Goal: Task Accomplishment & Management: Use online tool/utility

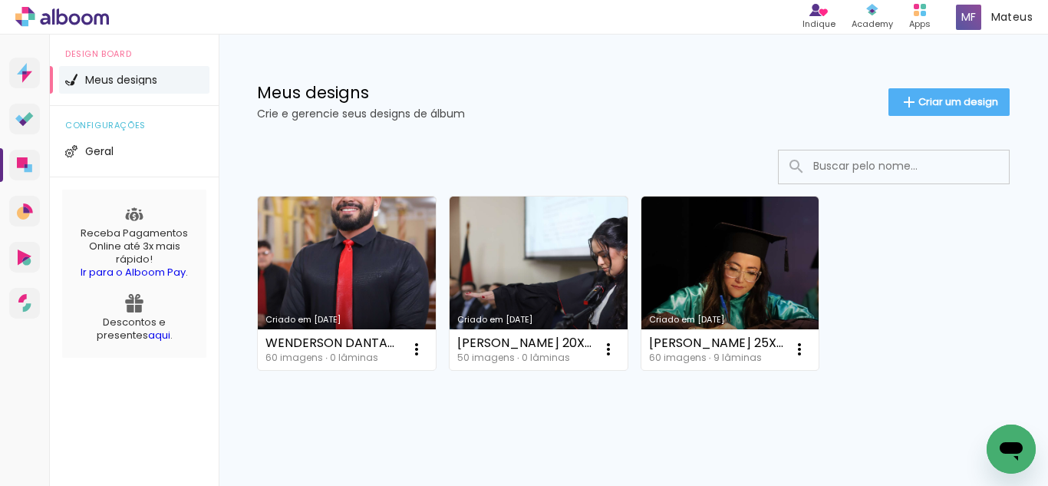
scroll to position [28, 0]
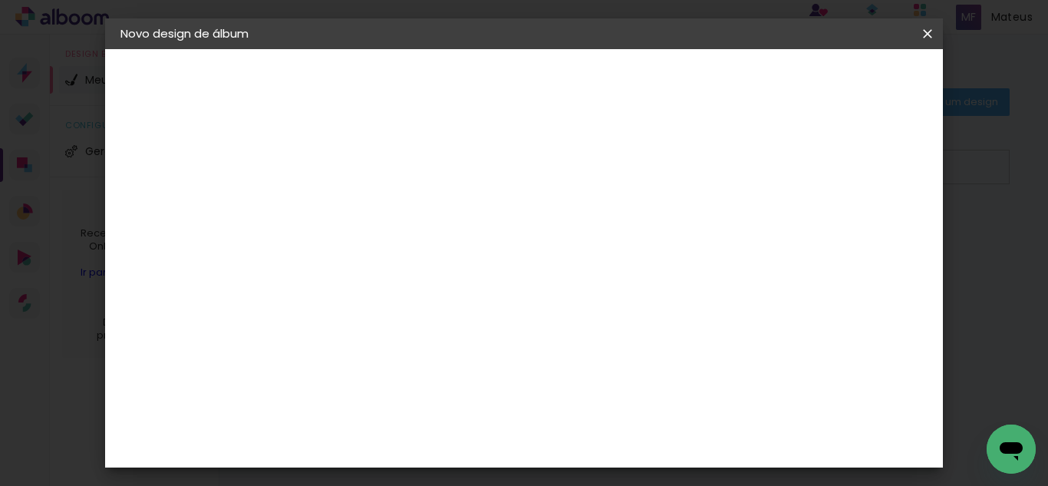
click at [0, 0] on div at bounding box center [0, 0] width 0 height 0
click at [371, 205] on input at bounding box center [371, 206] width 0 height 24
type input "[PERSON_NAME] 20X40"
type paper-input "[PERSON_NAME] 20X40"
click at [0, 0] on slot "Avançar" at bounding box center [0, 0] width 0 height 0
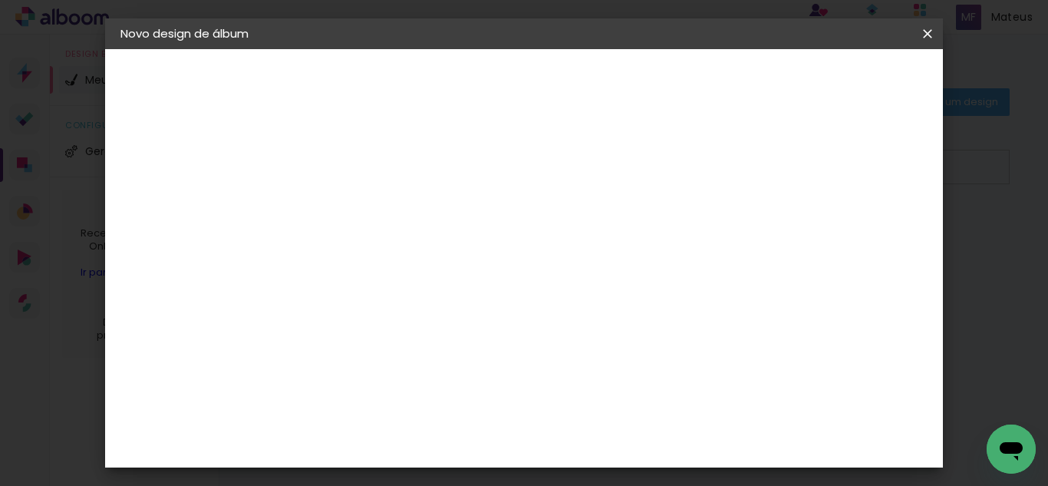
click at [0, 0] on slot "Tamanho Livre" at bounding box center [0, 0] width 0 height 0
click at [0, 0] on slot "Avançar" at bounding box center [0, 0] width 0 height 0
type input "1"
type paper-input "1"
click at [381, 183] on input "1" at bounding box center [361, 176] width 53 height 19
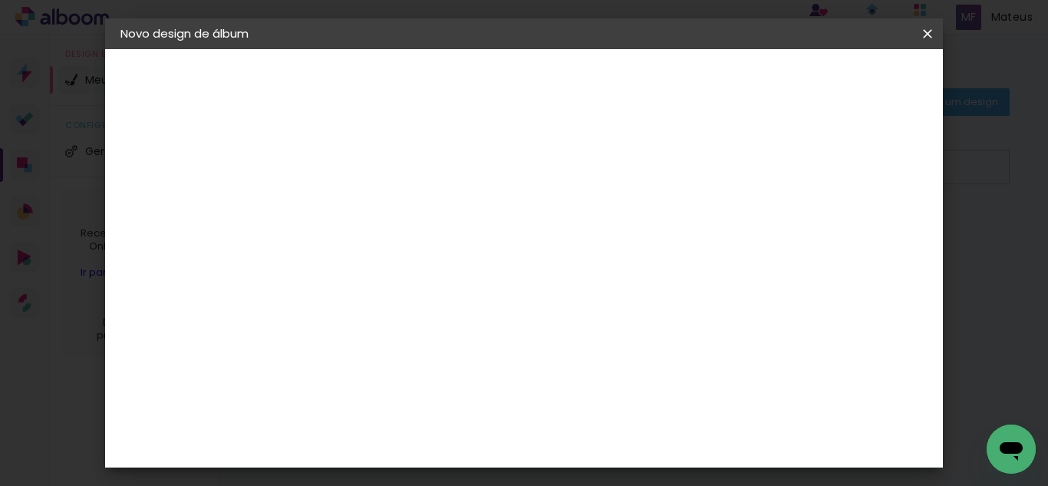
click at [335, 393] on input "30" at bounding box center [323, 395] width 40 height 23
type input "20"
type paper-input "20"
click at [621, 332] on input "60" at bounding box center [609, 341] width 40 height 23
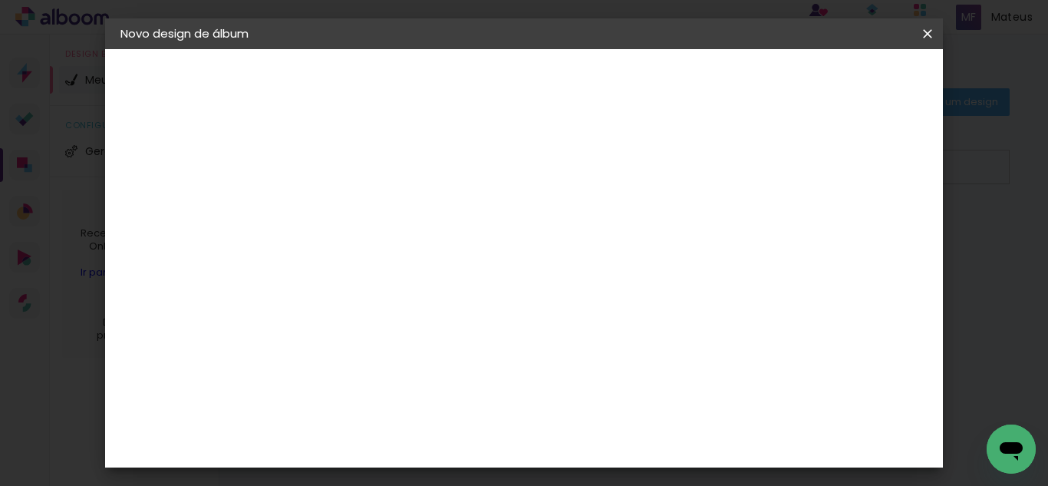
type input "40"
type paper-input "40"
type input "4"
type paper-input "4"
click at [859, 237] on input "4" at bounding box center [850, 231] width 28 height 23
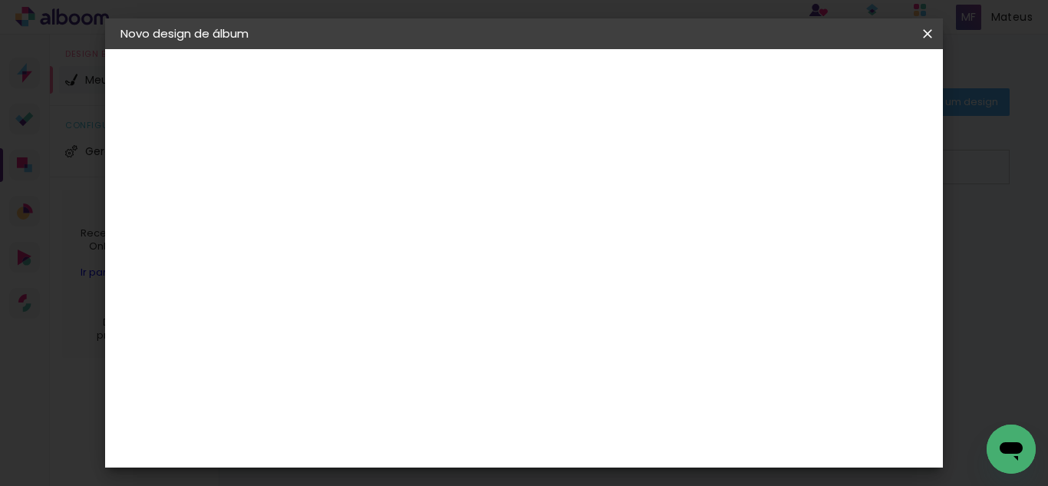
type input "3"
type paper-input "3"
click at [859, 237] on input "3" at bounding box center [850, 231] width 28 height 23
click at [847, 89] on paper-button "Iniciar design" at bounding box center [797, 81] width 101 height 26
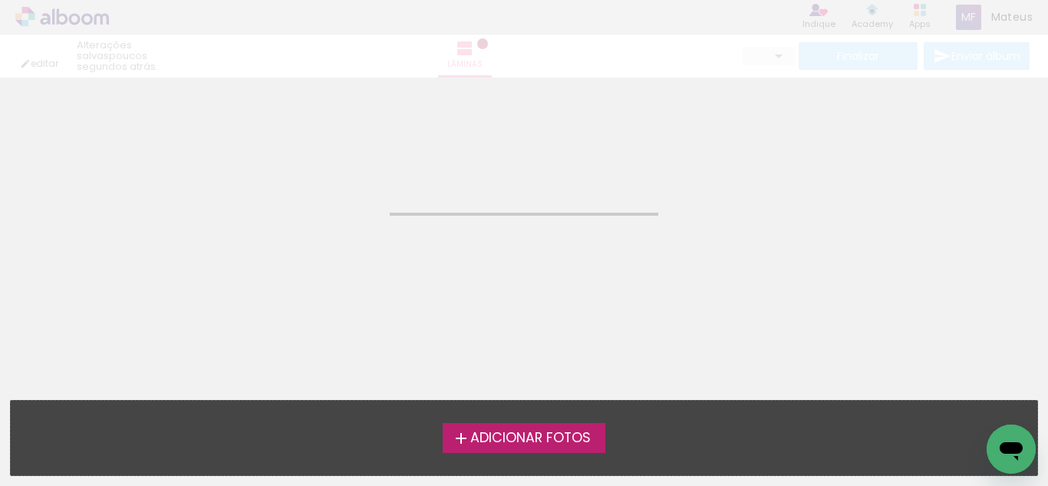
click at [526, 433] on span "Adicionar Fotos" at bounding box center [530, 438] width 120 height 14
click at [0, 0] on input "file" at bounding box center [0, 0] width 0 height 0
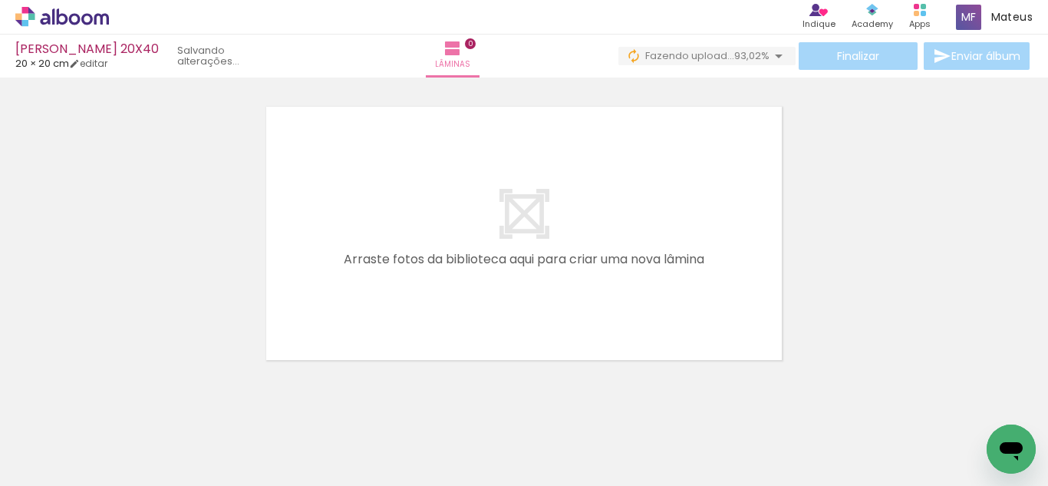
click at [705, 328] on quentale-layouter at bounding box center [524, 233] width 525 height 262
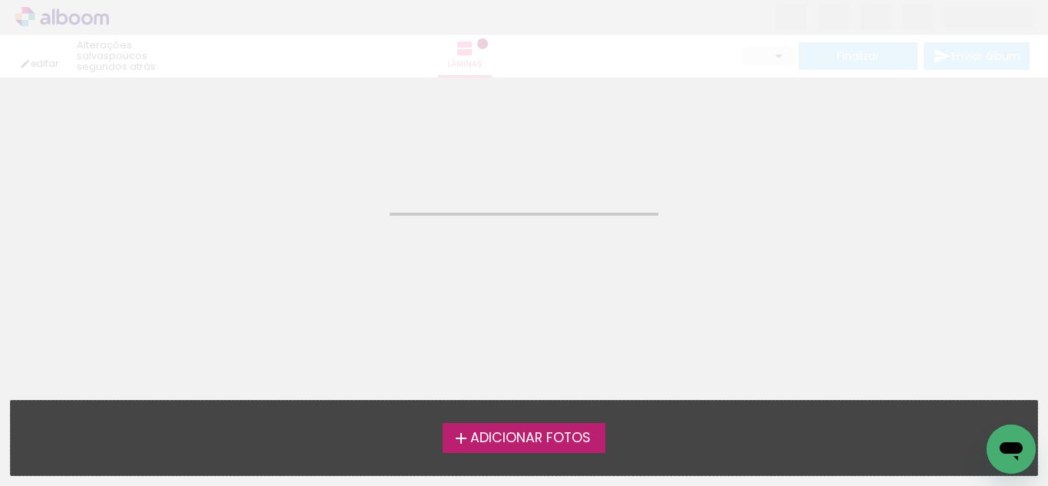
click at [505, 432] on span "Adicionar Fotos" at bounding box center [530, 438] width 120 height 14
click at [0, 0] on input "file" at bounding box center [0, 0] width 0 height 0
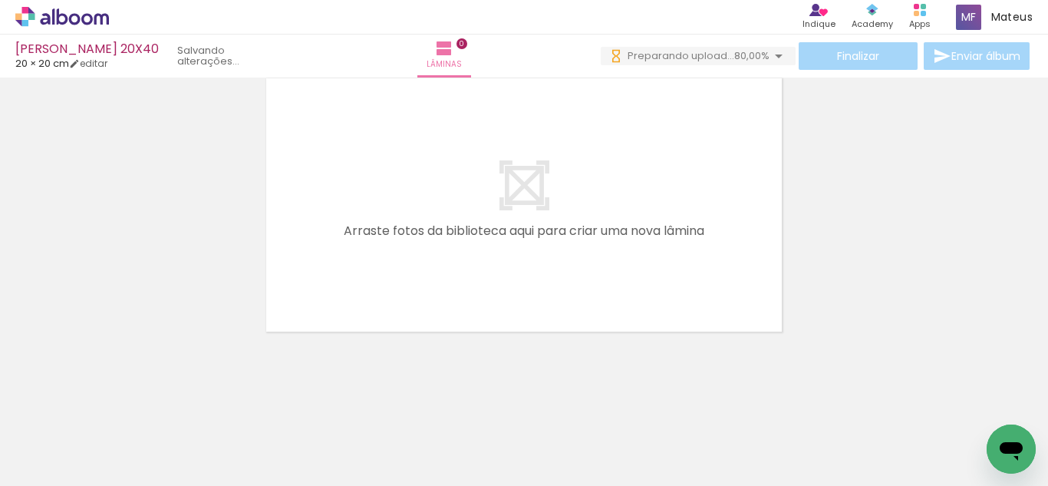
click at [626, 361] on div "Confirmar Cancelar" at bounding box center [524, 198] width 1048 height 338
click at [155, 440] on div at bounding box center [132, 434] width 46 height 69
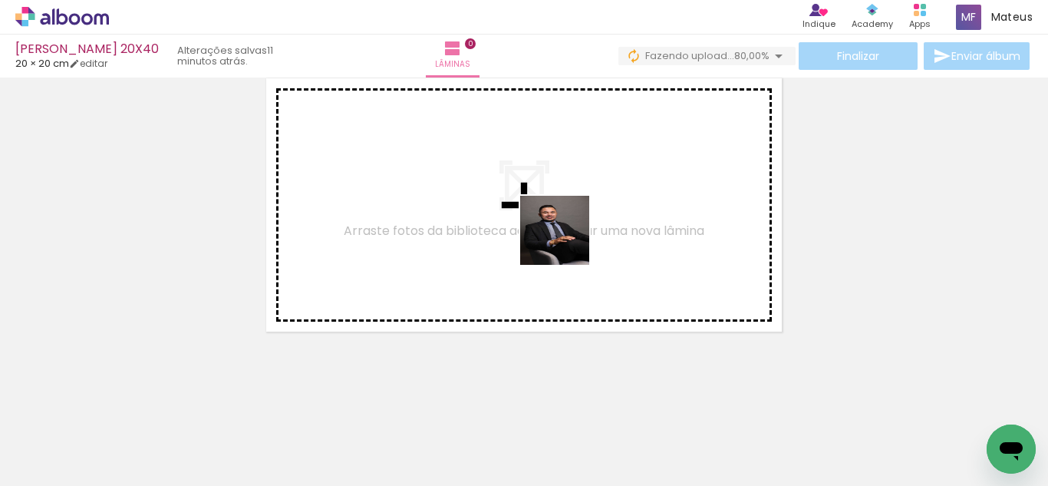
drag, startPoint x: 537, startPoint y: 437, endPoint x: 549, endPoint y: 256, distance: 181.5
click at [566, 230] on quentale-workspace at bounding box center [524, 243] width 1048 height 486
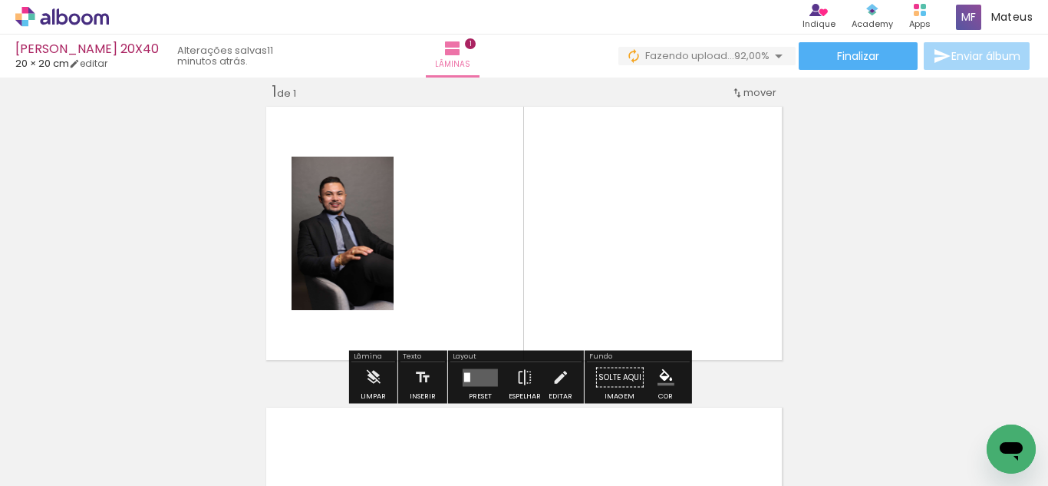
scroll to position [0, 128]
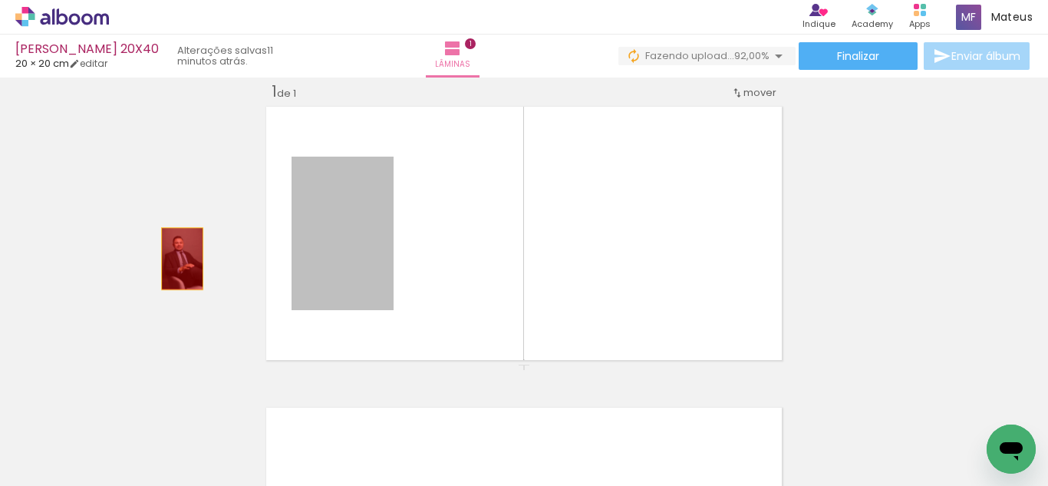
drag, startPoint x: 325, startPoint y: 237, endPoint x: 193, endPoint y: 294, distance: 143.0
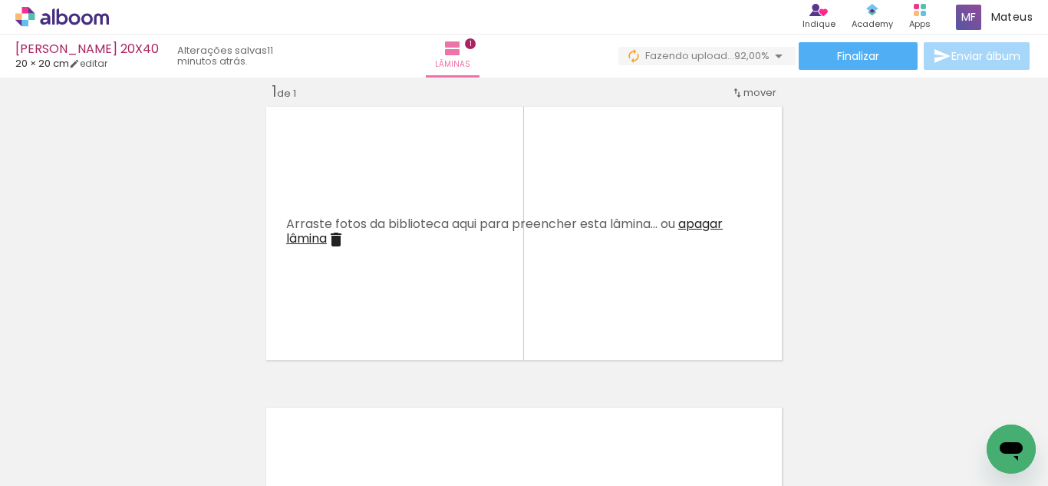
scroll to position [0, 0]
drag, startPoint x: 353, startPoint y: 368, endPoint x: 299, endPoint y: 444, distance: 93.0
click at [351, 454] on div at bounding box center [325, 434] width 51 height 76
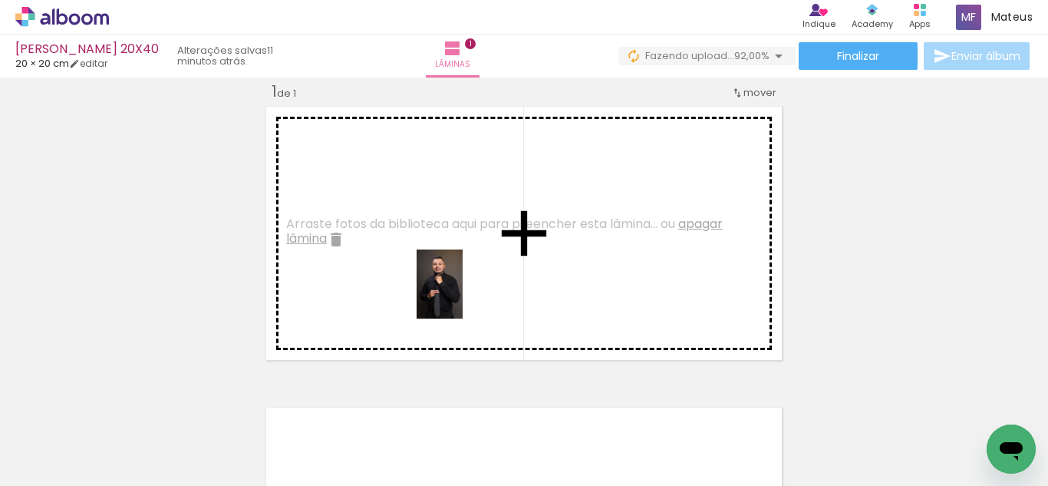
drag, startPoint x: 173, startPoint y: 425, endPoint x: 463, endPoint y: 295, distance: 317.7
click at [463, 295] on quentale-workspace at bounding box center [524, 243] width 1048 height 486
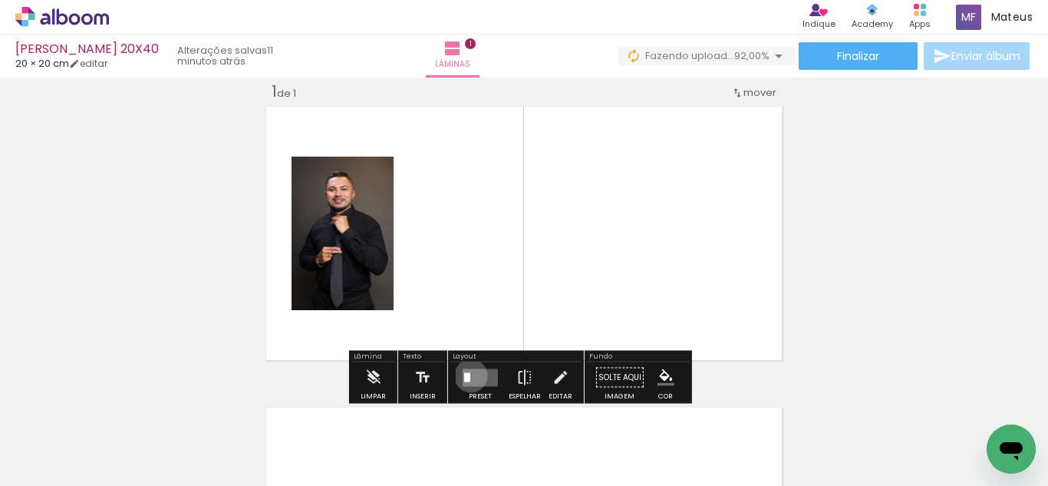
click at [467, 375] on quentale-layouter at bounding box center [480, 377] width 35 height 18
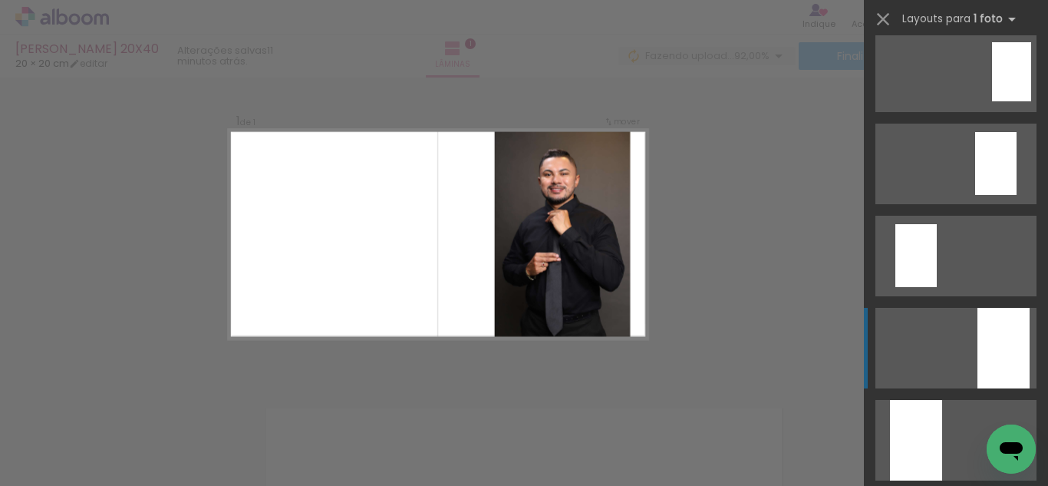
scroll to position [108, 0]
click at [978, 337] on div at bounding box center [1004, 347] width 52 height 81
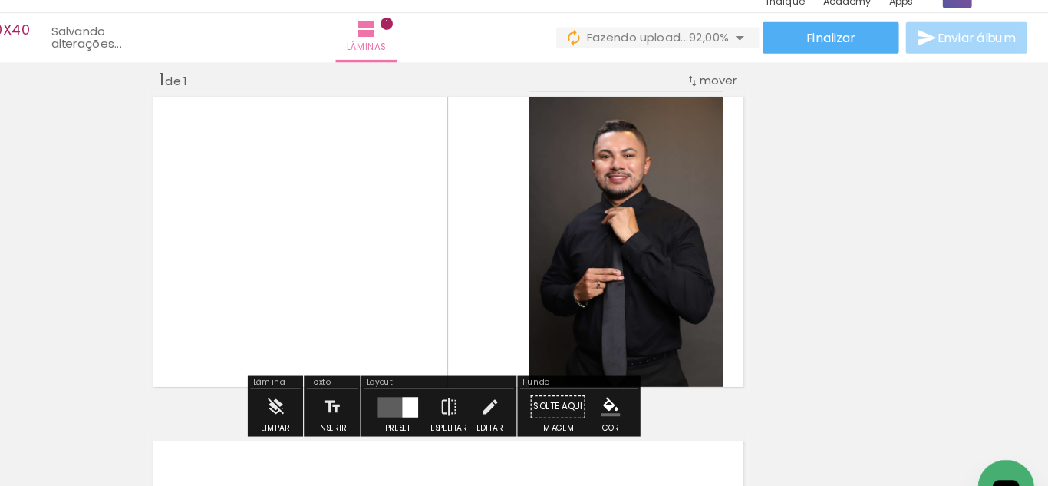
scroll to position [0, 0]
click at [562, 381] on iron-icon at bounding box center [560, 378] width 17 height 31
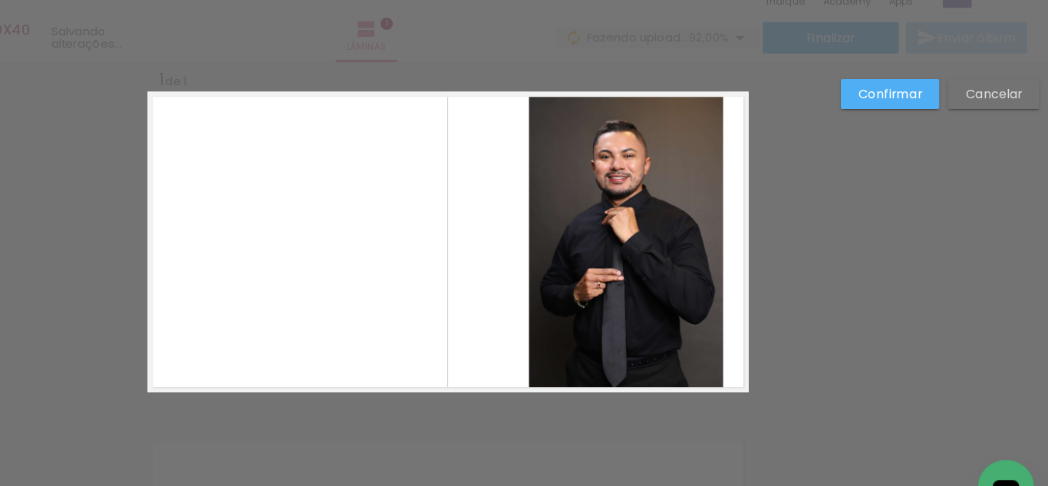
scroll to position [20, 0]
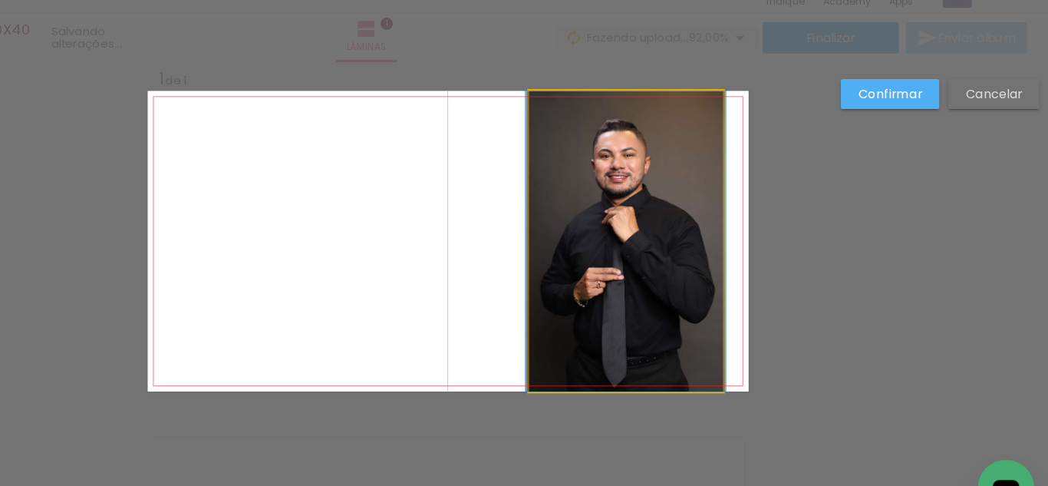
click at [730, 282] on quentale-photo at bounding box center [680, 233] width 170 height 262
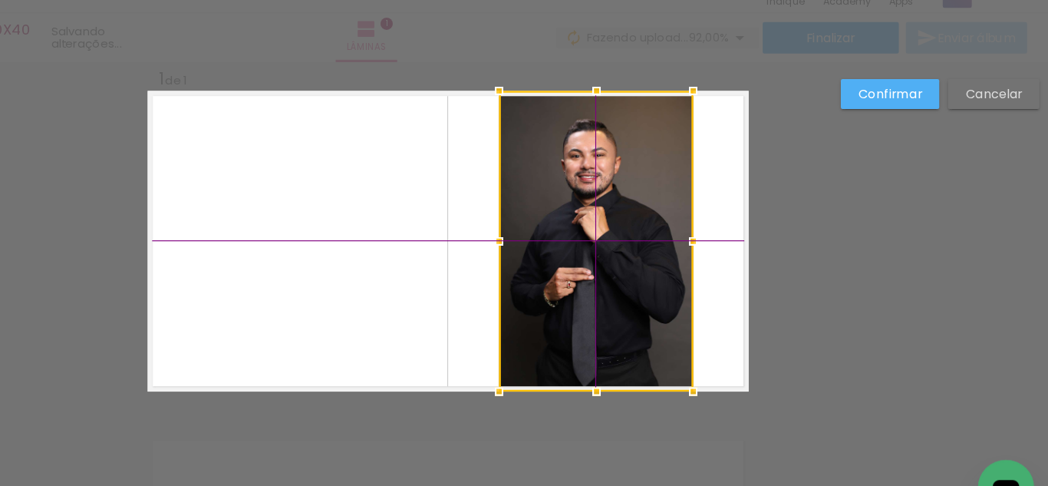
drag, startPoint x: 693, startPoint y: 262, endPoint x: 668, endPoint y: 260, distance: 24.6
click at [668, 260] on div at bounding box center [654, 233] width 170 height 262
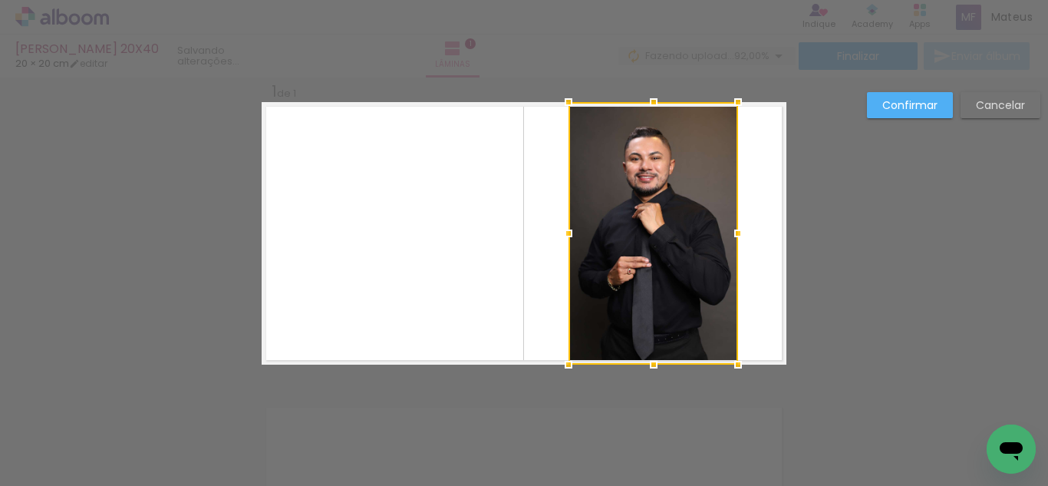
click at [0, 0] on slot "Confirmar" at bounding box center [0, 0] width 0 height 0
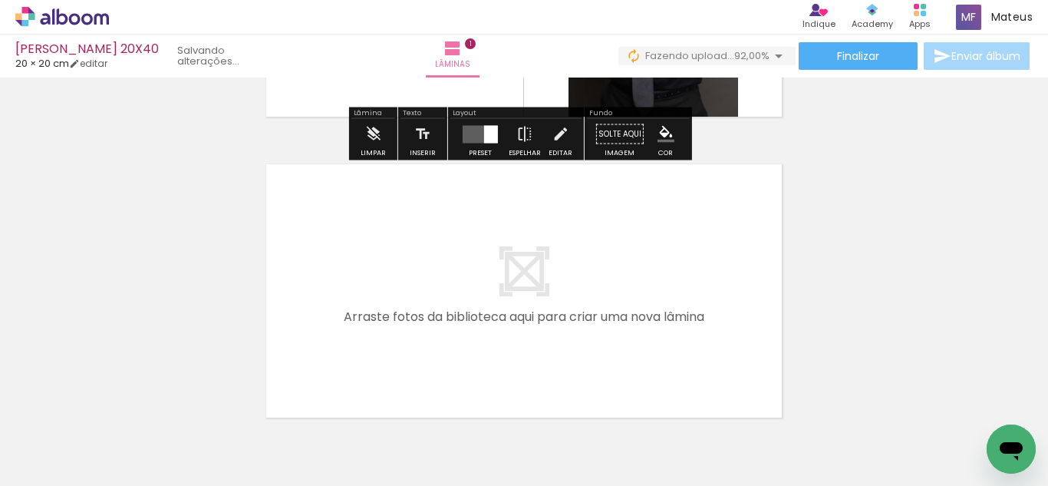
drag, startPoint x: 256, startPoint y: 432, endPoint x: 314, endPoint y: 432, distance: 57.6
click at [370, 285] on quentale-workspace at bounding box center [524, 243] width 1048 height 486
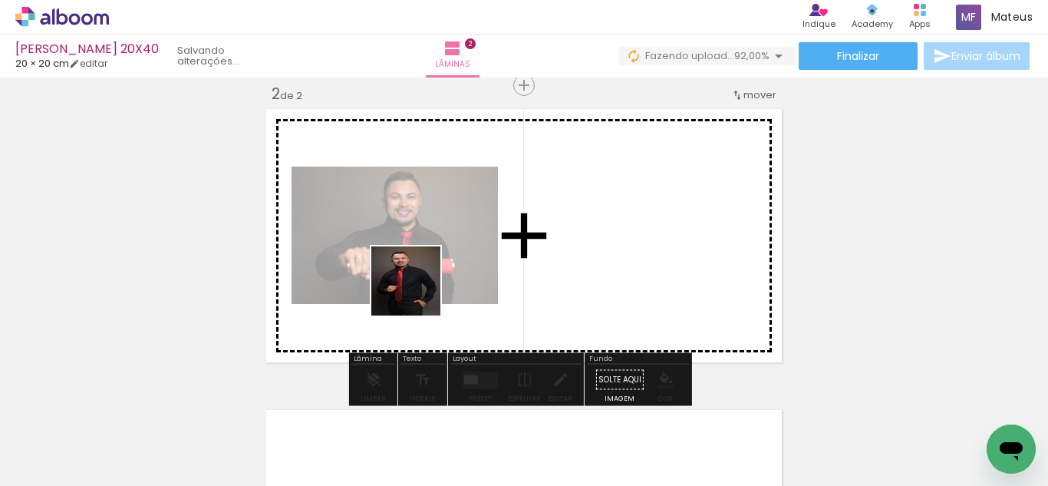
drag, startPoint x: 324, startPoint y: 433, endPoint x: 430, endPoint y: 293, distance: 175.3
click at [420, 289] on quentale-workspace at bounding box center [524, 243] width 1048 height 486
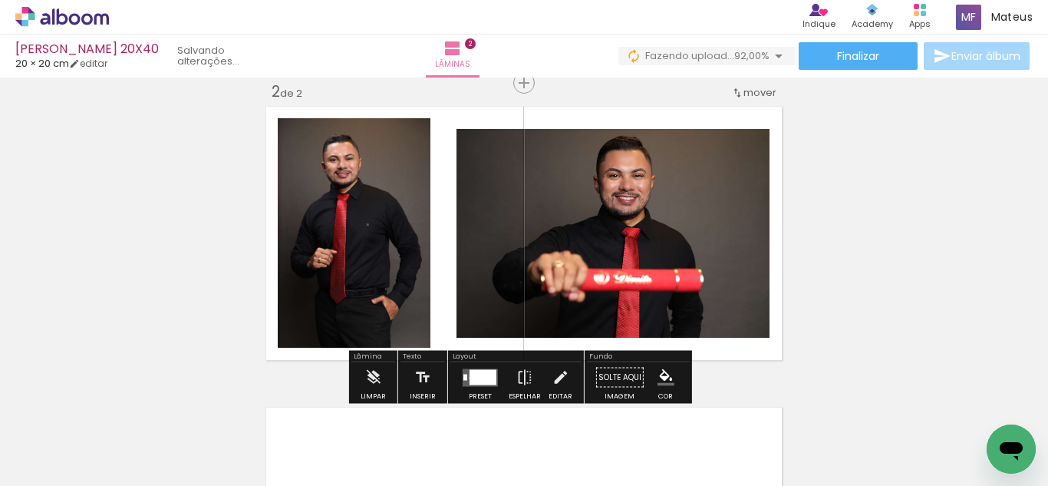
click at [470, 378] on div at bounding box center [483, 376] width 27 height 15
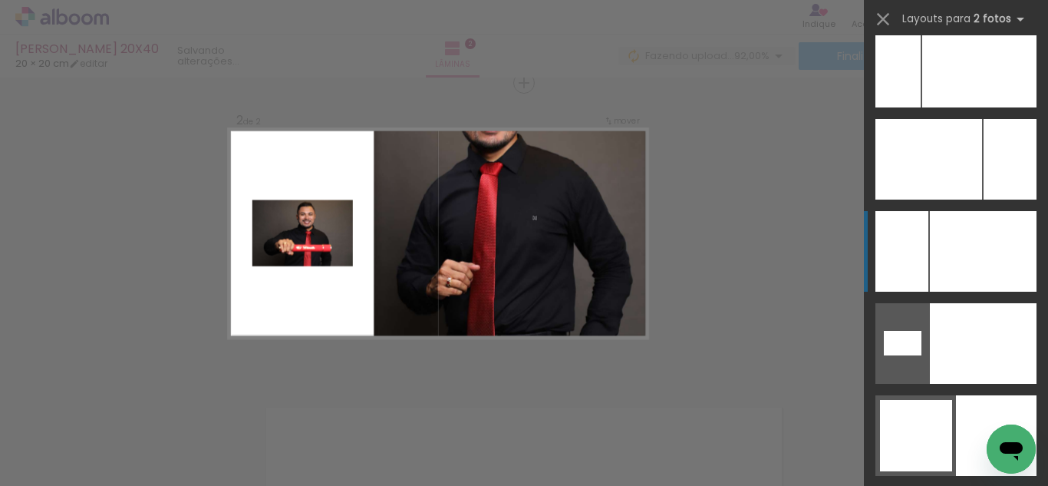
scroll to position [7204, 0]
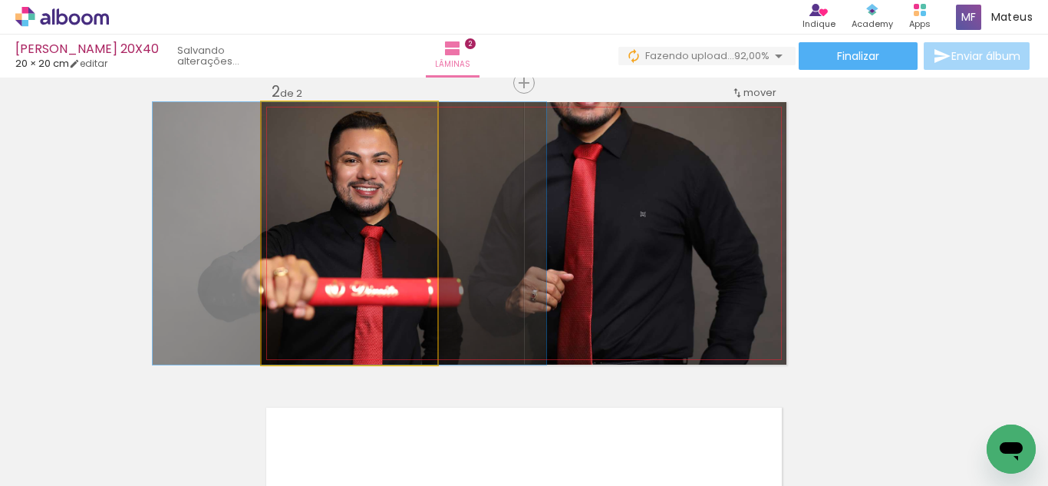
drag, startPoint x: 362, startPoint y: 260, endPoint x: 546, endPoint y: 257, distance: 184.2
click at [0, 0] on slot at bounding box center [0, 0] width 0 height 0
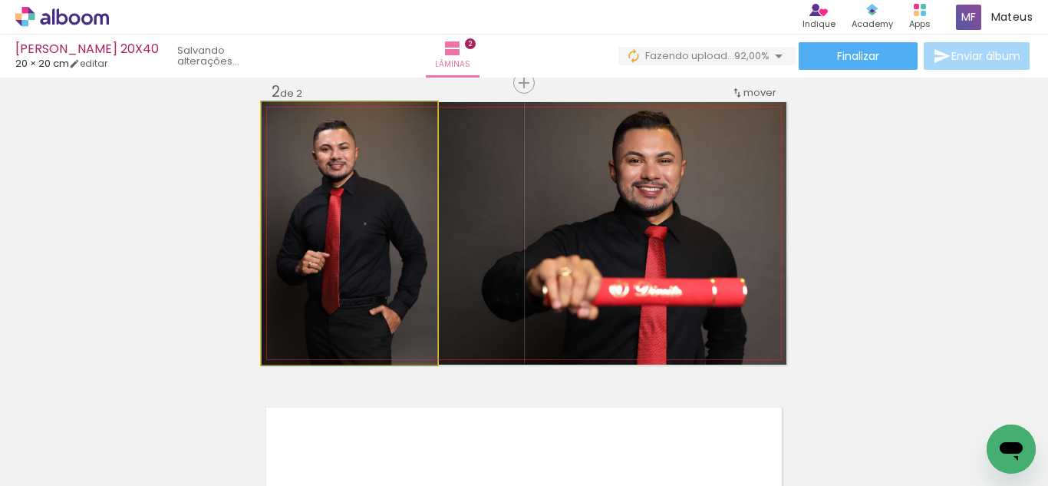
click at [375, 247] on quentale-photo at bounding box center [350, 233] width 176 height 262
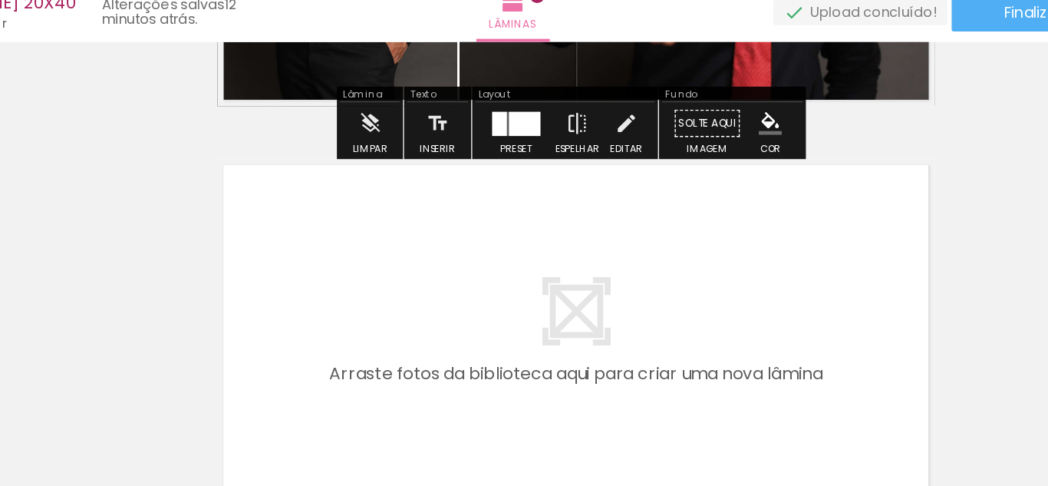
scroll to position [562, 0]
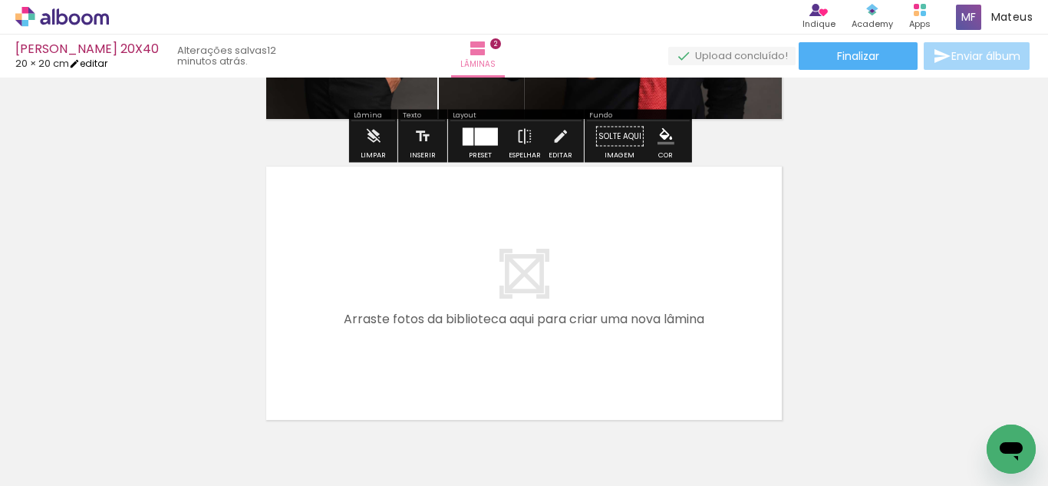
click at [94, 61] on link "editar" at bounding box center [88, 63] width 38 height 13
type input "1"
type input "20"
type input "40"
type input "3"
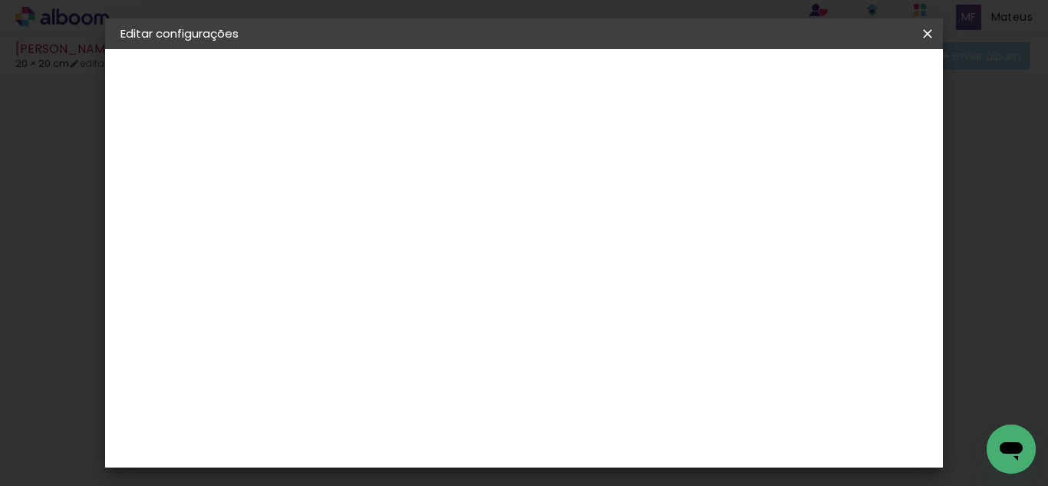
click at [548, 174] on div at bounding box center [541, 177] width 14 height 14
type paper-checkbox "on"
click at [639, 68] on paper-button "Salvar configurações" at bounding box center [584, 86] width 109 height 37
click at [624, 77] on span "Salvar configurações" at bounding box center [585, 86] width 78 height 21
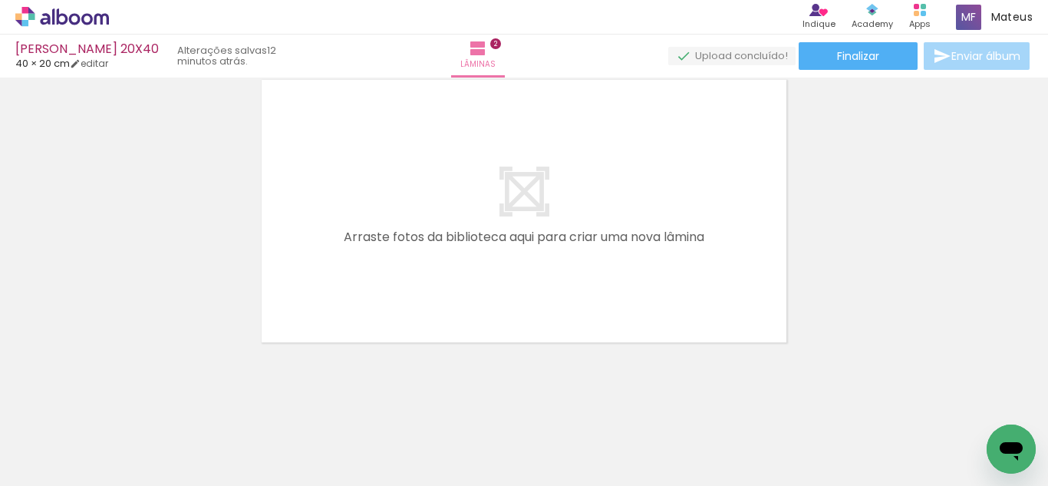
scroll to position [650, 0]
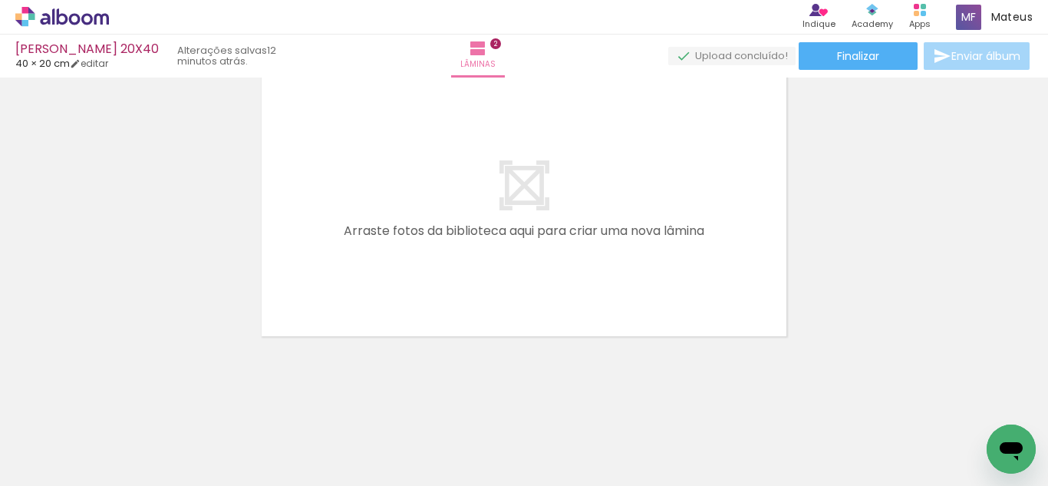
drag, startPoint x: 412, startPoint y: 438, endPoint x: 486, endPoint y: 394, distance: 86.1
click at [457, 265] on quentale-workspace at bounding box center [524, 243] width 1048 height 486
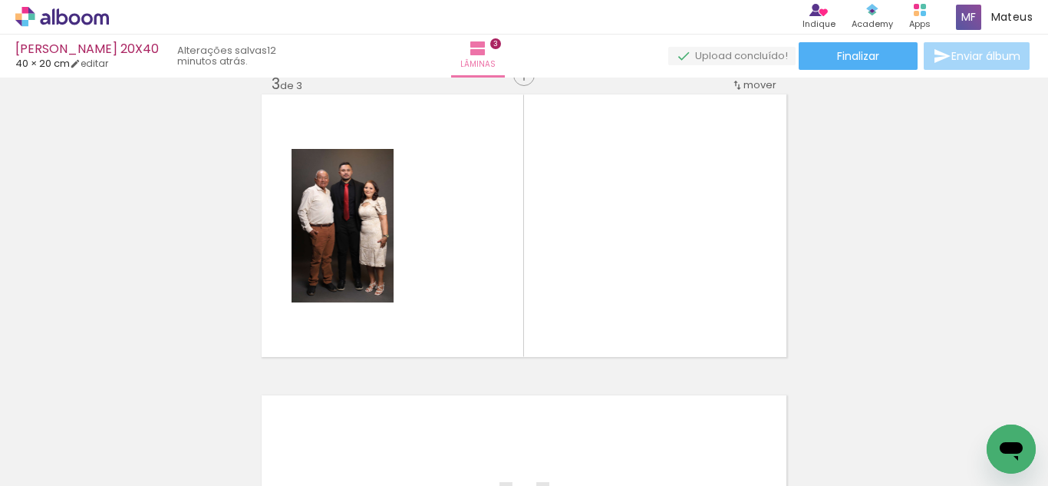
scroll to position [622, 0]
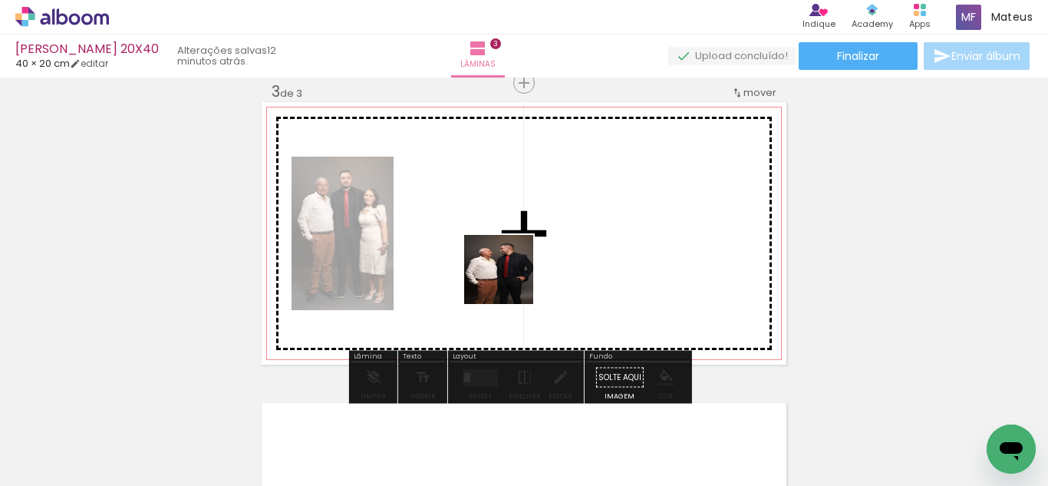
drag, startPoint x: 509, startPoint y: 421, endPoint x: 556, endPoint y: 348, distance: 86.6
click at [513, 270] on quentale-workspace at bounding box center [524, 243] width 1048 height 486
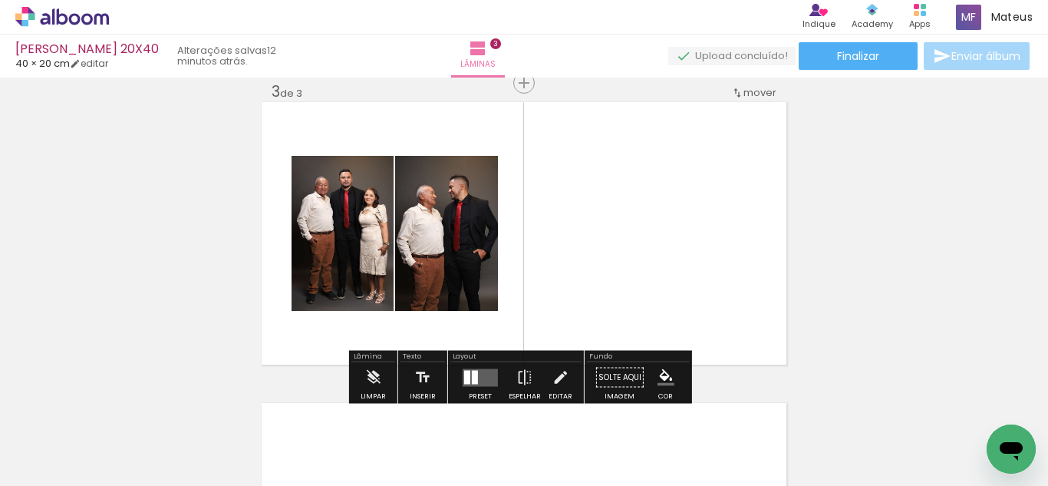
click at [581, 245] on quentale-workspace at bounding box center [524, 243] width 1048 height 486
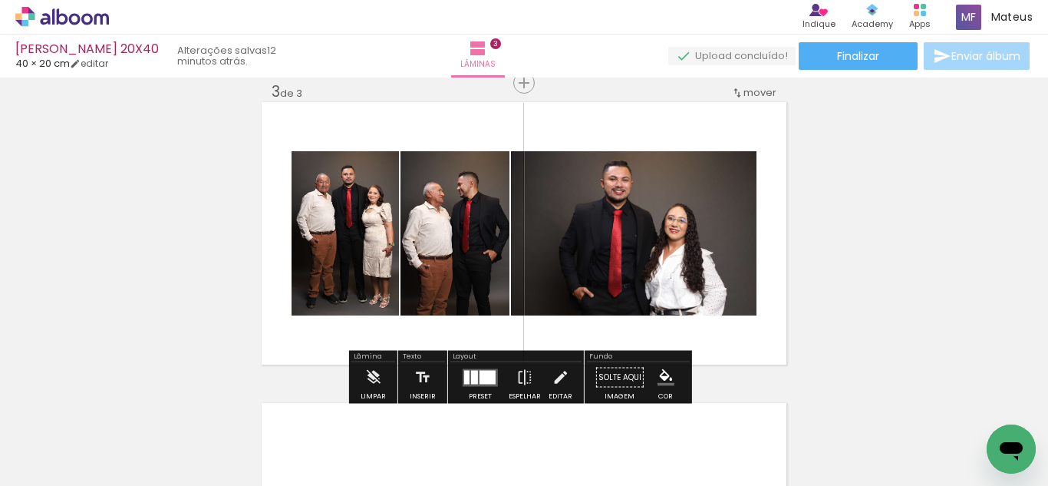
scroll to position [0, 0]
drag, startPoint x: 469, startPoint y: 369, endPoint x: 601, endPoint y: 338, distance: 135.7
click at [469, 369] on quentale-layouter at bounding box center [480, 377] width 35 height 18
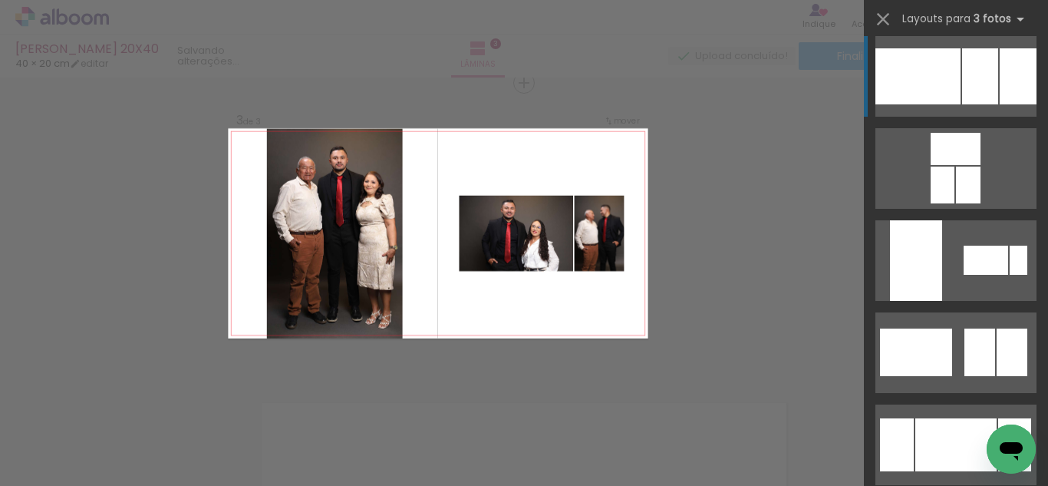
scroll to position [101, 0]
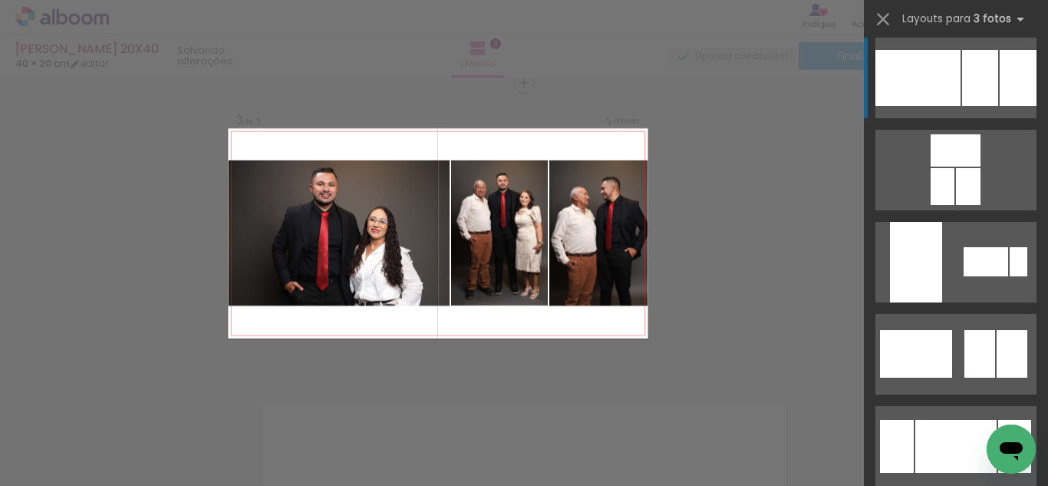
click at [946, 71] on div at bounding box center [918, 78] width 85 height 56
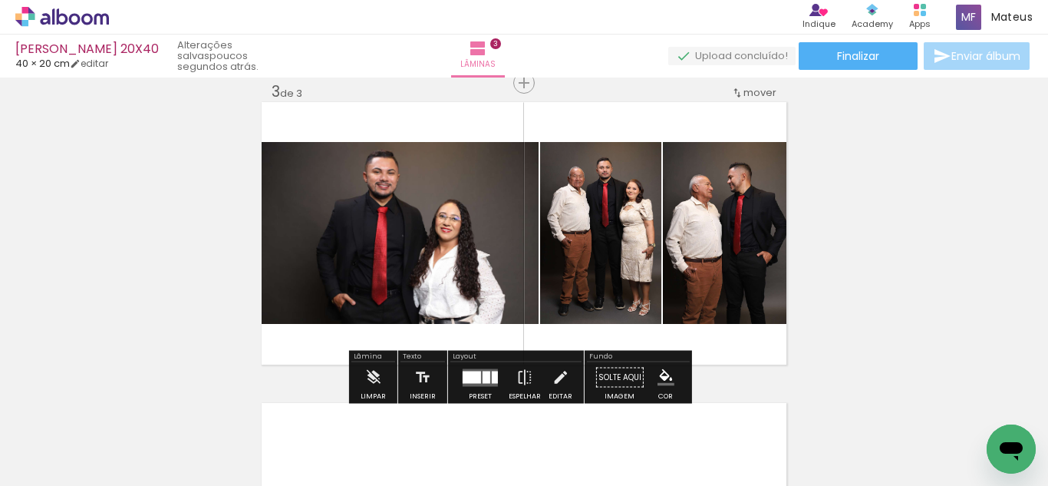
click at [492, 377] on div at bounding box center [495, 377] width 6 height 12
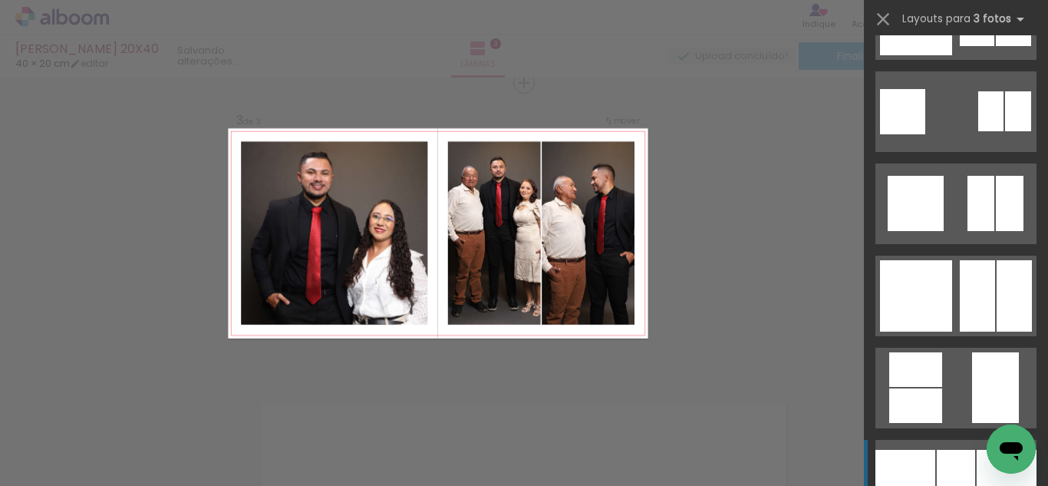
scroll to position [4409, 0]
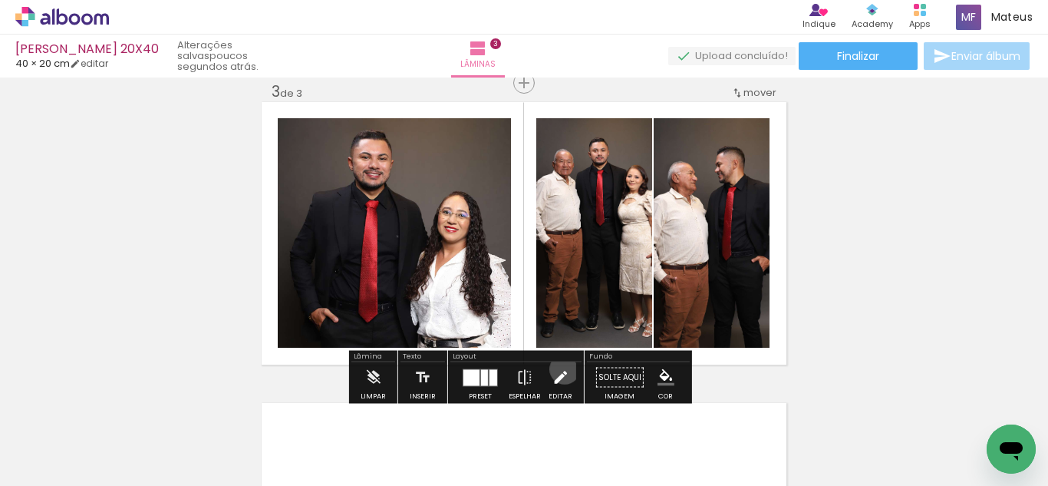
click at [561, 369] on iron-icon at bounding box center [560, 377] width 17 height 31
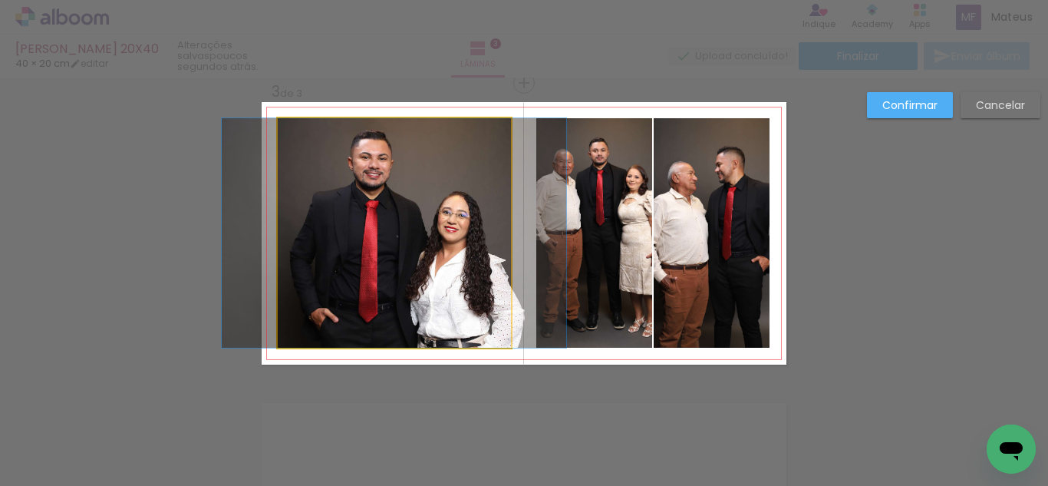
click at [459, 258] on quentale-photo at bounding box center [394, 232] width 233 height 229
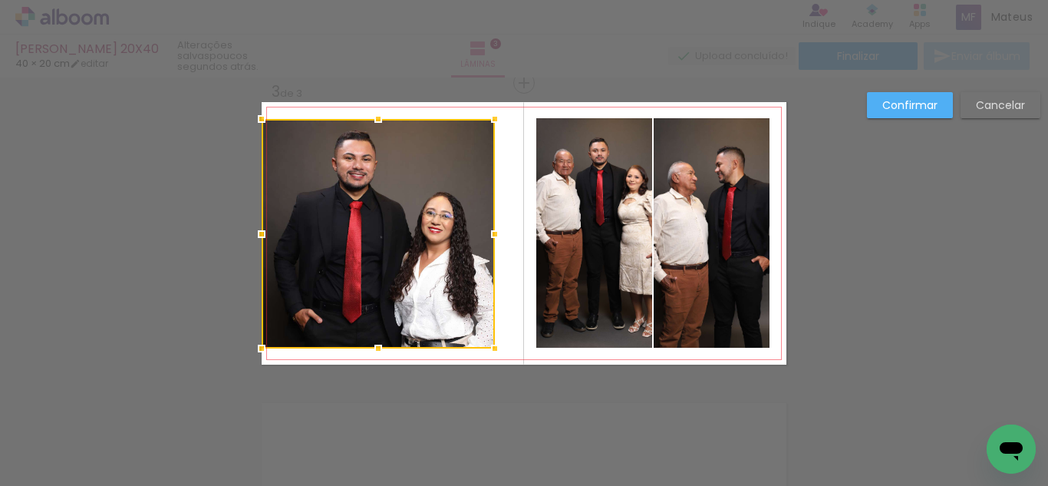
drag, startPoint x: 474, startPoint y: 238, endPoint x: 454, endPoint y: 237, distance: 20.0
click at [454, 237] on div at bounding box center [378, 233] width 233 height 229
click at [575, 253] on quentale-photo at bounding box center [594, 232] width 116 height 229
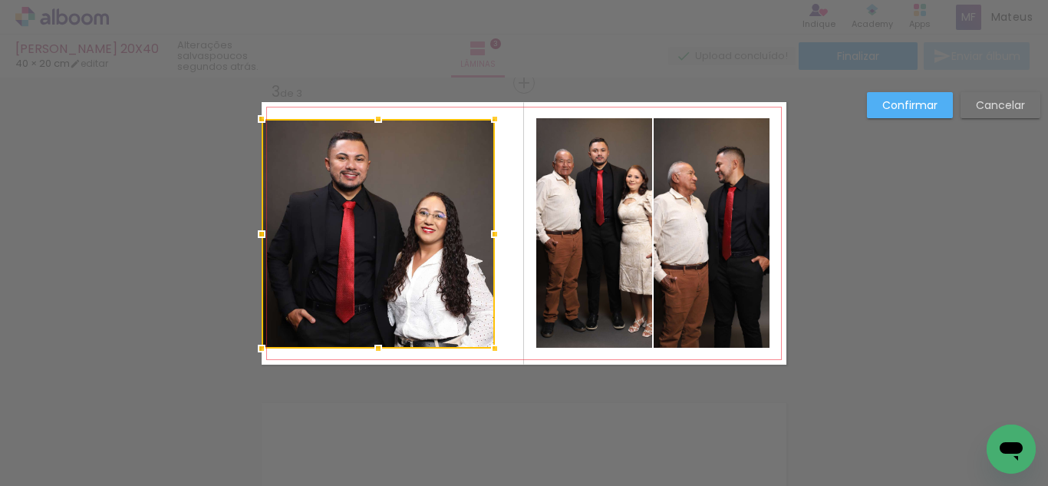
click at [552, 249] on quentale-photo at bounding box center [594, 232] width 116 height 229
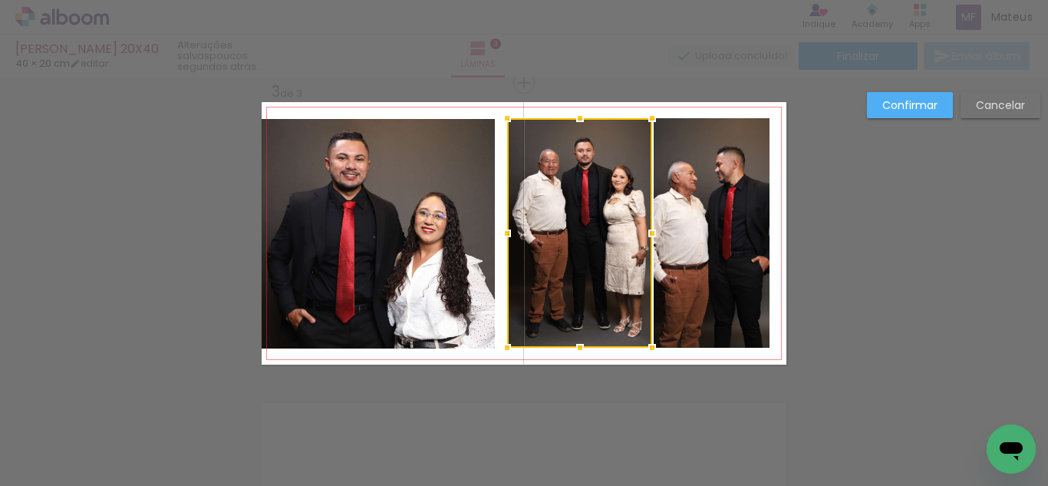
drag, startPoint x: 536, startPoint y: 233, endPoint x: 510, endPoint y: 231, distance: 25.4
click at [510, 231] on div at bounding box center [507, 233] width 31 height 31
click at [596, 222] on div at bounding box center [579, 232] width 145 height 229
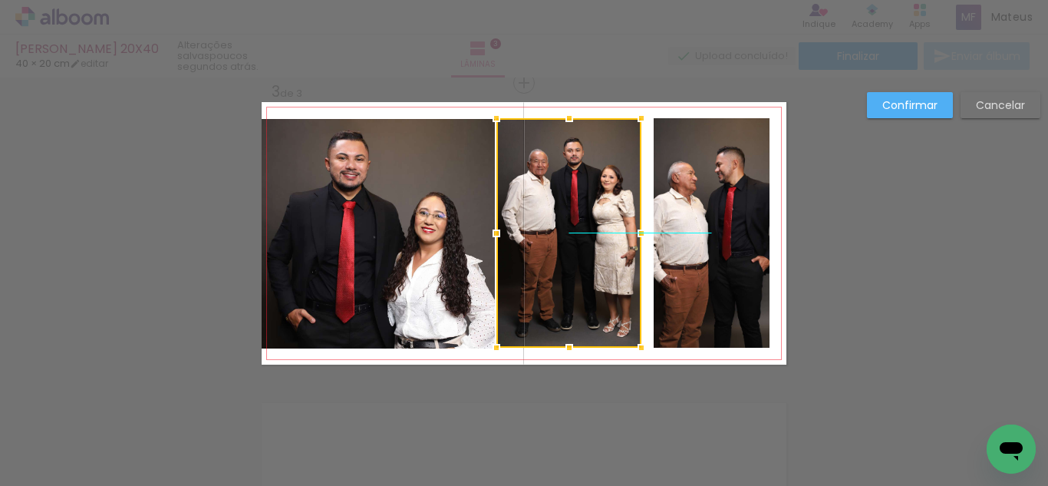
drag, startPoint x: 618, startPoint y: 213, endPoint x: 607, endPoint y: 213, distance: 10.7
click at [607, 213] on div at bounding box center [568, 232] width 145 height 229
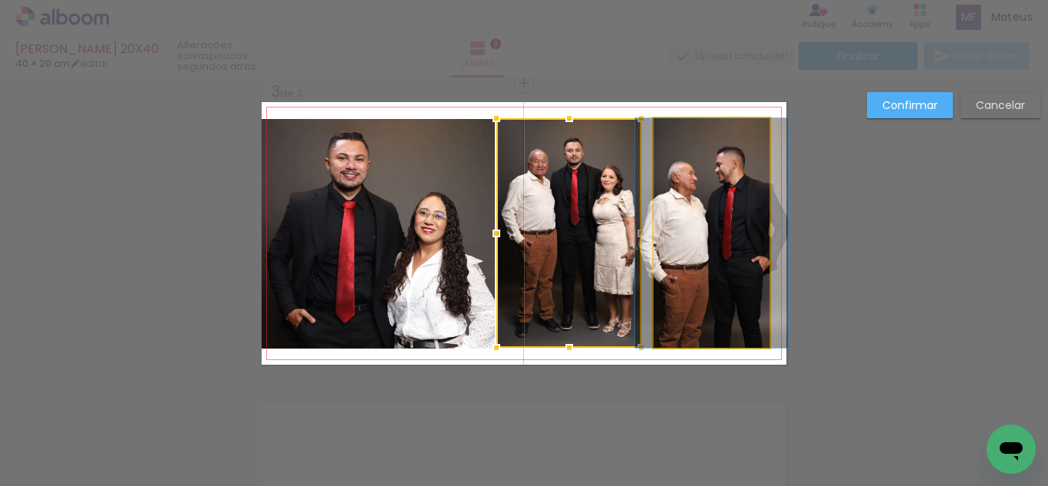
click at [745, 204] on quentale-photo at bounding box center [712, 232] width 116 height 229
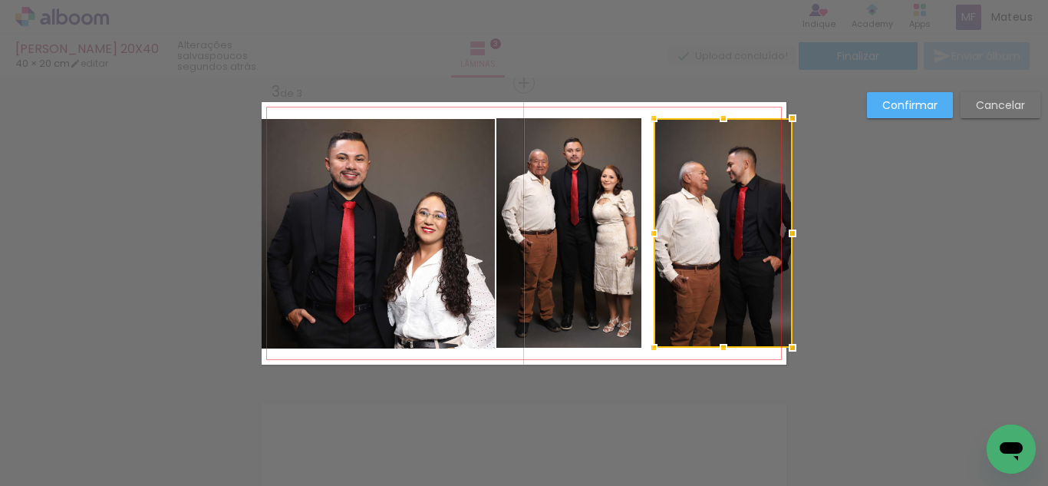
drag, startPoint x: 764, startPoint y: 225, endPoint x: 778, endPoint y: 226, distance: 14.7
click at [778, 226] on div at bounding box center [792, 233] width 31 height 31
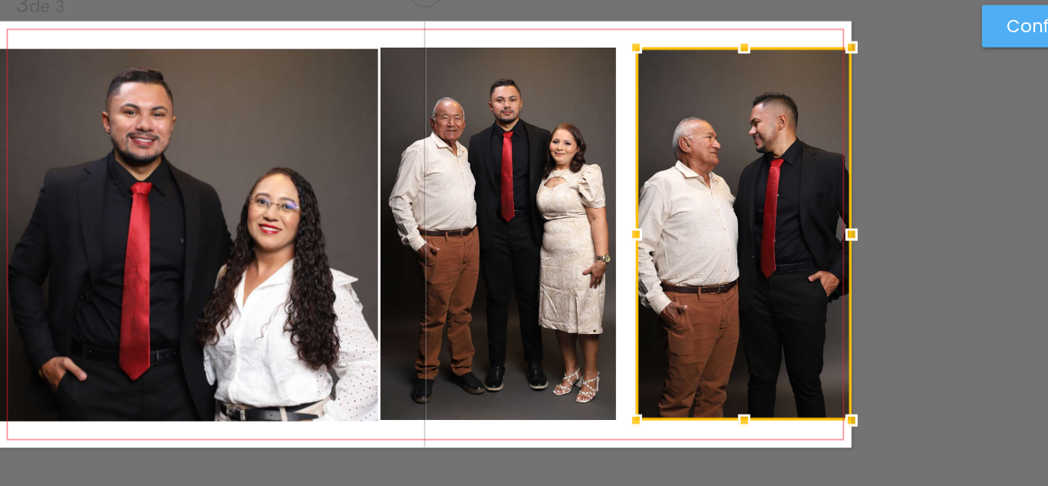
click at [678, 230] on div at bounding box center [720, 232] width 133 height 229
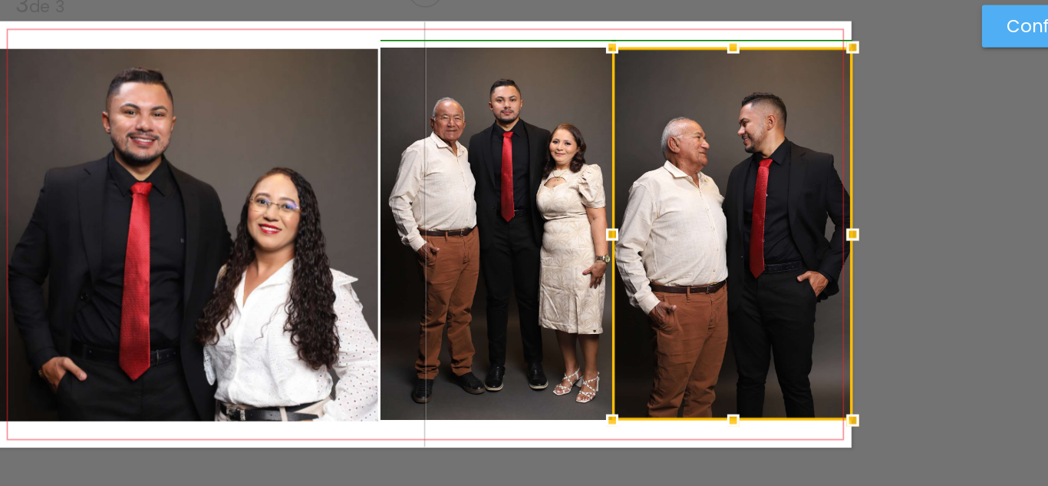
click at [647, 233] on div at bounding box center [639, 233] width 31 height 31
click at [599, 229] on quentale-photo at bounding box center [568, 232] width 145 height 229
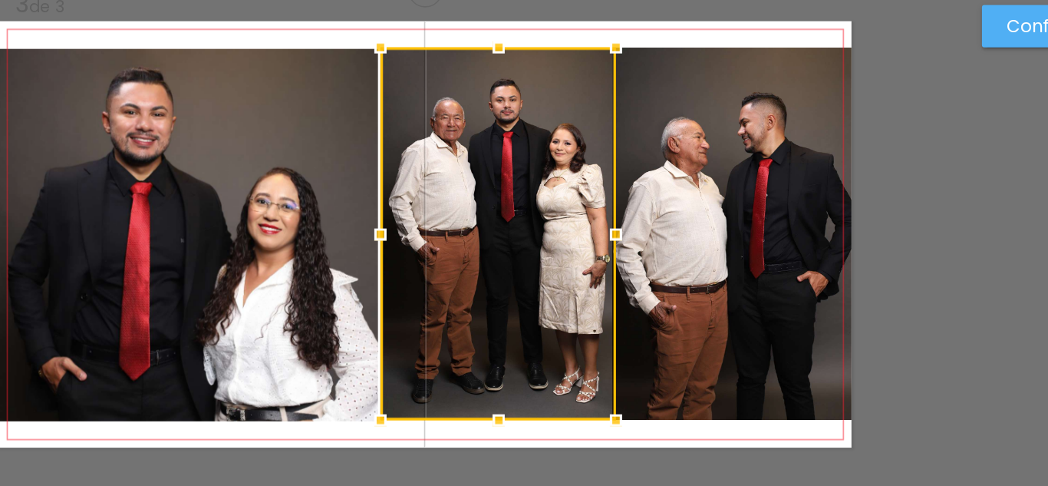
click at [653, 225] on quentale-photo at bounding box center [713, 232] width 148 height 229
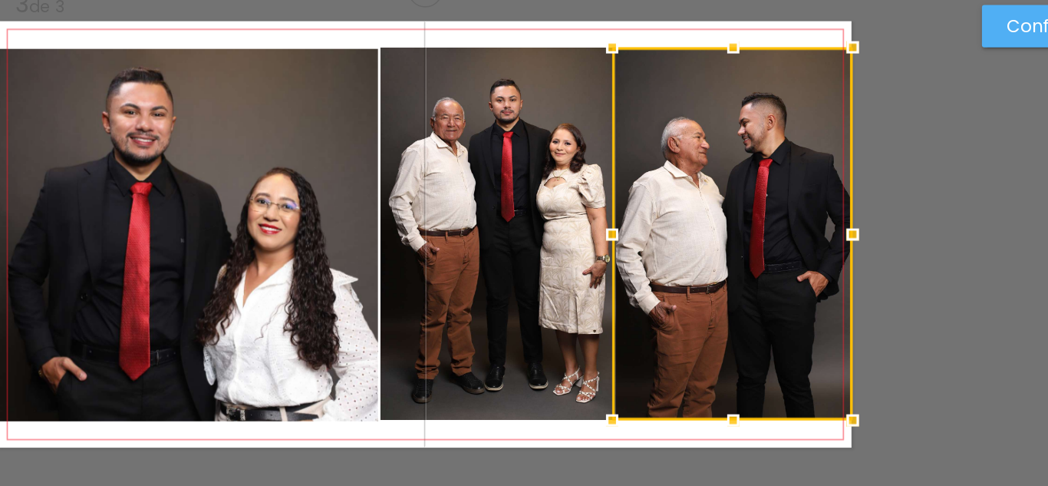
click at [500, 222] on quentale-photo at bounding box center [568, 232] width 145 height 229
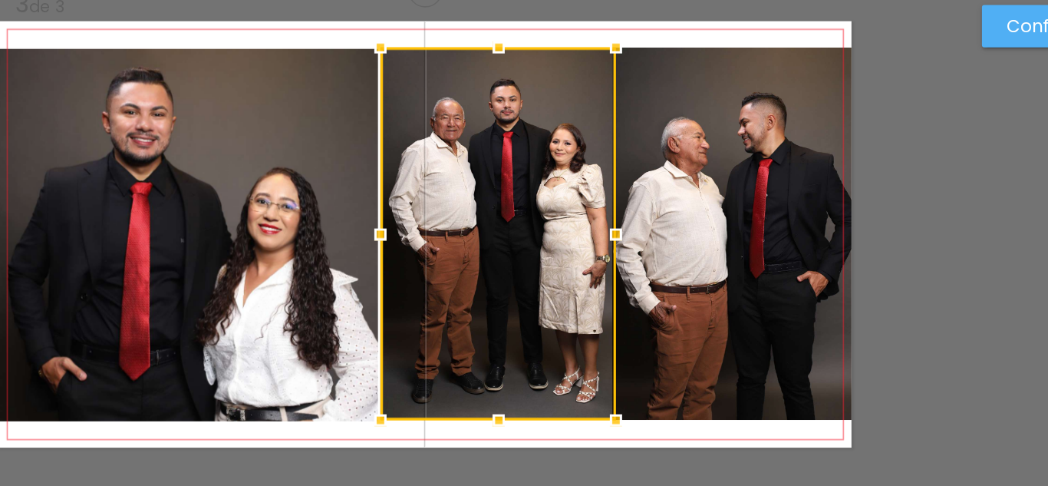
click at [528, 351] on quentale-layouter at bounding box center [524, 233] width 525 height 262
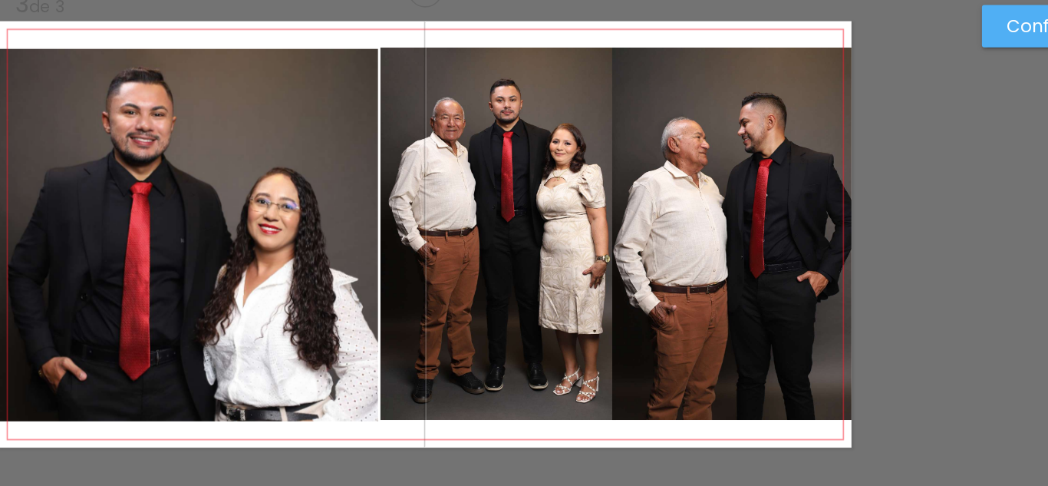
click at [688, 280] on quentale-photo at bounding box center [713, 232] width 148 height 229
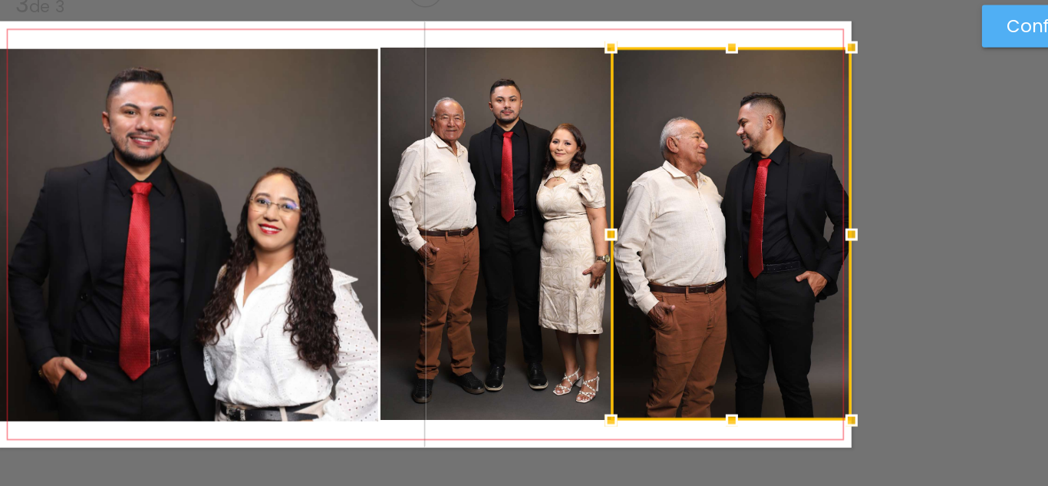
click at [712, 258] on div at bounding box center [712, 232] width 148 height 229
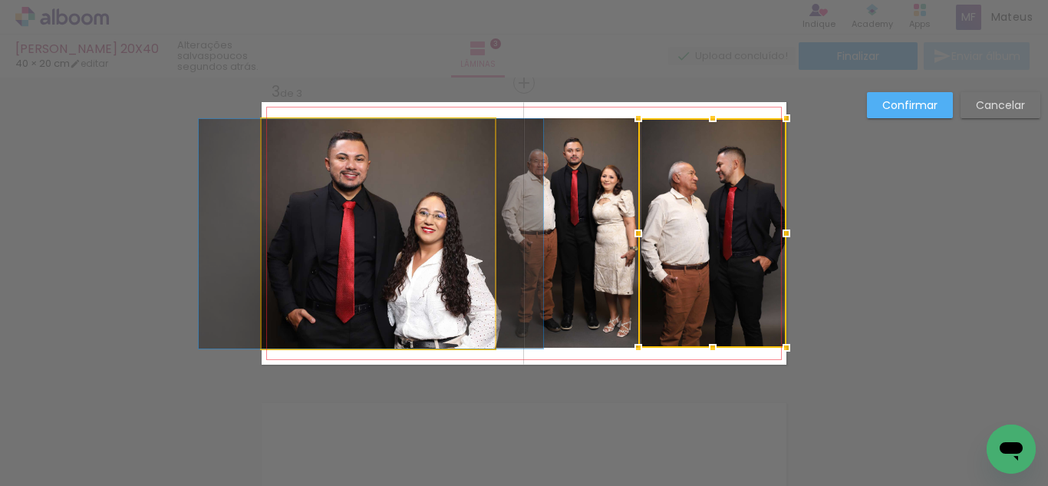
drag, startPoint x: 486, startPoint y: 288, endPoint x: 496, endPoint y: 321, distance: 34.5
click at [486, 289] on quentale-photo at bounding box center [378, 233] width 233 height 229
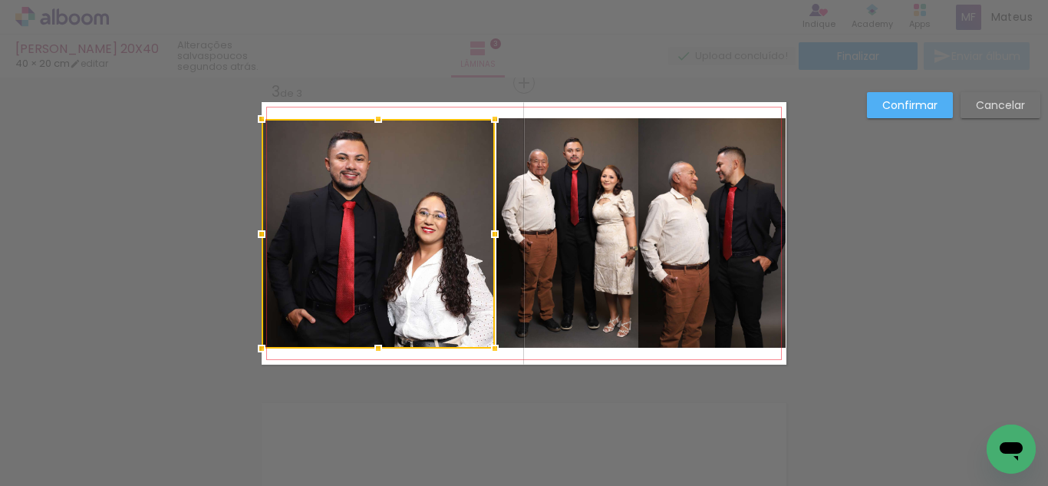
click at [539, 359] on quentale-layouter at bounding box center [524, 233] width 525 height 262
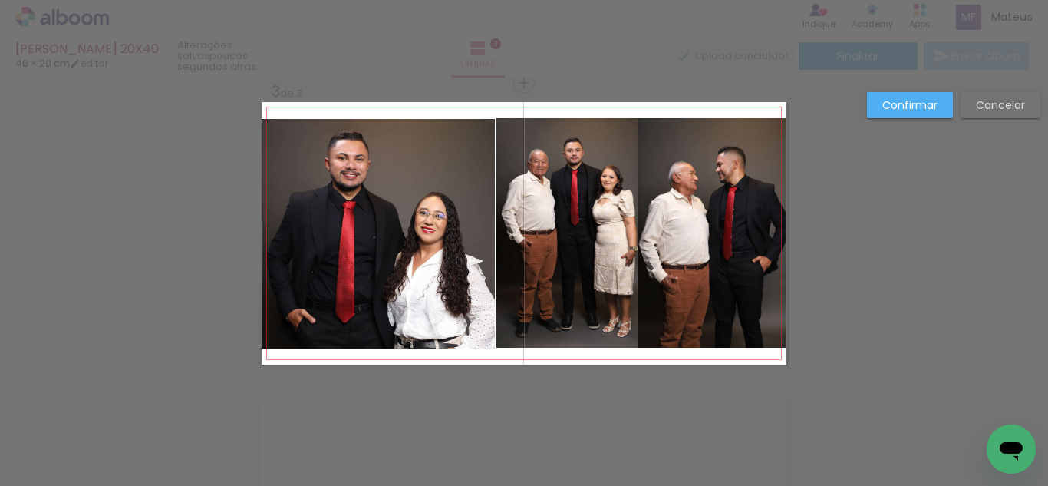
click at [678, 252] on quentale-photo at bounding box center [712, 232] width 148 height 229
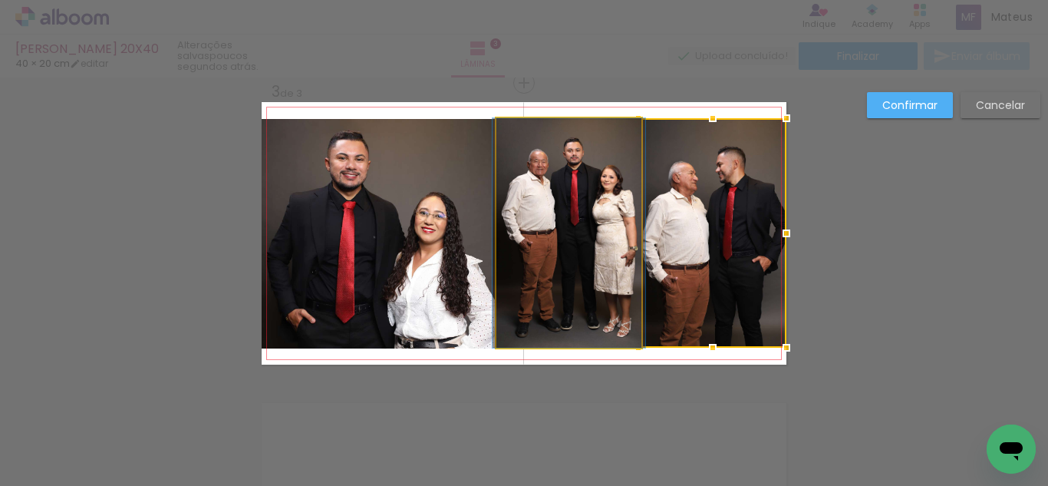
drag, startPoint x: 492, startPoint y: 247, endPoint x: 665, endPoint y: 247, distance: 173.4
click at [496, 247] on quentale-photo at bounding box center [568, 232] width 145 height 229
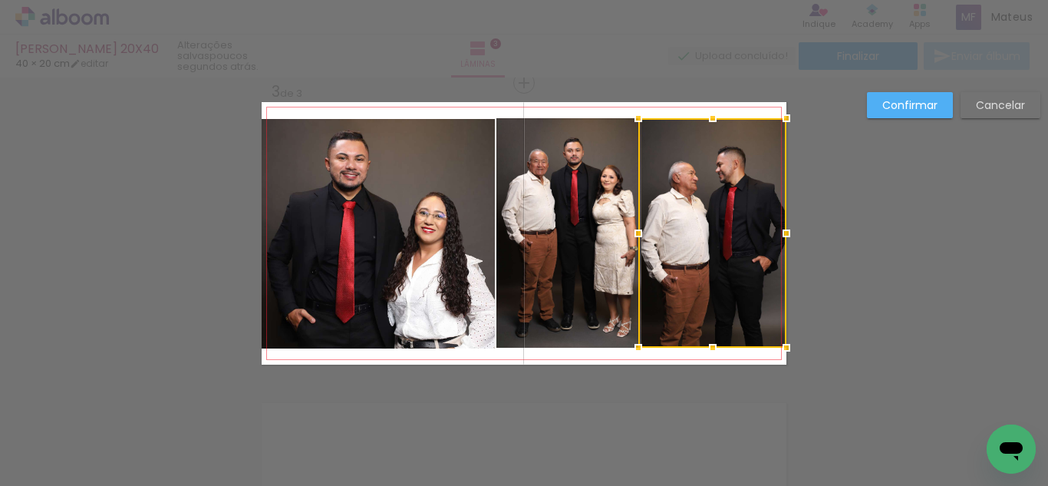
click at [576, 242] on quentale-photo at bounding box center [568, 232] width 145 height 229
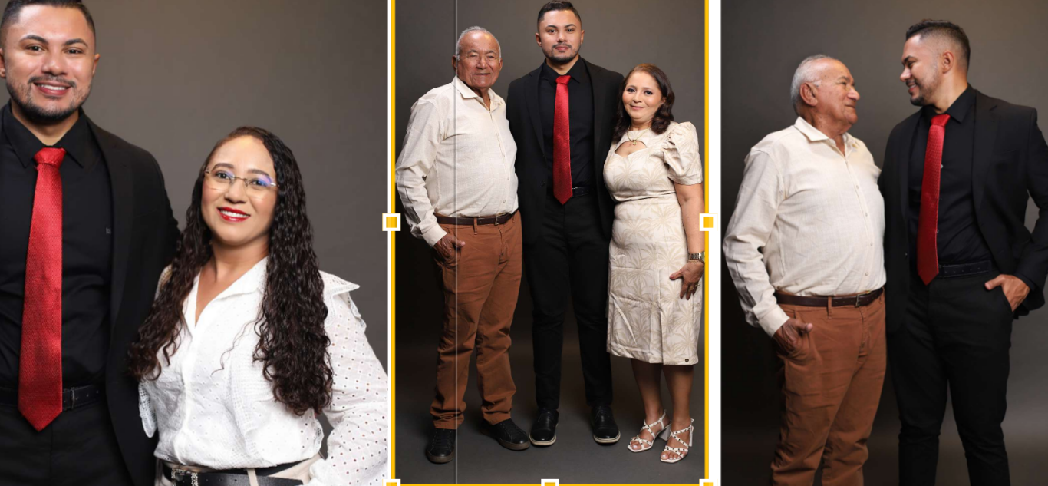
click at [629, 235] on div at bounding box center [633, 233] width 31 height 31
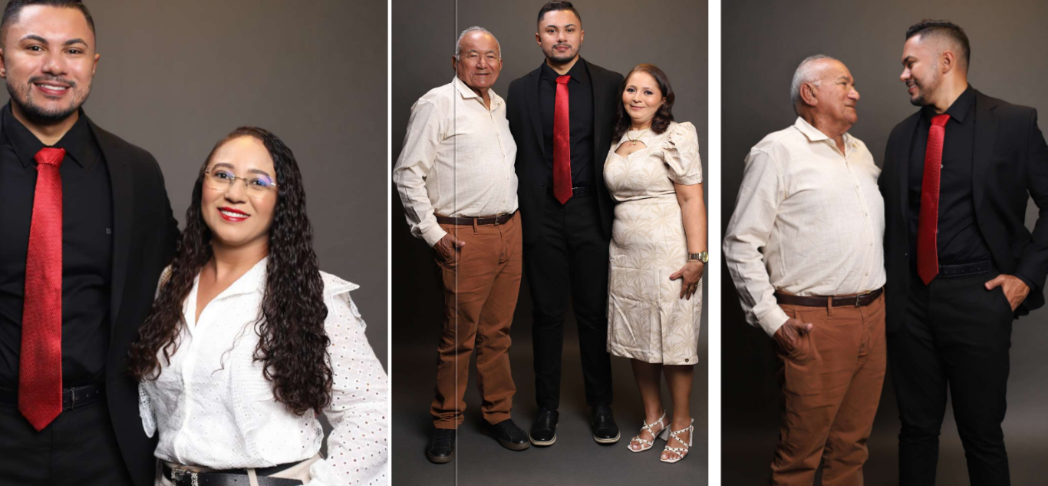
click at [566, 229] on quentale-photo at bounding box center [564, 232] width 137 height 229
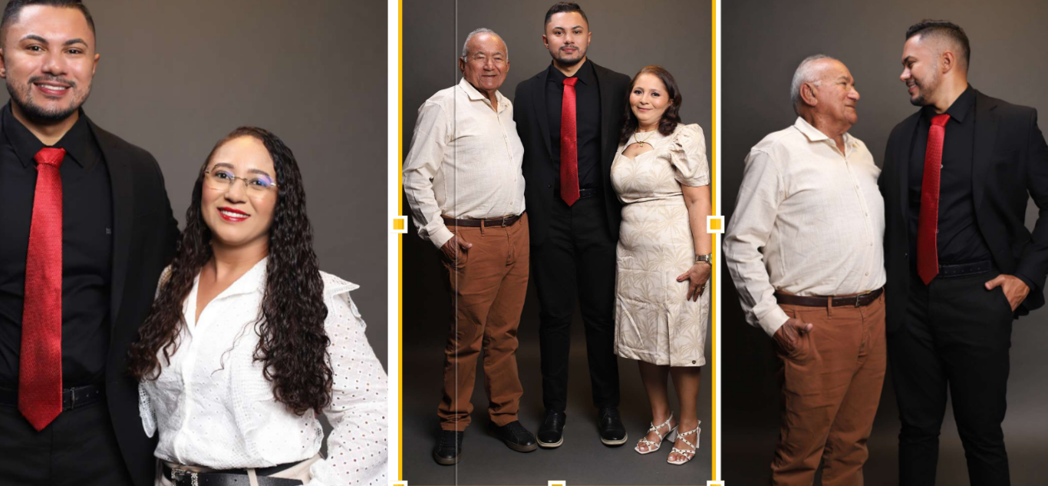
click at [550, 227] on div at bounding box center [568, 233] width 137 height 229
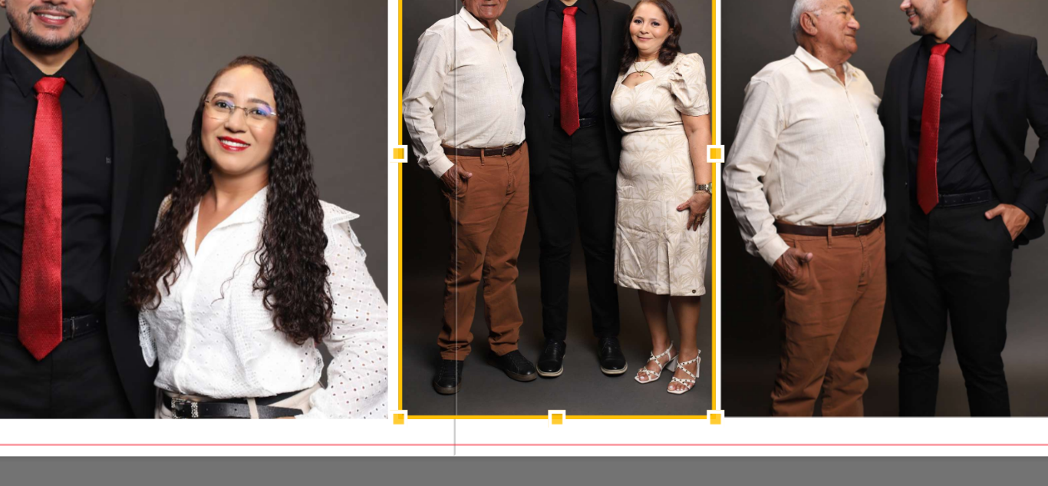
scroll to position [655, 0]
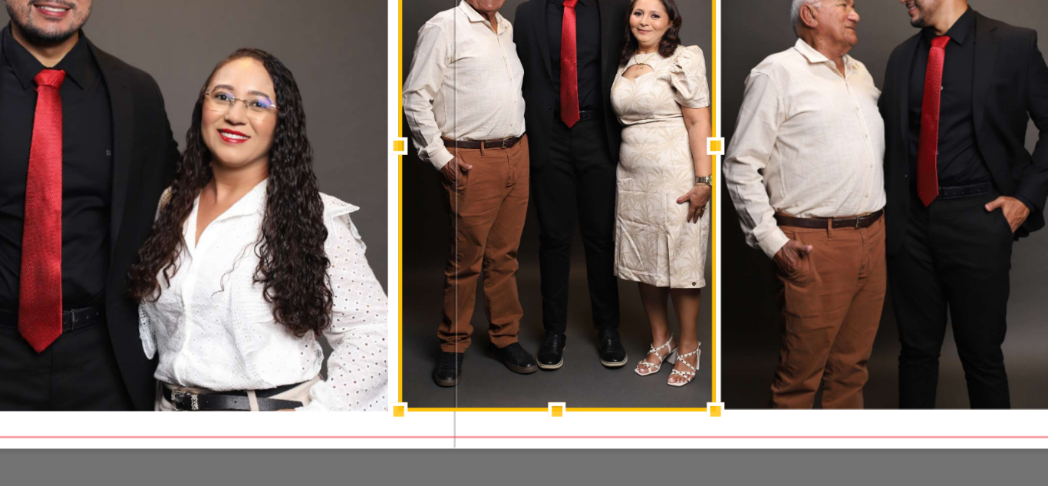
click at [610, 322] on quentale-layouter at bounding box center [524, 199] width 525 height 262
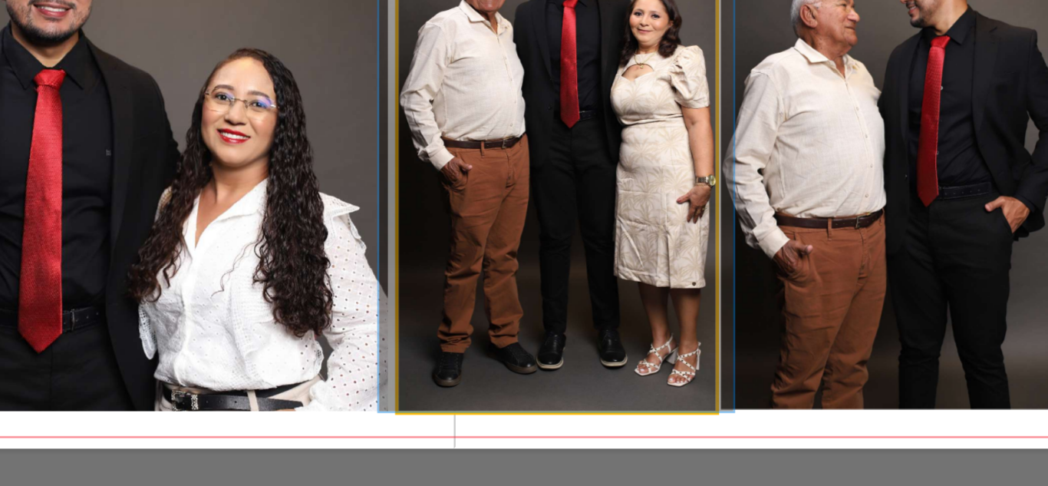
click at [573, 221] on quentale-photo at bounding box center [568, 199] width 137 height 229
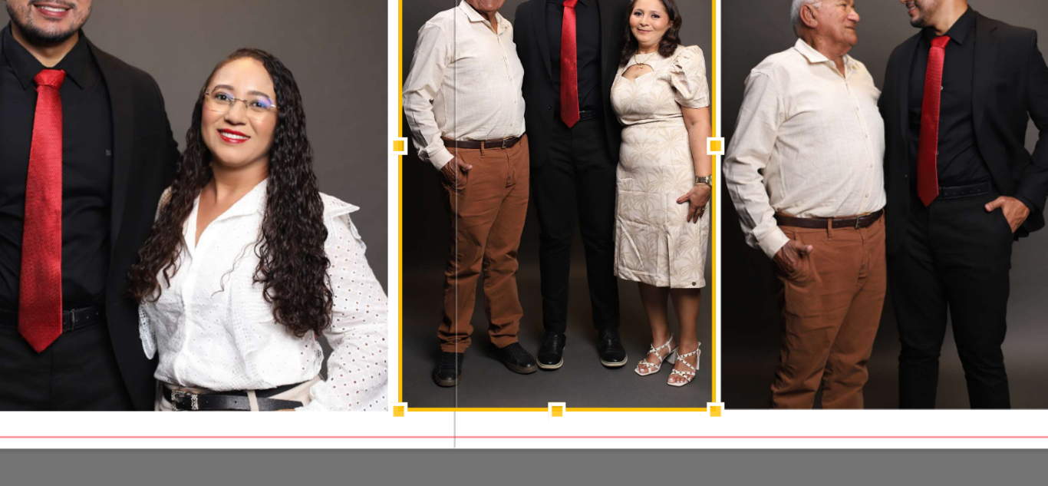
click at [606, 320] on quentale-layouter at bounding box center [524, 199] width 525 height 262
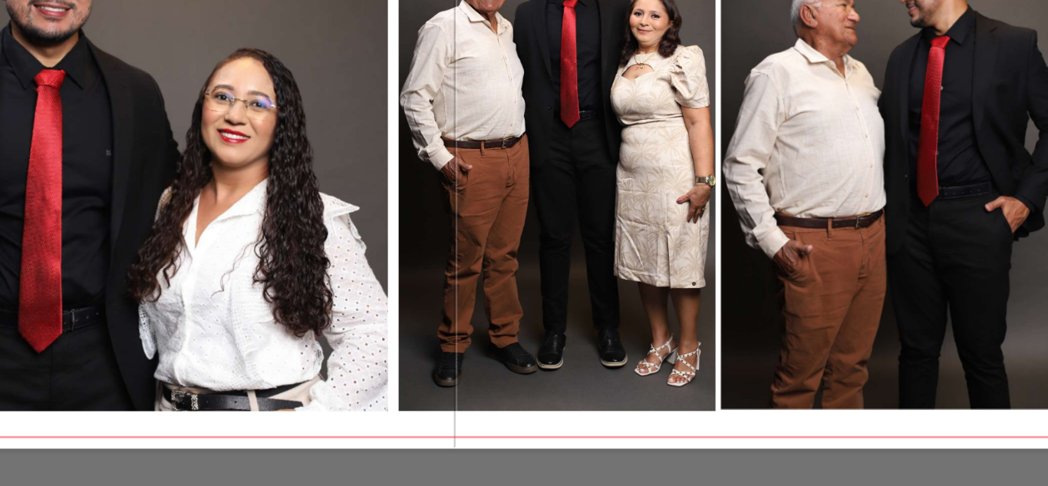
click at [595, 246] on quentale-photo at bounding box center [568, 199] width 137 height 229
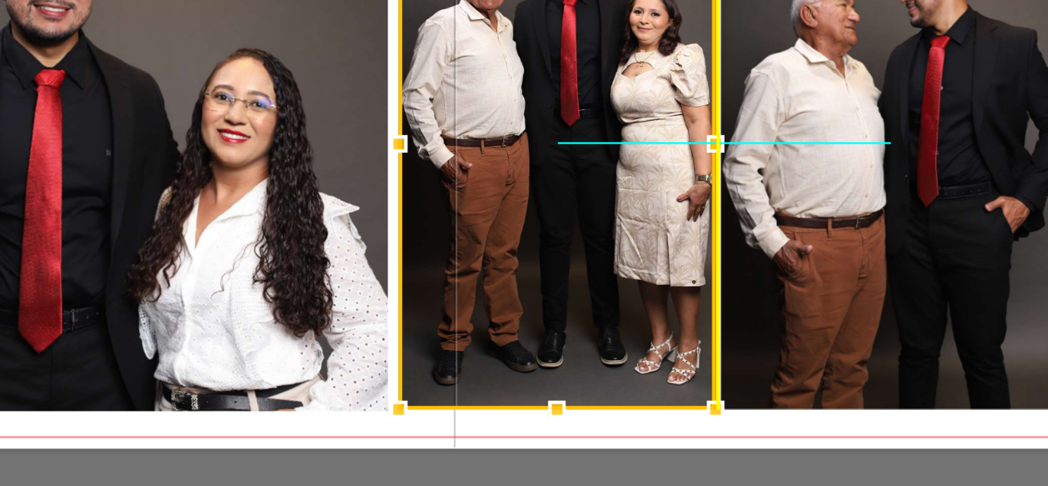
click at [582, 241] on div at bounding box center [568, 198] width 137 height 229
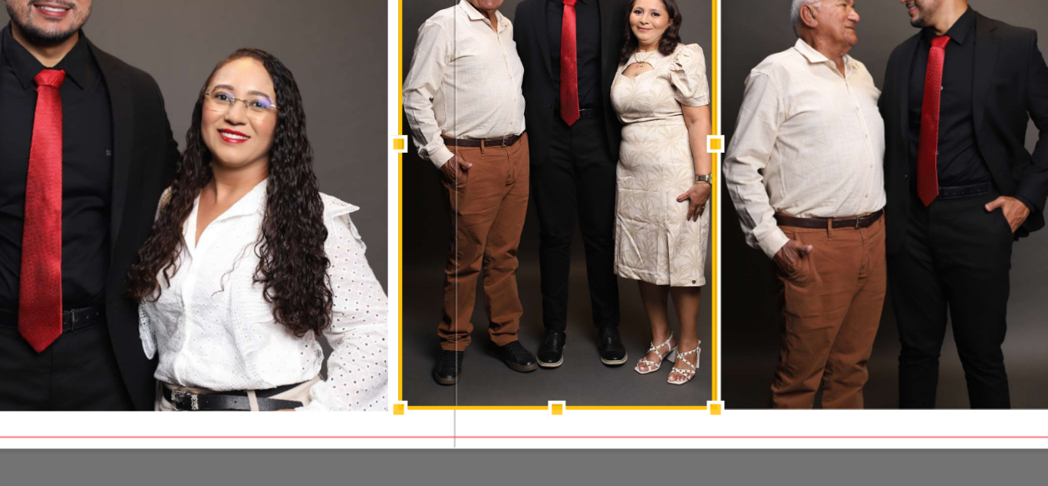
click at [621, 320] on div at bounding box center [636, 313] width 31 height 31
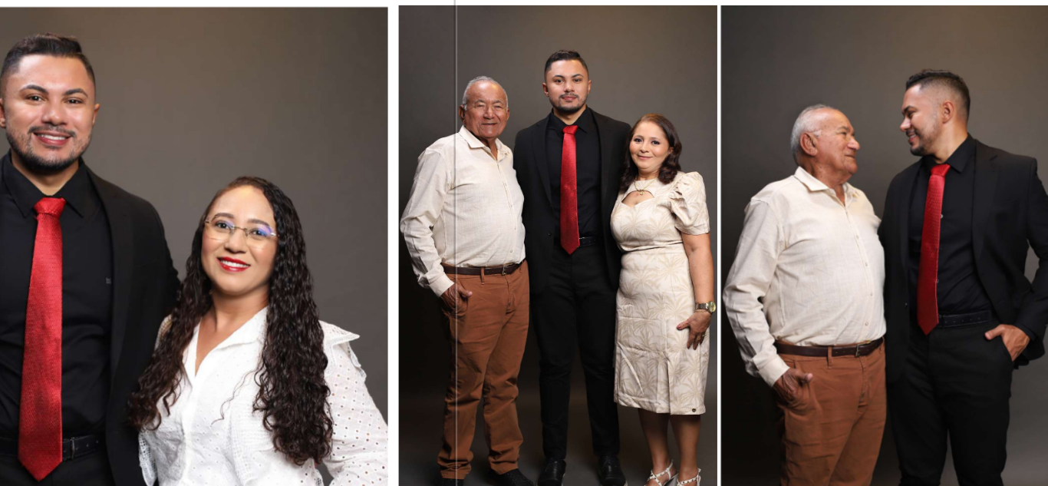
scroll to position [622, 0]
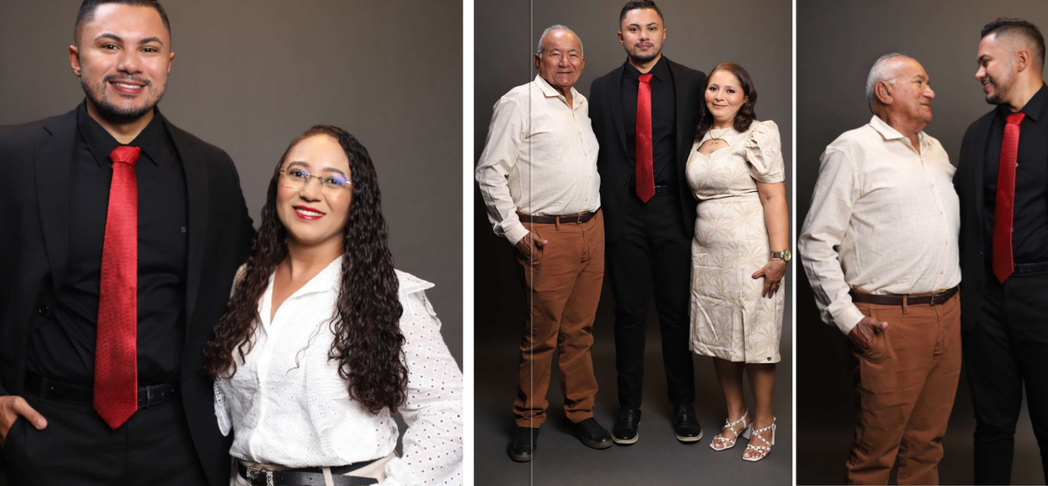
click at [506, 251] on quentale-photo at bounding box center [568, 231] width 137 height 229
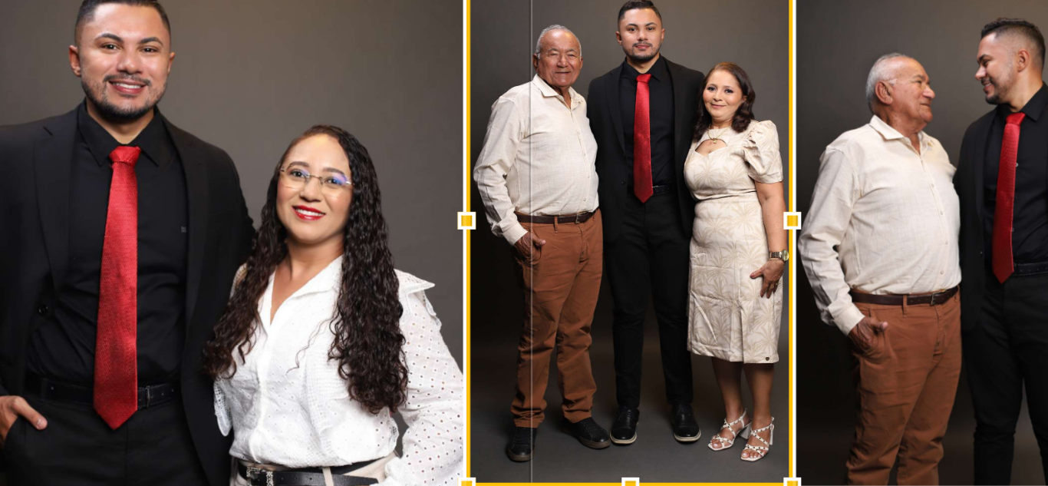
click at [491, 233] on div at bounding box center [496, 232] width 31 height 31
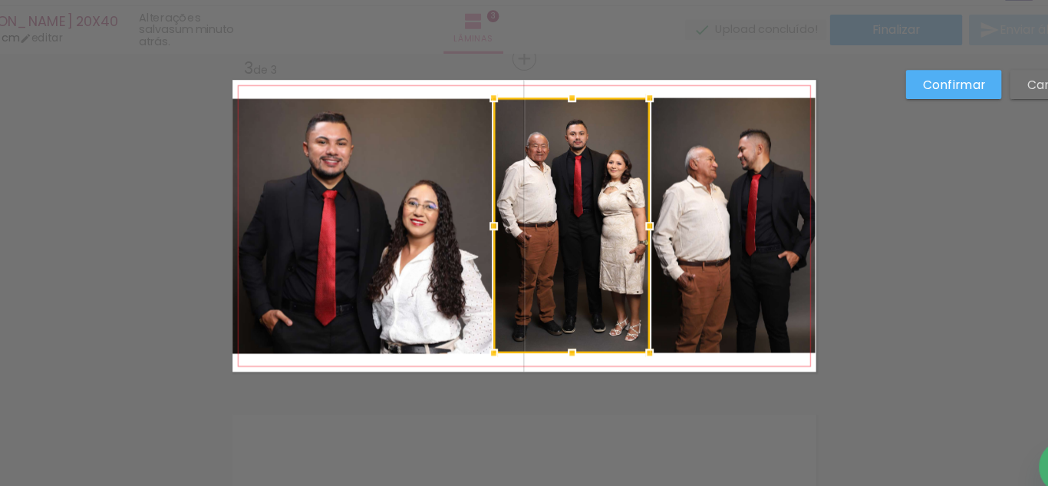
click at [541, 351] on quentale-layouter at bounding box center [524, 232] width 525 height 262
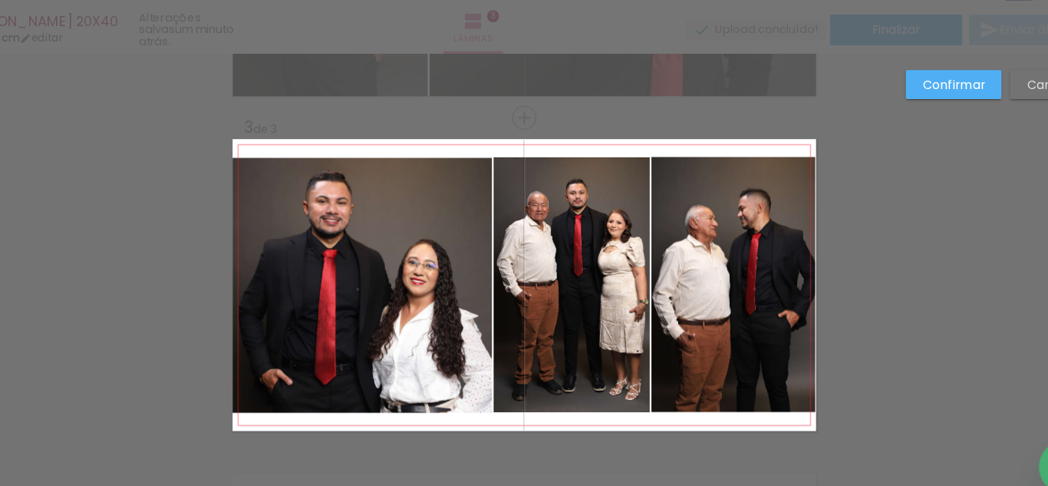
scroll to position [569, 0]
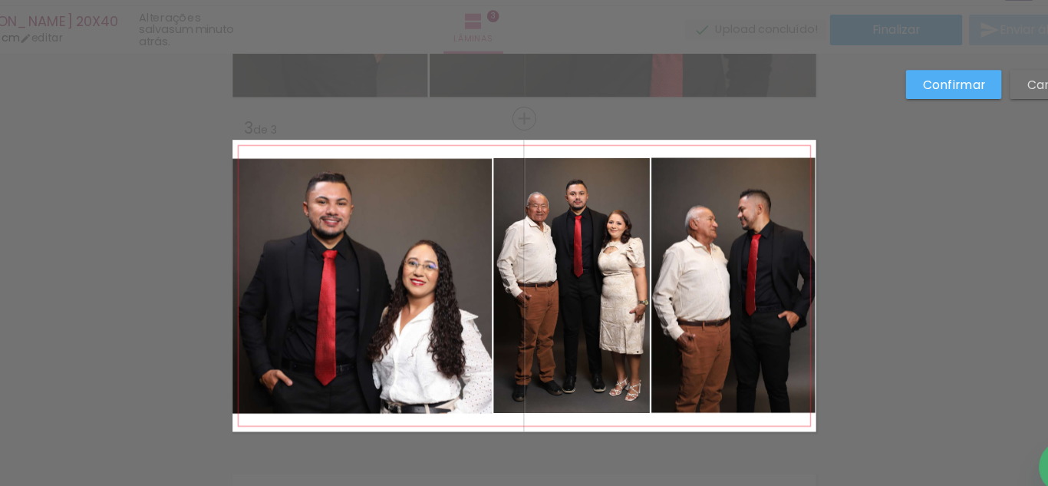
click at [0, 0] on slot "Confirmar" at bounding box center [0, 0] width 0 height 0
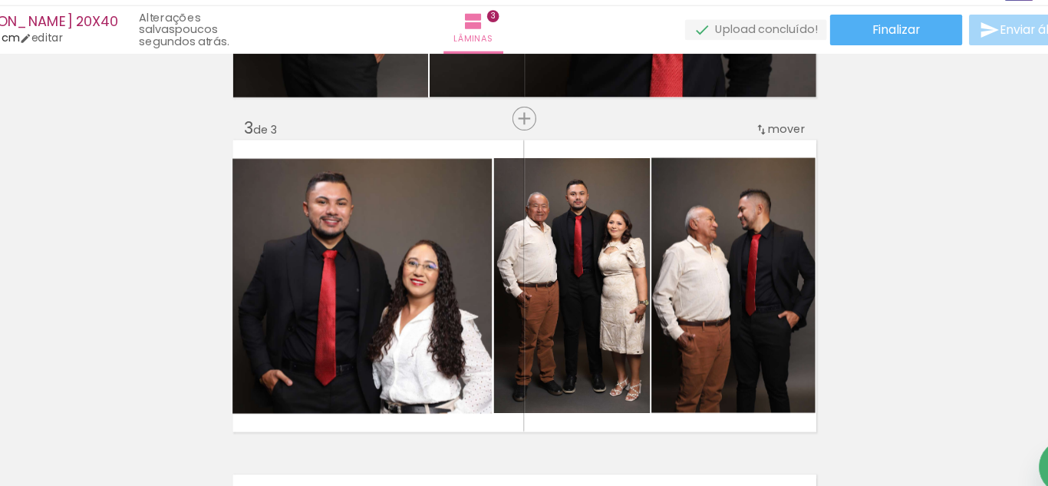
click at [201, 209] on div "Inserir lâmina 1 de 3 Inserir lâmina 2 de 3 Inserir lâmina 3 de 3" at bounding box center [524, 116] width 1048 height 1204
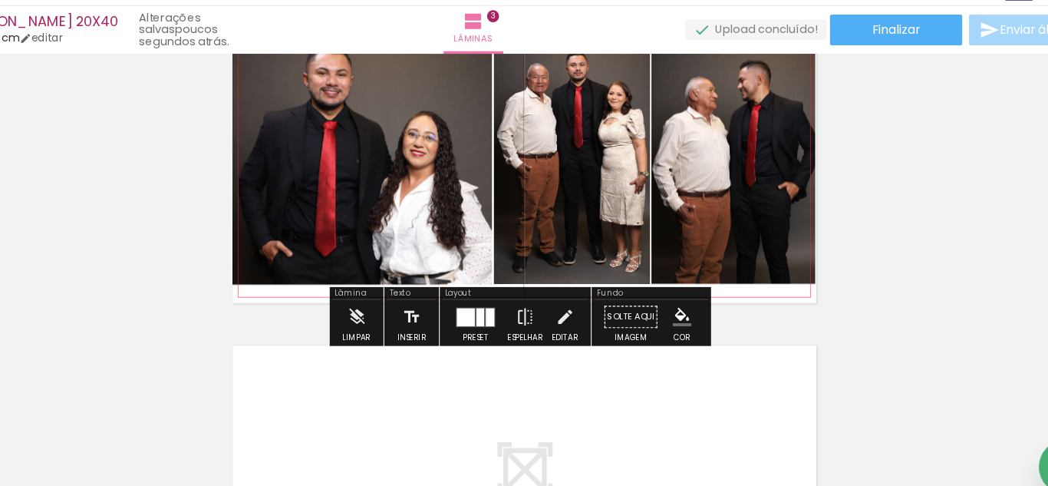
scroll to position [707, 0]
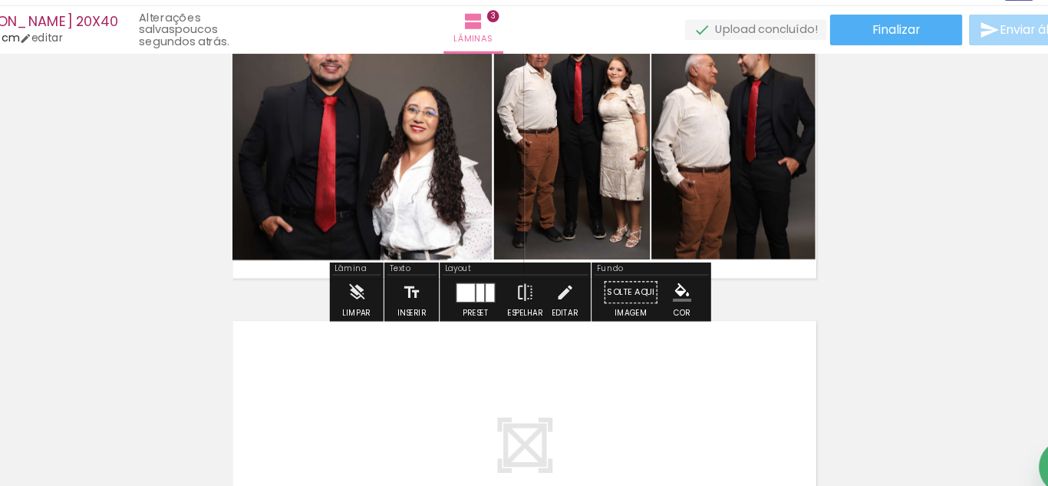
click at [659, 292] on iron-icon "color picker" at bounding box center [666, 292] width 17 height 17
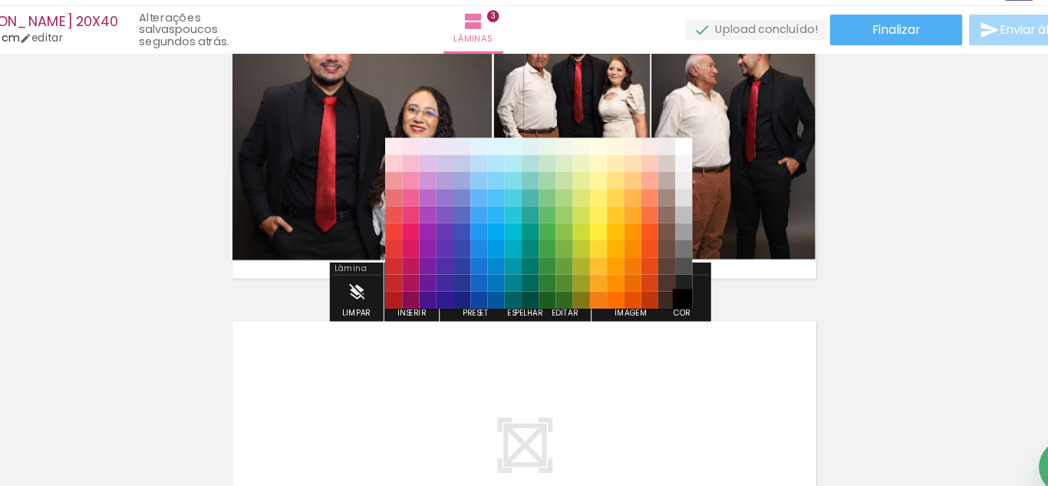
click at [664, 296] on paper-item "#000000" at bounding box center [667, 299] width 15 height 15
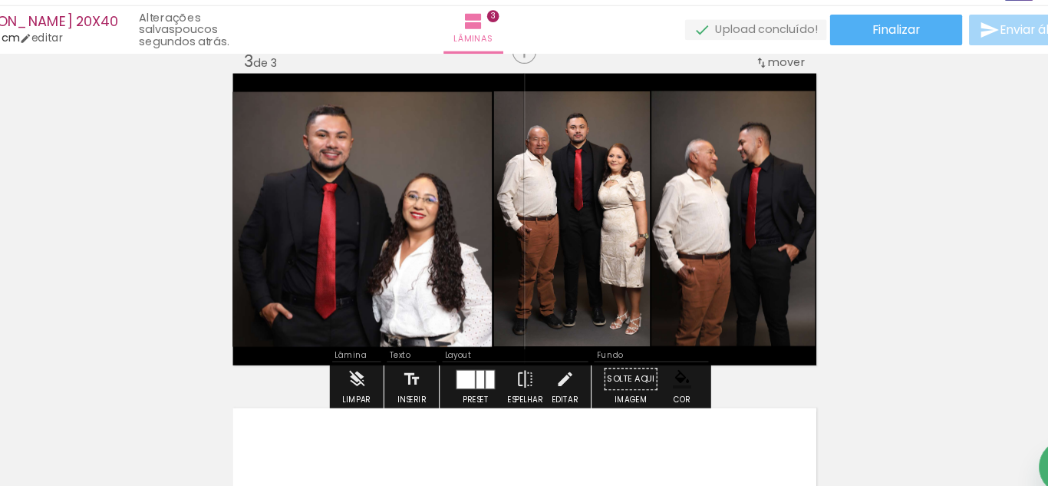
scroll to position [500, 0]
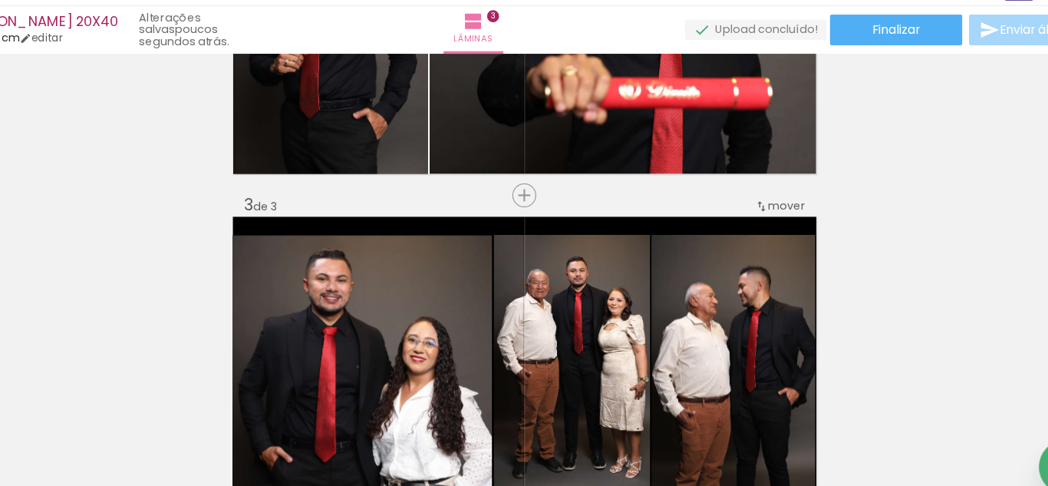
click at [872, 275] on div "Inserir lâmina 1 de 3 Inserir lâmina 2 de 3 Inserir lâmina 3 de 3" at bounding box center [524, 185] width 1048 height 1204
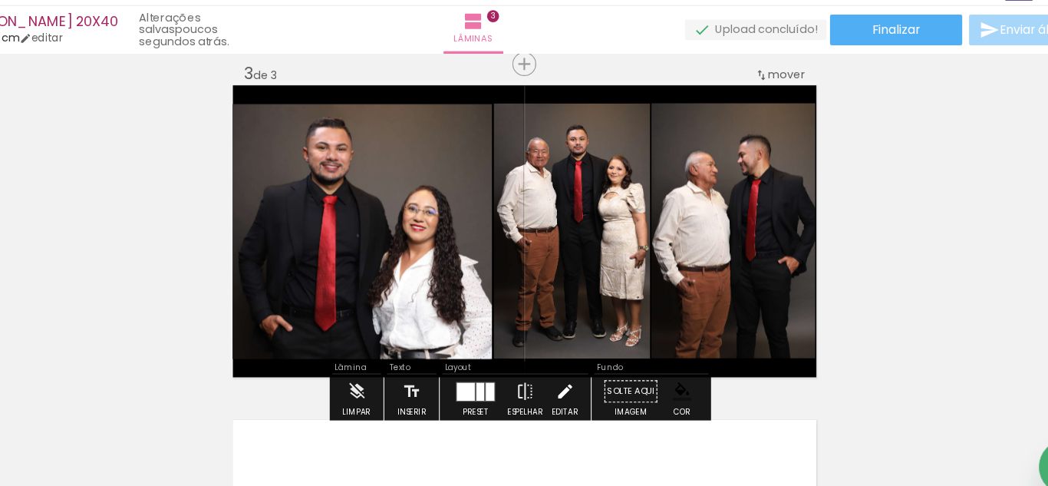
click at [554, 378] on iron-icon at bounding box center [560, 381] width 17 height 31
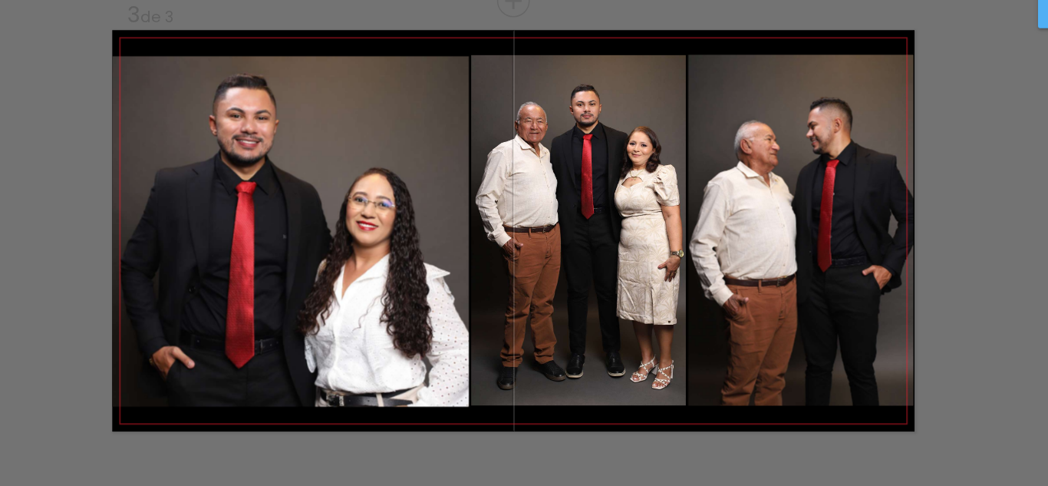
scroll to position [614, 0]
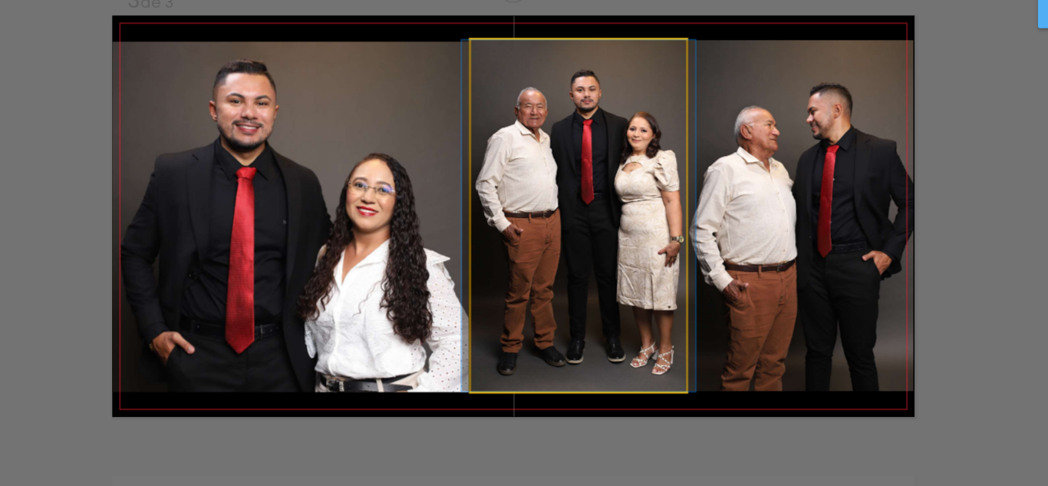
click at [546, 297] on quentale-photo at bounding box center [566, 240] width 140 height 229
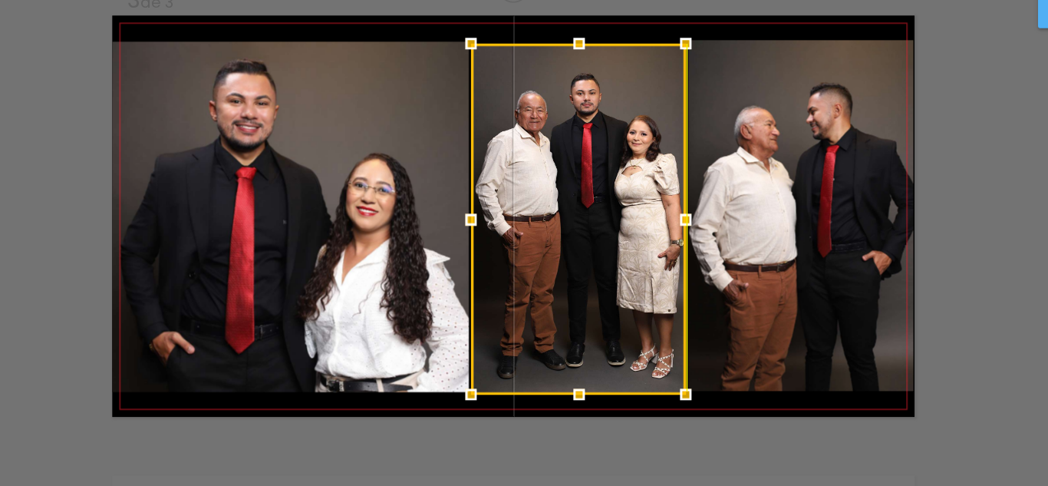
click at [547, 276] on div at bounding box center [566, 242] width 140 height 229
click at [665, 363] on quentale-layouter at bounding box center [524, 241] width 525 height 262
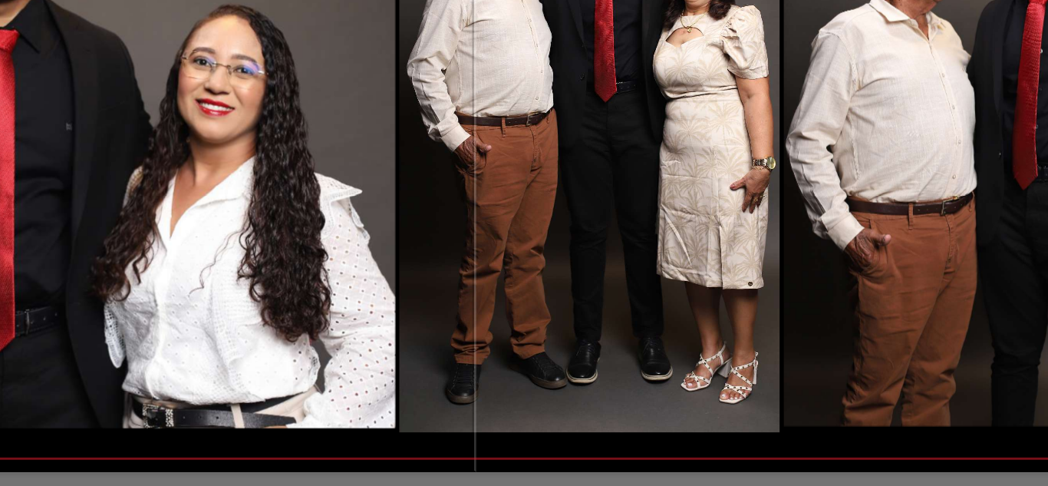
click at [546, 322] on quentale-photo at bounding box center [566, 242] width 140 height 229
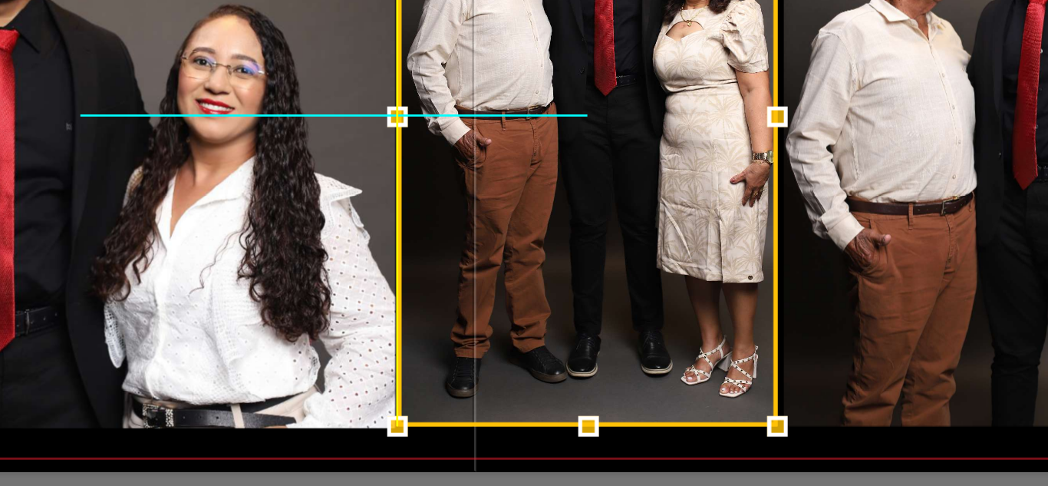
click at [546, 323] on div at bounding box center [566, 240] width 140 height 229
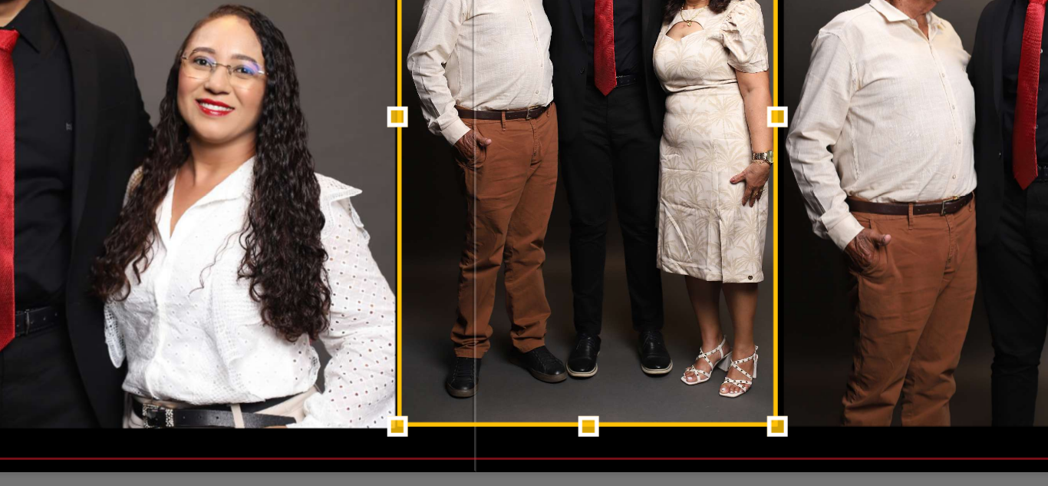
click at [506, 359] on quentale-layouter at bounding box center [524, 241] width 525 height 262
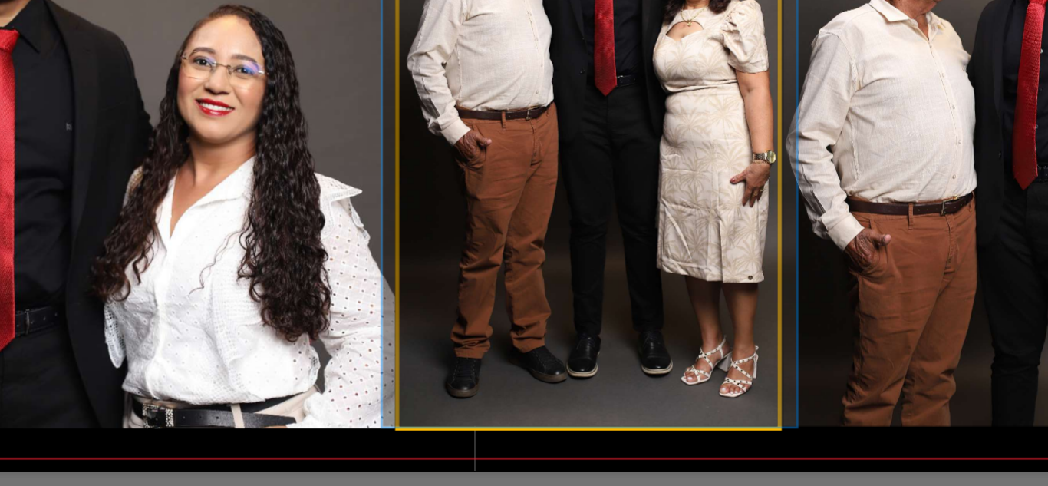
click at [513, 298] on quentale-photo at bounding box center [566, 240] width 140 height 229
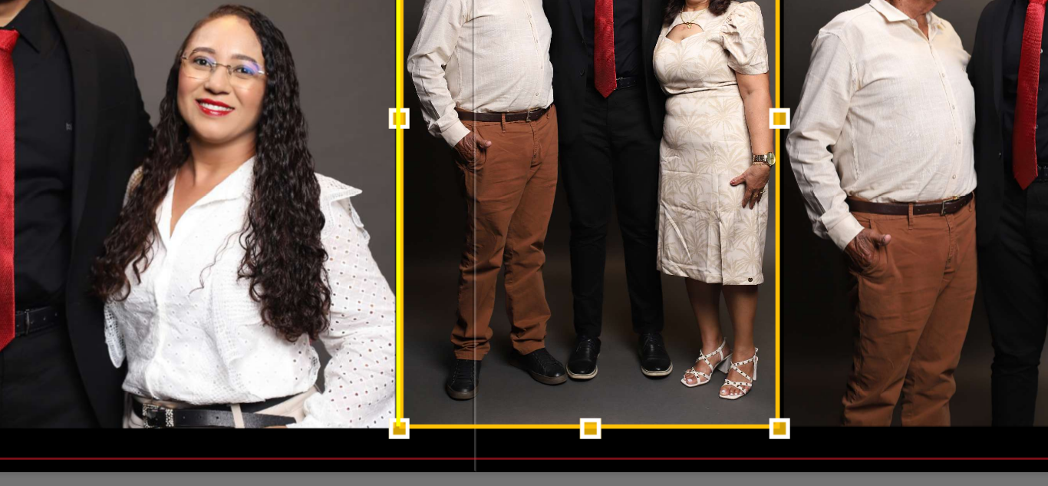
click at [520, 278] on div at bounding box center [566, 241] width 140 height 229
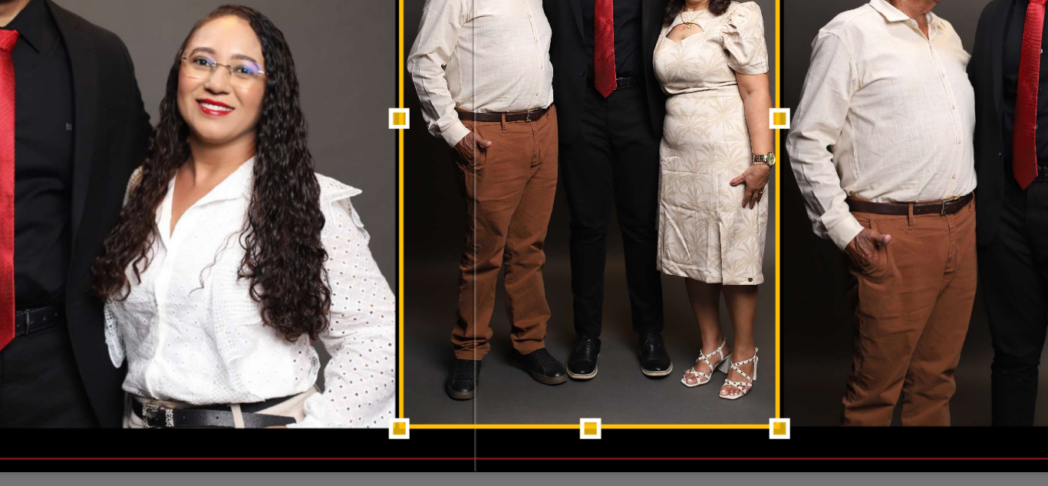
click at [507, 361] on quentale-layouter at bounding box center [524, 241] width 525 height 262
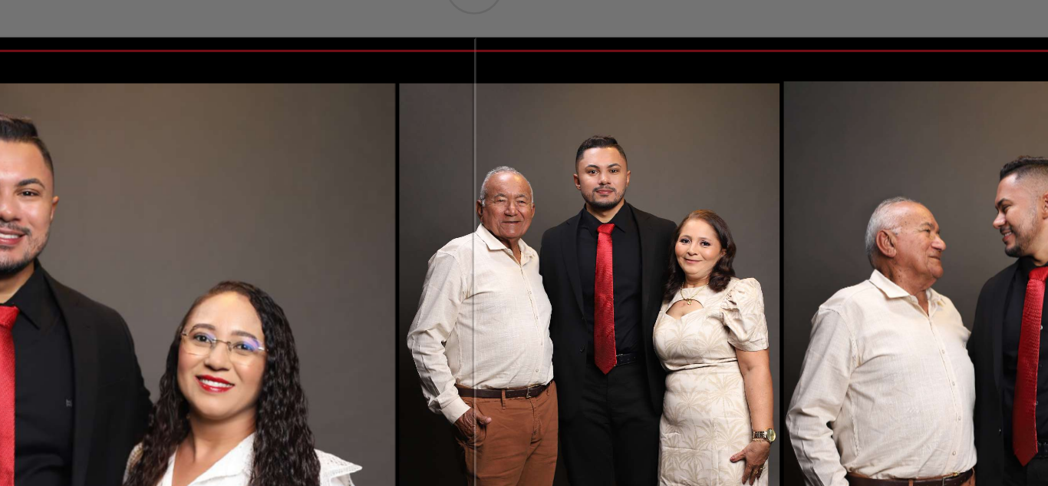
scroll to position [518, 0]
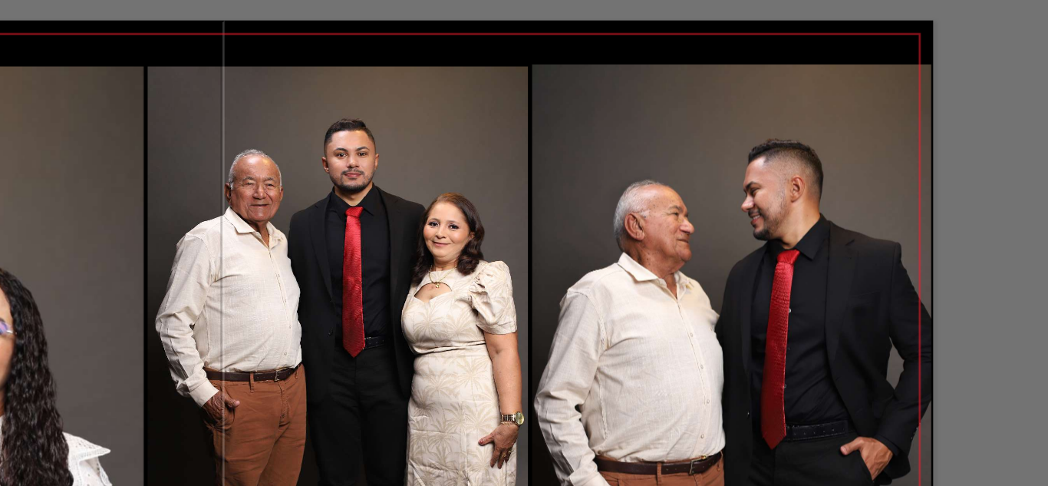
click at [688, 259] on quentale-photo at bounding box center [712, 336] width 148 height 229
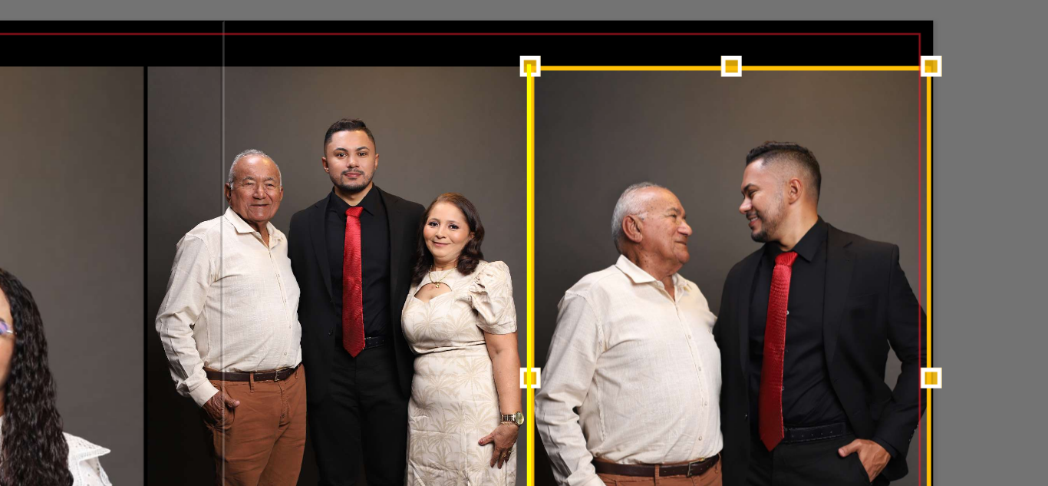
click at [688, 245] on div at bounding box center [712, 337] width 148 height 229
click at [648, 215] on quentale-layouter at bounding box center [524, 337] width 525 height 262
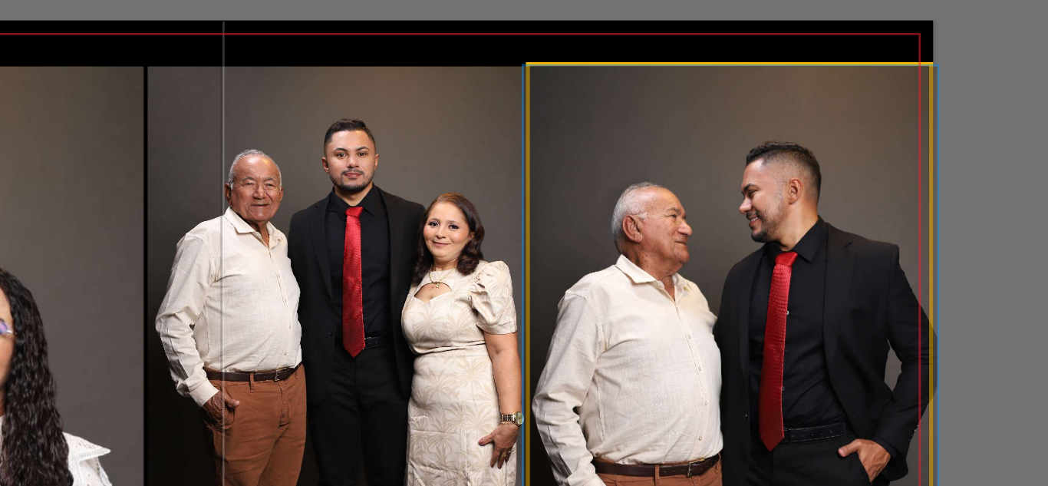
click at [663, 240] on quentale-photo at bounding box center [712, 337] width 148 height 229
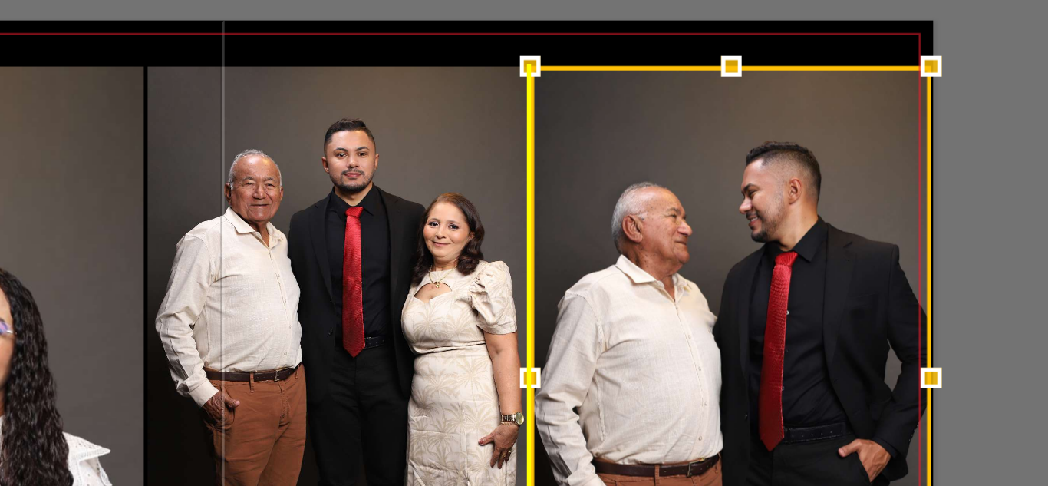
click at [659, 246] on div at bounding box center [712, 337] width 148 height 229
click at [659, 213] on quentale-layouter at bounding box center [524, 337] width 525 height 262
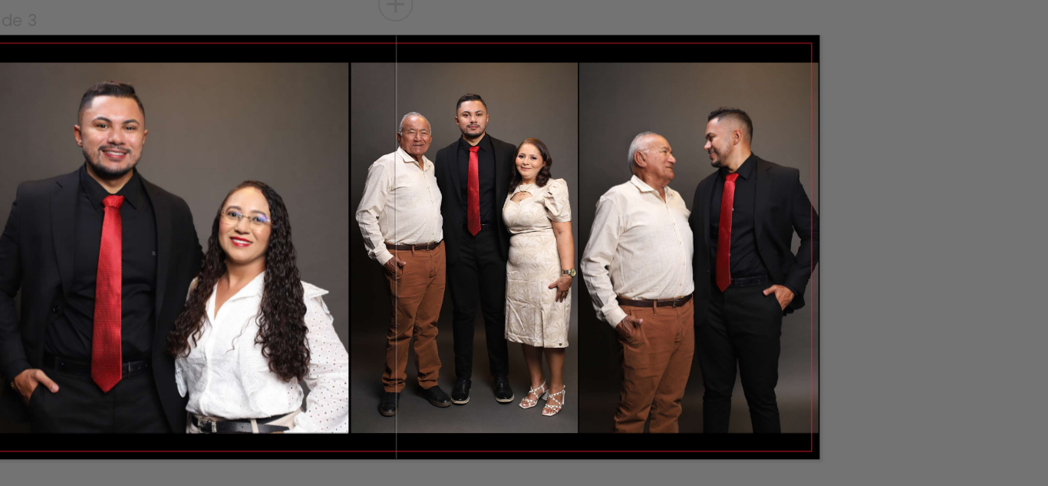
scroll to position [0, 0]
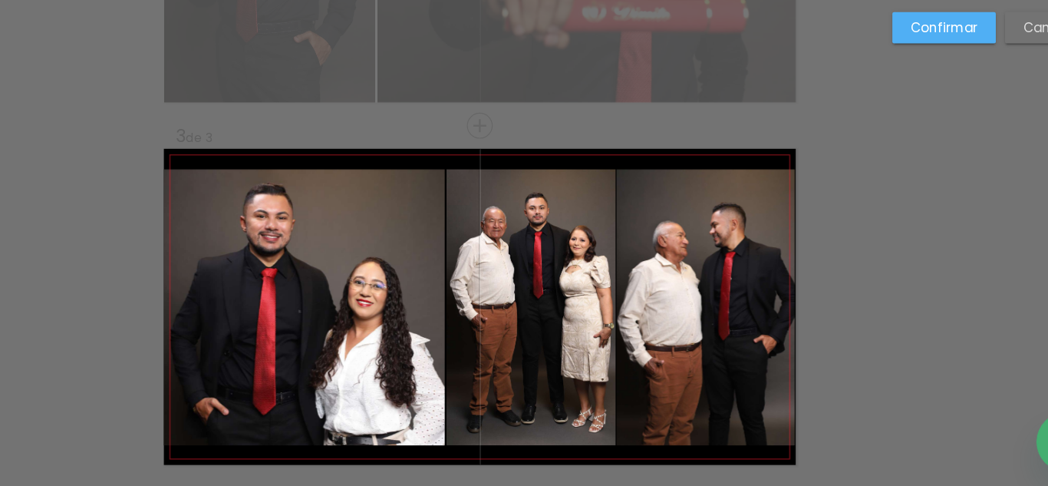
click at [873, 108] on paper-button "Confirmar" at bounding box center [910, 105] width 86 height 26
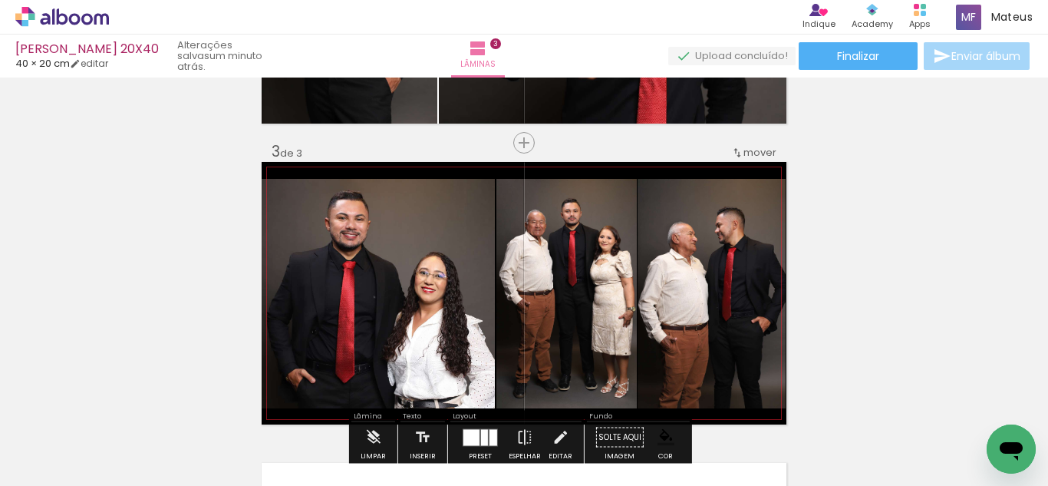
scroll to position [562, 0]
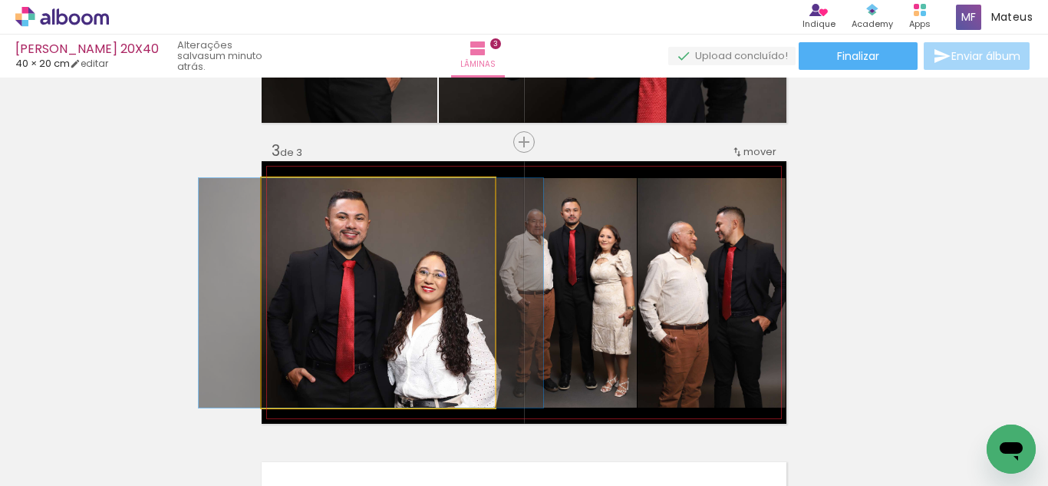
click at [432, 282] on quentale-photo at bounding box center [378, 292] width 233 height 229
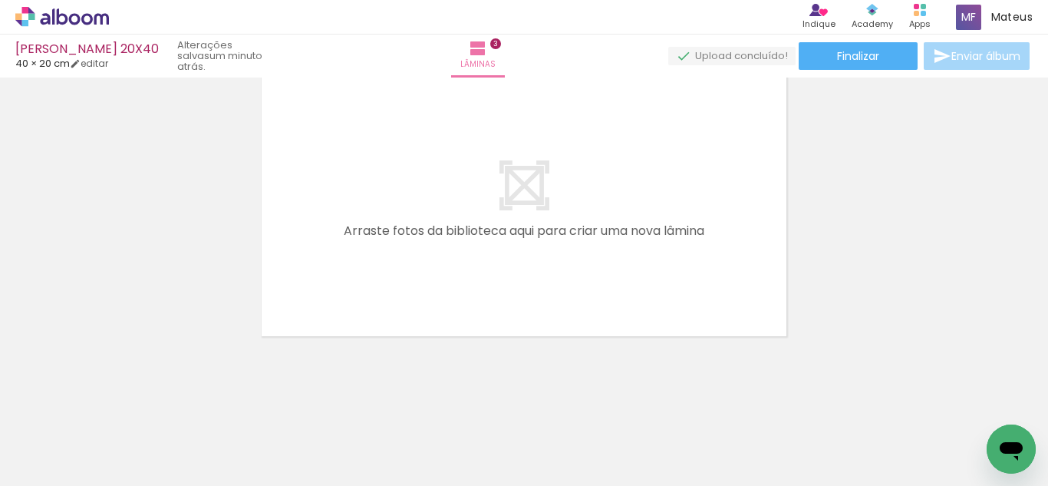
scroll to position [0, 52]
drag, startPoint x: 627, startPoint y: 436, endPoint x: 725, endPoint y: 425, distance: 98.8
click at [603, 250] on quentale-workspace at bounding box center [524, 243] width 1048 height 486
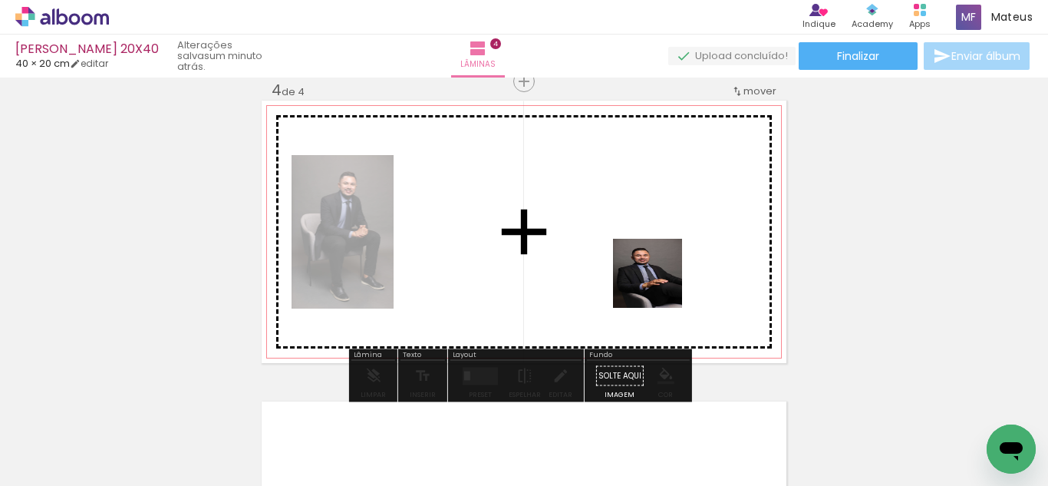
scroll to position [922, 0]
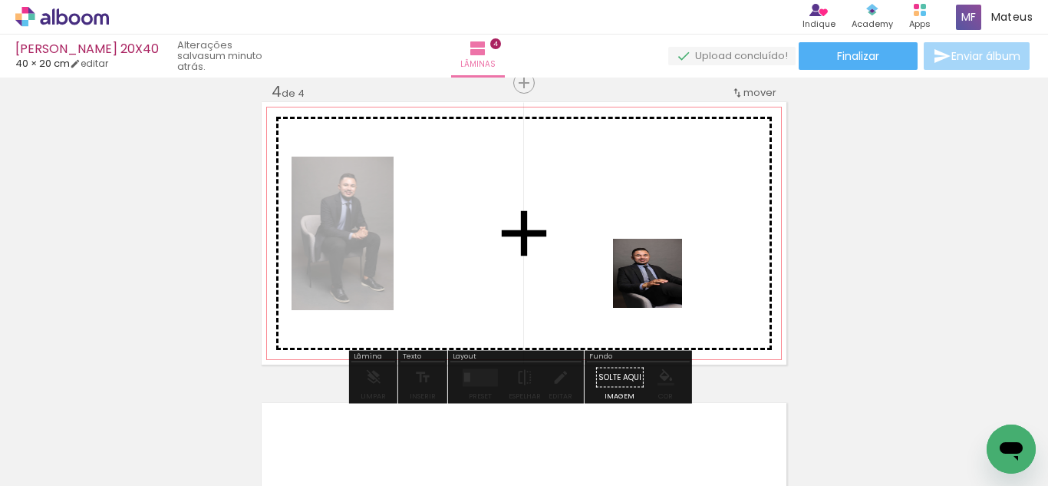
drag, startPoint x: 663, startPoint y: 300, endPoint x: 754, endPoint y: 398, distance: 134.1
click at [657, 270] on quentale-workspace at bounding box center [524, 243] width 1048 height 486
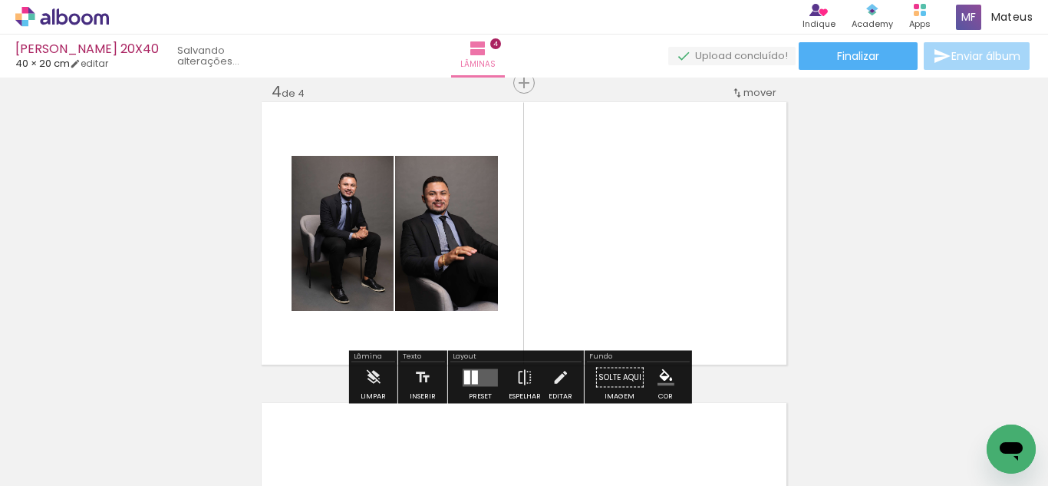
drag, startPoint x: 790, startPoint y: 430, endPoint x: 633, endPoint y: 298, distance: 204.3
click at [671, 265] on quentale-workspace at bounding box center [524, 243] width 1048 height 486
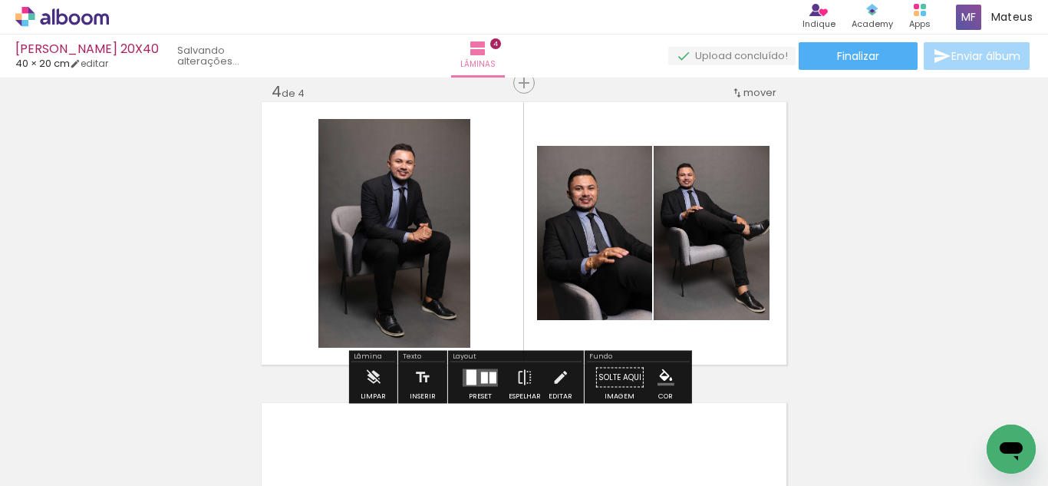
drag, startPoint x: 487, startPoint y: 372, endPoint x: 849, endPoint y: 285, distance: 371.7
click at [490, 372] on div at bounding box center [493, 377] width 7 height 12
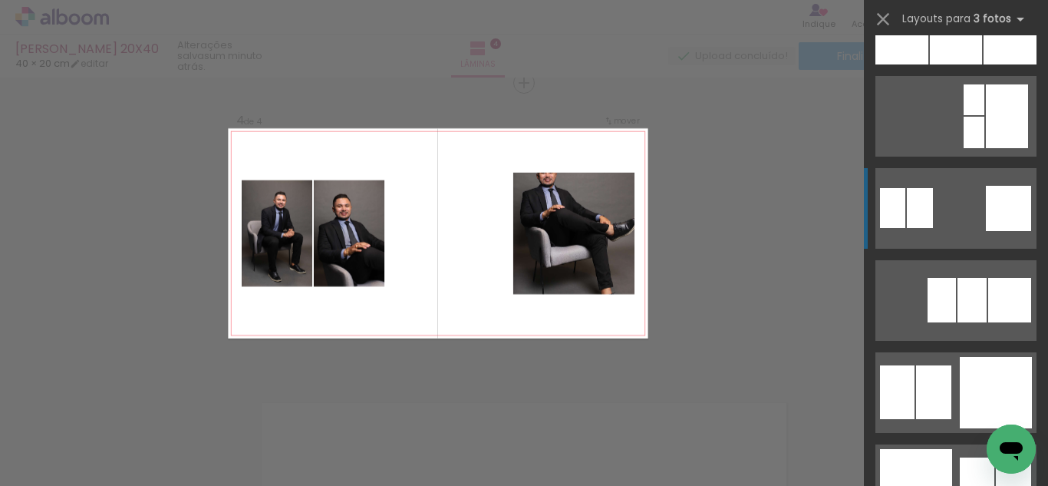
scroll to position [1276, 0]
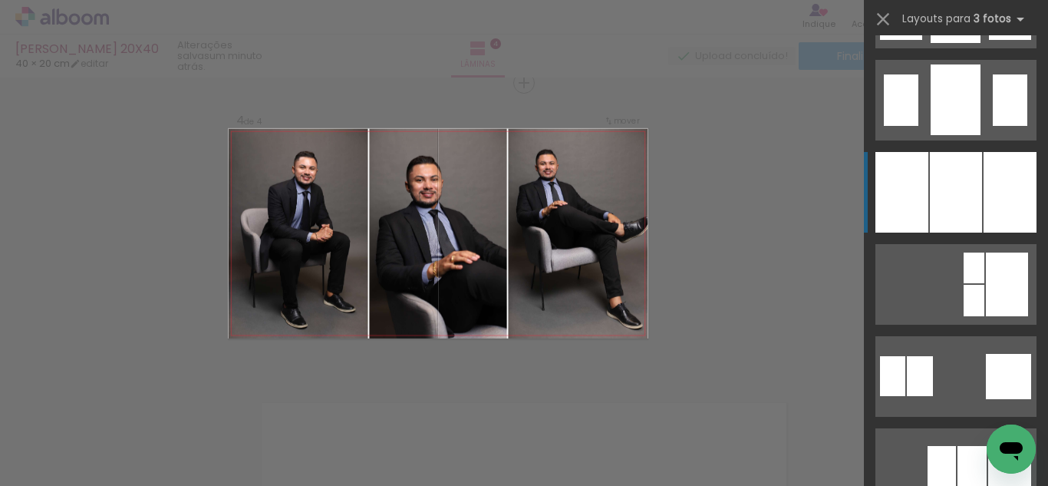
click at [935, 174] on div at bounding box center [956, 192] width 52 height 81
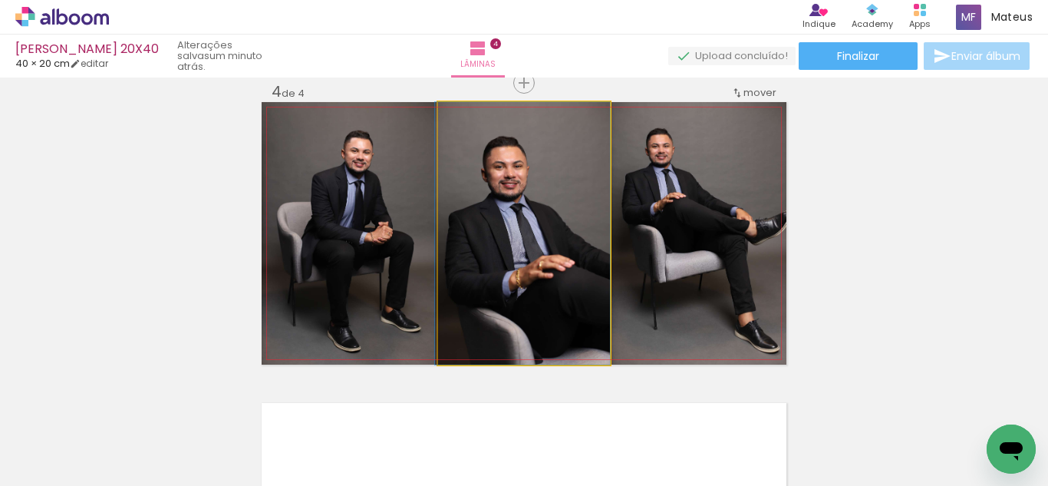
drag, startPoint x: 556, startPoint y: 247, endPoint x: 510, endPoint y: 246, distance: 46.0
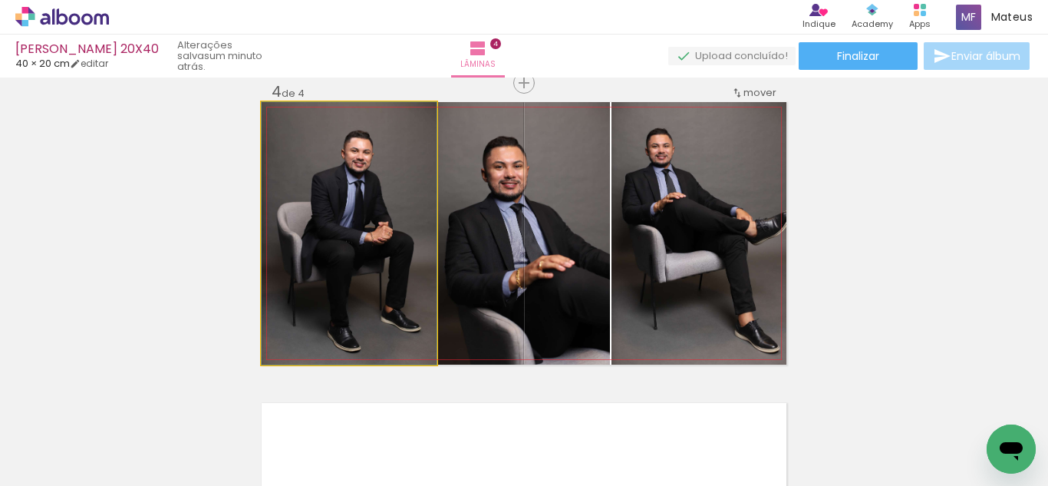
click at [369, 241] on quentale-photo at bounding box center [349, 233] width 175 height 262
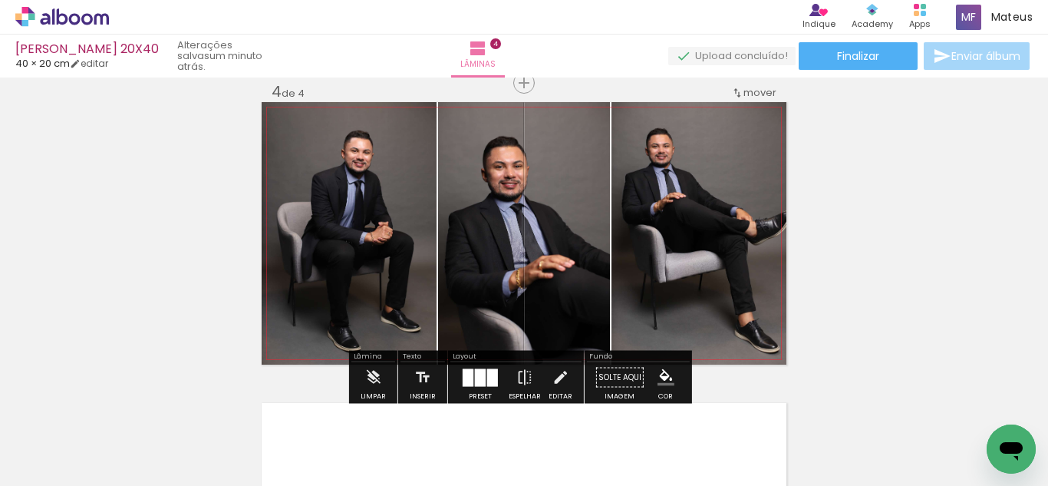
drag, startPoint x: 705, startPoint y: 236, endPoint x: 552, endPoint y: 224, distance: 154.0
click at [0, 0] on slot at bounding box center [0, 0] width 0 height 0
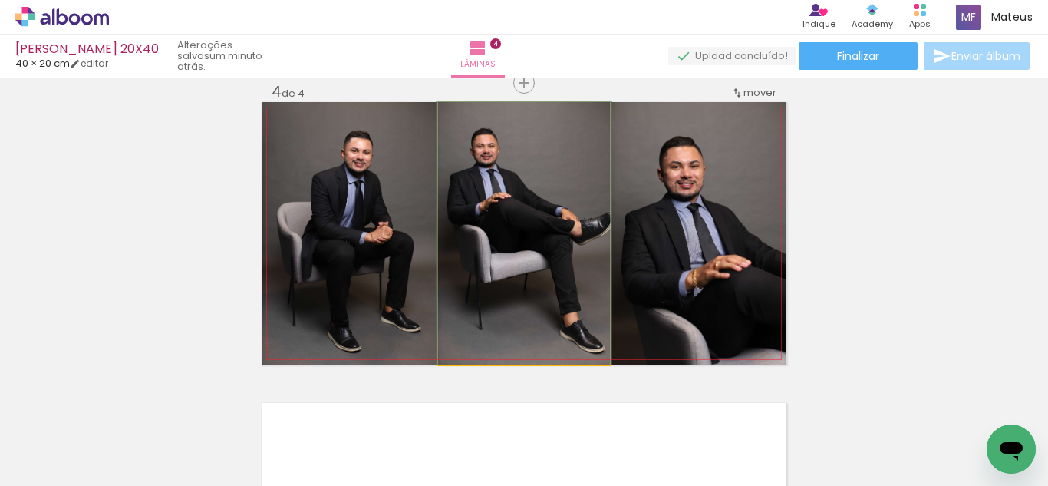
click at [555, 228] on quentale-photo at bounding box center [524, 233] width 172 height 262
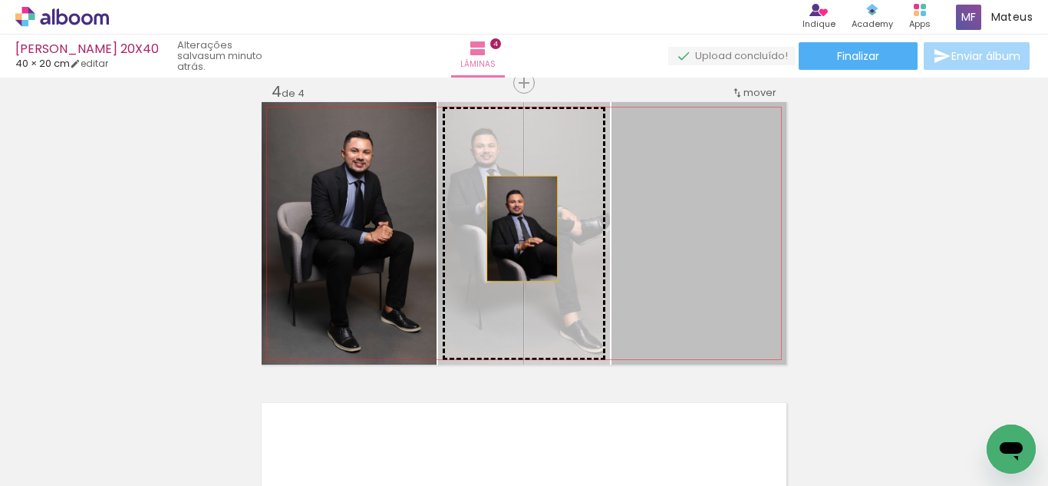
drag, startPoint x: 681, startPoint y: 228, endPoint x: 510, endPoint y: 229, distance: 171.1
click at [0, 0] on slot at bounding box center [0, 0] width 0 height 0
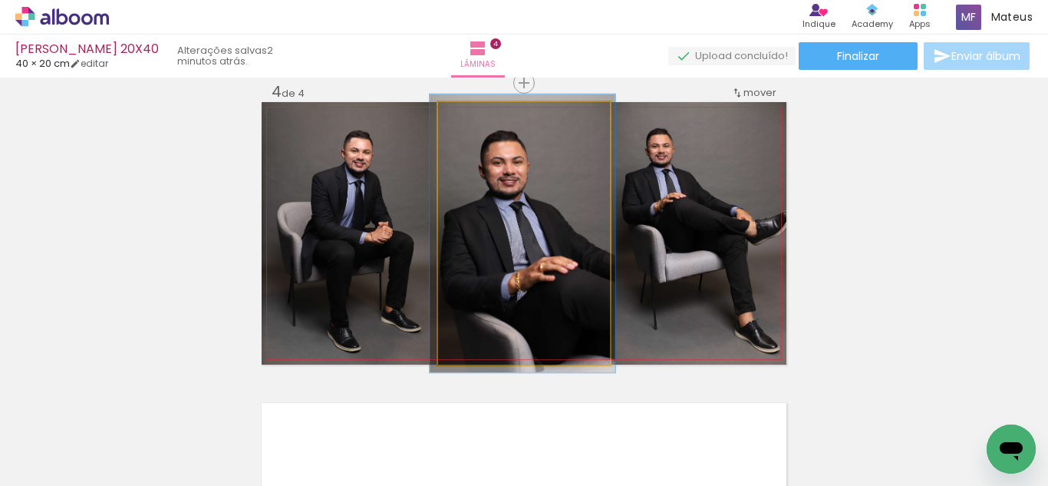
type paper-slider "106"
click at [473, 120] on div at bounding box center [477, 118] width 14 height 14
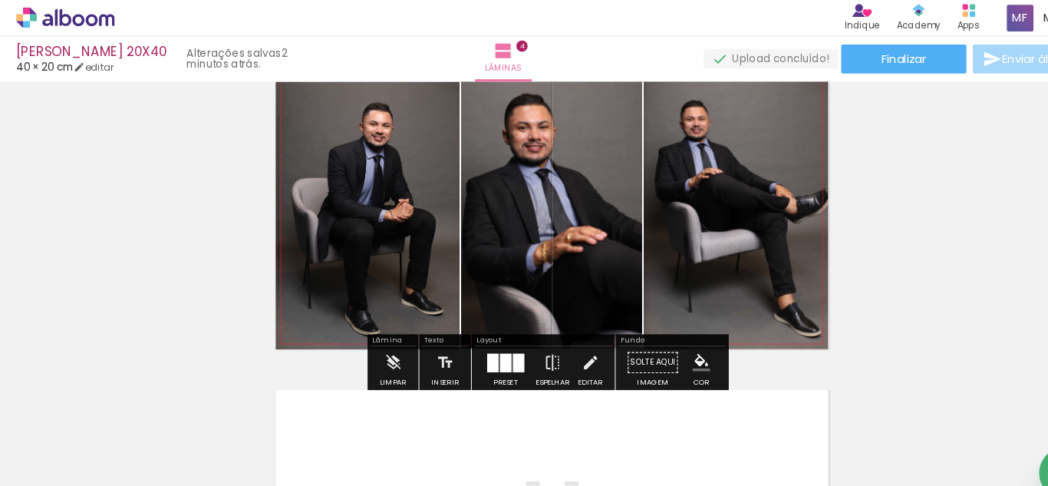
scroll to position [955, 0]
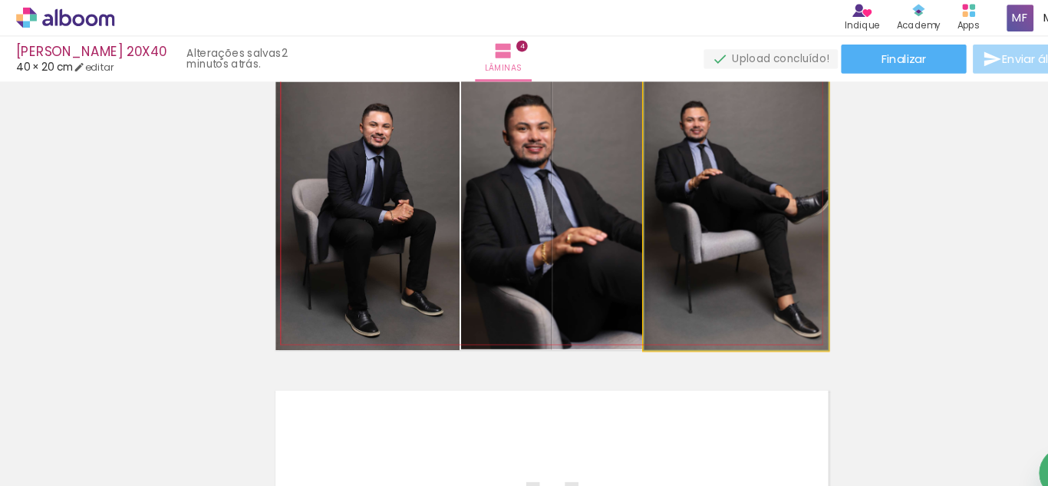
drag, startPoint x: 695, startPoint y: 215, endPoint x: 671, endPoint y: 215, distance: 23.8
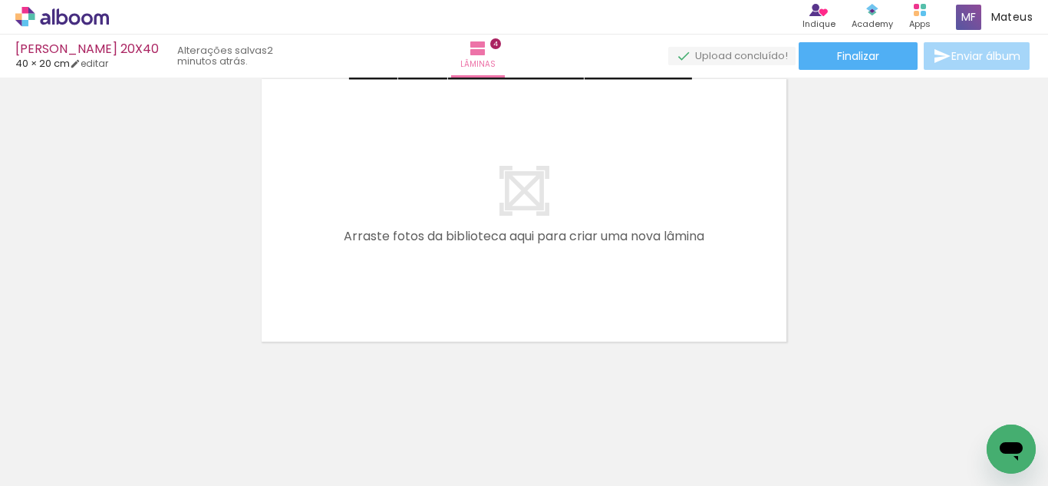
scroll to position [0, 351]
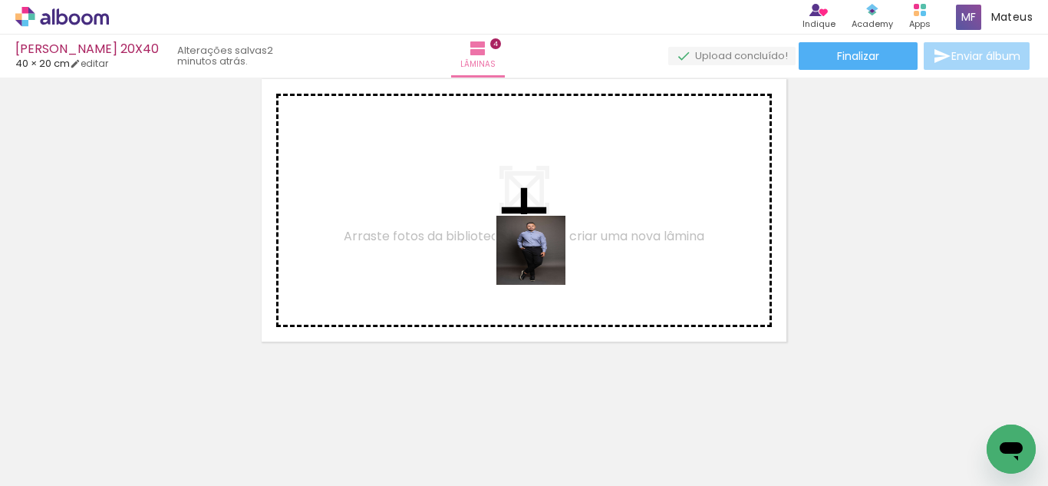
drag, startPoint x: 580, startPoint y: 430, endPoint x: 543, endPoint y: 262, distance: 173.0
click at [543, 262] on quentale-workspace at bounding box center [524, 243] width 1048 height 486
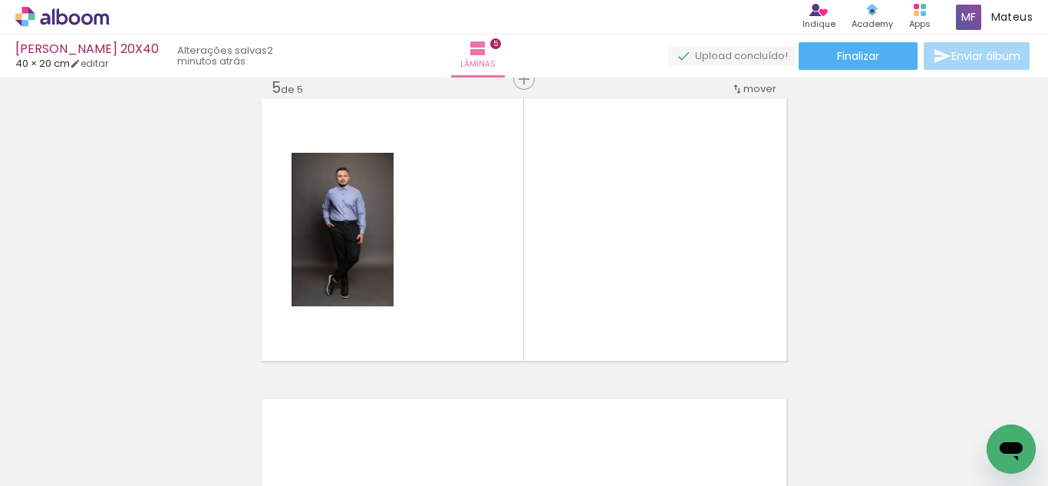
scroll to position [1223, 0]
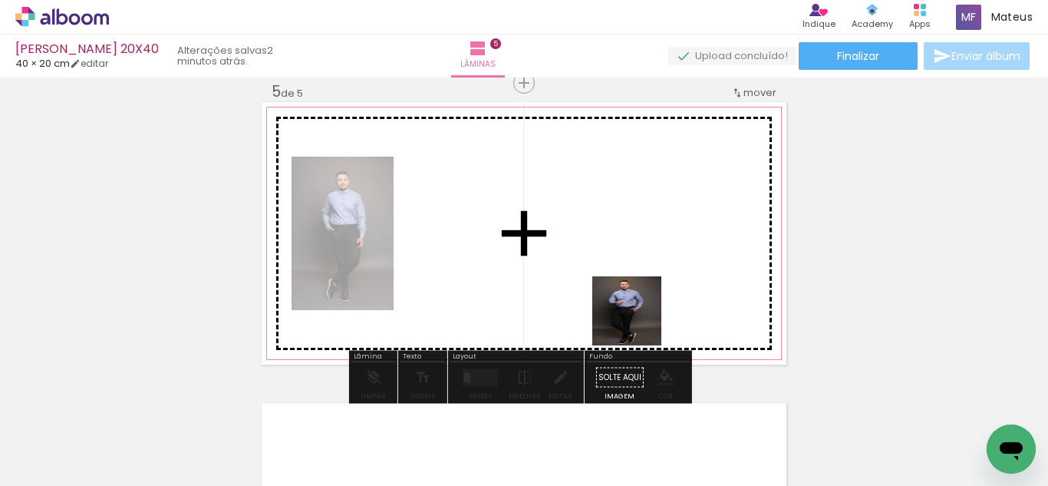
drag, startPoint x: 661, startPoint y: 417, endPoint x: 784, endPoint y: 444, distance: 125.7
click at [628, 286] on quentale-workspace at bounding box center [524, 243] width 1048 height 486
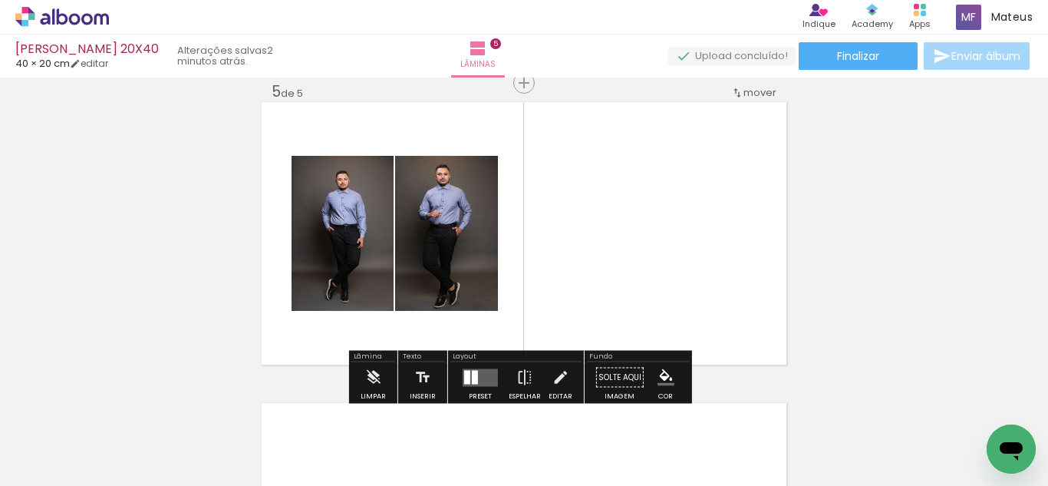
scroll to position [0, 496]
drag, startPoint x: 596, startPoint y: 344, endPoint x: 692, endPoint y: 424, distance: 125.3
click at [585, 280] on quentale-workspace at bounding box center [524, 243] width 1048 height 486
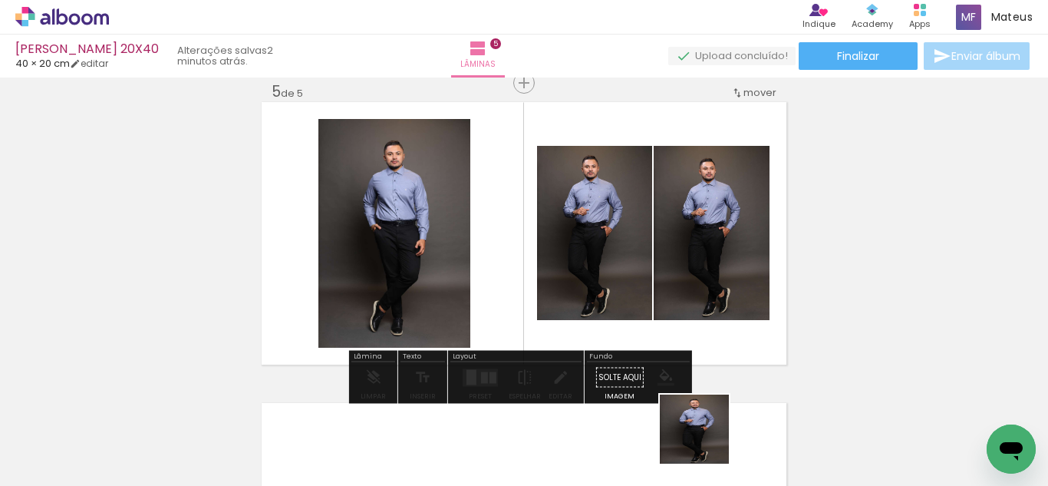
drag, startPoint x: 706, startPoint y: 445, endPoint x: 746, endPoint y: 444, distance: 39.9
click at [607, 263] on quentale-workspace at bounding box center [524, 243] width 1048 height 486
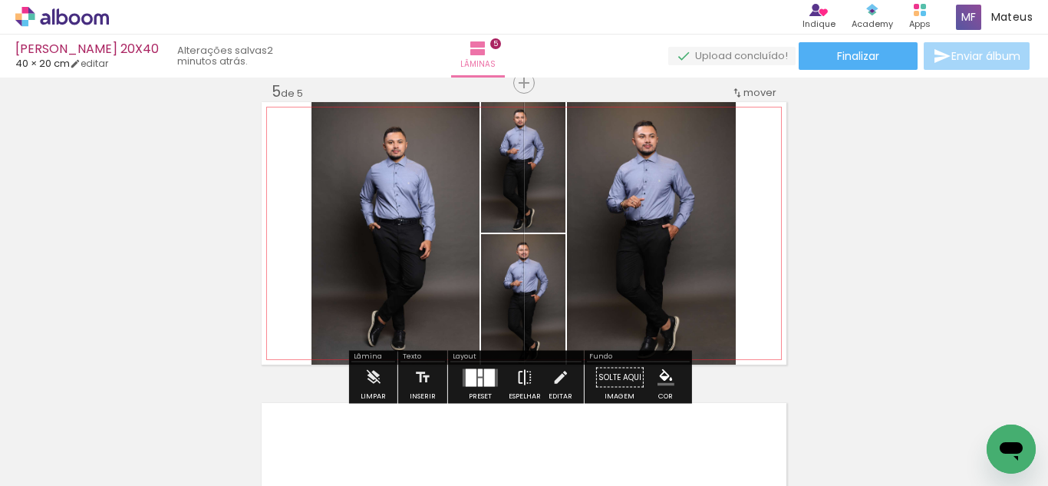
scroll to position [0, 605]
drag, startPoint x: 483, startPoint y: 379, endPoint x: 704, endPoint y: 323, distance: 228.0
click at [484, 379] on div at bounding box center [489, 377] width 11 height 18
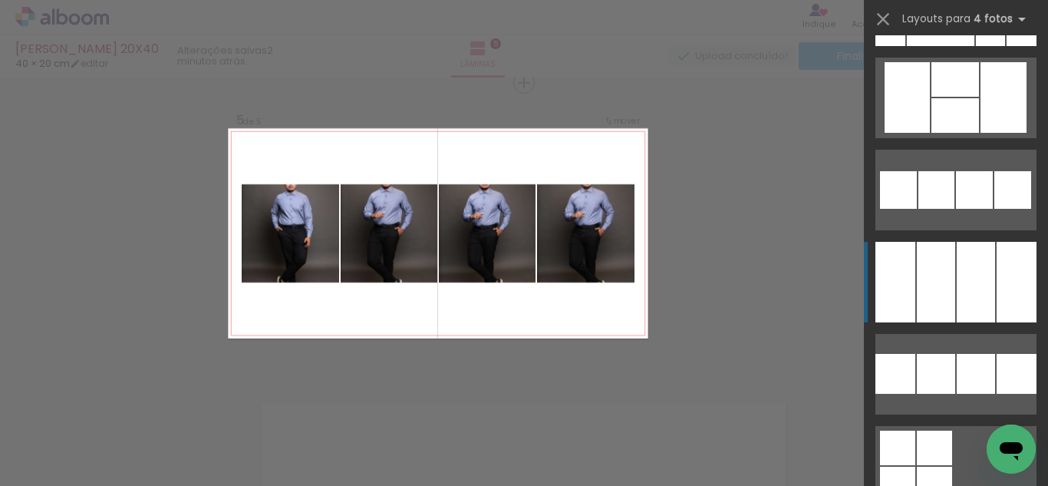
scroll to position [11038, 0]
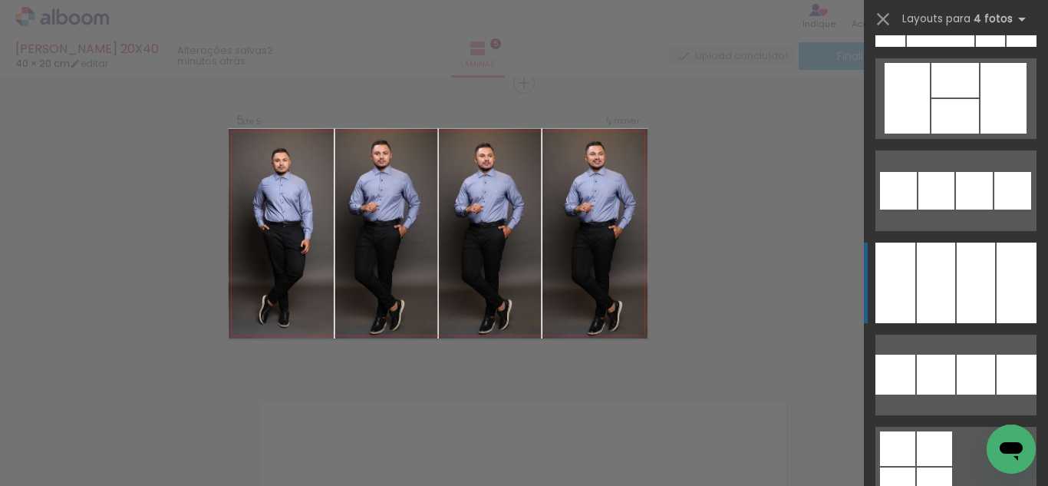
click at [943, 295] on div at bounding box center [936, 282] width 38 height 81
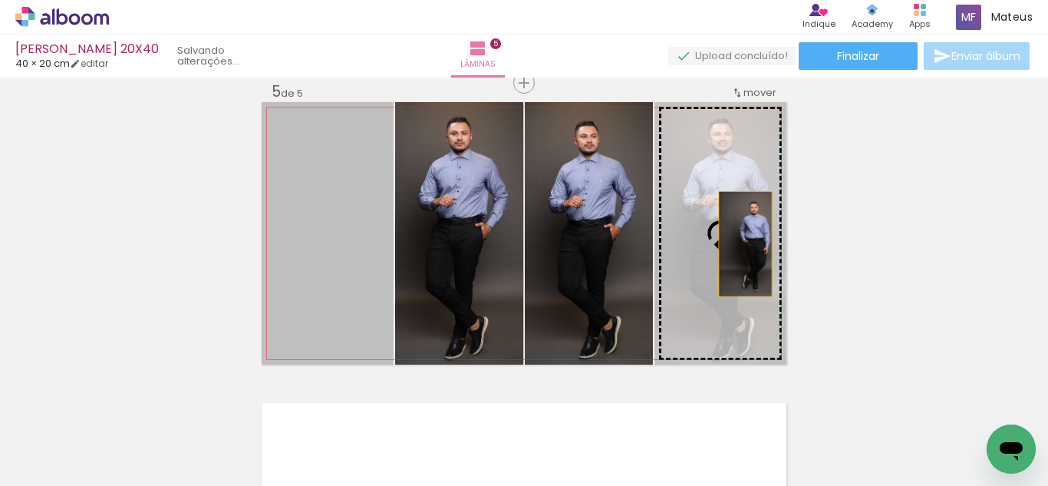
drag, startPoint x: 316, startPoint y: 229, endPoint x: 740, endPoint y: 244, distance: 423.8
click at [0, 0] on slot at bounding box center [0, 0] width 0 height 0
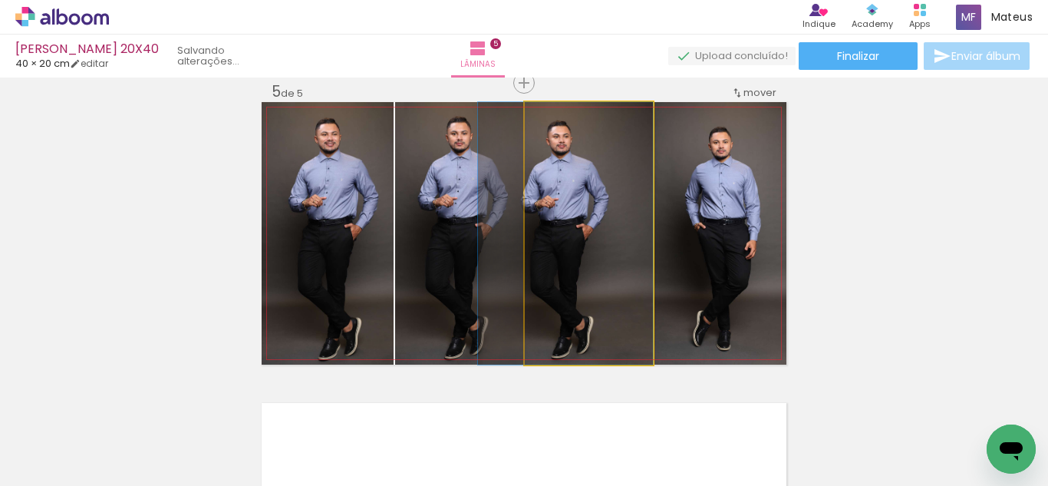
drag, startPoint x: 601, startPoint y: 246, endPoint x: 507, endPoint y: 239, distance: 93.8
click at [0, 0] on slot at bounding box center [0, 0] width 0 height 0
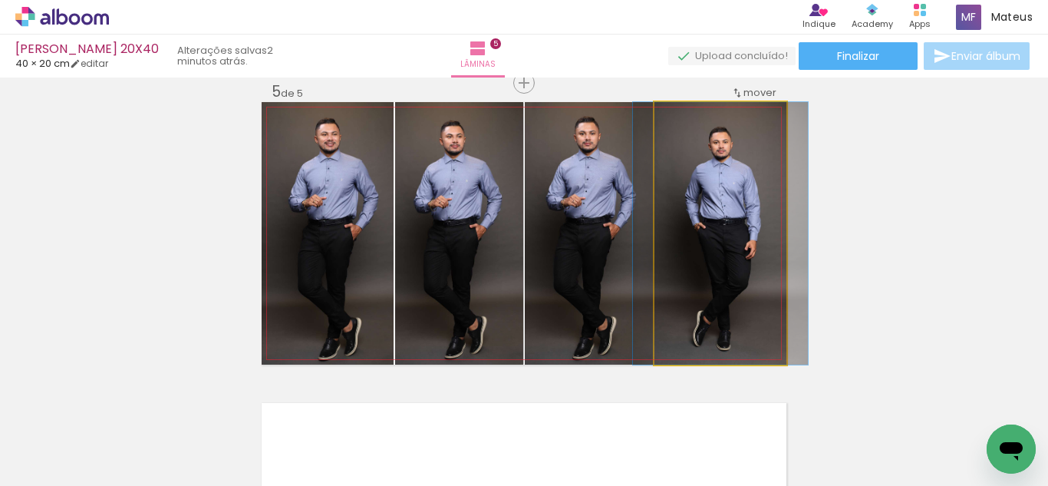
click at [719, 246] on quentale-photo at bounding box center [721, 233] width 132 height 262
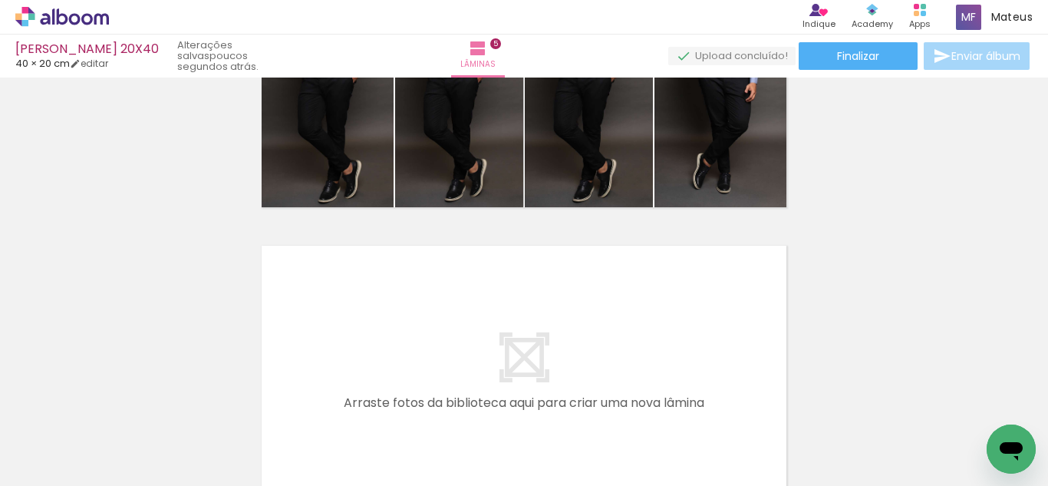
scroll to position [0, 3379]
click at [493, 435] on div at bounding box center [470, 434] width 46 height 69
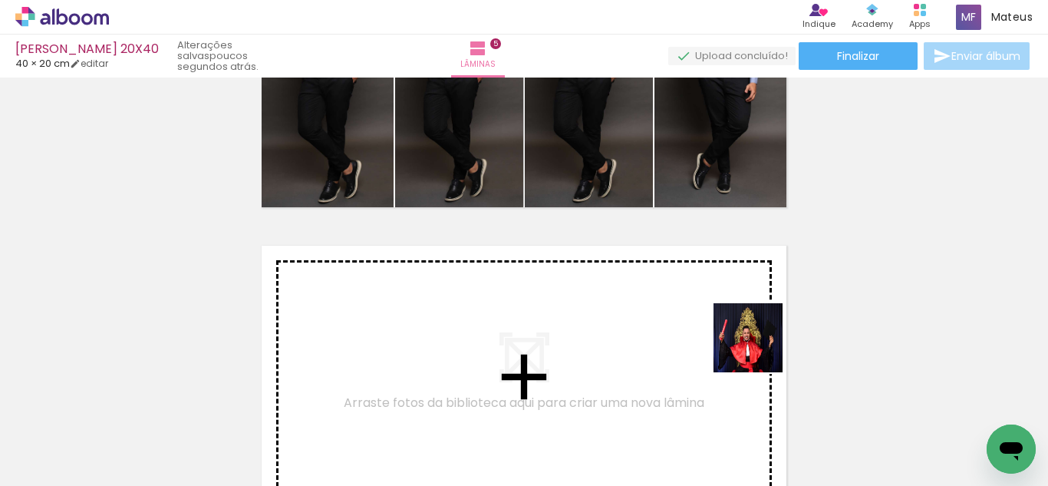
drag, startPoint x: 987, startPoint y: 430, endPoint x: 709, endPoint y: 345, distance: 290.5
click at [709, 345] on quentale-workspace at bounding box center [524, 243] width 1048 height 486
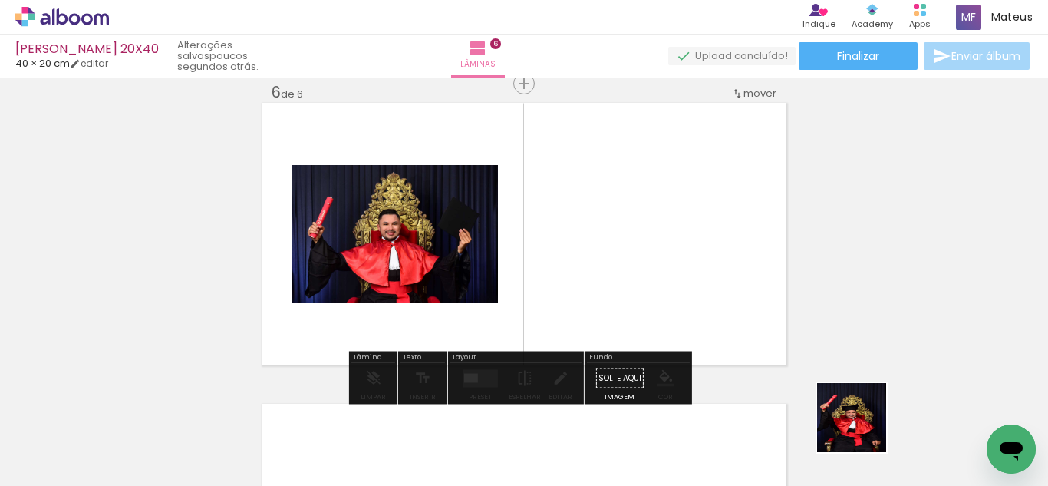
scroll to position [1524, 0]
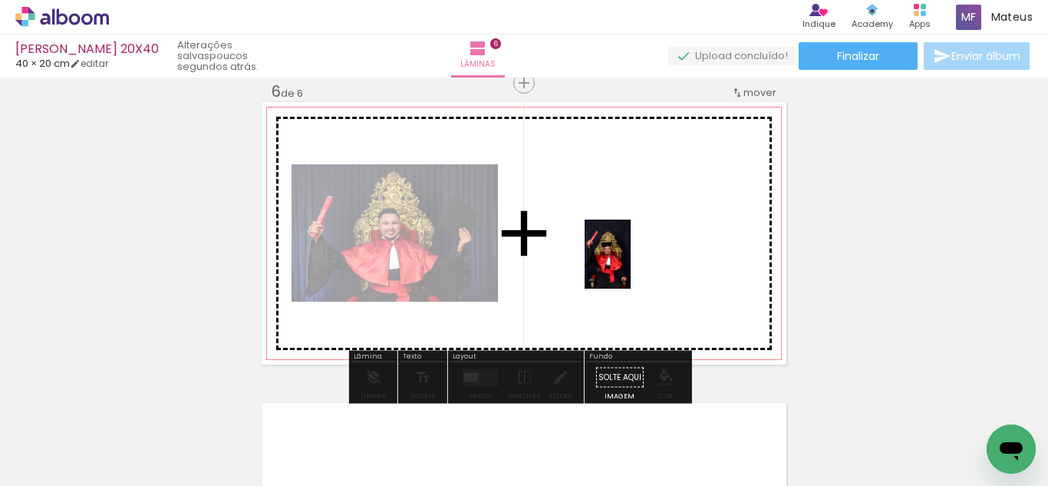
drag, startPoint x: 892, startPoint y: 445, endPoint x: 628, endPoint y: 261, distance: 321.9
click at [628, 261] on quentale-workspace at bounding box center [524, 243] width 1048 height 486
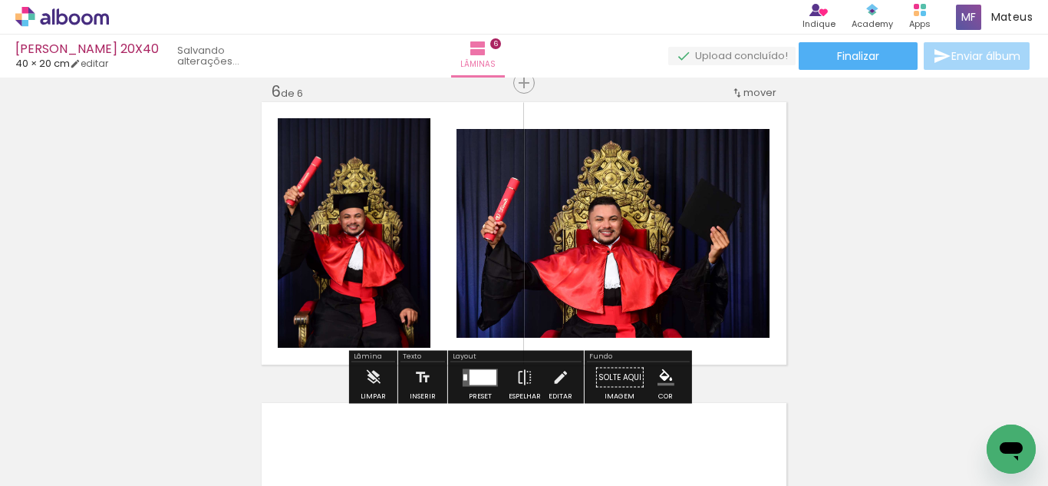
click at [486, 371] on div at bounding box center [483, 376] width 27 height 15
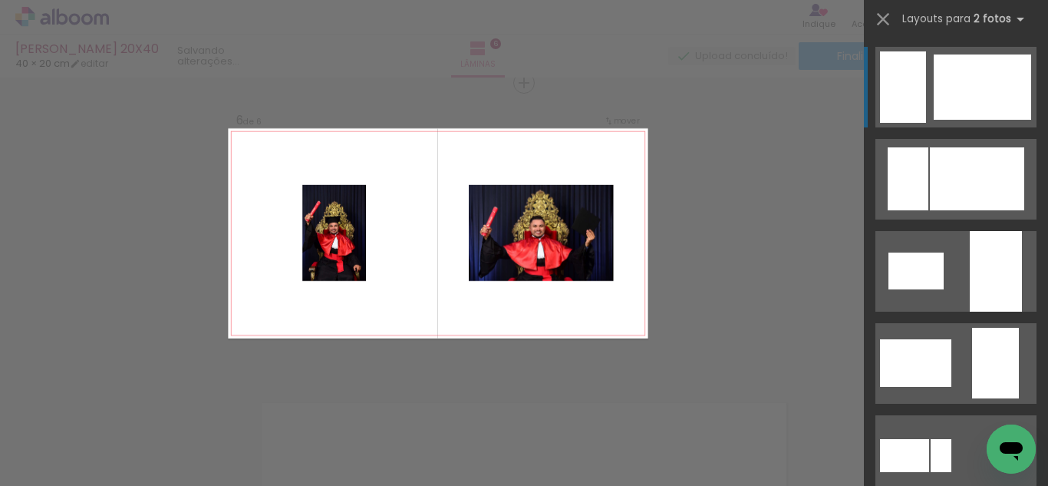
scroll to position [552, 0]
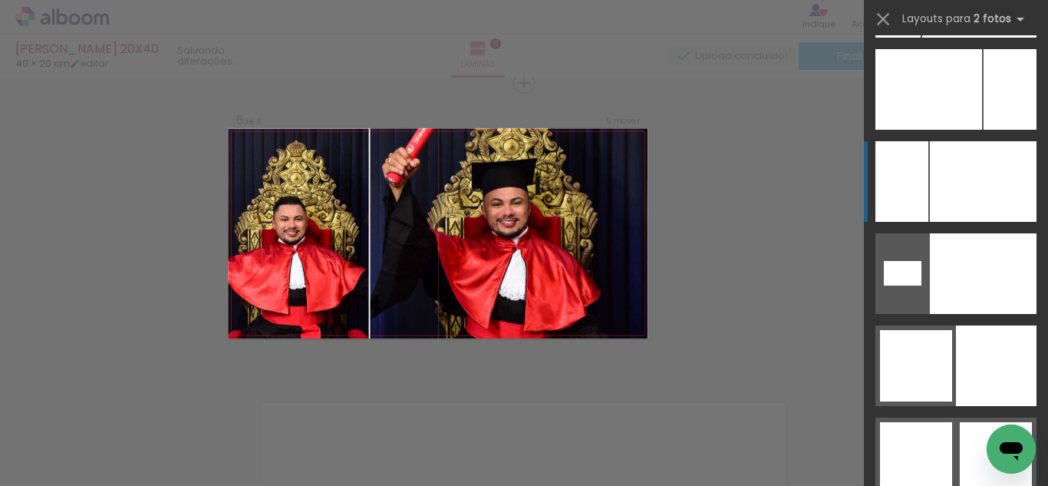
scroll to position [7231, 0]
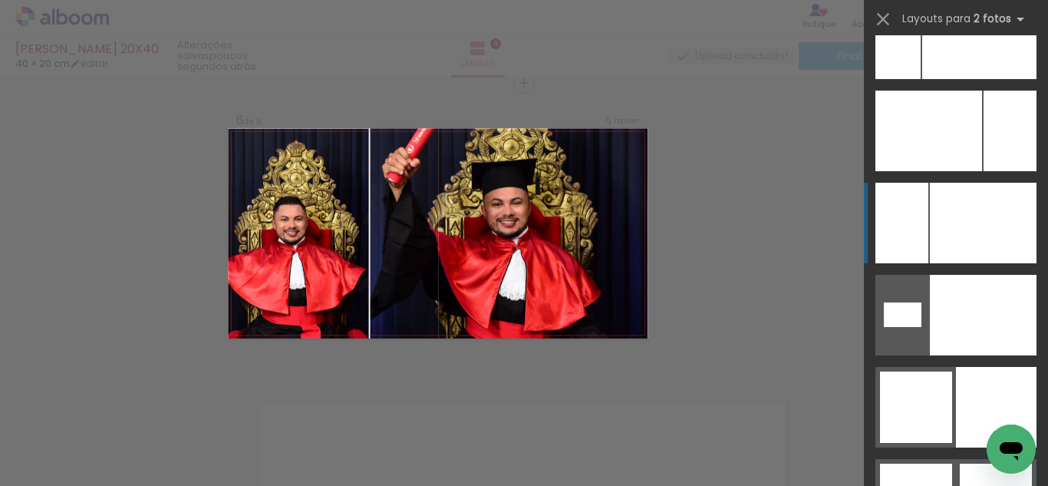
click at [961, 79] on div at bounding box center [979, 38] width 114 height 81
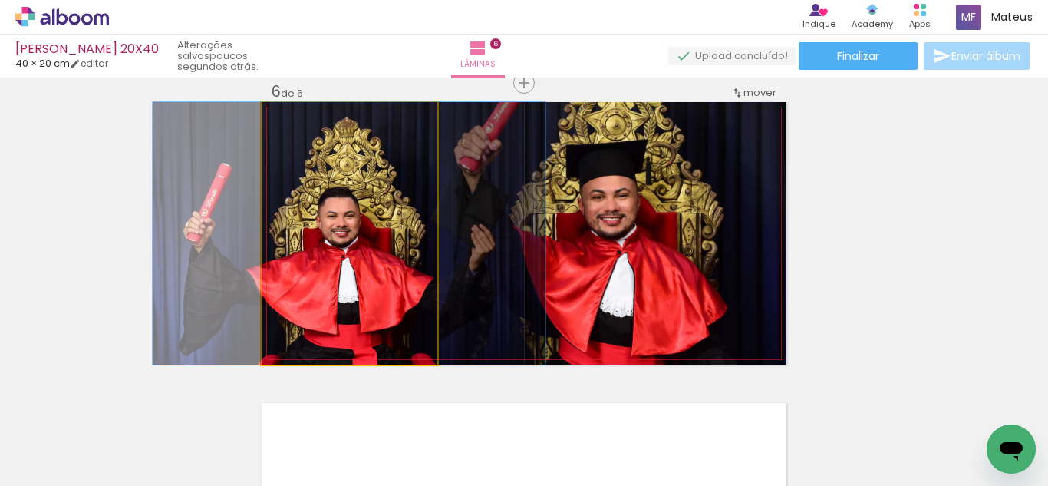
drag, startPoint x: 327, startPoint y: 266, endPoint x: 510, endPoint y: 272, distance: 183.5
click at [0, 0] on slot at bounding box center [0, 0] width 0 height 0
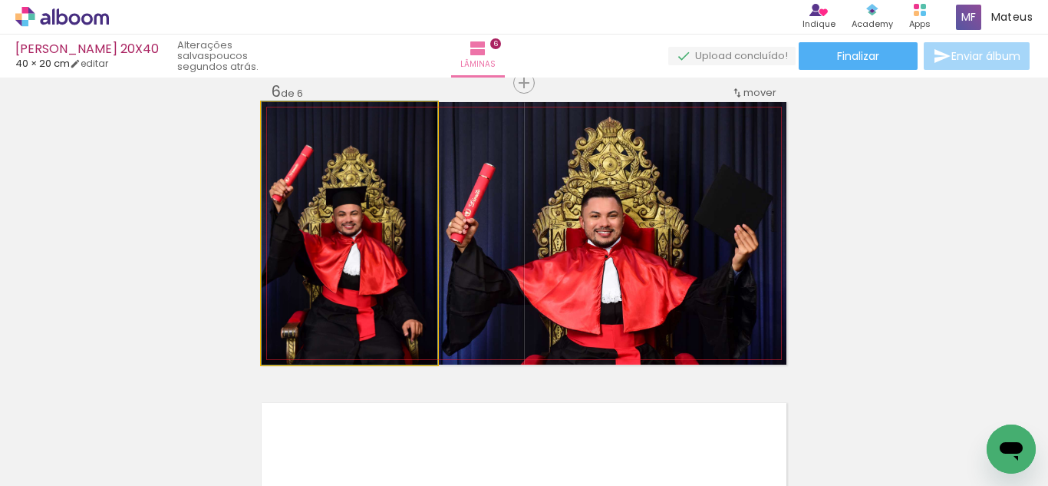
drag, startPoint x: 358, startPoint y: 270, endPoint x: 487, endPoint y: 265, distance: 129.8
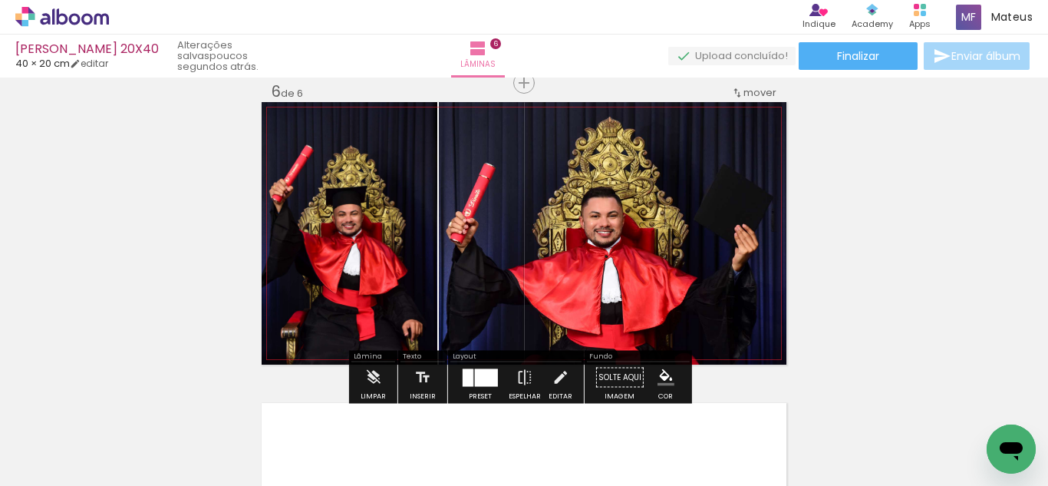
click at [527, 260] on quentale-photo at bounding box center [613, 233] width 348 height 262
click at [524, 374] on iron-icon at bounding box center [524, 377] width 17 height 31
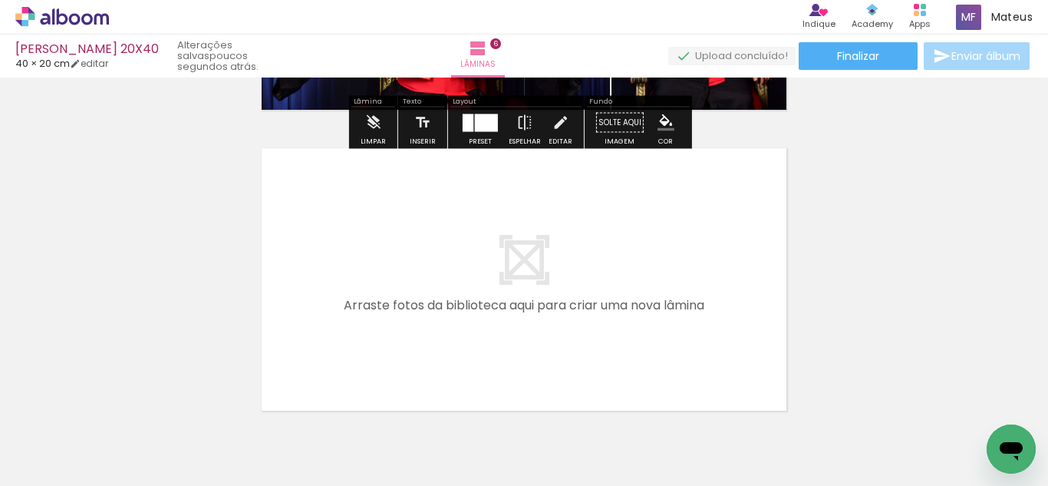
scroll to position [1779, 0]
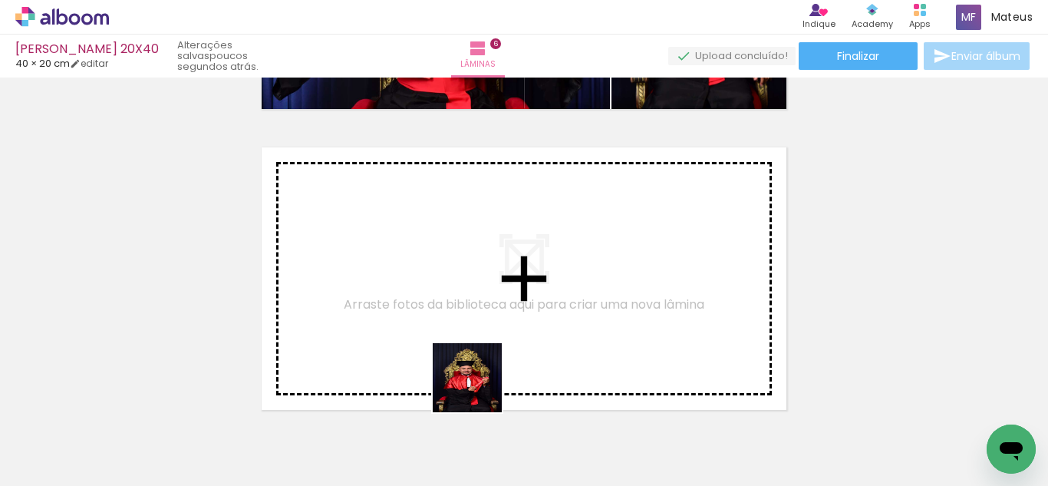
drag, startPoint x: 479, startPoint y: 389, endPoint x: 540, endPoint y: 421, distance: 69.3
click at [479, 306] on quentale-workspace at bounding box center [524, 243] width 1048 height 486
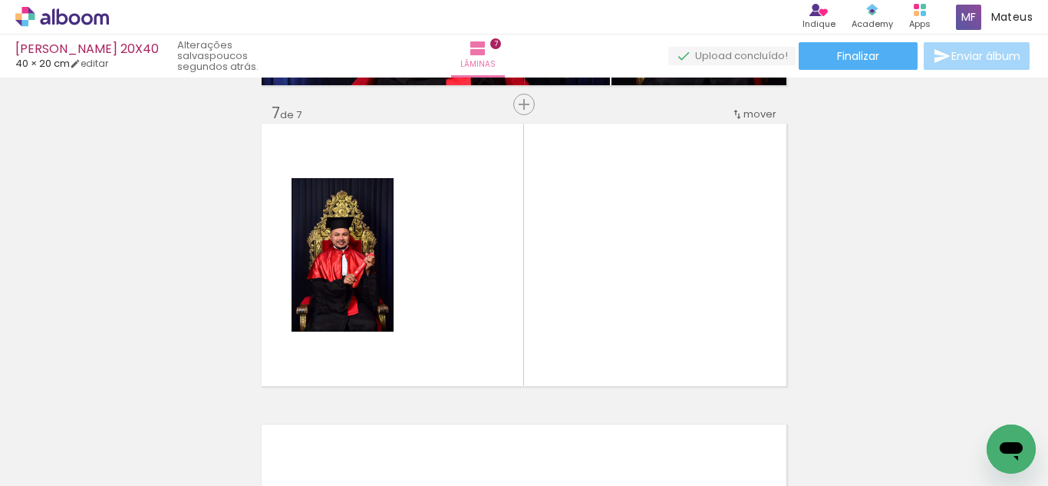
scroll to position [1825, 0]
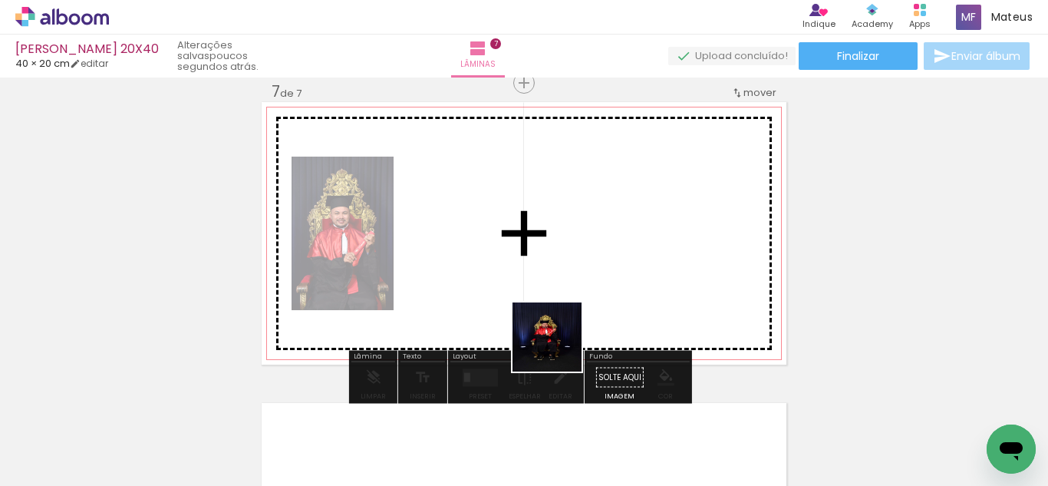
drag, startPoint x: 558, startPoint y: 440, endPoint x: 556, endPoint y: 293, distance: 146.6
click at [556, 293] on quentale-workspace at bounding box center [524, 243] width 1048 height 486
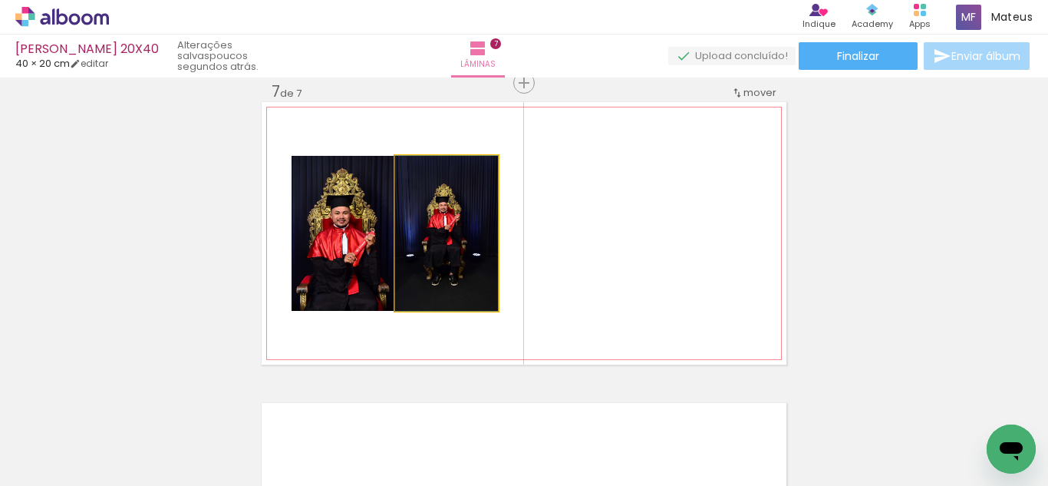
click at [461, 256] on quentale-photo at bounding box center [446, 233] width 103 height 155
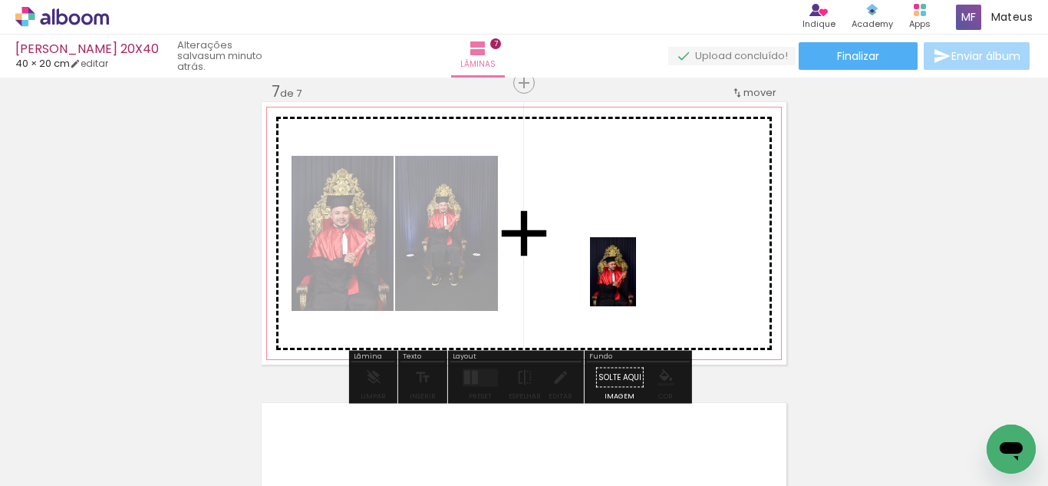
drag, startPoint x: 643, startPoint y: 440, endPoint x: 636, endPoint y: 283, distance: 157.5
click at [636, 283] on quentale-workspace at bounding box center [524, 243] width 1048 height 486
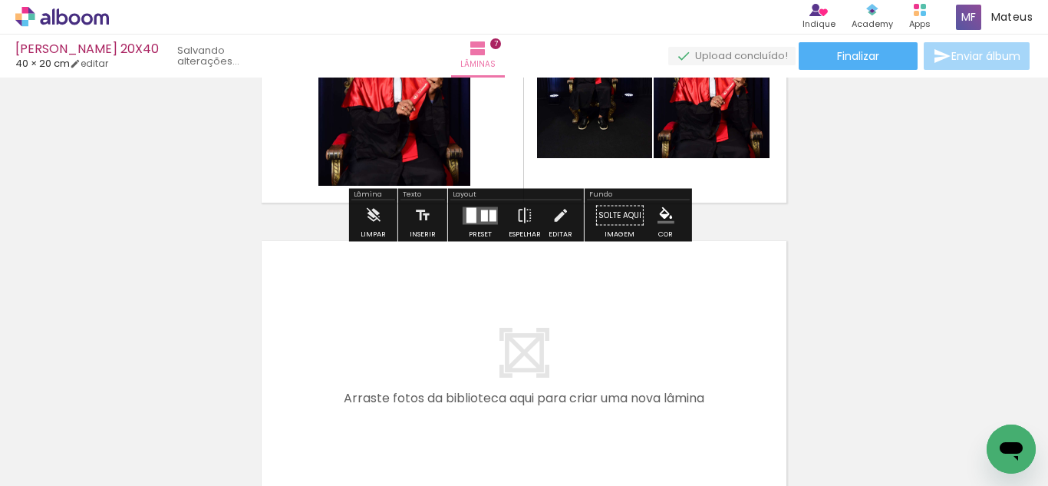
drag, startPoint x: 741, startPoint y: 439, endPoint x: 652, endPoint y: 307, distance: 159.2
click at [652, 307] on quentale-workspace at bounding box center [524, 243] width 1048 height 486
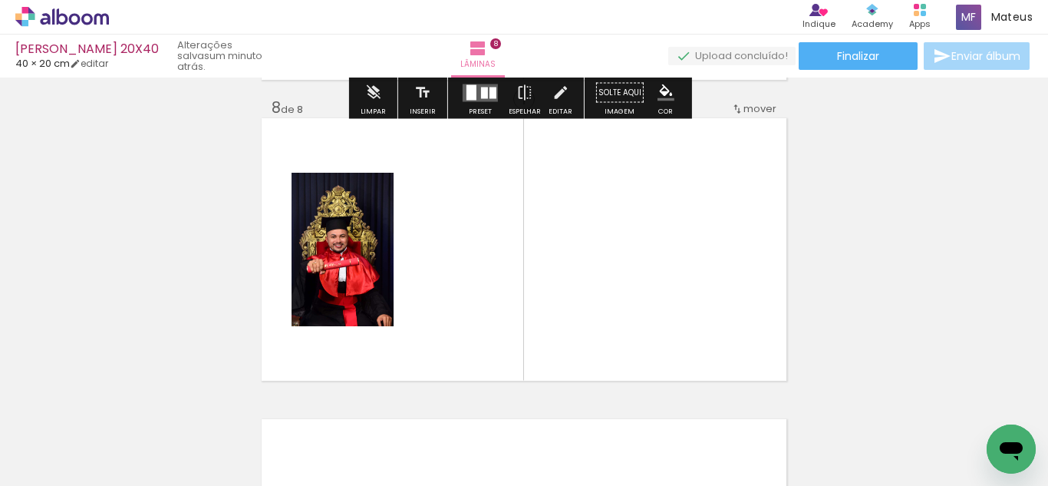
scroll to position [2126, 0]
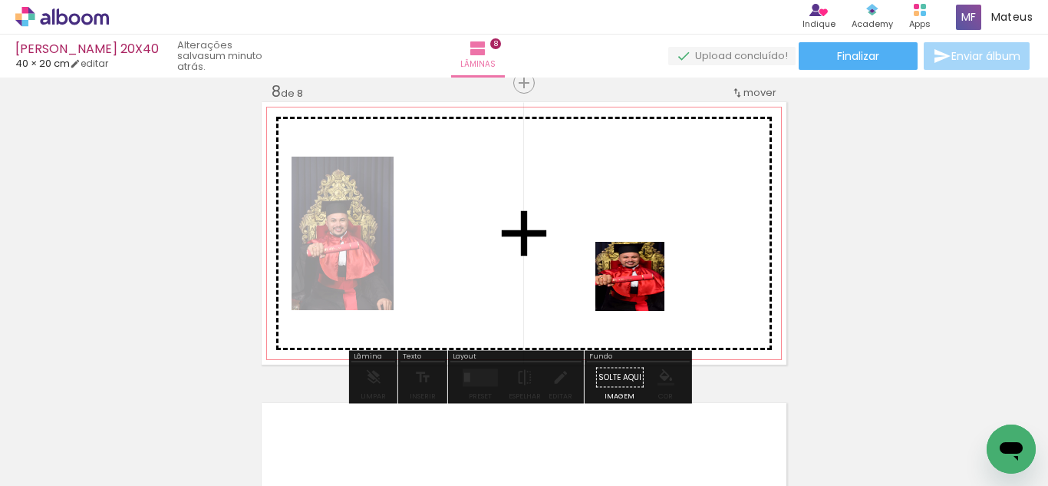
drag, startPoint x: 824, startPoint y: 422, endPoint x: 593, endPoint y: 304, distance: 259.4
click at [620, 278] on quentale-workspace at bounding box center [524, 243] width 1048 height 486
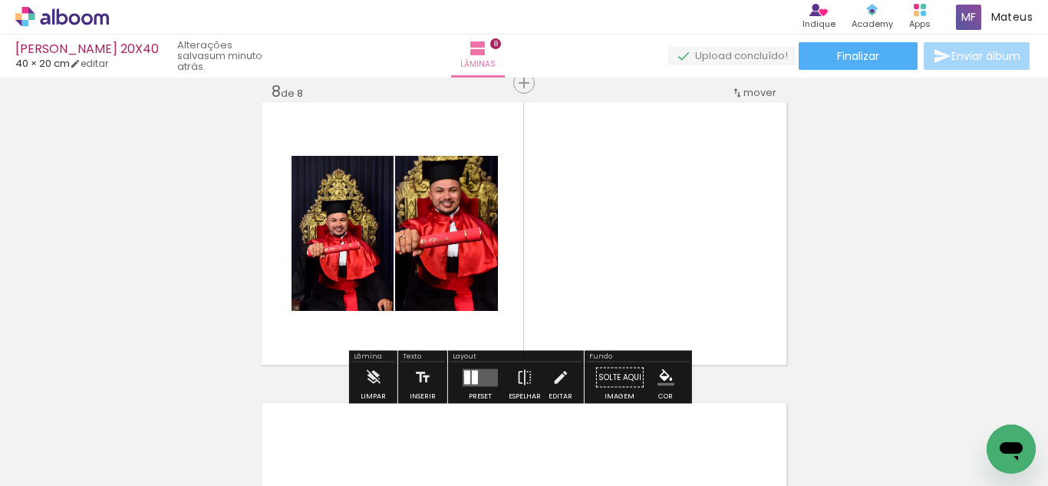
drag, startPoint x: 474, startPoint y: 370, endPoint x: 688, endPoint y: 299, distance: 225.4
click at [483, 366] on div at bounding box center [480, 377] width 41 height 31
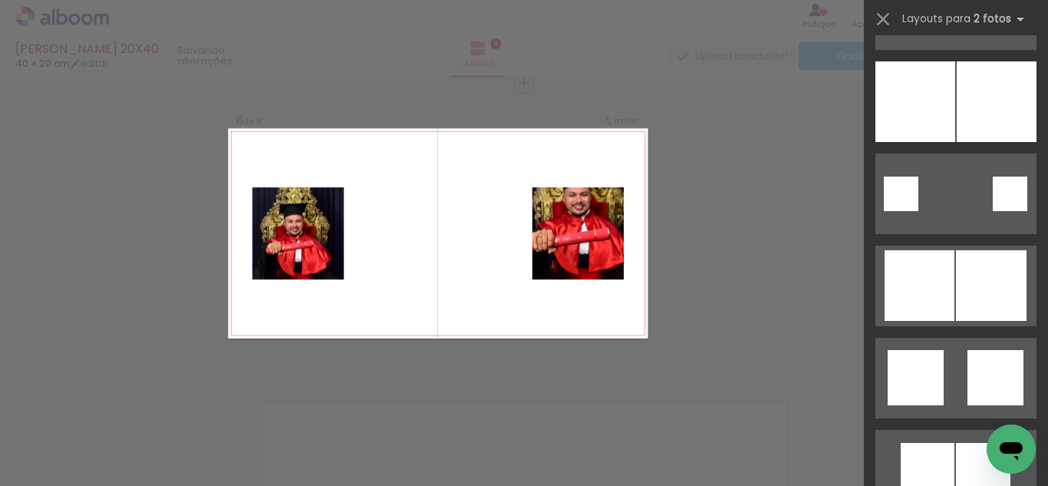
scroll to position [1769, 0]
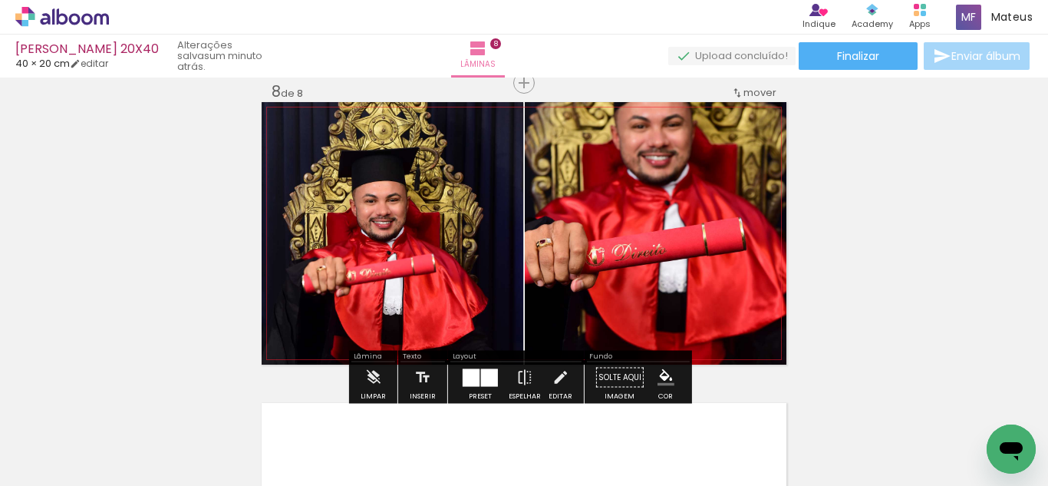
click at [652, 206] on quentale-photo at bounding box center [656, 233] width 262 height 262
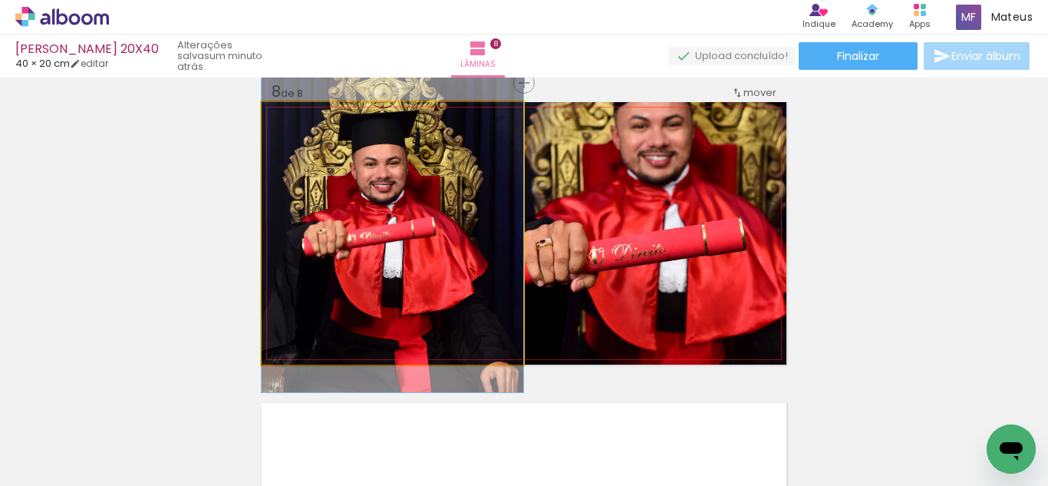
drag, startPoint x: 451, startPoint y: 198, endPoint x: 457, endPoint y: 161, distance: 37.2
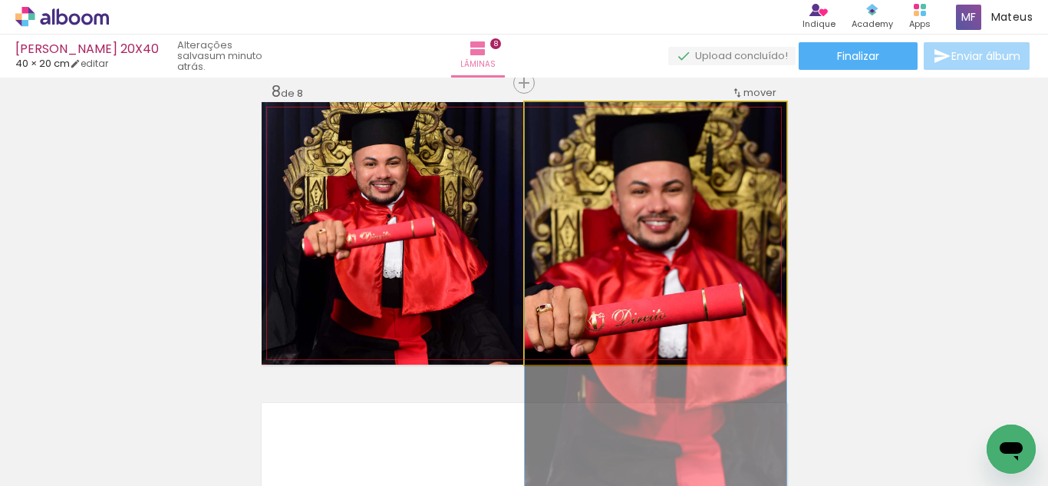
drag, startPoint x: 671, startPoint y: 262, endPoint x: 681, endPoint y: 330, distance: 69.0
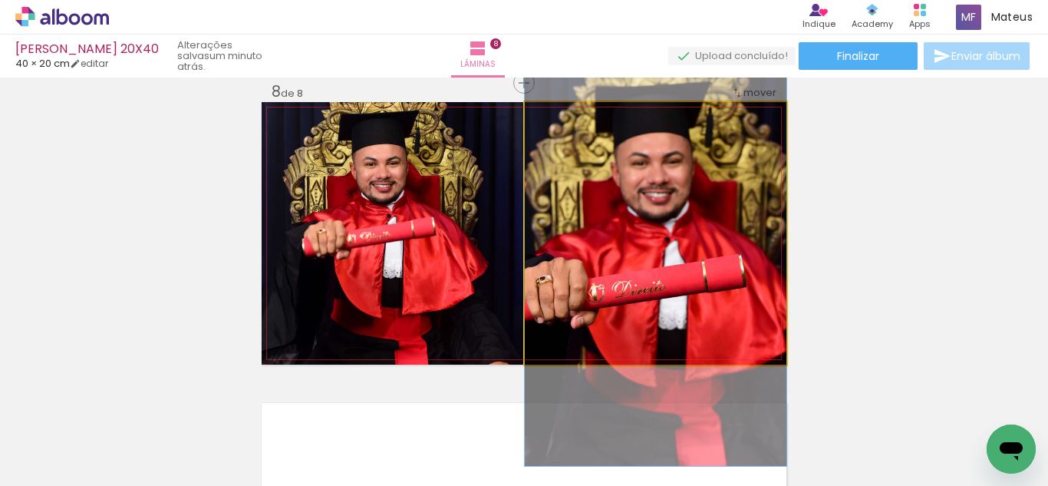
drag, startPoint x: 694, startPoint y: 206, endPoint x: 698, endPoint y: 177, distance: 28.6
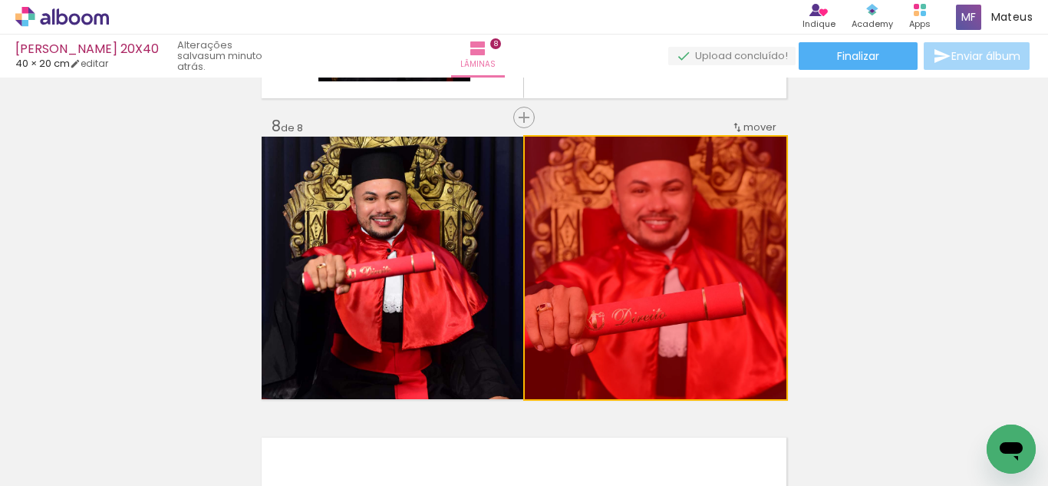
scroll to position [2090, 0]
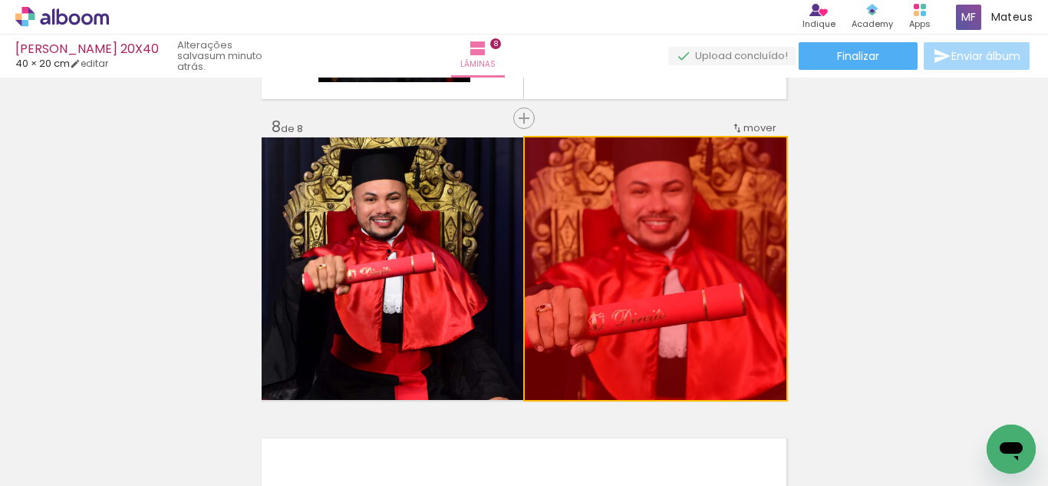
drag, startPoint x: 802, startPoint y: 305, endPoint x: 856, endPoint y: 289, distance: 57.0
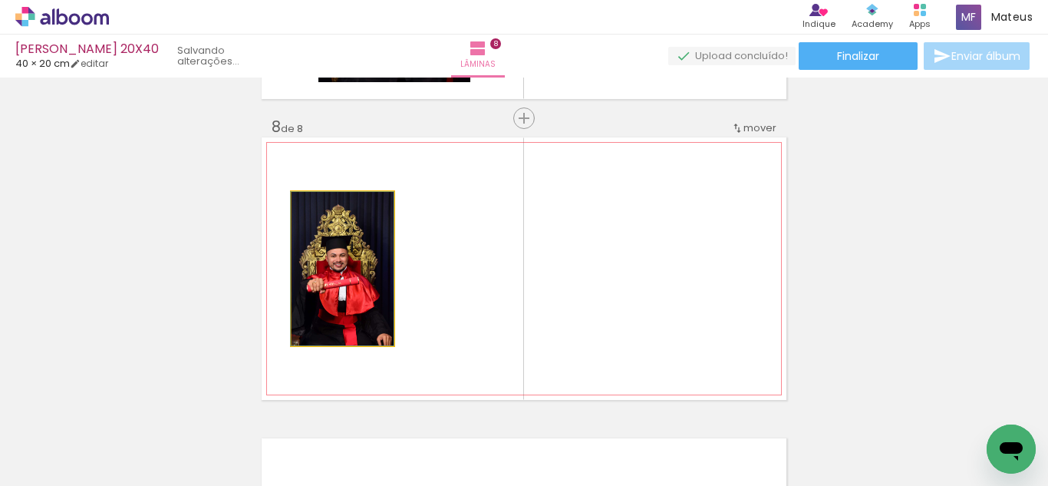
drag, startPoint x: 308, startPoint y: 277, endPoint x: 200, endPoint y: 272, distance: 107.5
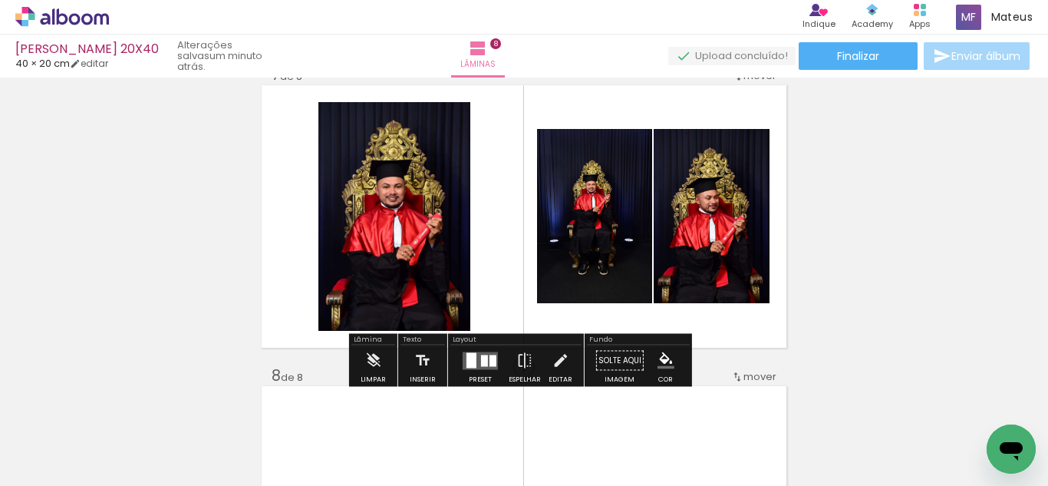
scroll to position [1842, 0]
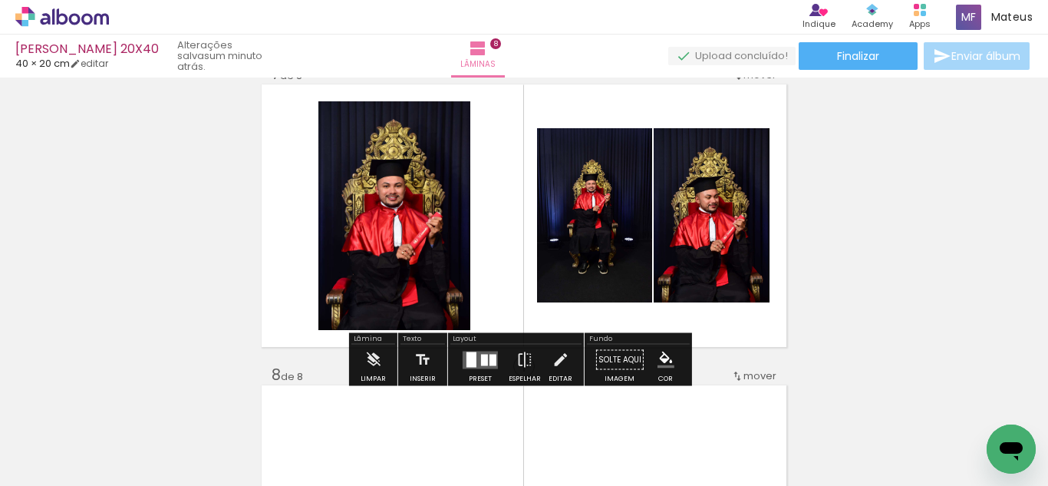
drag, startPoint x: 481, startPoint y: 358, endPoint x: 936, endPoint y: 299, distance: 458.9
click at [481, 358] on div at bounding box center [484, 360] width 7 height 12
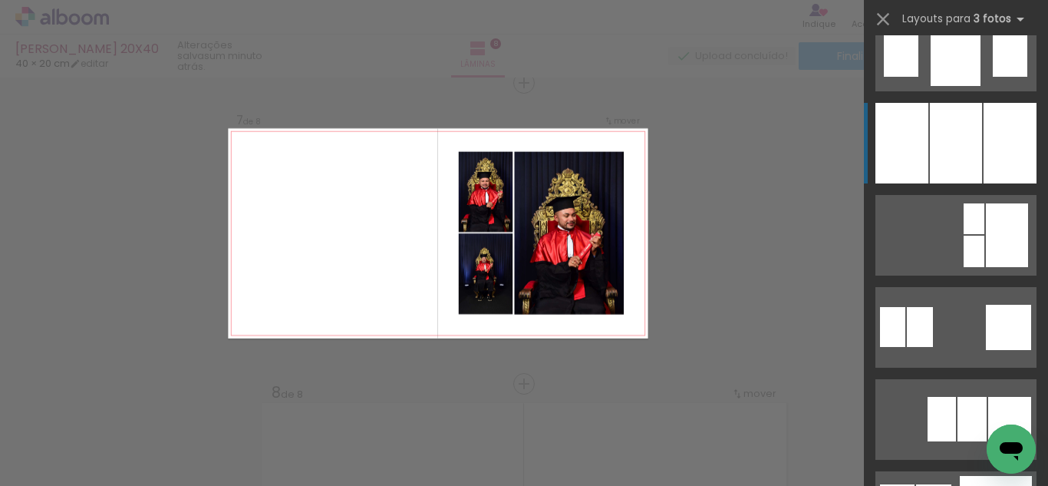
scroll to position [1310, 0]
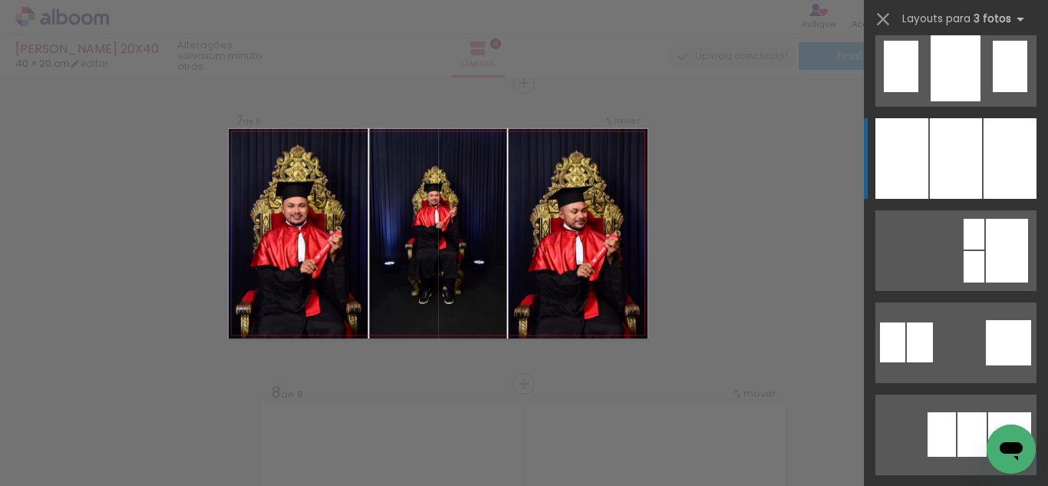
click at [971, 147] on div at bounding box center [956, 158] width 52 height 81
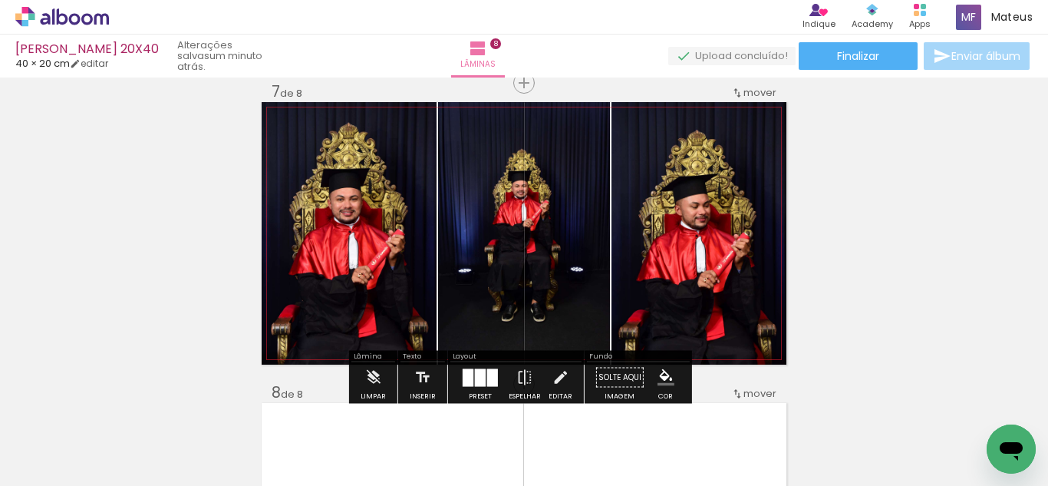
click at [0, 0] on slot at bounding box center [0, 0] width 0 height 0
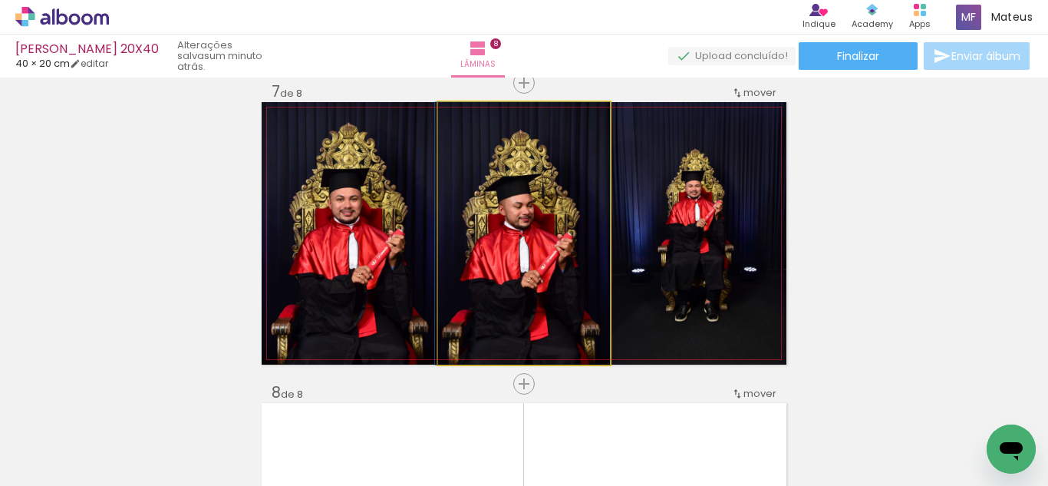
drag, startPoint x: 543, startPoint y: 233, endPoint x: 528, endPoint y: 232, distance: 15.4
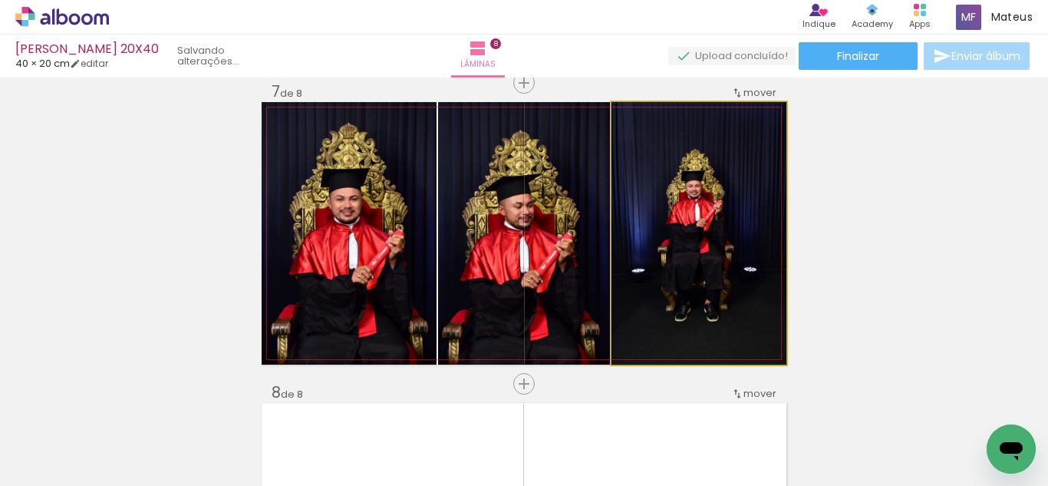
drag, startPoint x: 711, startPoint y: 252, endPoint x: 532, endPoint y: 229, distance: 180.2
click at [0, 0] on slot at bounding box center [0, 0] width 0 height 0
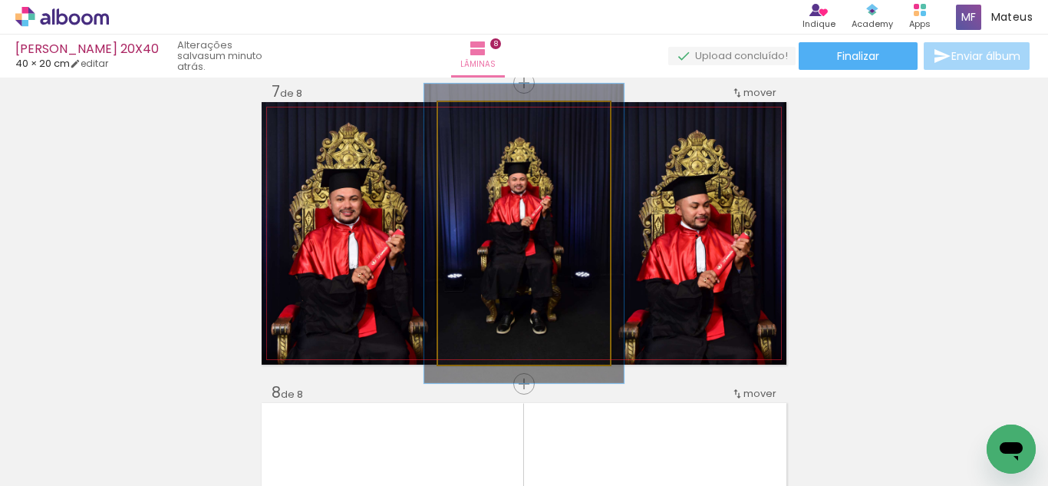
drag, startPoint x: 470, startPoint y: 114, endPoint x: 477, endPoint y: 117, distance: 8.3
type paper-slider "114"
click at [477, 117] on div at bounding box center [482, 118] width 14 height 14
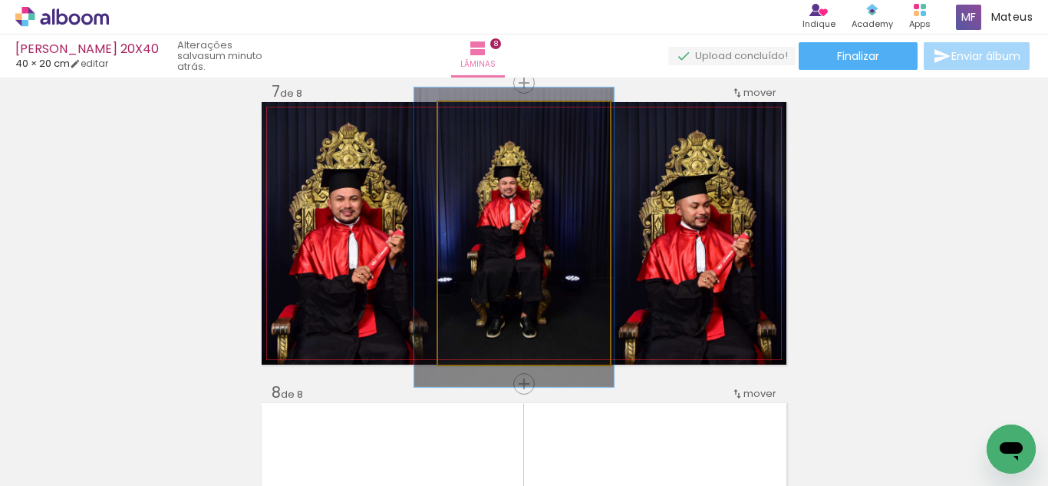
drag, startPoint x: 546, startPoint y: 215, endPoint x: 536, endPoint y: 218, distance: 10.4
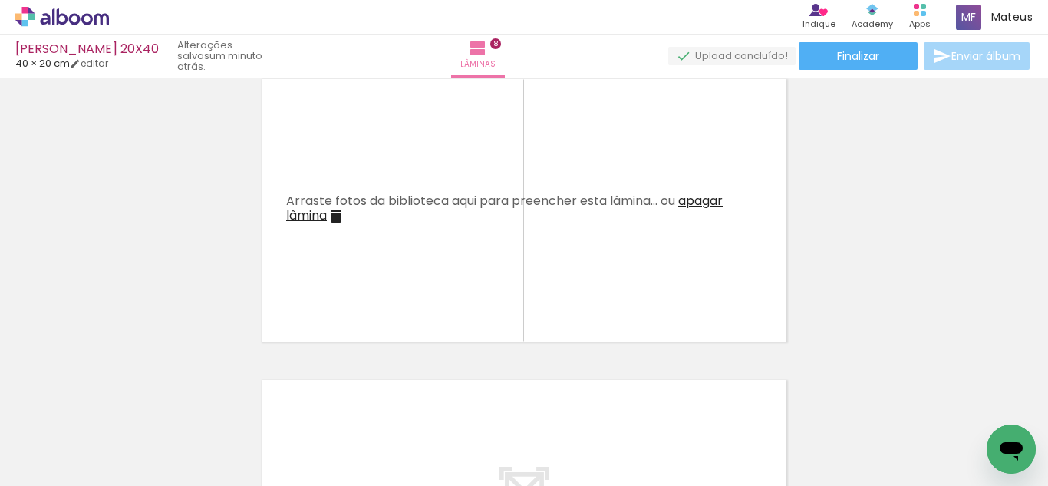
scroll to position [2149, 0]
click at [618, 237] on quentale-workspace at bounding box center [524, 243] width 1048 height 486
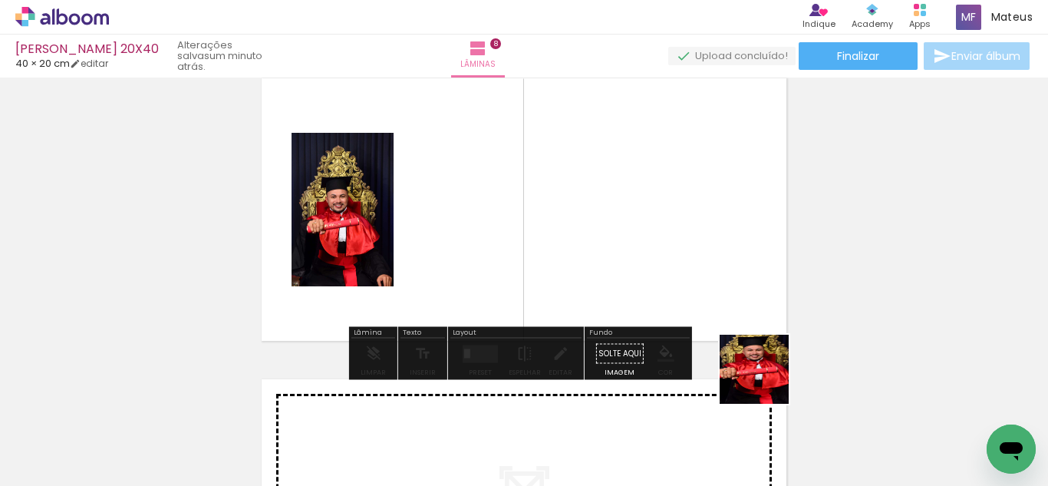
drag, startPoint x: 766, startPoint y: 381, endPoint x: 629, endPoint y: 239, distance: 197.0
click at [612, 216] on quentale-workspace at bounding box center [524, 243] width 1048 height 486
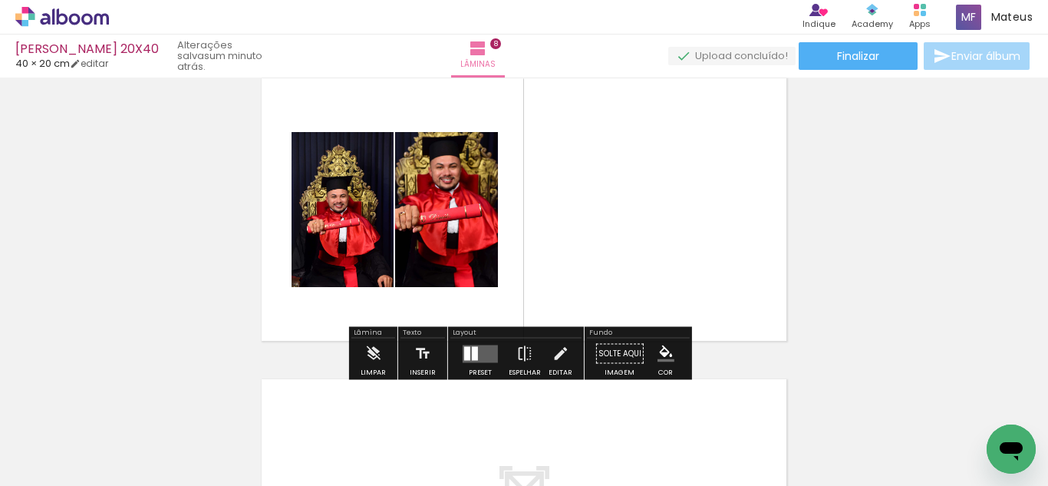
scroll to position [0, 3003]
click at [475, 345] on quentale-layouter at bounding box center [480, 354] width 35 height 18
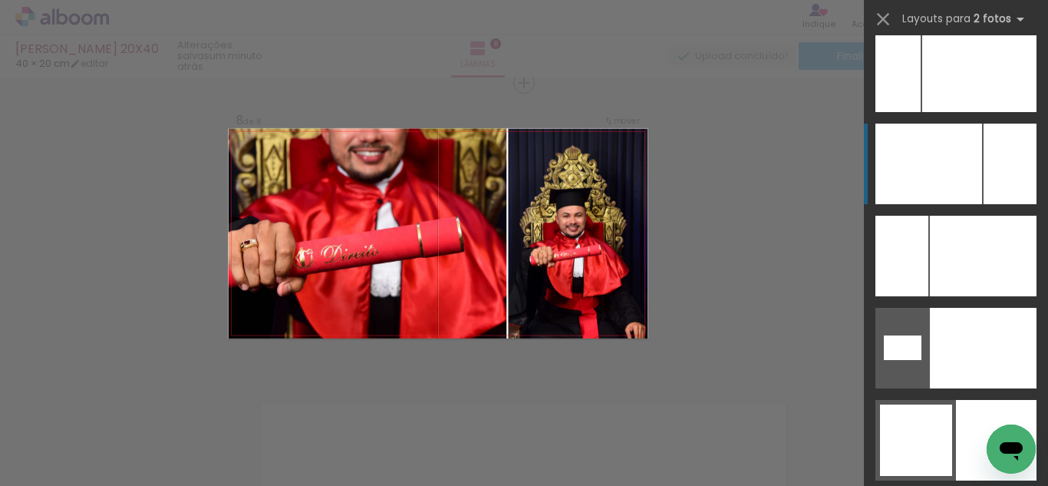
scroll to position [7116, 0]
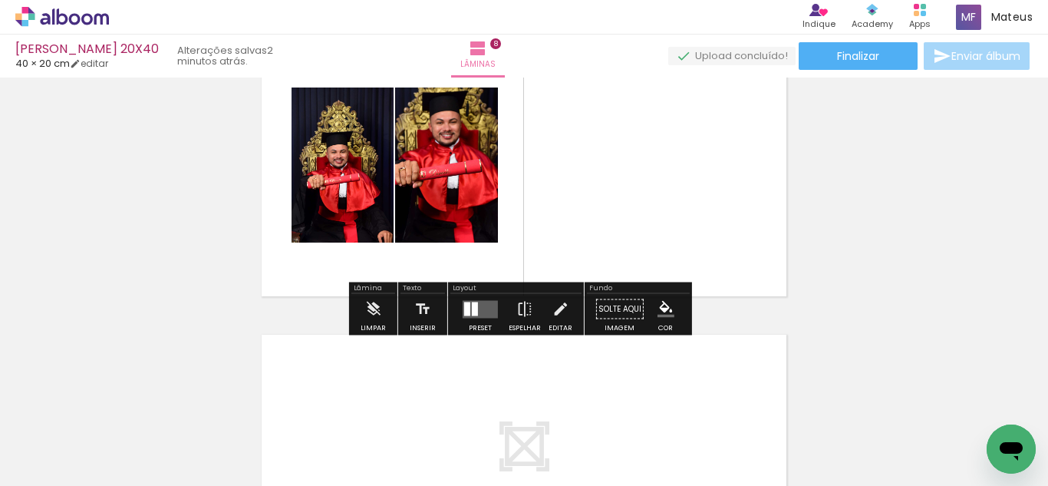
scroll to position [0, 0]
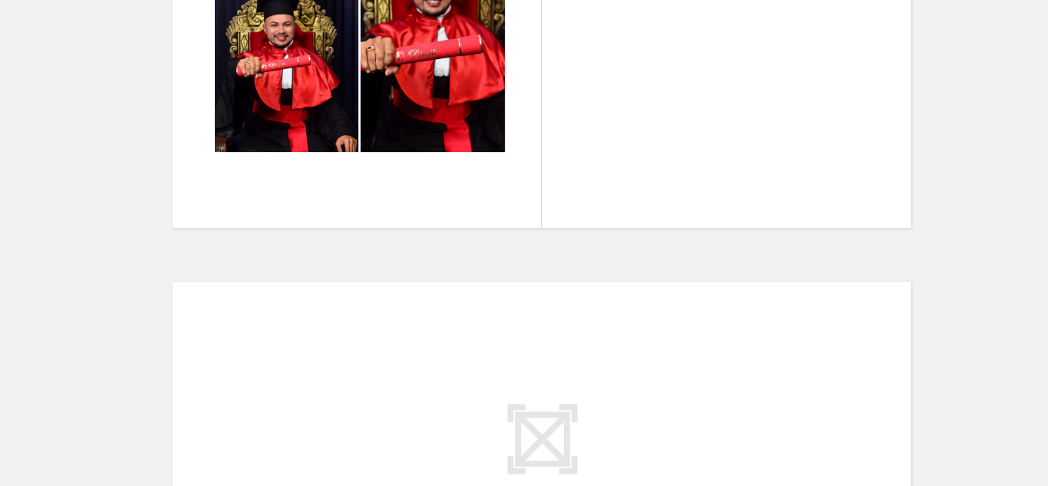
click at [801, 449] on div at bounding box center [824, 434] width 46 height 69
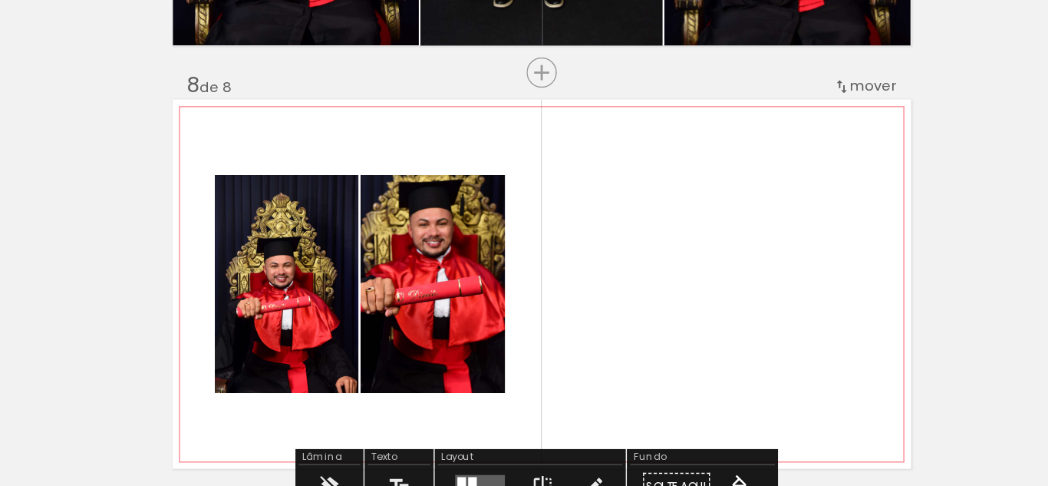
scroll to position [2025, 0]
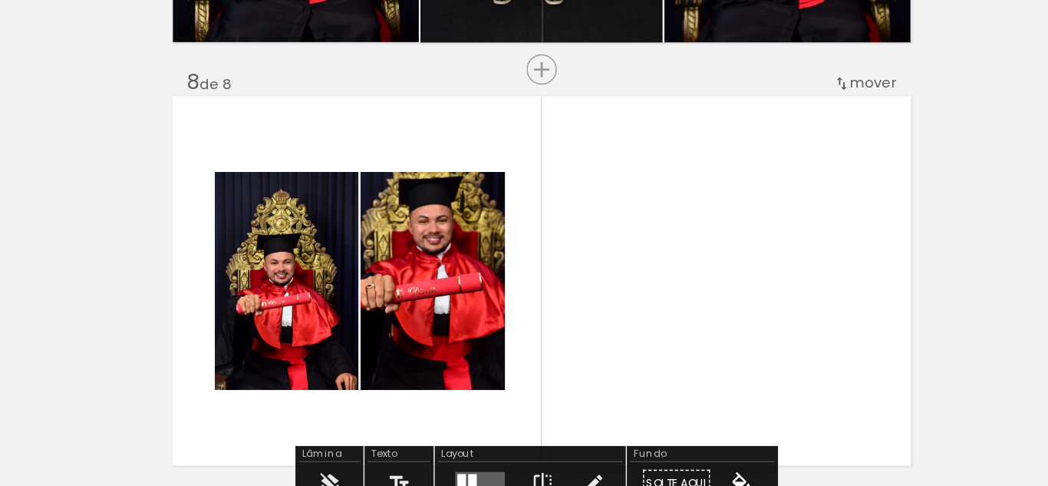
click at [801, 440] on div at bounding box center [824, 434] width 46 height 69
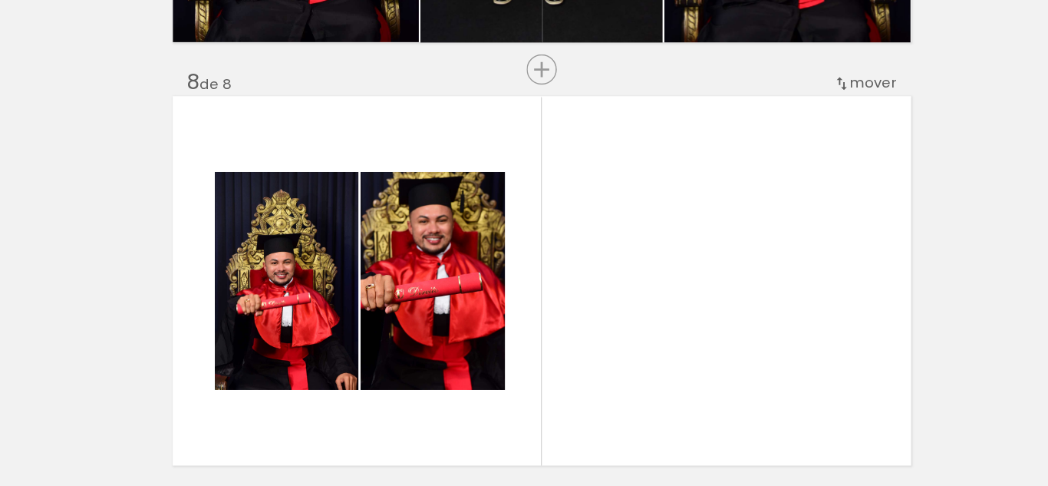
click at [801, 434] on div at bounding box center [824, 434] width 46 height 69
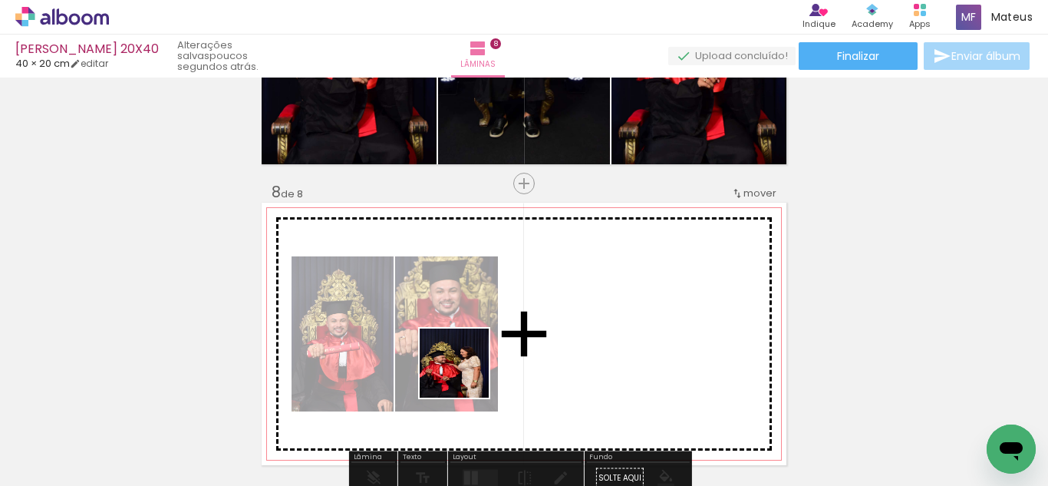
drag, startPoint x: 466, startPoint y: 374, endPoint x: 384, endPoint y: 412, distance: 90.3
click at [494, 312] on quentale-workspace at bounding box center [524, 243] width 1048 height 486
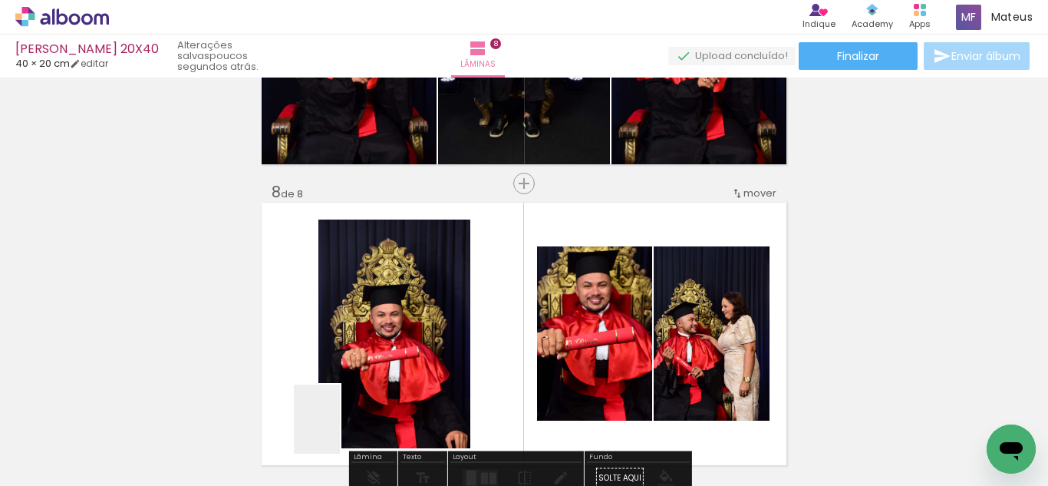
drag, startPoint x: 340, startPoint y: 430, endPoint x: 412, endPoint y: 330, distance: 123.7
click at [381, 322] on quentale-workspace at bounding box center [524, 243] width 1048 height 486
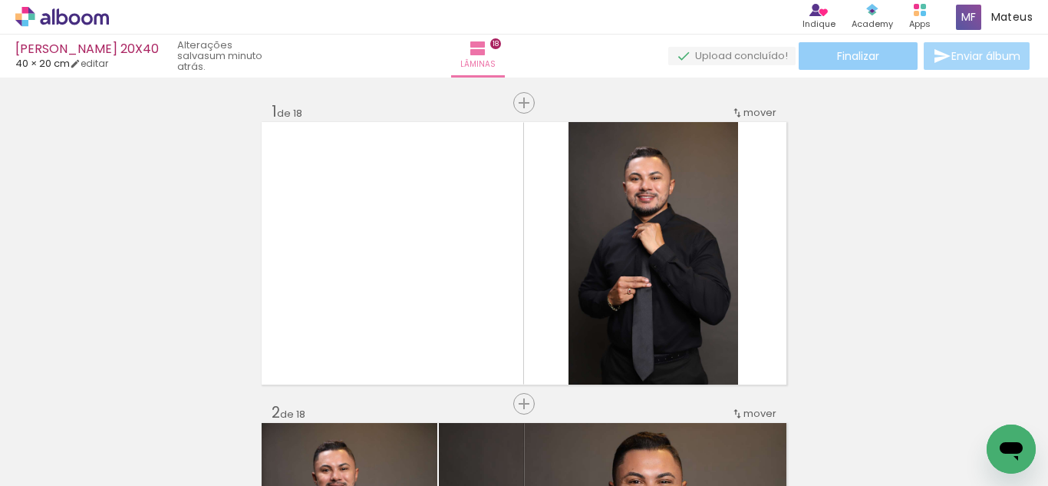
scroll to position [5138, 0]
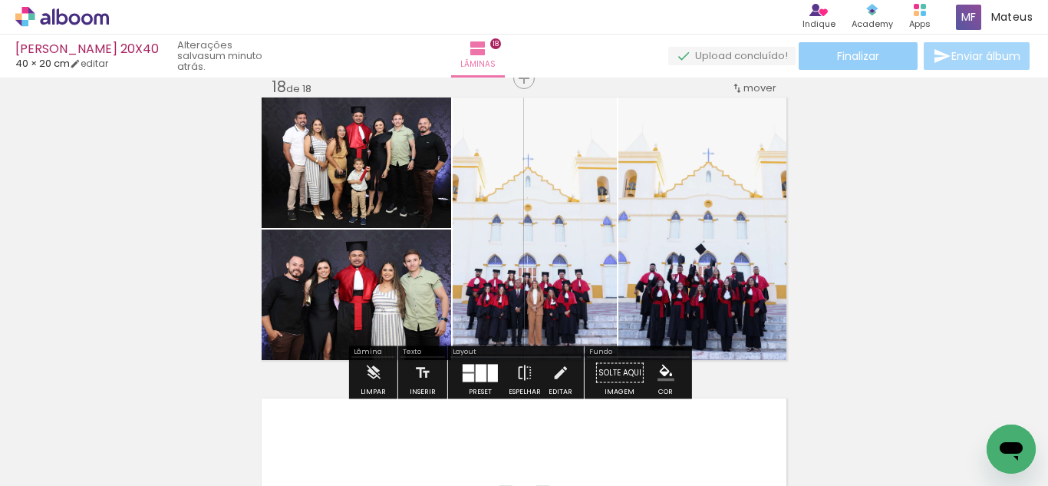
click at [841, 56] on span "Finalizar" at bounding box center [858, 56] width 42 height 11
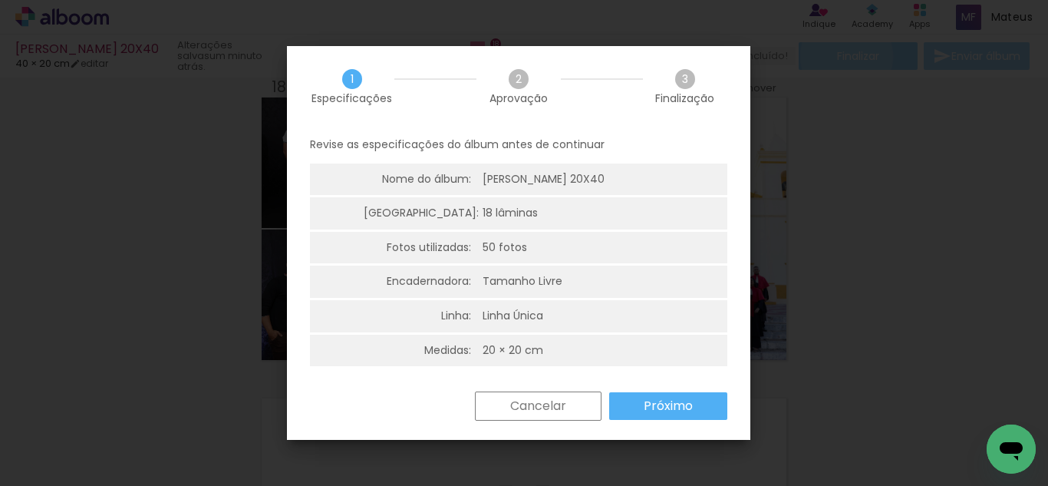
scroll to position [0, 2045]
click at [642, 384] on div "Revise as especificações do álbum antes de continuar Nome do álbum: VICENTE FRA…" at bounding box center [518, 259] width 463 height 265
click at [0, 0] on slot "Próximo" at bounding box center [0, 0] width 0 height 0
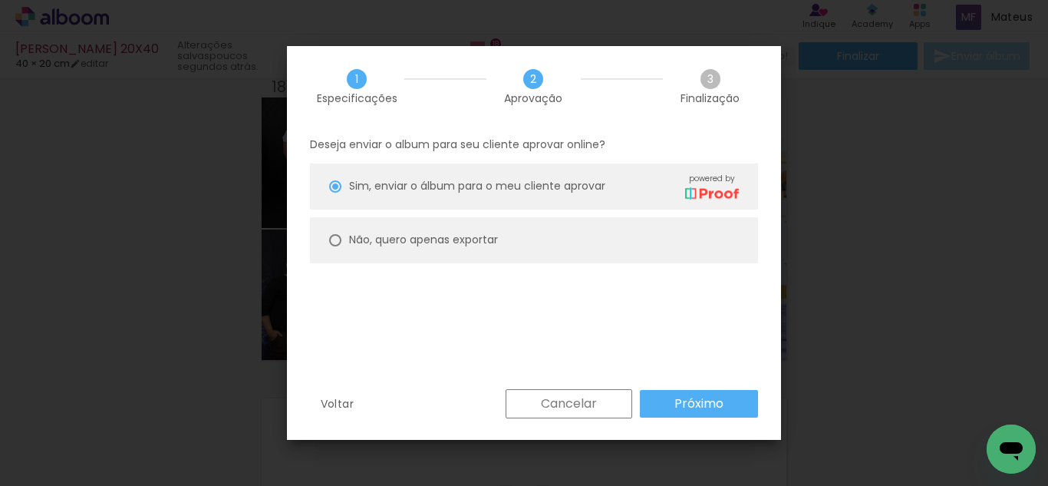
click at [0, 0] on slot "Não, quero apenas exportar" at bounding box center [0, 0] width 0 height 0
type paper-radio-button "on"
click at [0, 0] on slot "Próximo" at bounding box center [0, 0] width 0 height 0
type input "Alta, 300 DPI"
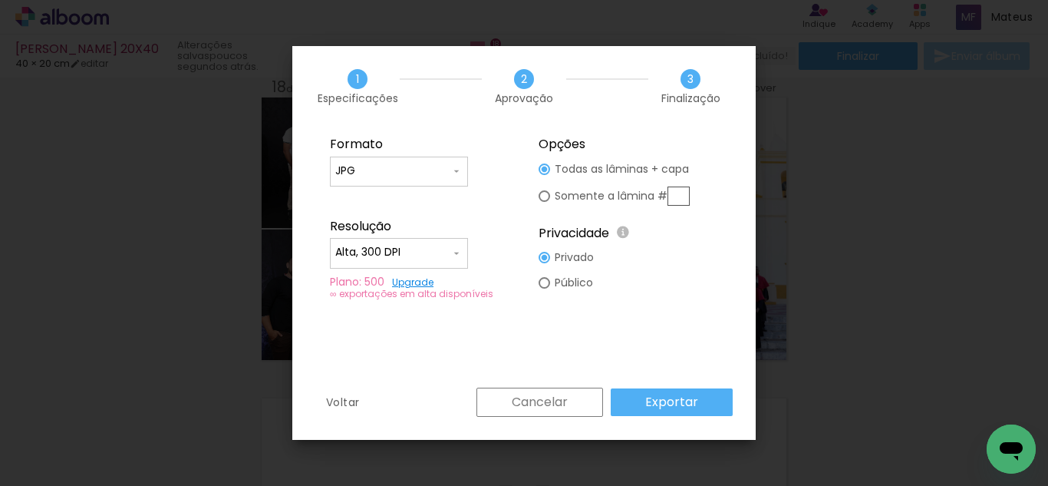
click at [0, 0] on slot "Exportar" at bounding box center [0, 0] width 0 height 0
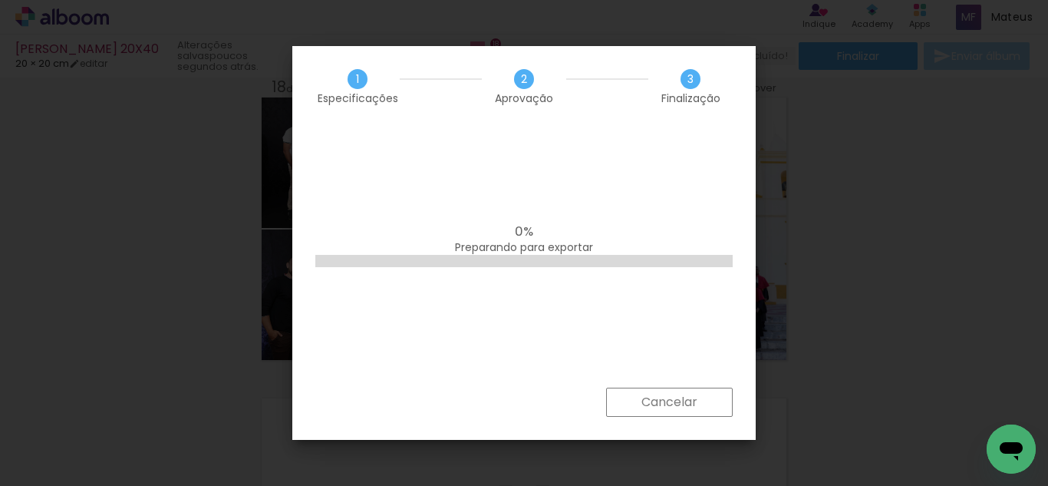
click at [552, 249] on span "Preparando para exportar" at bounding box center [524, 246] width 138 height 15
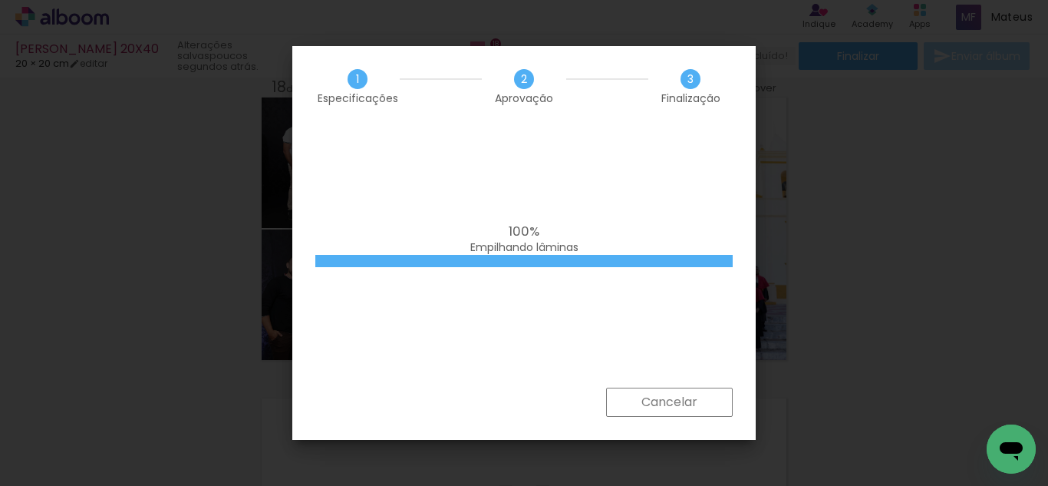
click at [585, 239] on div "100% Empilhando lâminas" at bounding box center [523, 239] width 417 height 31
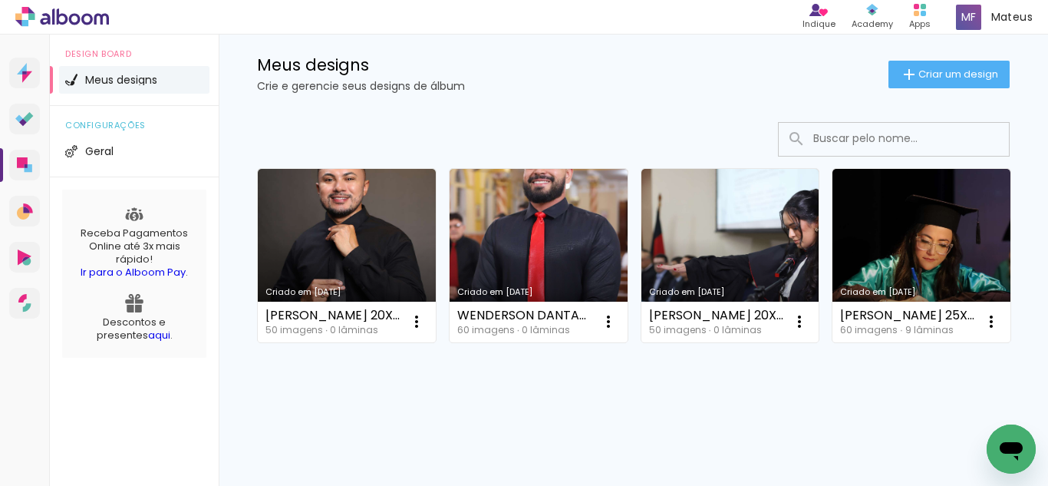
click at [893, 161] on div "Criado em [DATE] VICENTE FRANCISCO 20X40 50 imagens ∙ 0 lâminas Abrir Fazer uma…" at bounding box center [633, 254] width 767 height 187
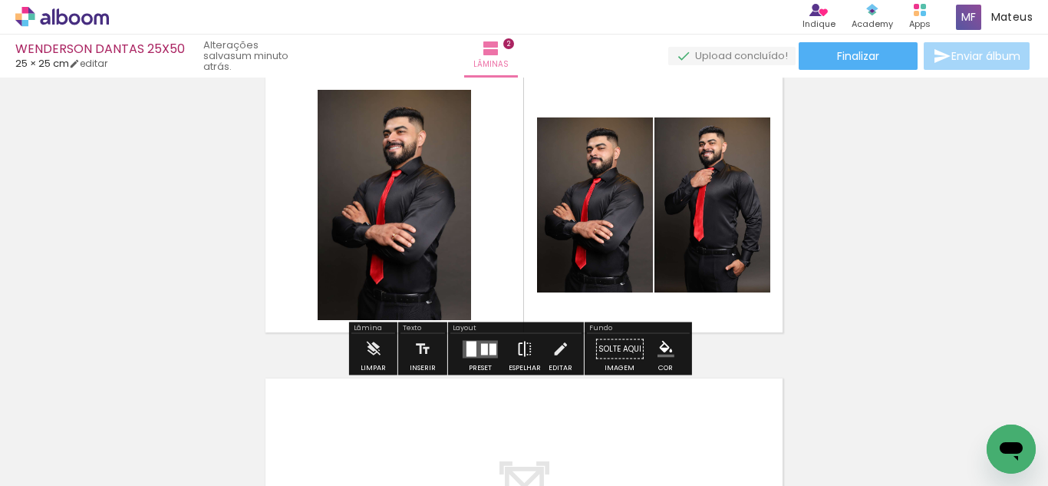
scroll to position [345, 0]
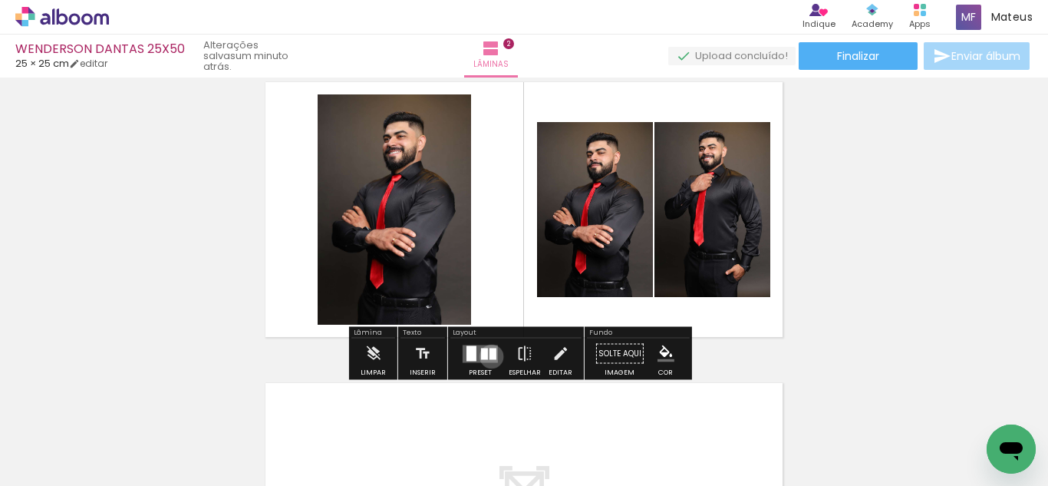
click at [490, 356] on div at bounding box center [493, 354] width 7 height 12
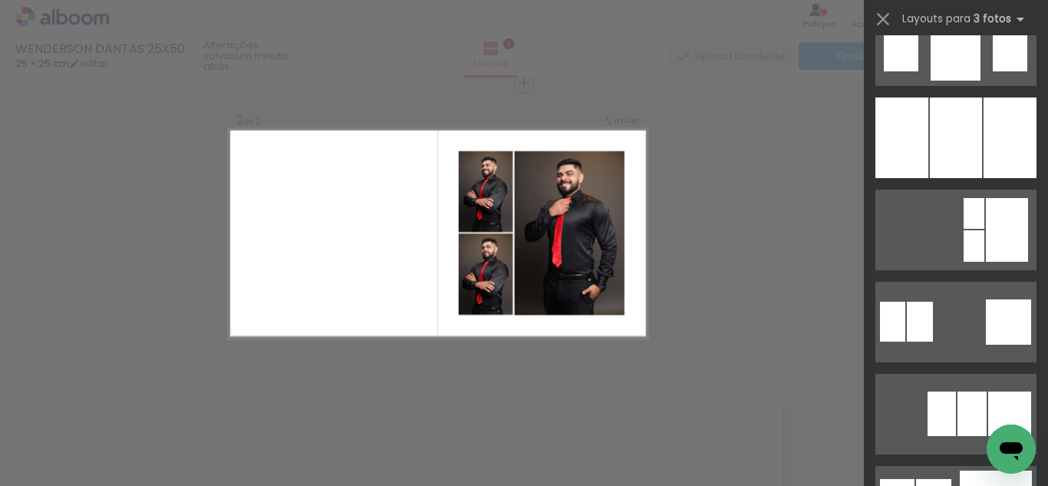
scroll to position [1291, 0]
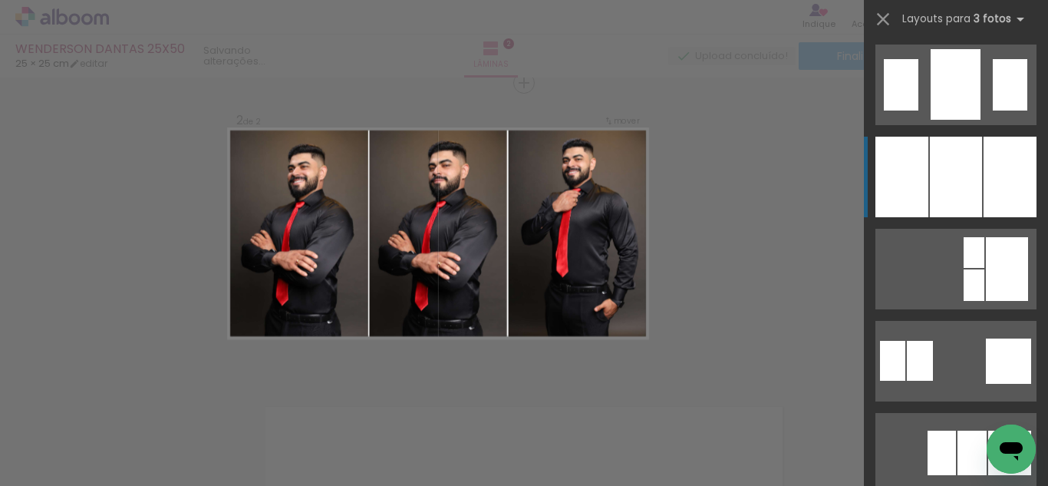
click at [966, 195] on div at bounding box center [956, 177] width 52 height 81
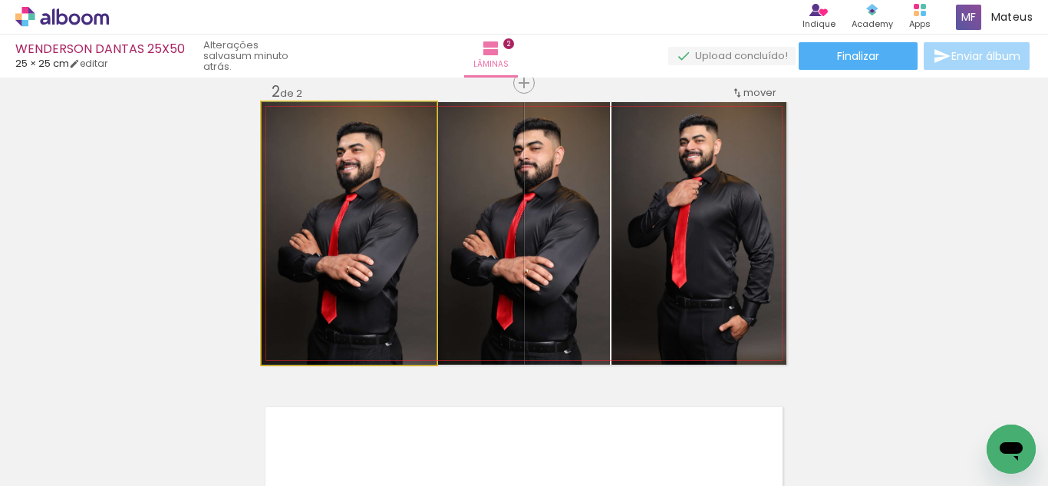
drag, startPoint x: 381, startPoint y: 224, endPoint x: 503, endPoint y: 229, distance: 122.1
click at [0, 0] on slot at bounding box center [0, 0] width 0 height 0
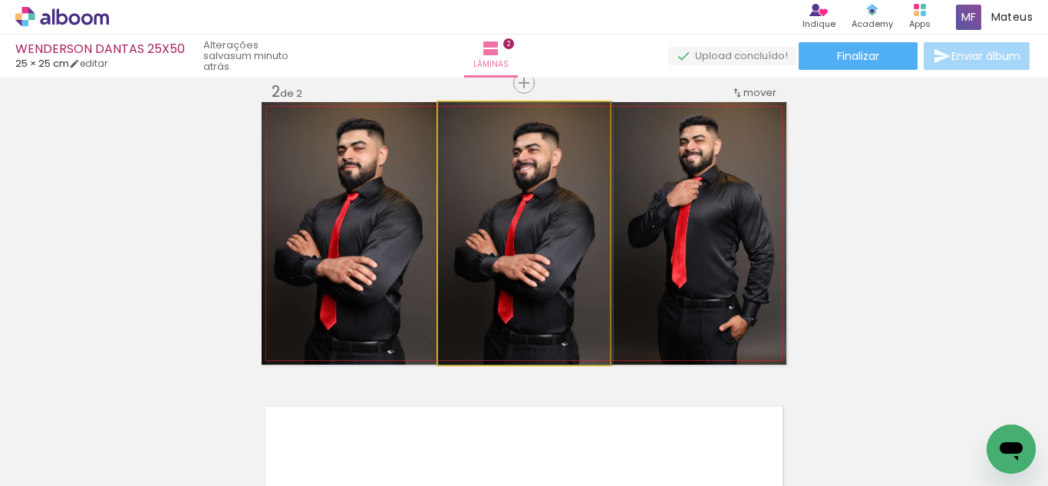
drag, startPoint x: 483, startPoint y: 236, endPoint x: 518, endPoint y: 234, distance: 34.6
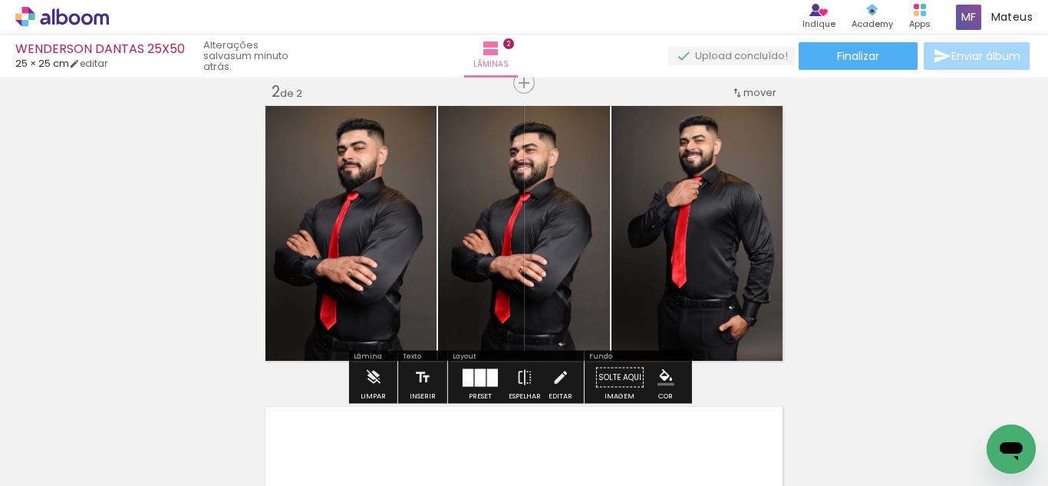
click at [0, 0] on slot at bounding box center [0, 0] width 0 height 0
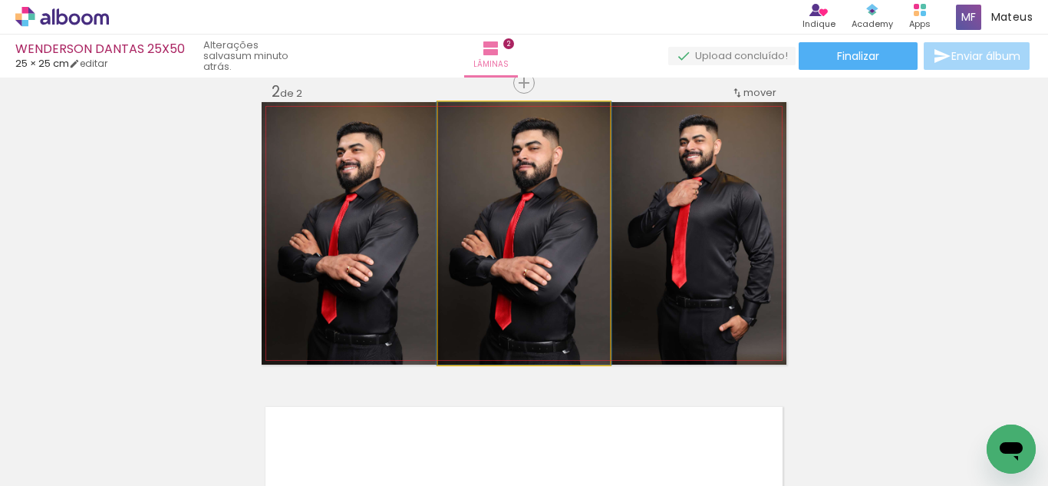
drag, startPoint x: 485, startPoint y: 233, endPoint x: 572, endPoint y: 233, distance: 87.5
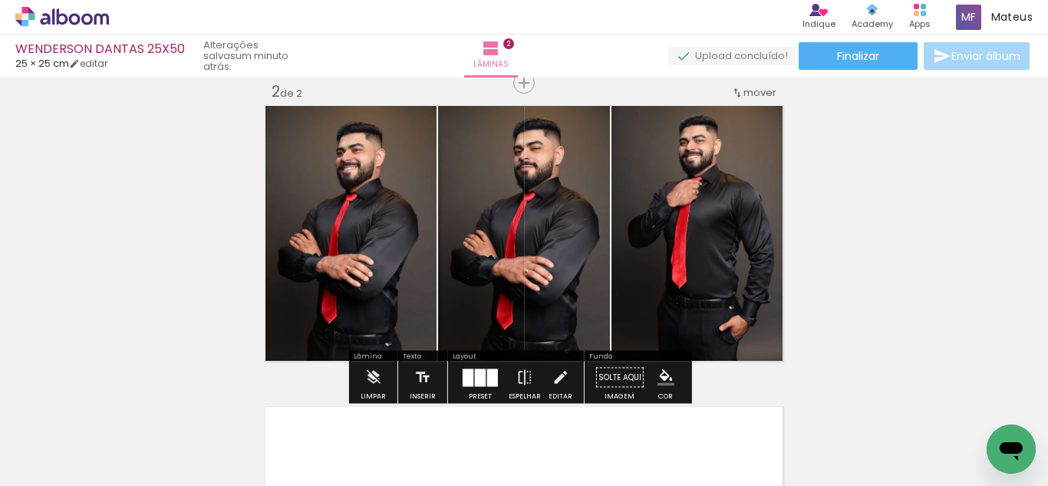
drag, startPoint x: 681, startPoint y: 233, endPoint x: 533, endPoint y: 223, distance: 147.7
click at [0, 0] on slot at bounding box center [0, 0] width 0 height 0
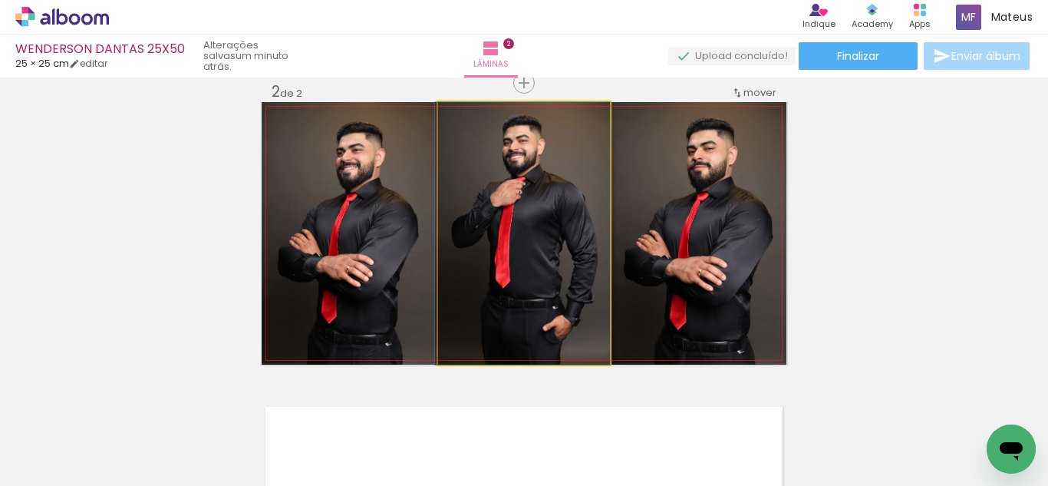
drag, startPoint x: 531, startPoint y: 223, endPoint x: 497, endPoint y: 223, distance: 33.8
drag, startPoint x: 565, startPoint y: 224, endPoint x: 504, endPoint y: 196, distance: 66.9
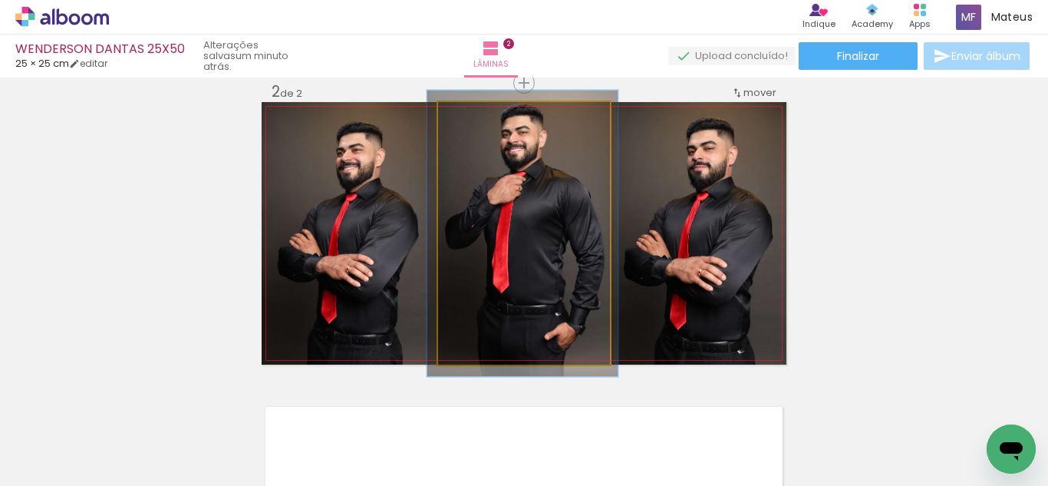
type paper-slider "109"
click at [473, 127] on div at bounding box center [479, 118] width 25 height 25
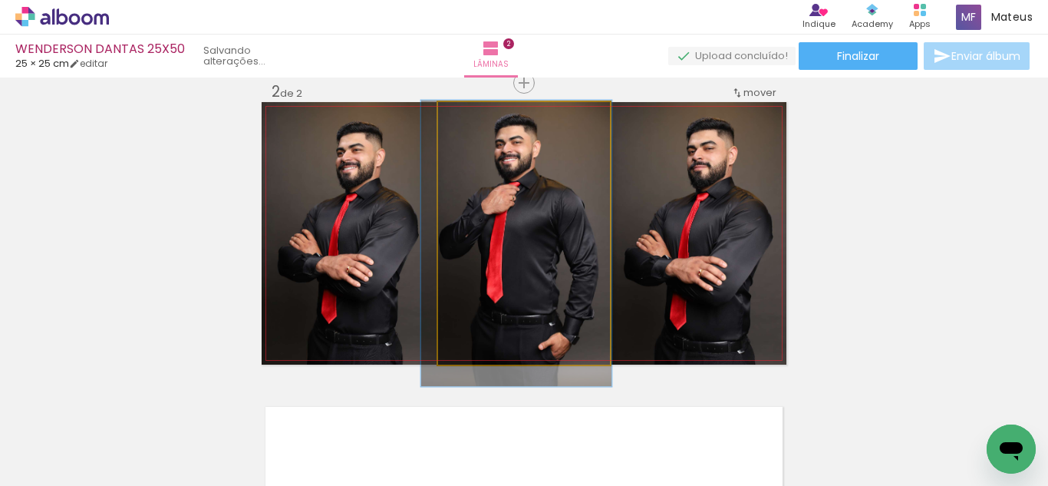
drag, startPoint x: 510, startPoint y: 162, endPoint x: 504, endPoint y: 172, distance: 11.7
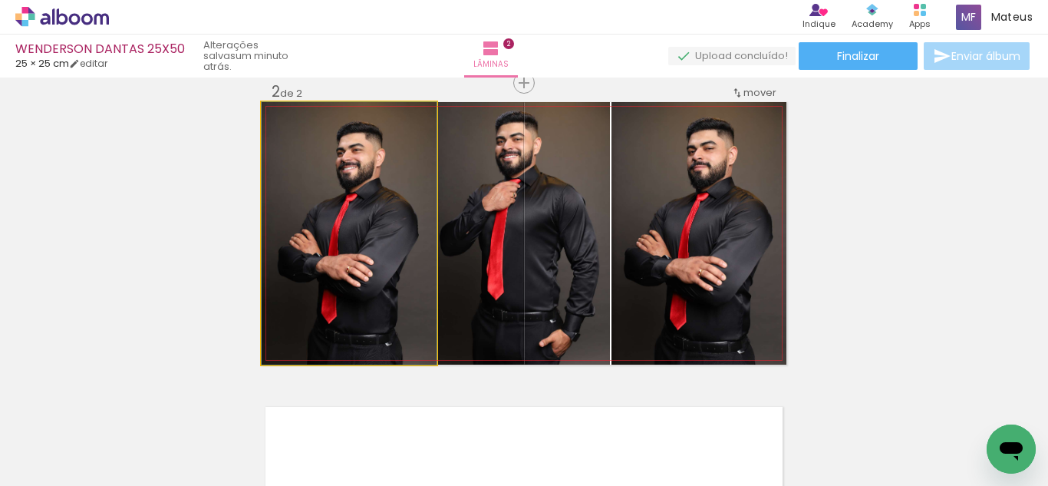
click at [401, 233] on quentale-photo at bounding box center [349, 233] width 175 height 262
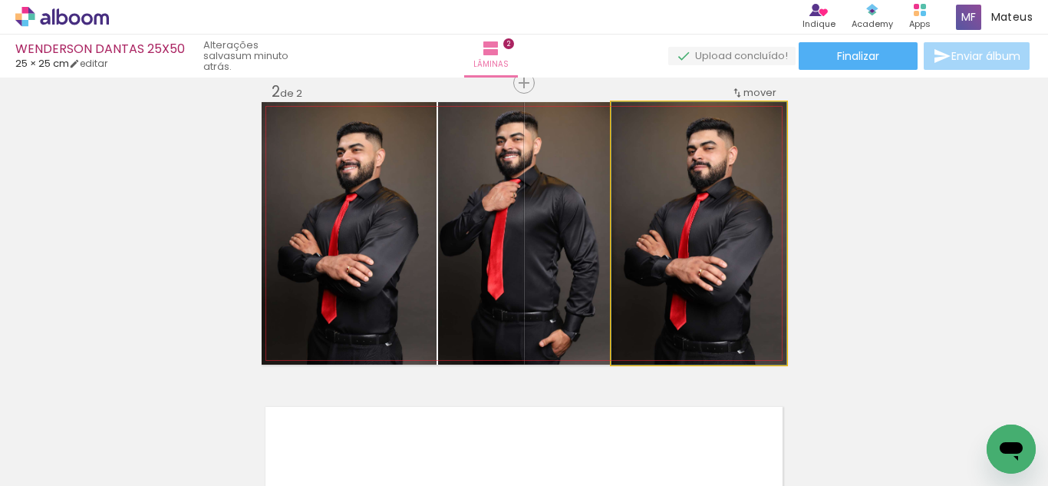
click at [657, 240] on quentale-photo at bounding box center [699, 233] width 175 height 262
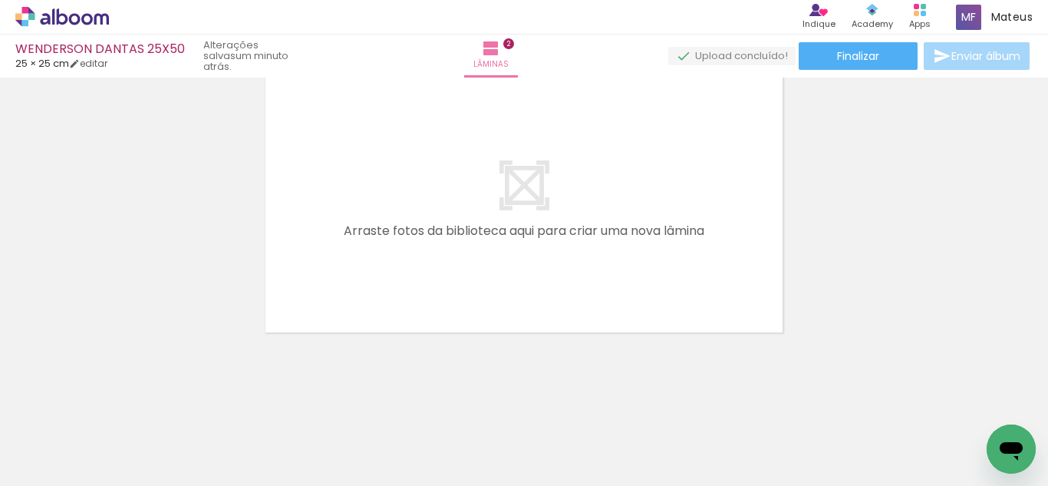
scroll to position [0, 2234]
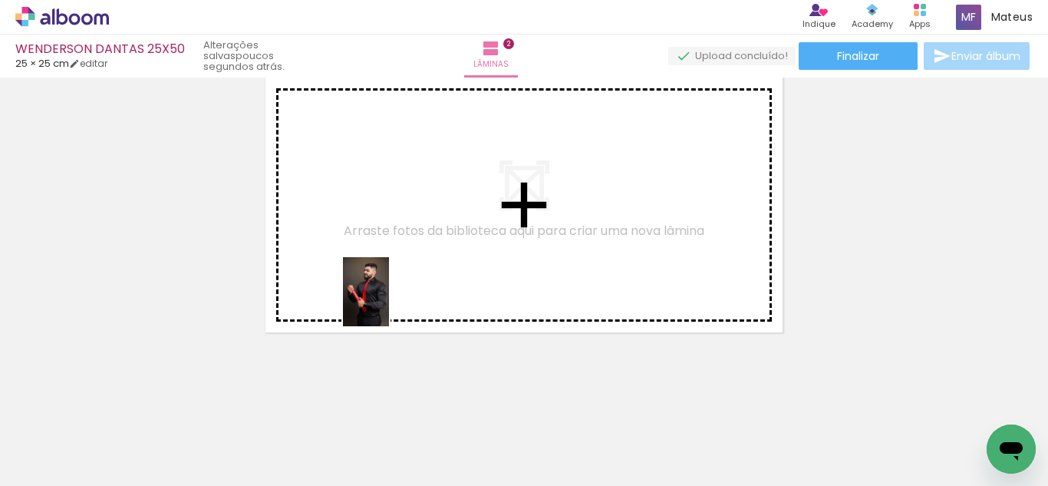
drag, startPoint x: 356, startPoint y: 444, endPoint x: 437, endPoint y: 438, distance: 81.5
click at [392, 301] on quentale-workspace at bounding box center [524, 243] width 1048 height 486
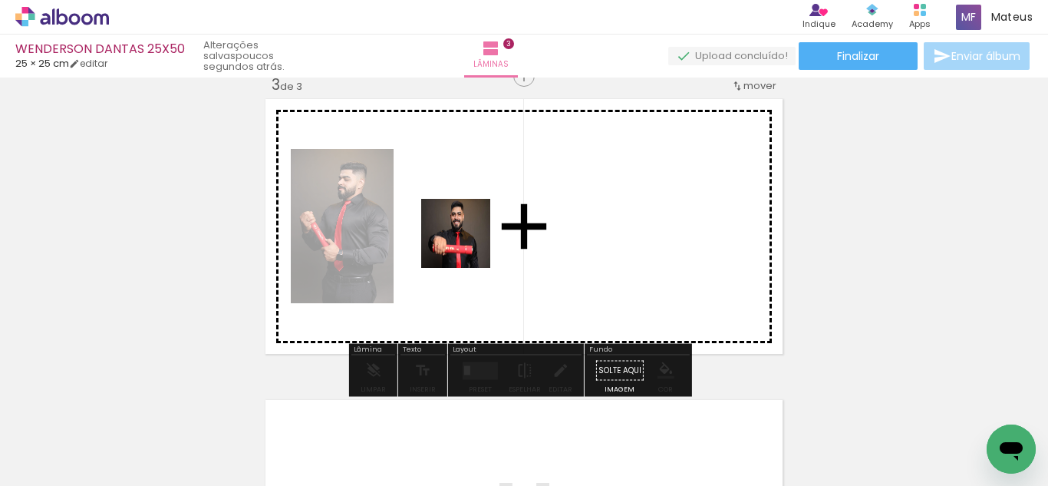
scroll to position [622, 0]
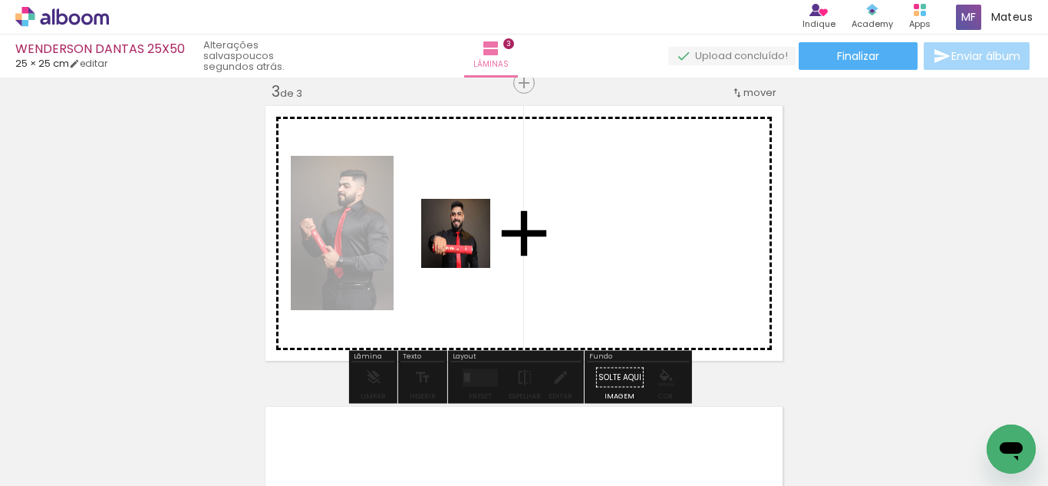
drag, startPoint x: 437, startPoint y: 438, endPoint x: 469, endPoint y: 239, distance: 201.2
click at [469, 239] on quentale-workspace at bounding box center [524, 243] width 1048 height 486
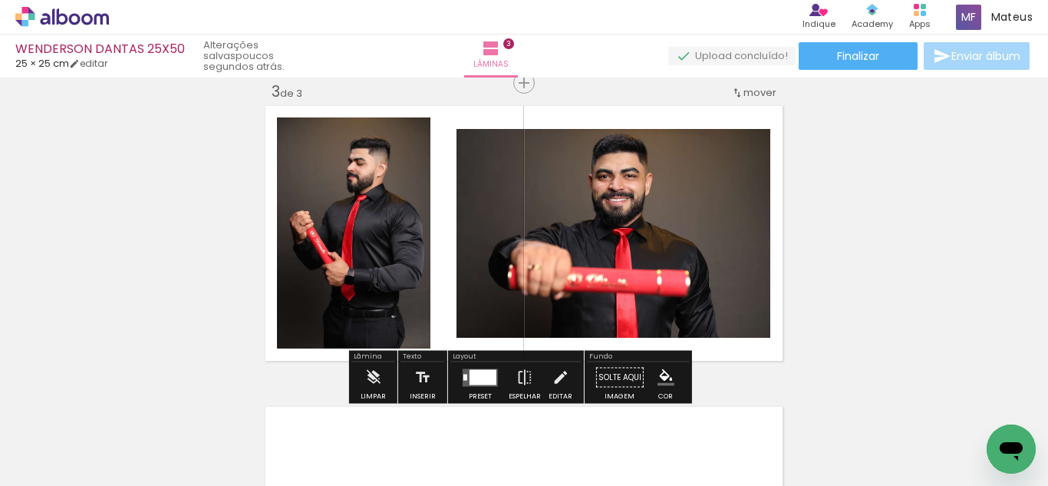
click at [483, 371] on div at bounding box center [483, 376] width 27 height 15
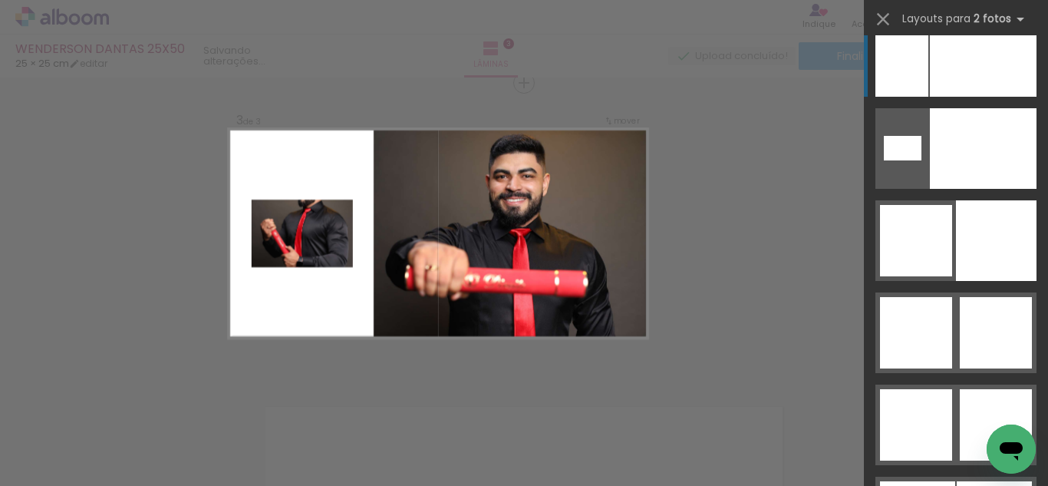
scroll to position [7309, 0]
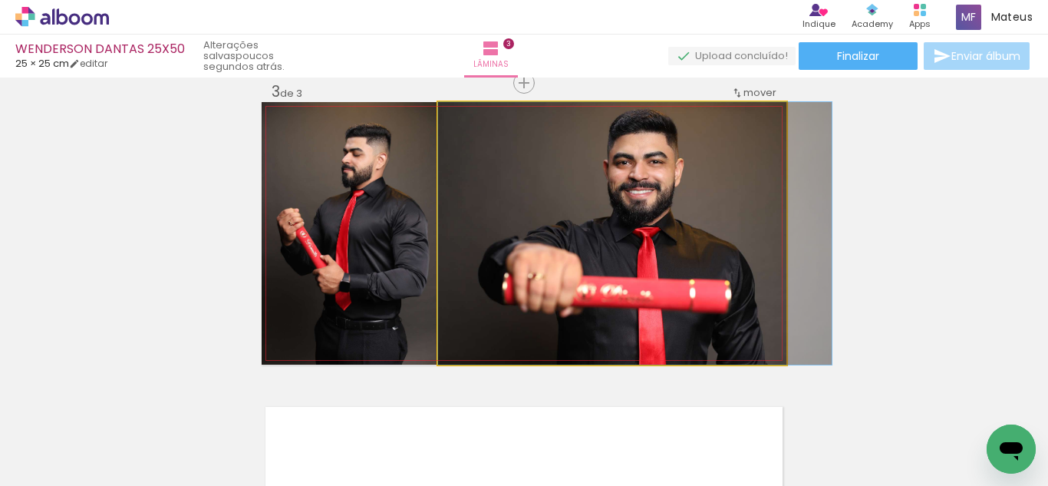
drag, startPoint x: 510, startPoint y: 266, endPoint x: 544, endPoint y: 266, distance: 34.5
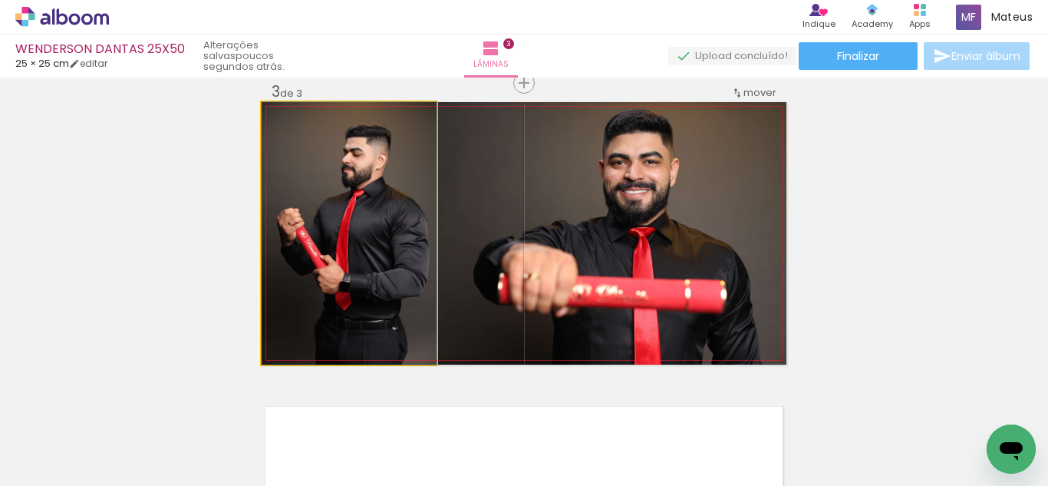
click at [348, 243] on quentale-photo at bounding box center [349, 233] width 175 height 262
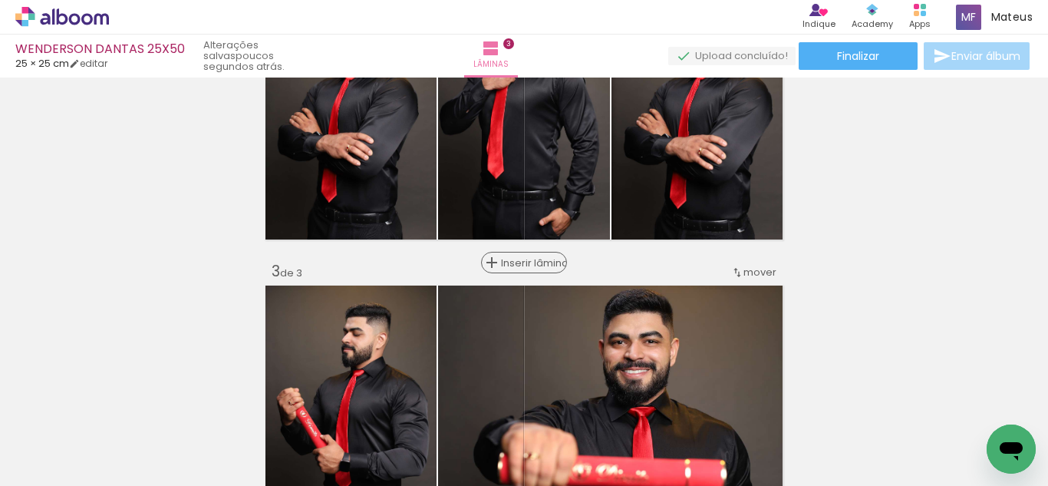
click at [513, 258] on span "Inserir lâmina" at bounding box center [531, 263] width 60 height 10
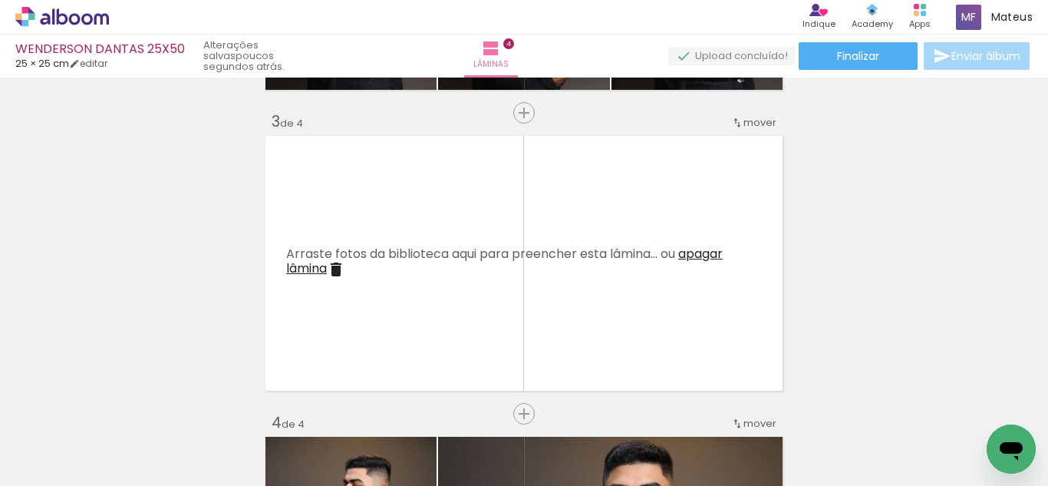
scroll to position [595, 0]
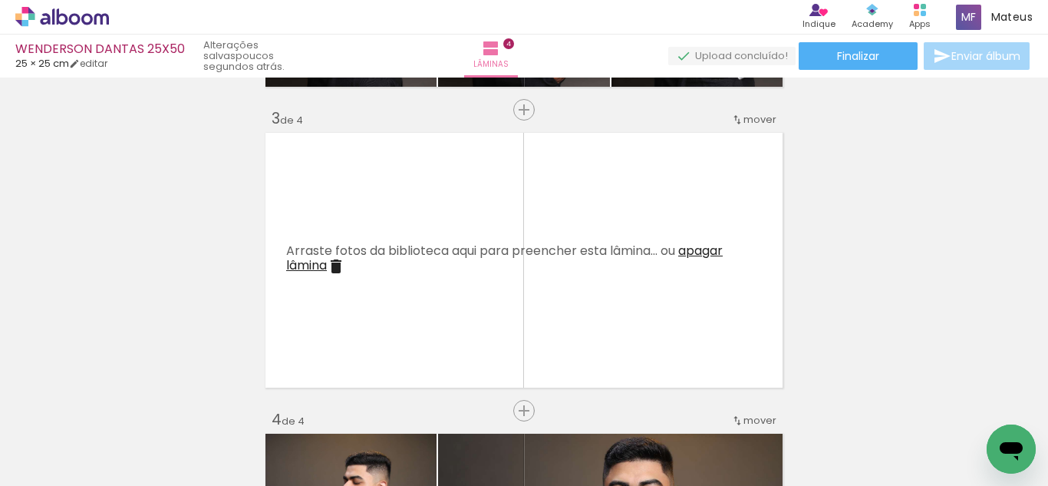
drag, startPoint x: 529, startPoint y: 424, endPoint x: 578, endPoint y: 442, distance: 52.4
click at [529, 319] on quentale-workspace at bounding box center [524, 243] width 1048 height 486
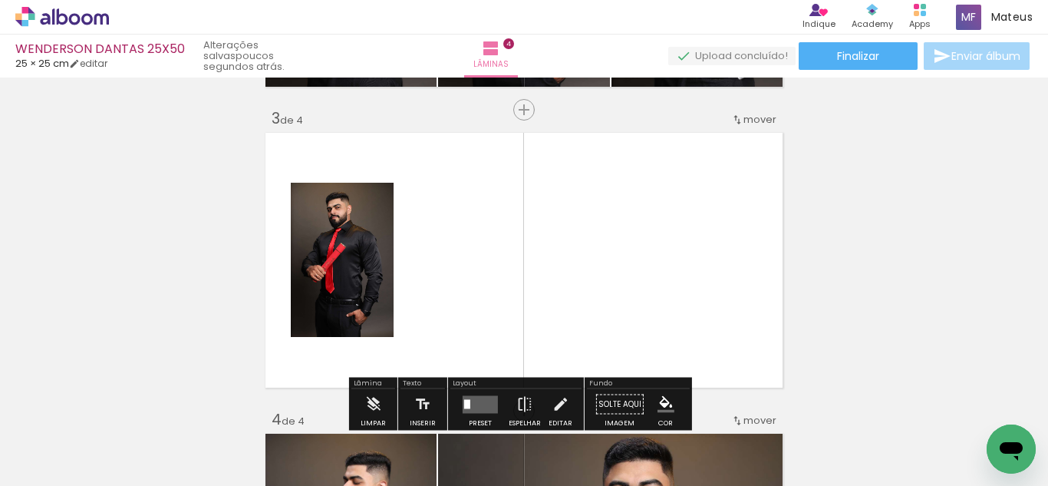
drag, startPoint x: 591, startPoint y: 316, endPoint x: 614, endPoint y: 447, distance: 132.5
click at [592, 313] on quentale-workspace at bounding box center [524, 243] width 1048 height 486
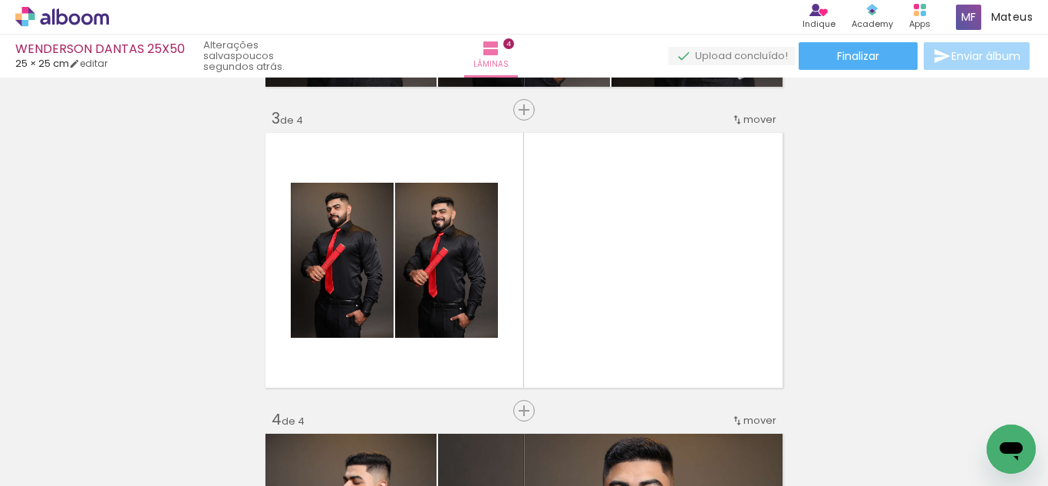
scroll to position [0, 1747]
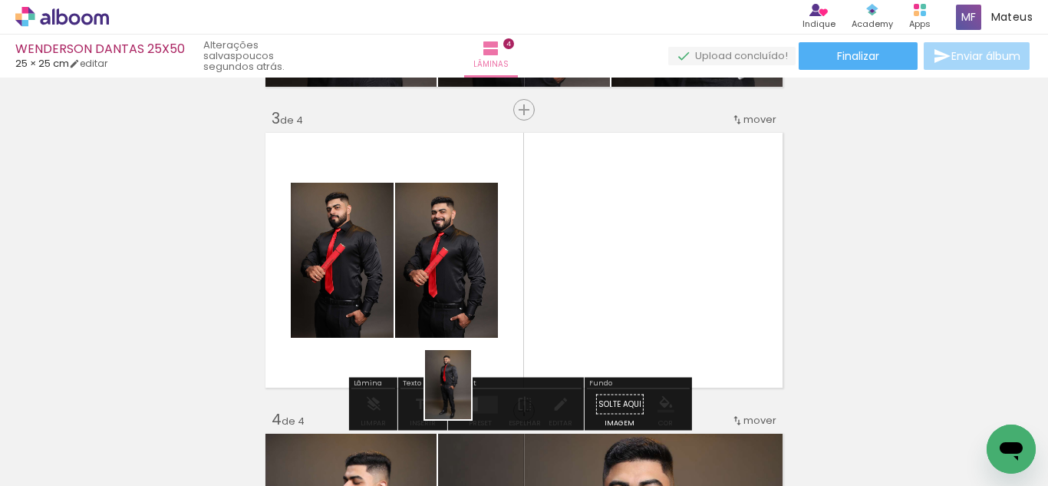
drag, startPoint x: 477, startPoint y: 433, endPoint x: 560, endPoint y: 286, distance: 168.7
click at [555, 302] on quentale-workspace at bounding box center [524, 243] width 1048 height 486
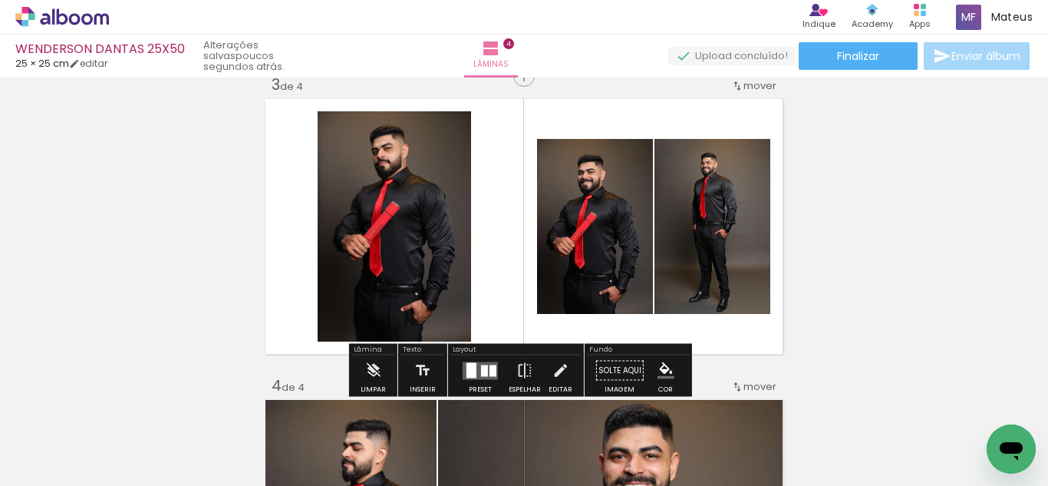
scroll to position [625, 0]
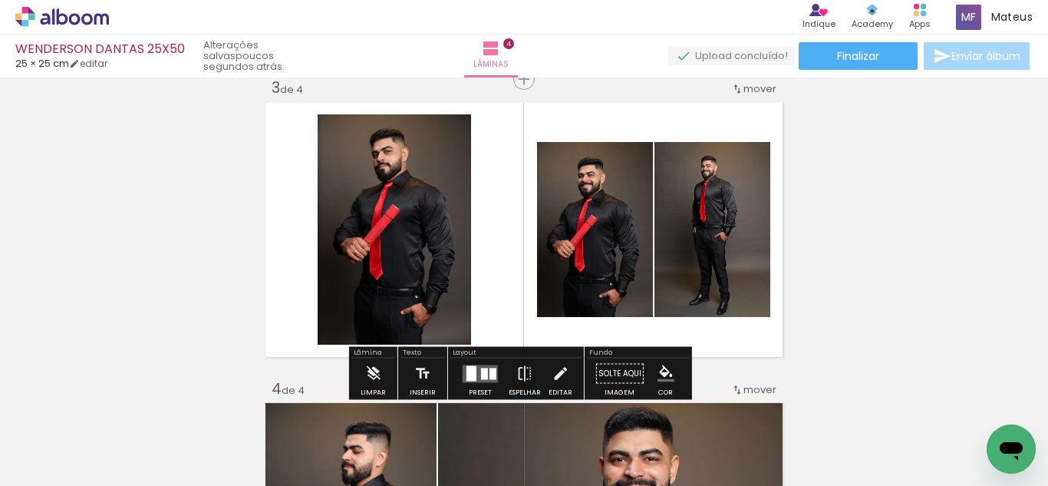
drag, startPoint x: 707, startPoint y: 353, endPoint x: 658, endPoint y: 235, distance: 127.7
click at [659, 253] on quentale-workspace at bounding box center [524, 243] width 1048 height 486
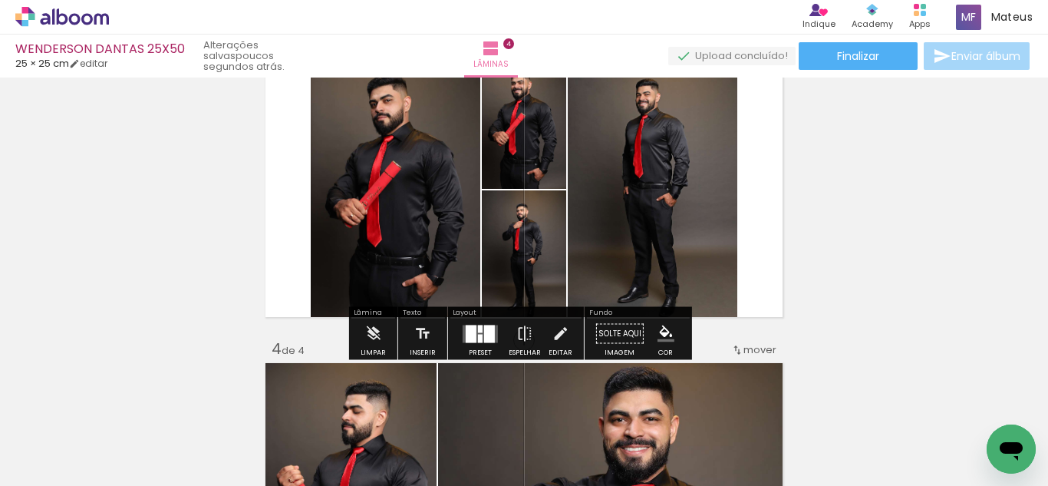
scroll to position [665, 0]
click at [478, 337] on div at bounding box center [480, 339] width 5 height 8
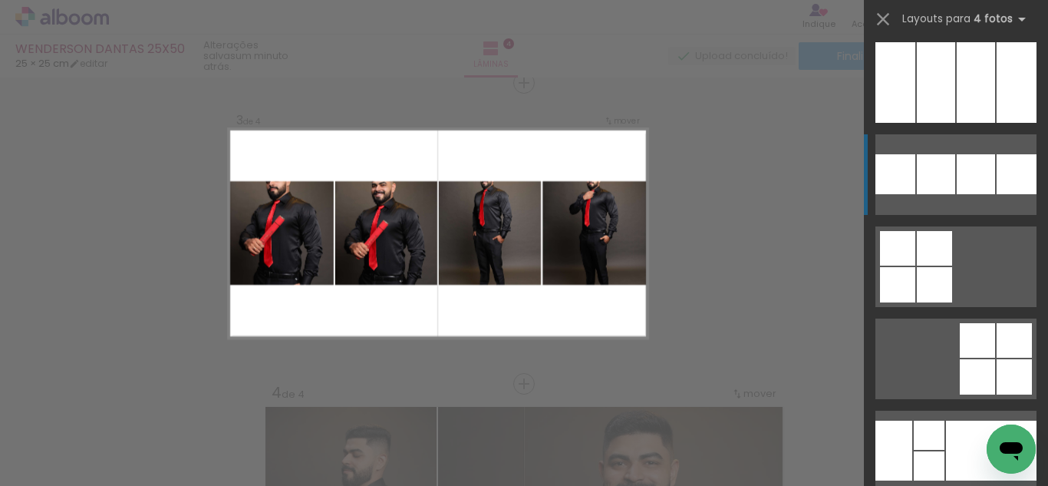
scroll to position [11234, 0]
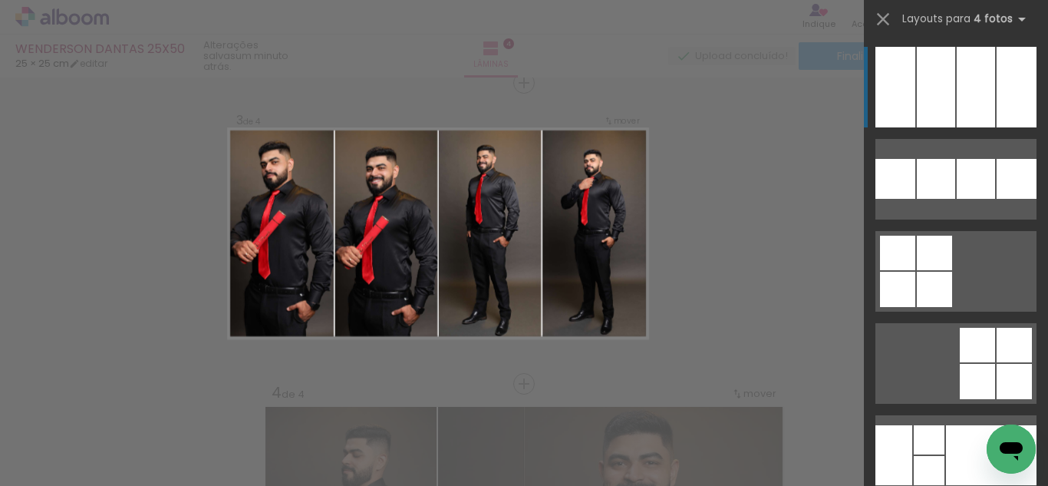
click at [942, 96] on div at bounding box center [936, 87] width 38 height 81
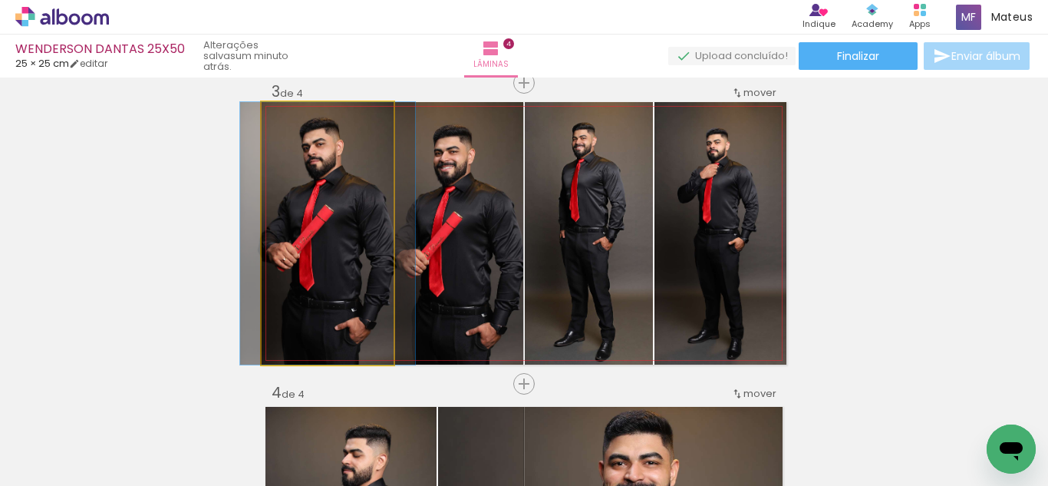
click at [351, 248] on quentale-photo at bounding box center [328, 233] width 132 height 262
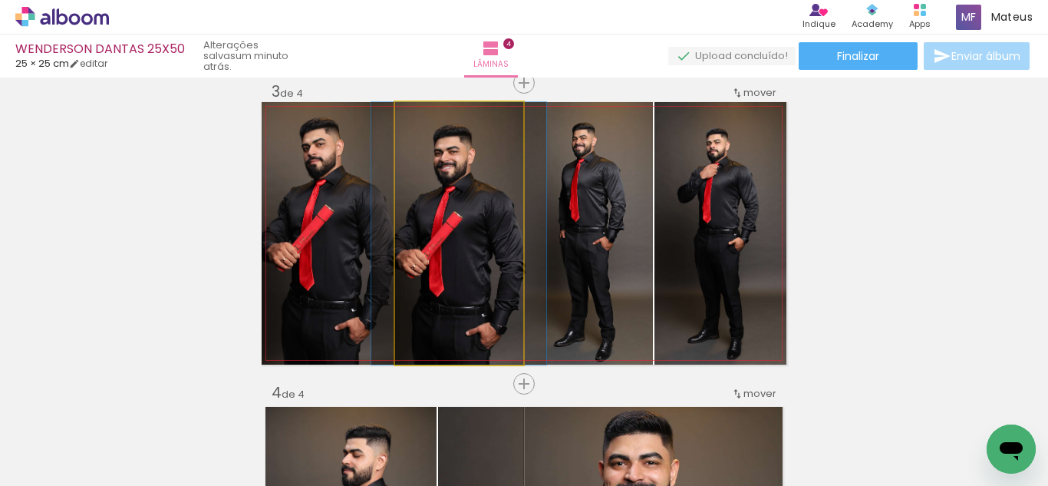
click at [450, 248] on quentale-photo at bounding box center [459, 233] width 128 height 262
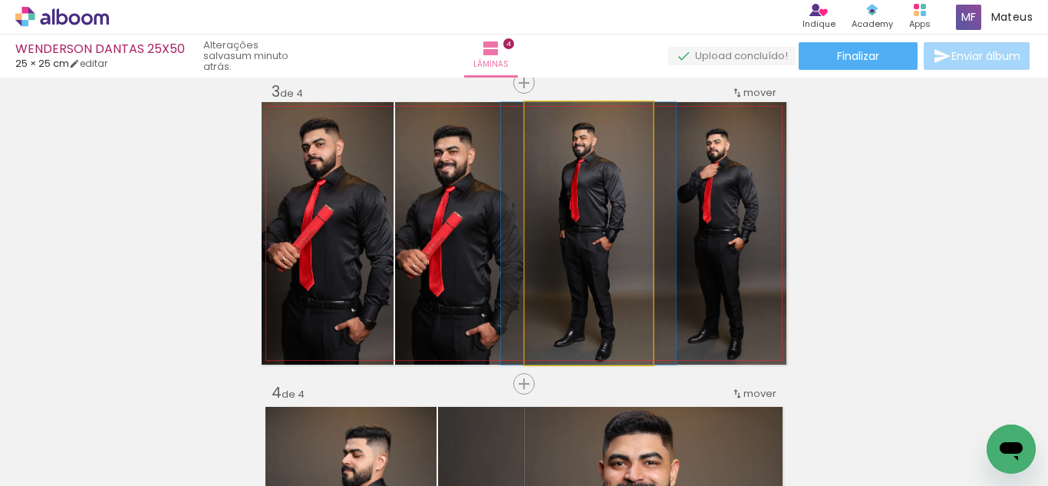
click at [566, 243] on quentale-photo at bounding box center [589, 233] width 128 height 262
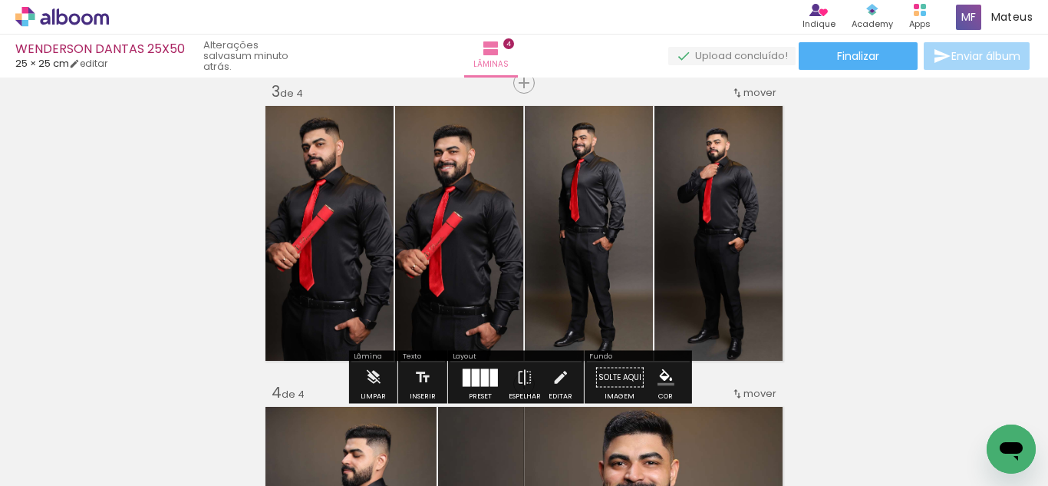
click at [481, 377] on div at bounding box center [485, 377] width 8 height 18
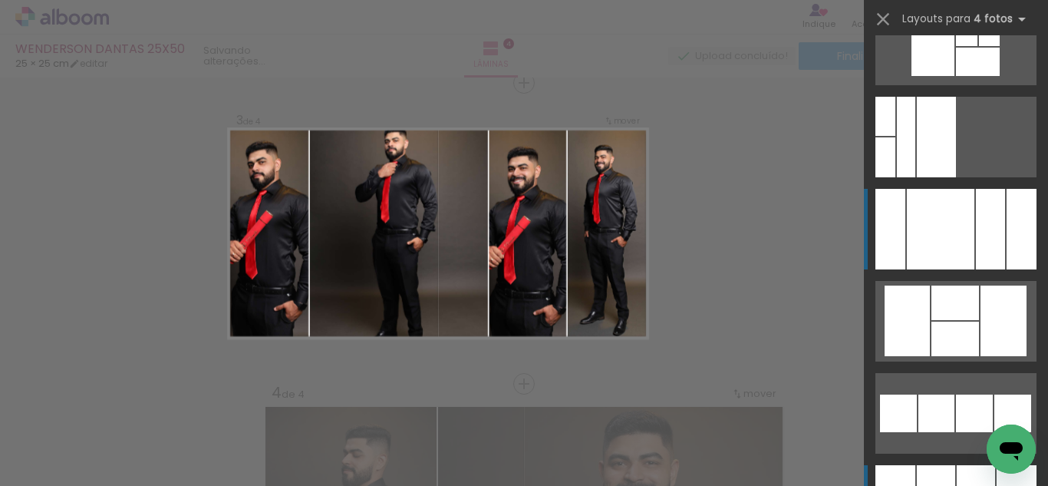
scroll to position [10816, 0]
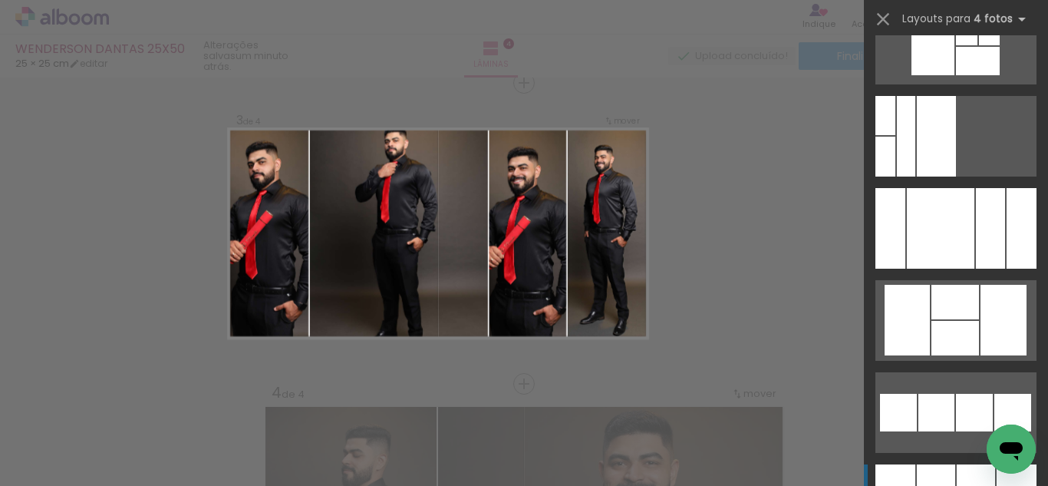
click at [815, 232] on div "Confirmar Cancelar" at bounding box center [524, 226] width 1048 height 1541
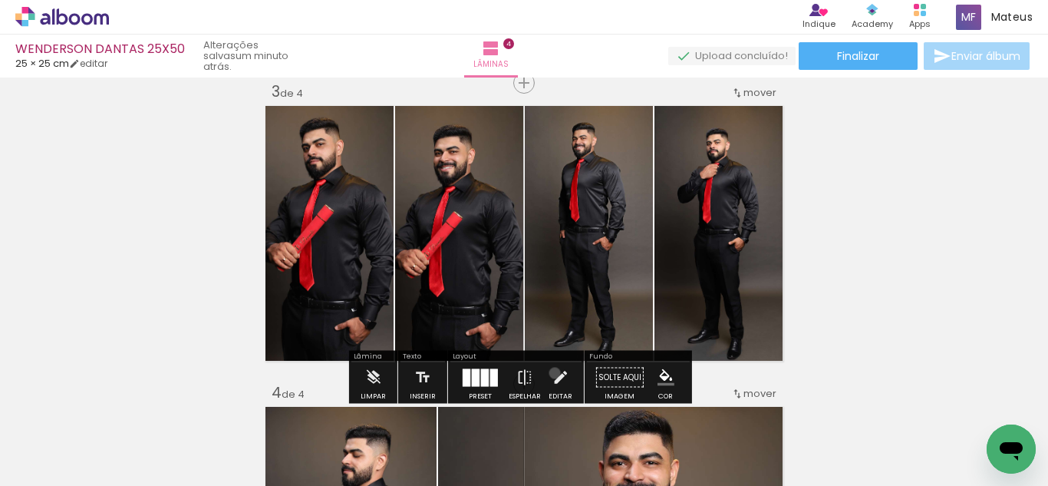
drag, startPoint x: 551, startPoint y: 373, endPoint x: 573, endPoint y: 270, distance: 105.2
click at [552, 372] on iron-icon at bounding box center [560, 377] width 17 height 31
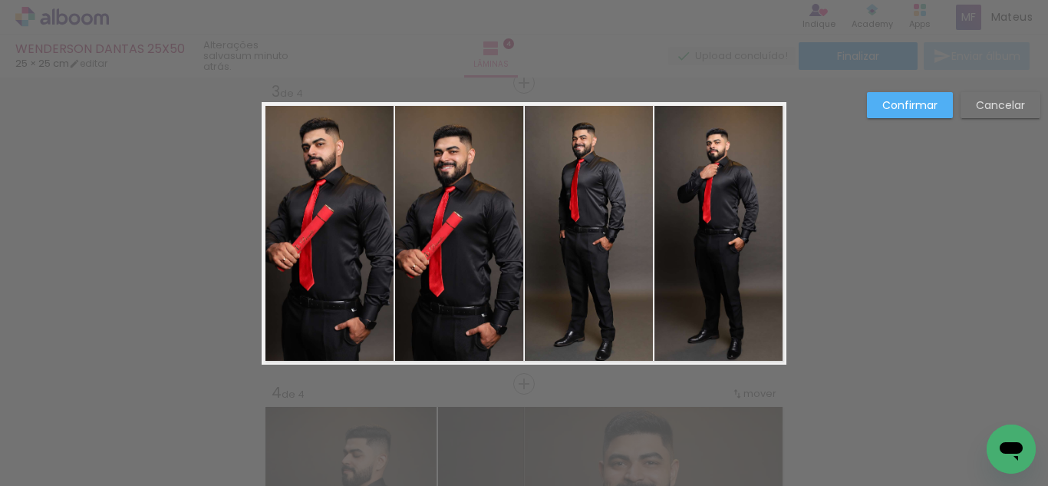
click at [579, 242] on quentale-photo at bounding box center [589, 233] width 128 height 262
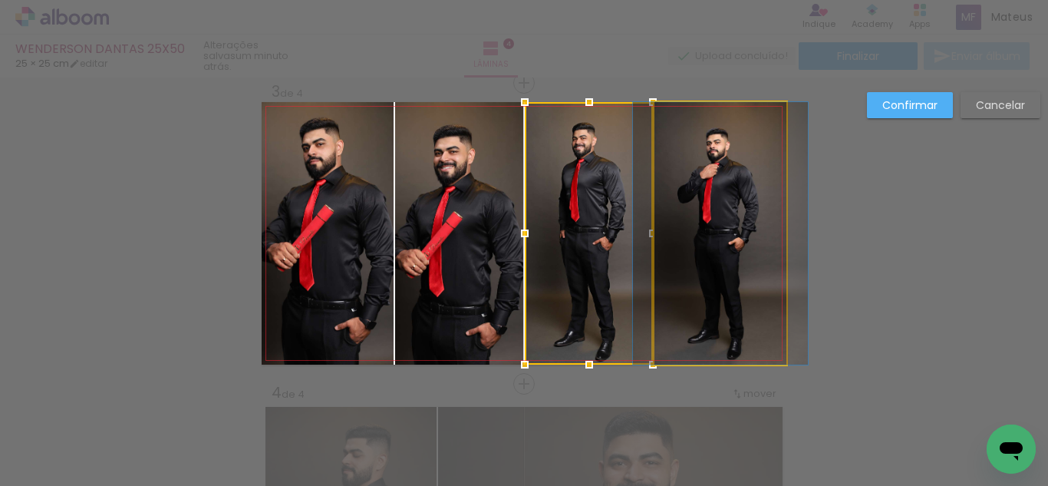
click at [703, 226] on quentale-photo at bounding box center [721, 233] width 132 height 262
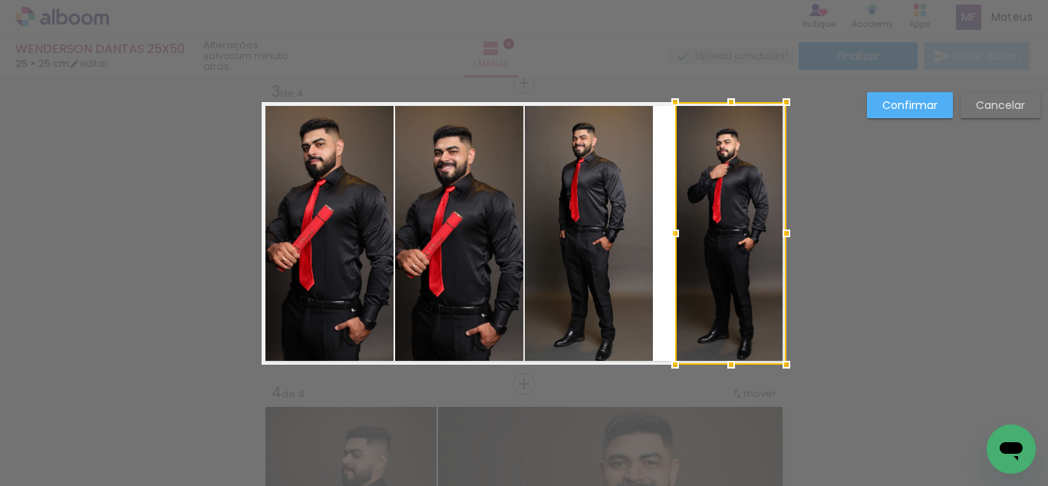
drag, startPoint x: 649, startPoint y: 229, endPoint x: 670, endPoint y: 236, distance: 21.8
click at [670, 236] on div at bounding box center [675, 233] width 31 height 31
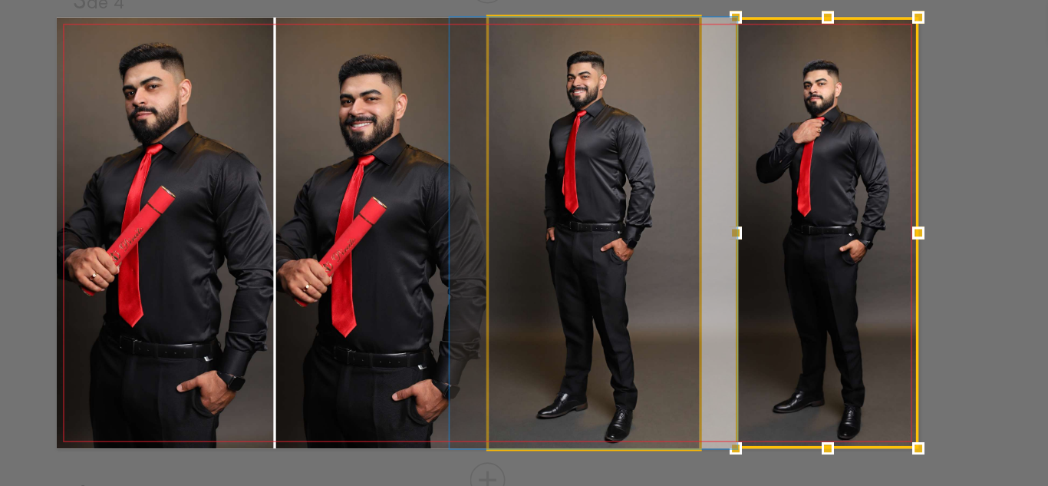
click at [579, 231] on quentale-photo at bounding box center [589, 233] width 128 height 262
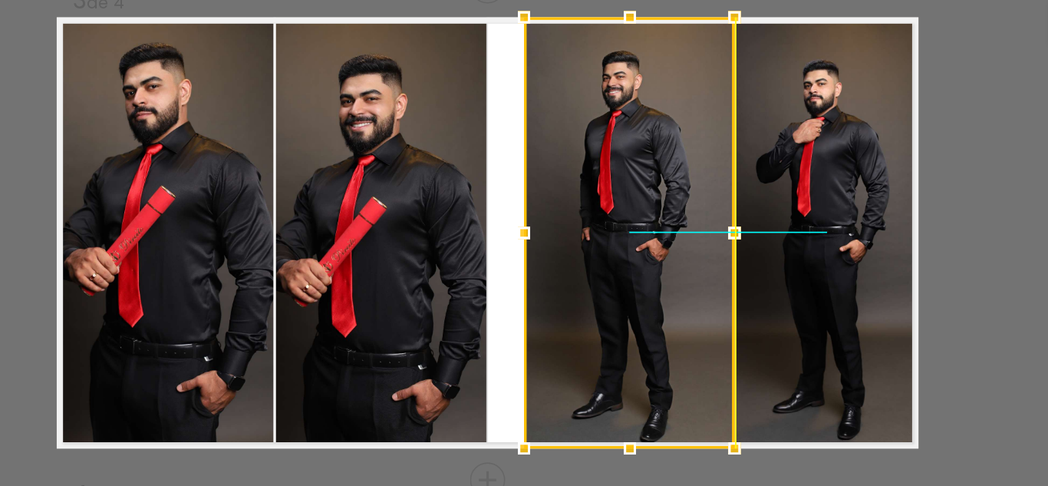
drag, startPoint x: 573, startPoint y: 228, endPoint x: 584, endPoint y: 227, distance: 10.8
click at [584, 227] on div at bounding box center [610, 233] width 128 height 262
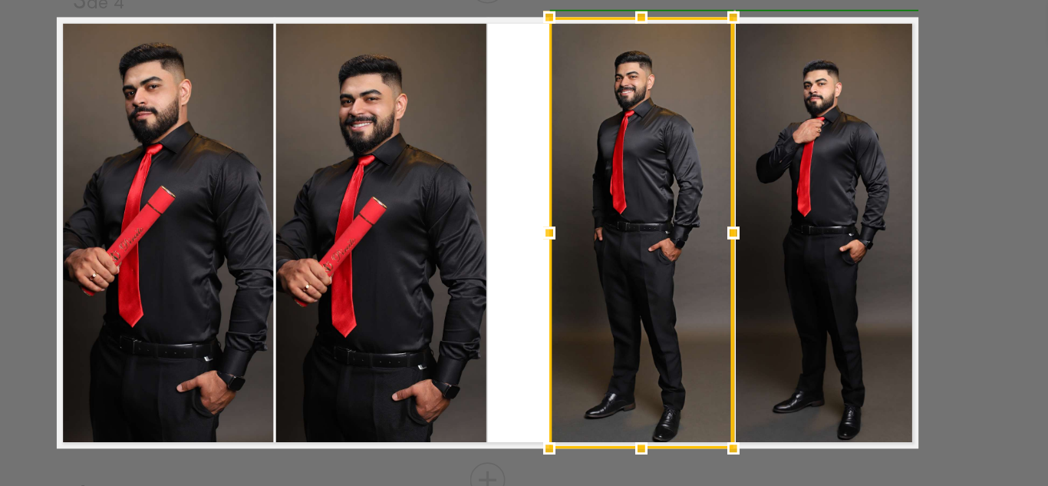
drag, startPoint x: 541, startPoint y: 233, endPoint x: 558, endPoint y: 233, distance: 16.9
click at [558, 233] on div at bounding box center [561, 233] width 31 height 31
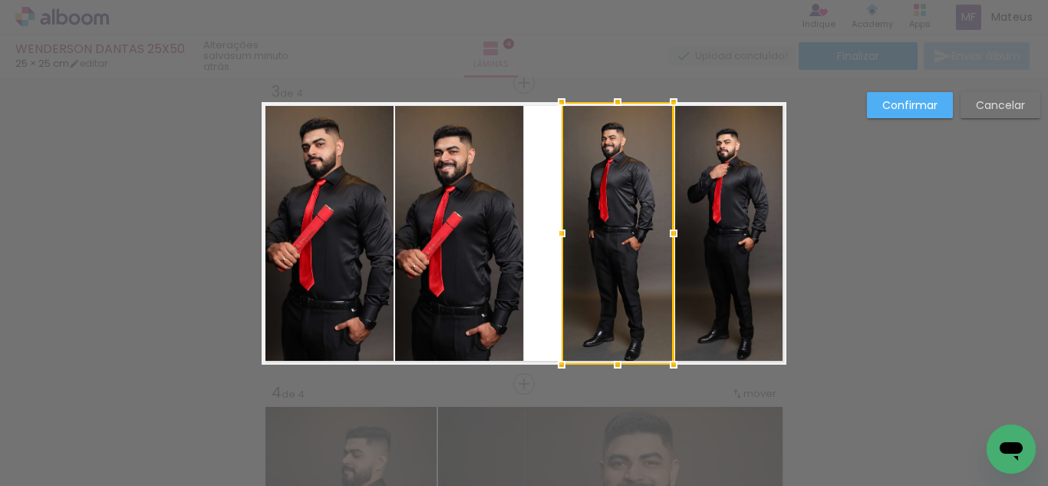
click at [474, 249] on quentale-photo at bounding box center [459, 233] width 128 height 262
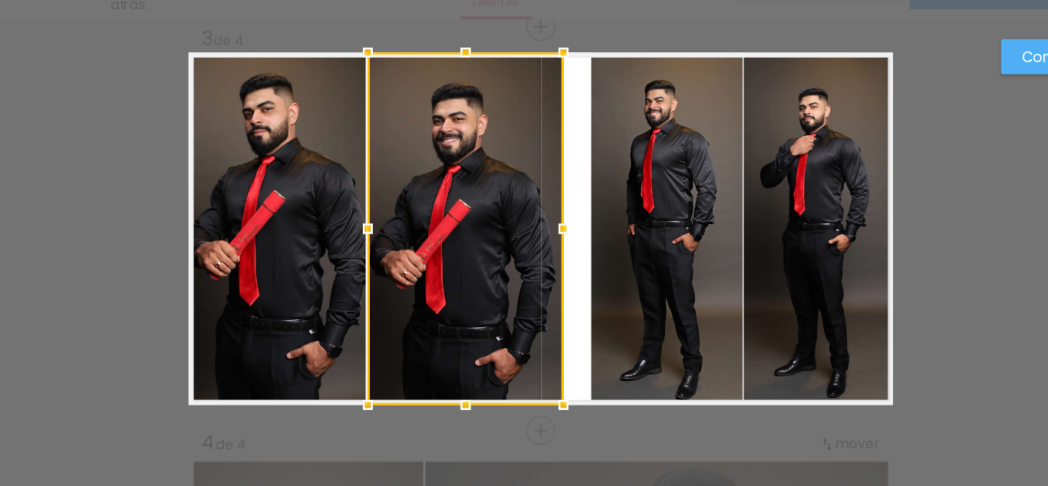
click at [536, 236] on div at bounding box center [541, 233] width 31 height 31
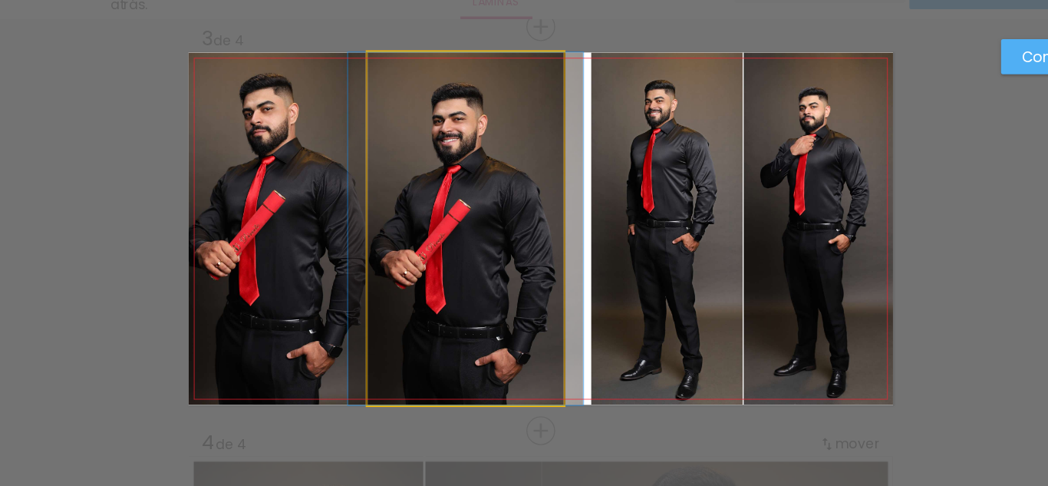
click at [463, 228] on quentale-photo at bounding box center [468, 233] width 146 height 262
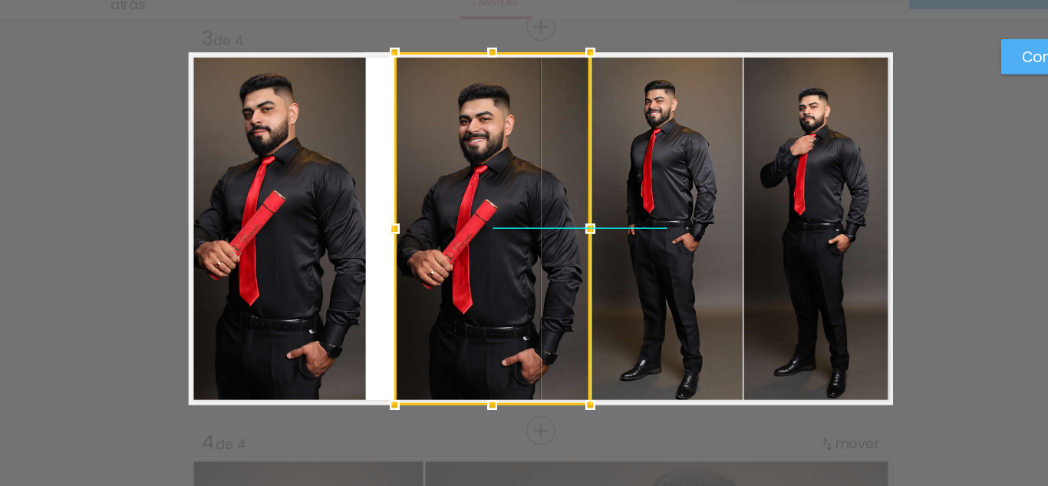
drag, startPoint x: 450, startPoint y: 228, endPoint x: 468, endPoint y: 226, distance: 18.5
click at [468, 226] on div at bounding box center [488, 233] width 146 height 262
click at [353, 230] on quentale-photo at bounding box center [328, 233] width 132 height 262
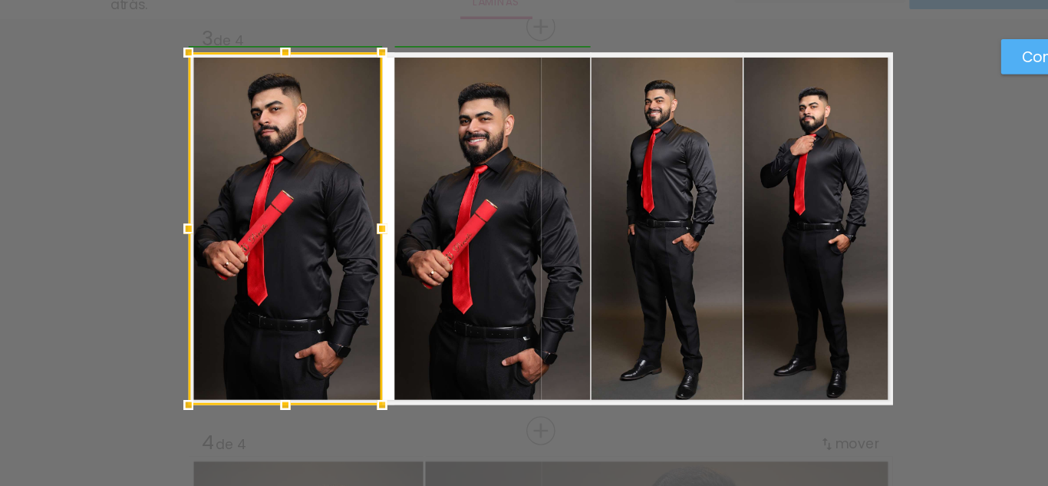
drag, startPoint x: 388, startPoint y: 233, endPoint x: 420, endPoint y: 231, distance: 31.5
click at [411, 233] on div at bounding box center [406, 233] width 31 height 31
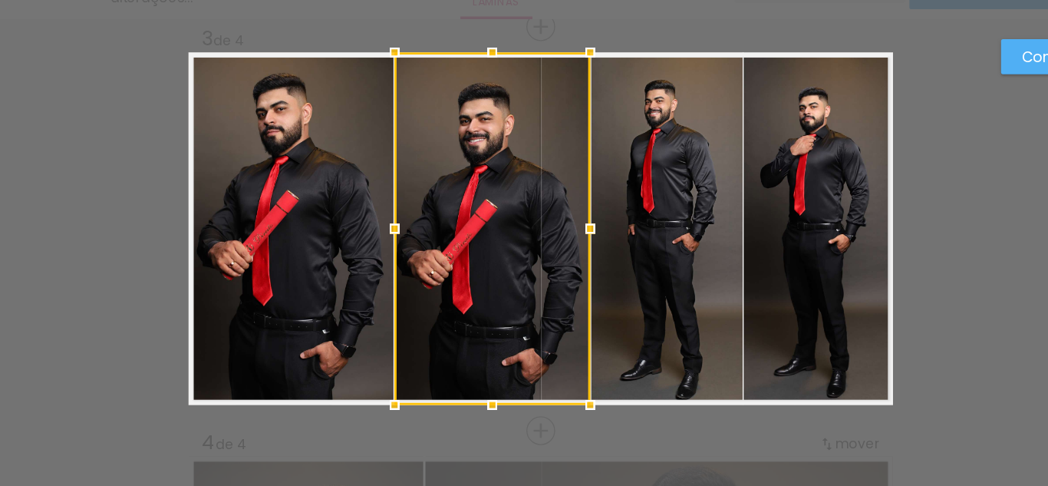
click at [430, 226] on div at bounding box center [488, 233] width 146 height 262
click at [381, 226] on quentale-photo at bounding box center [338, 233] width 153 height 262
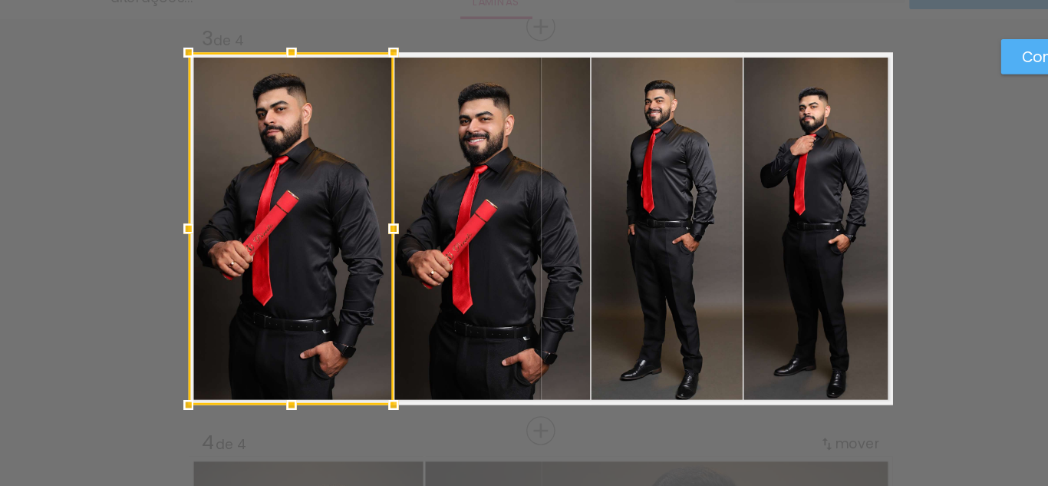
click at [477, 229] on quentale-photo at bounding box center [488, 233] width 146 height 262
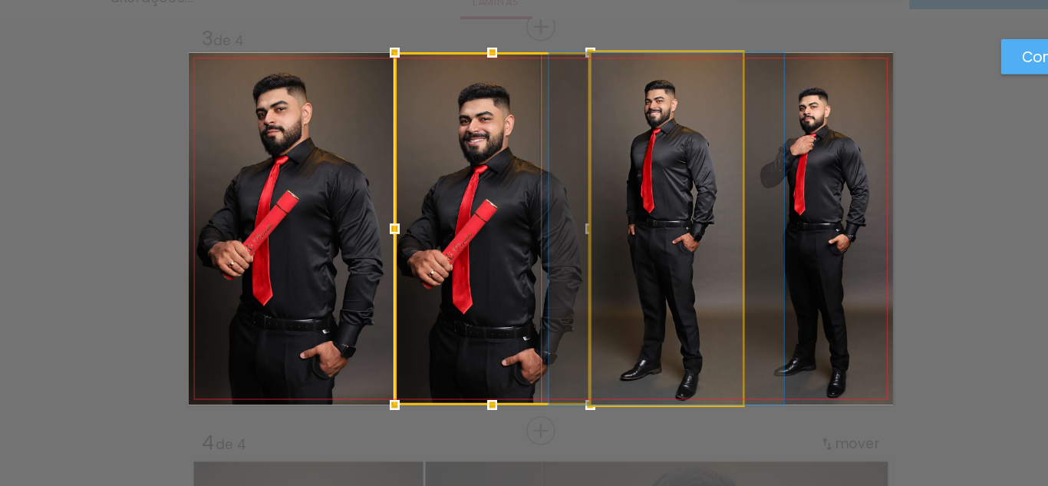
drag, startPoint x: 632, startPoint y: 225, endPoint x: 649, endPoint y: 224, distance: 17.7
click at [633, 225] on quentale-photo at bounding box center [618, 233] width 112 height 262
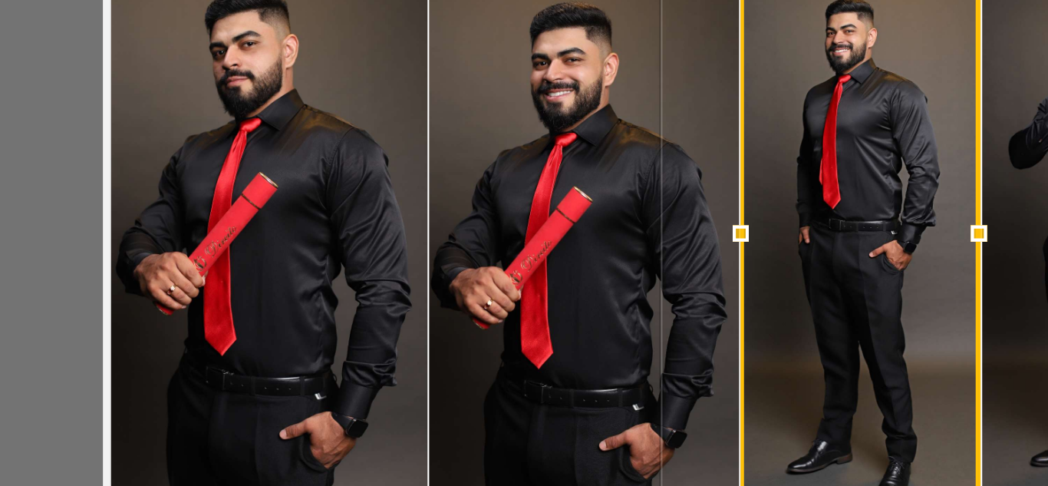
click at [369, 227] on quentale-photo at bounding box center [338, 233] width 153 height 262
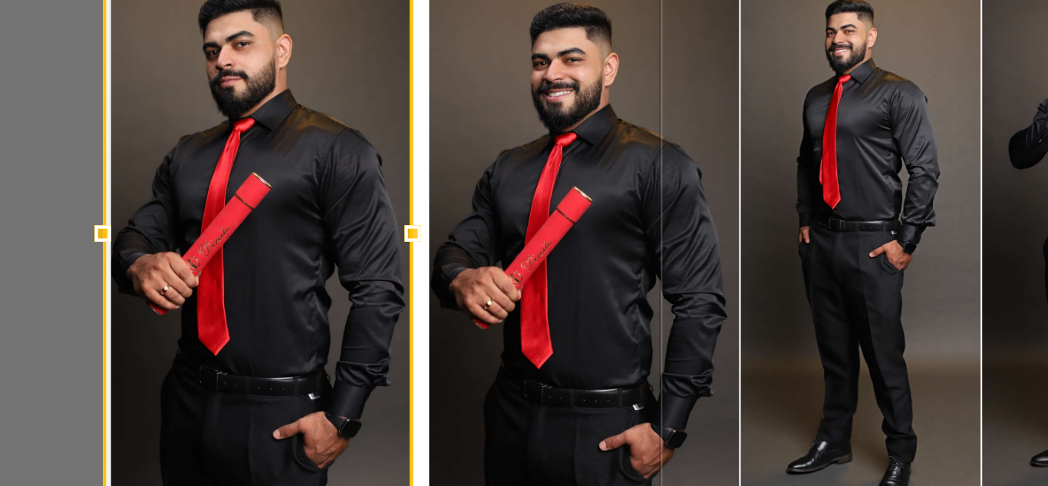
click at [406, 236] on div at bounding box center [407, 233] width 31 height 31
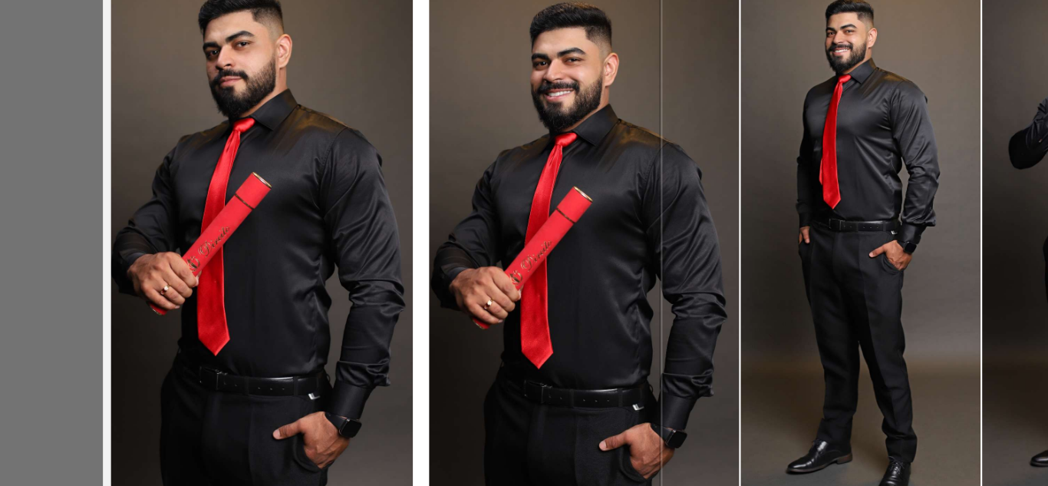
click at [390, 226] on quentale-photo at bounding box center [335, 233] width 146 height 262
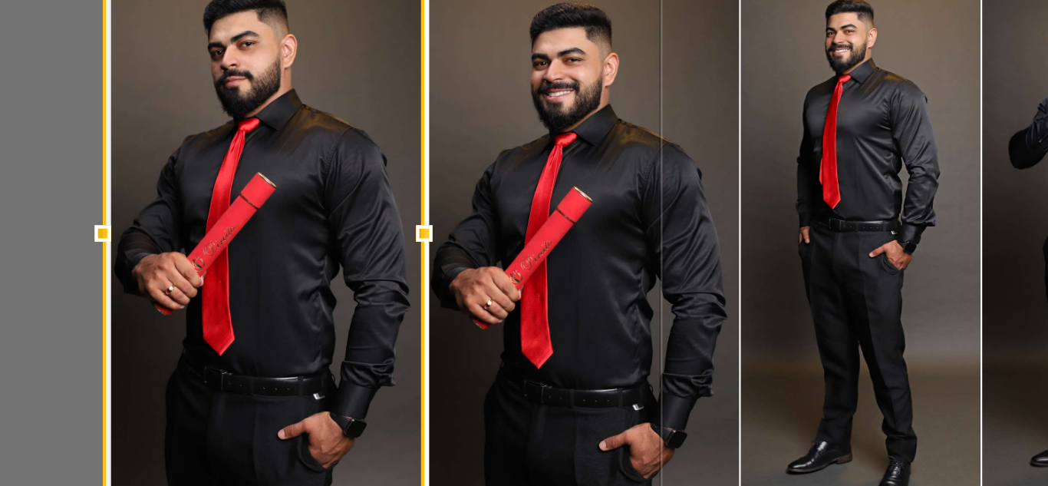
click at [402, 232] on div at bounding box center [412, 233] width 31 height 31
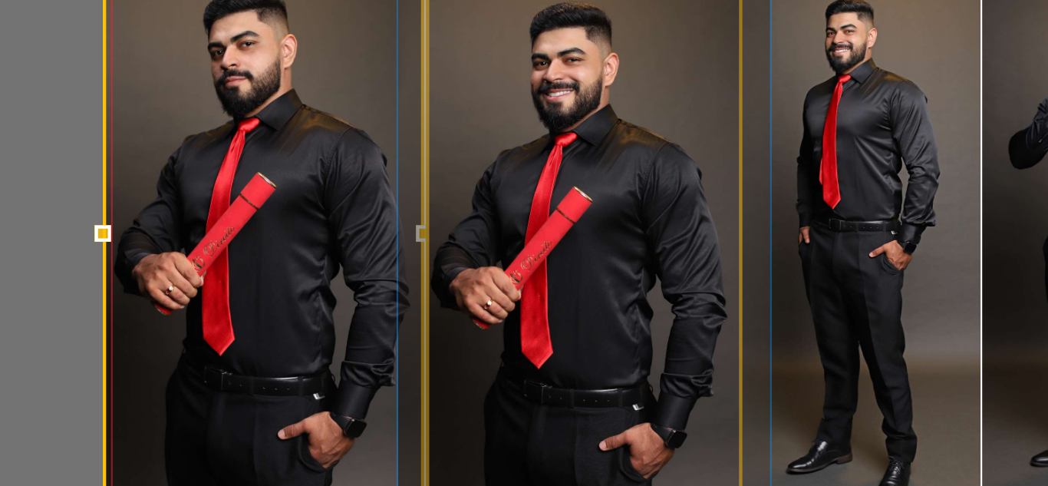
click at [457, 236] on quentale-photo at bounding box center [488, 233] width 146 height 262
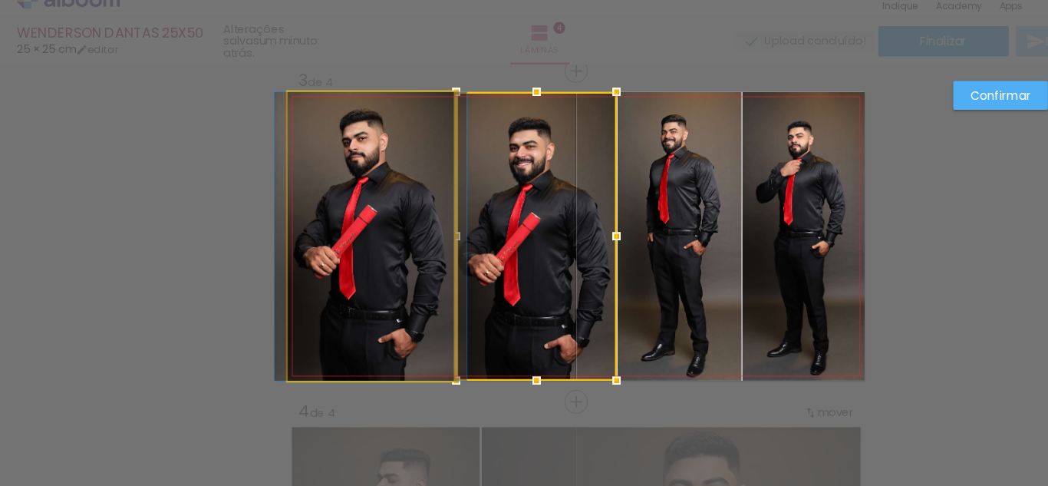
click at [304, 243] on quentale-photo at bounding box center [337, 233] width 151 height 262
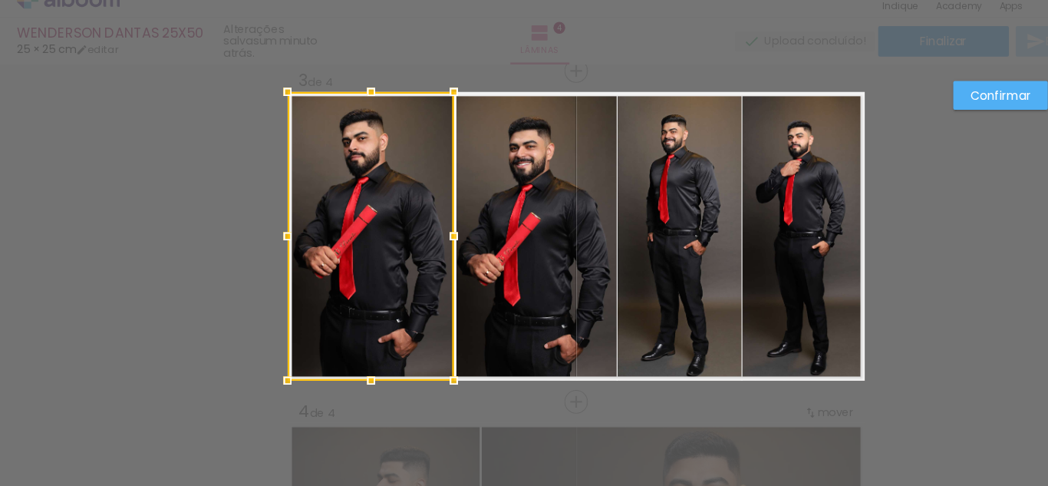
click at [451, 235] on quentale-photo at bounding box center [488, 233] width 146 height 262
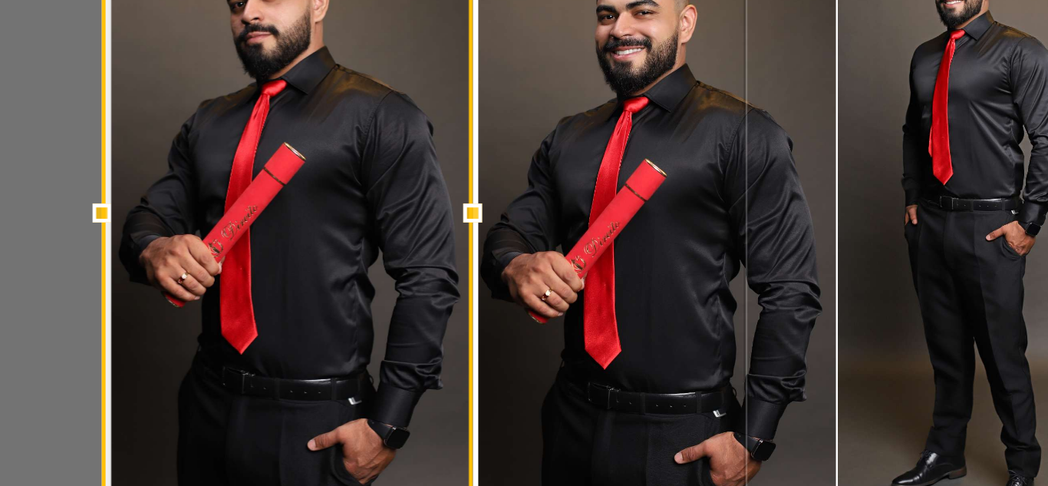
click at [417, 247] on div at bounding box center [412, 233] width 31 height 31
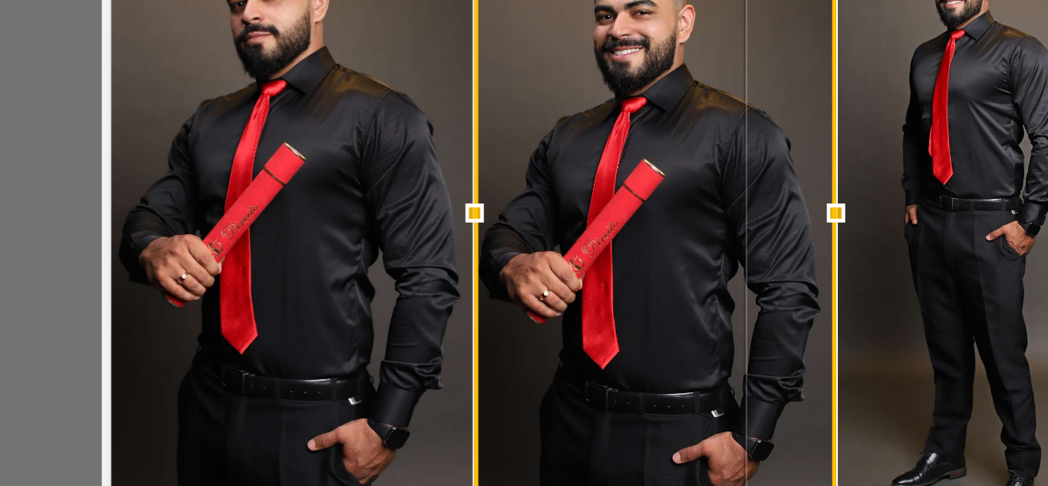
click at [408, 231] on div at bounding box center [413, 233] width 31 height 31
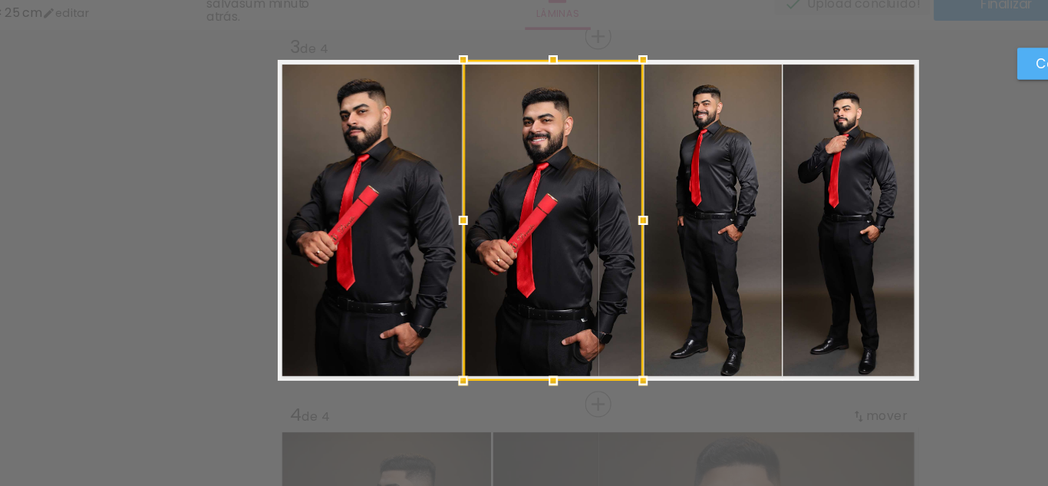
click at [570, 249] on quentale-photo at bounding box center [618, 233] width 112 height 262
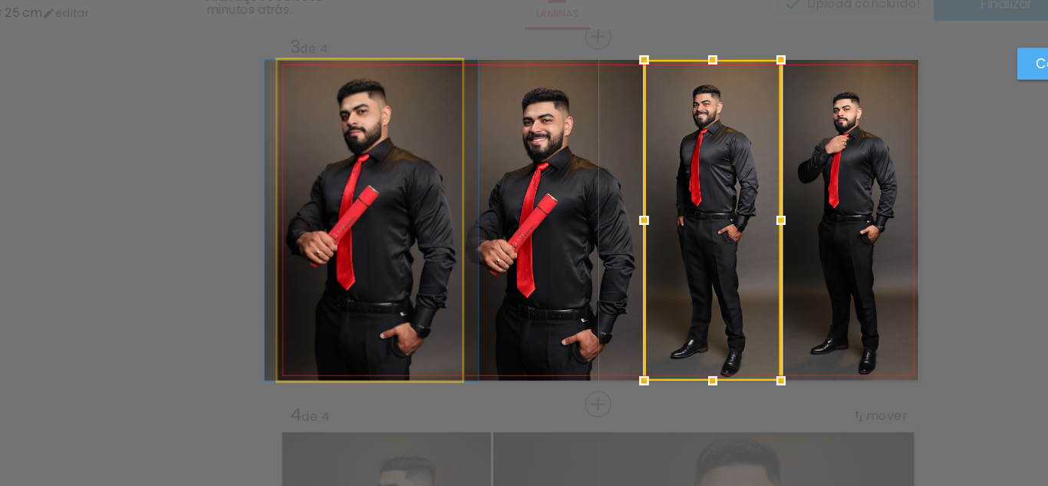
click at [379, 258] on quentale-photo at bounding box center [337, 233] width 151 height 262
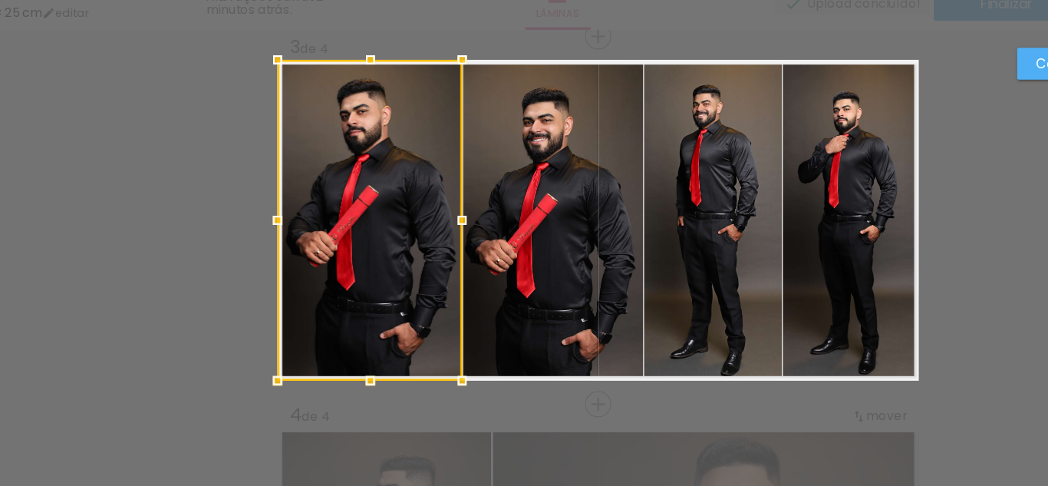
click at [450, 239] on quentale-photo at bounding box center [487, 233] width 147 height 262
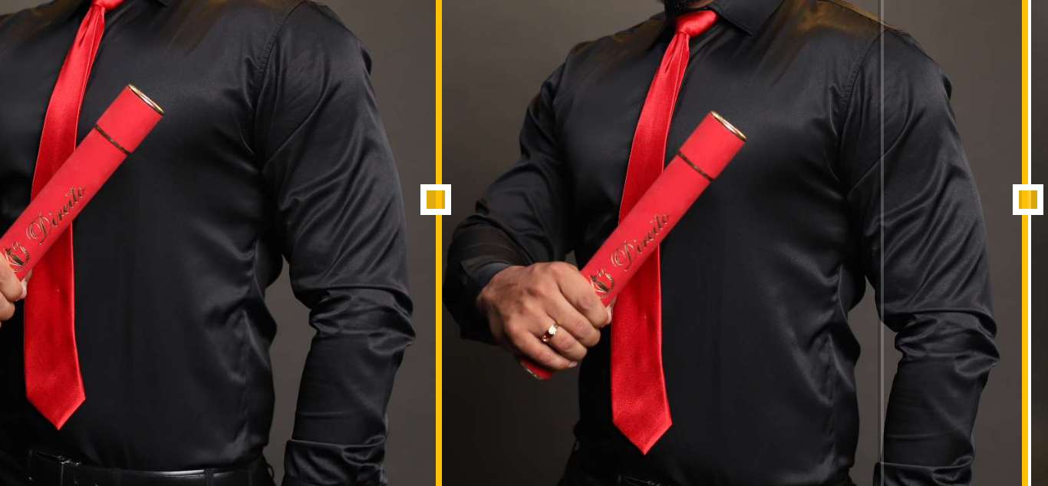
click at [410, 233] on div at bounding box center [412, 233] width 31 height 31
click at [420, 233] on div at bounding box center [412, 233] width 31 height 31
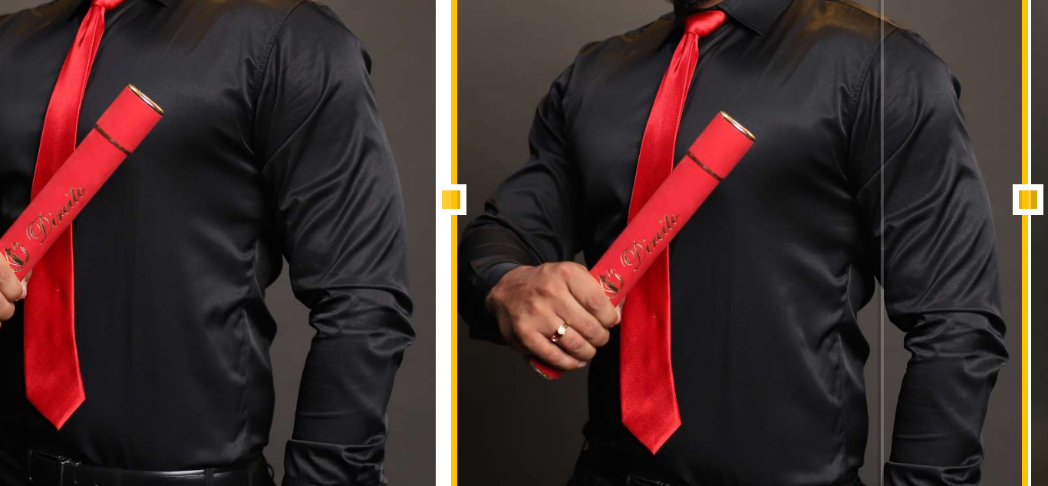
click at [406, 233] on div at bounding box center [416, 233] width 31 height 31
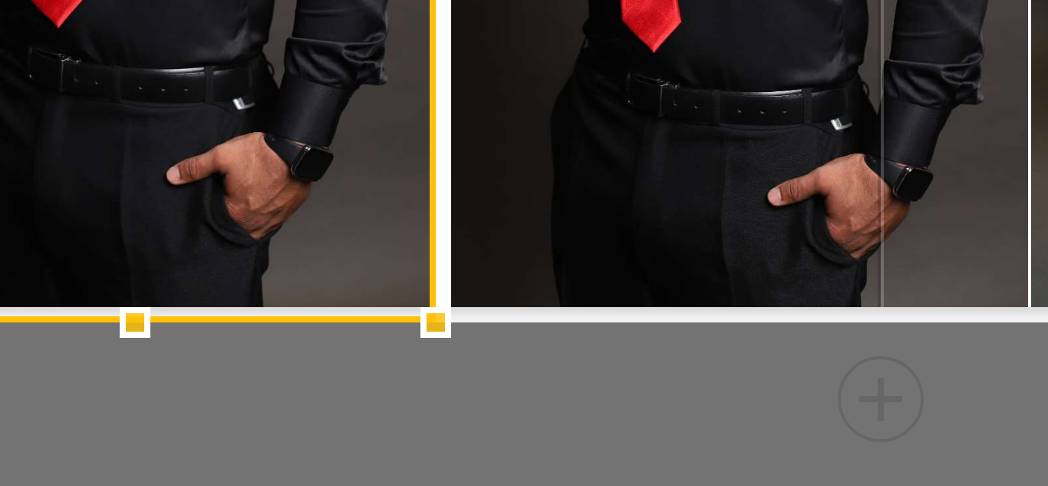
scroll to position [723, 0]
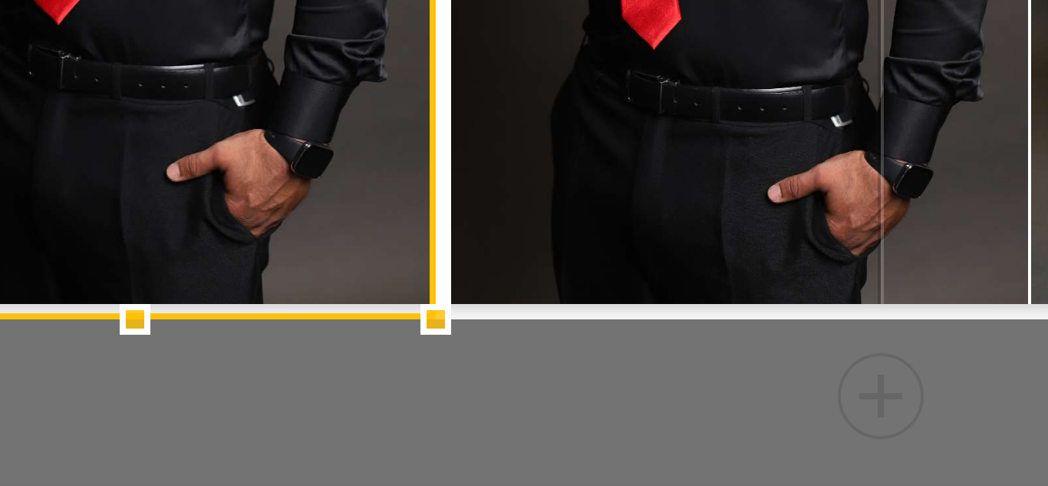
click at [418, 244] on quentale-photo at bounding box center [489, 132] width 144 height 262
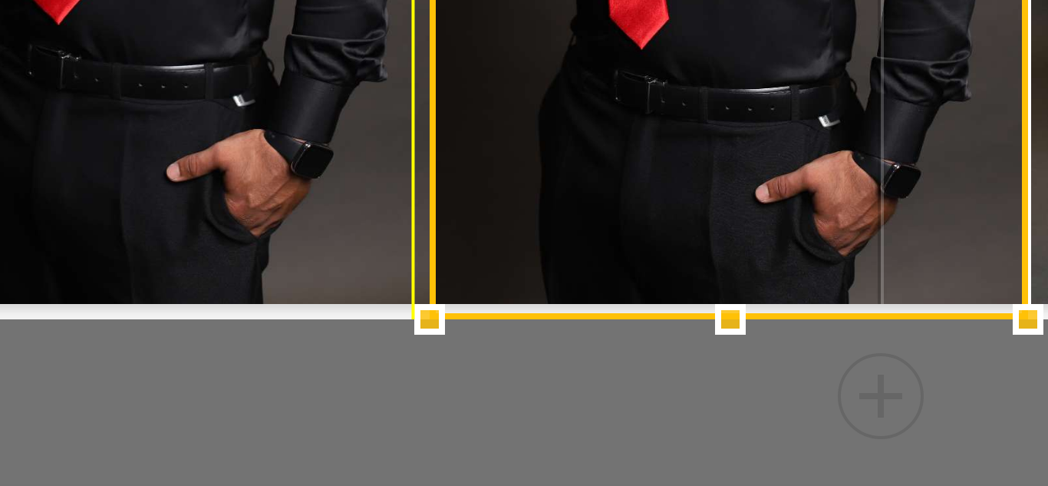
drag, startPoint x: 413, startPoint y: 260, endPoint x: 419, endPoint y: 246, distance: 15.8
click at [412, 262] on div at bounding box center [411, 263] width 31 height 31
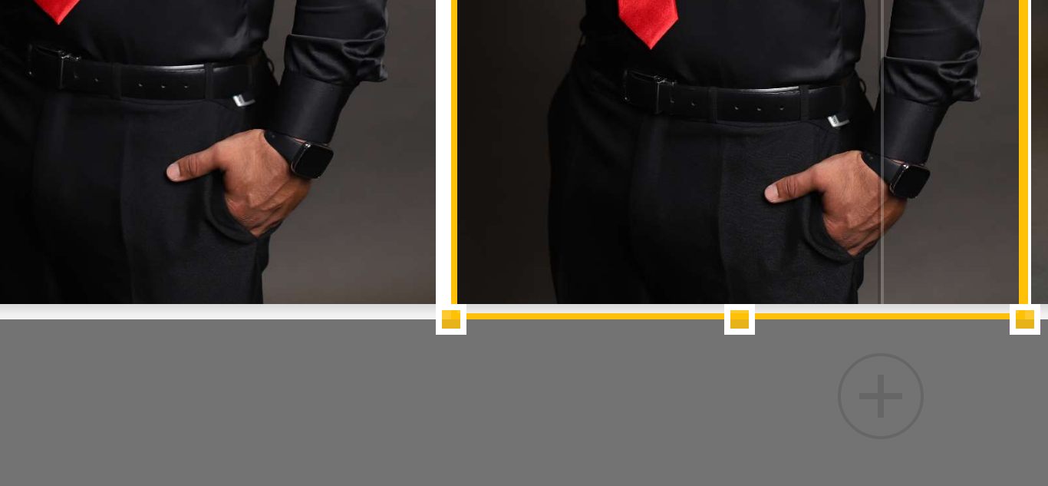
click at [420, 239] on div at bounding box center [488, 132] width 143 height 262
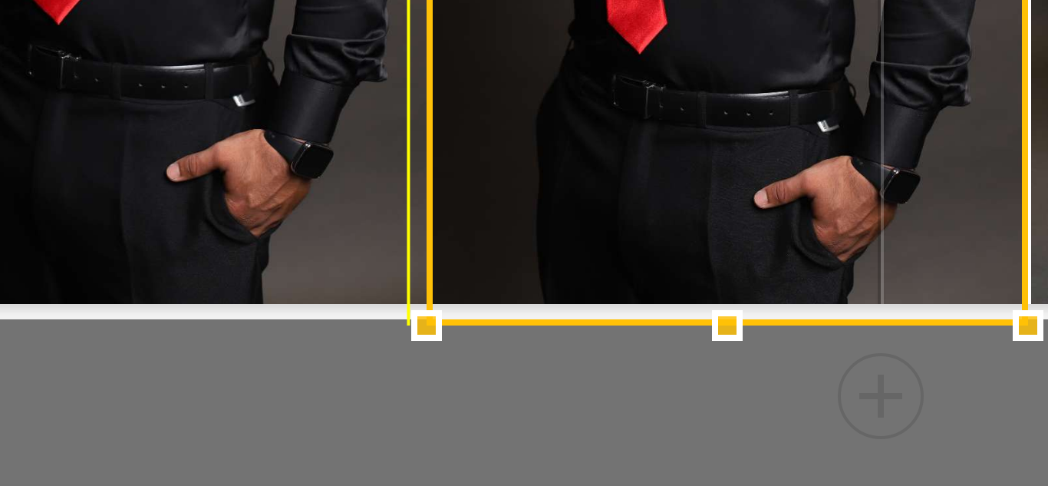
click at [409, 264] on div at bounding box center [410, 264] width 31 height 31
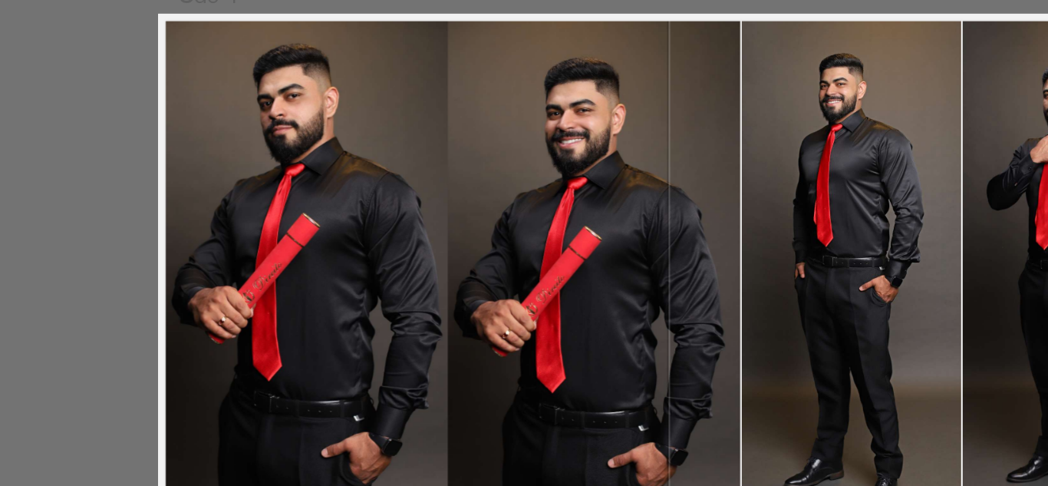
scroll to position [597, 0]
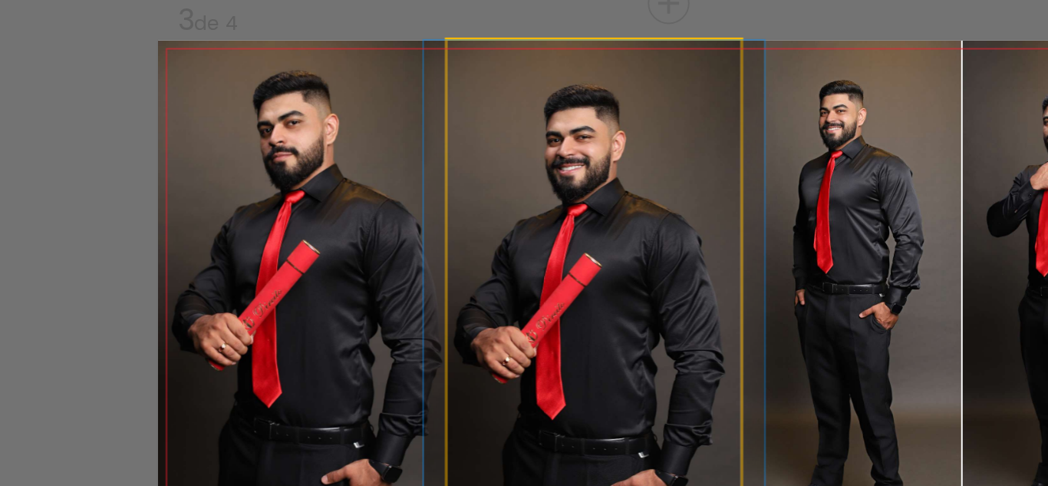
click at [423, 239] on quentale-photo at bounding box center [486, 258] width 150 height 262
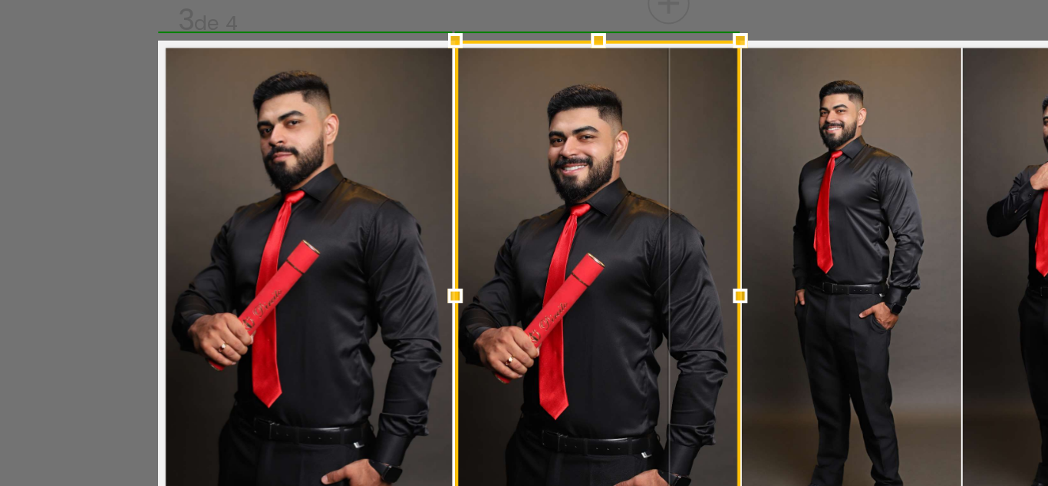
click at [407, 252] on div at bounding box center [414, 257] width 31 height 31
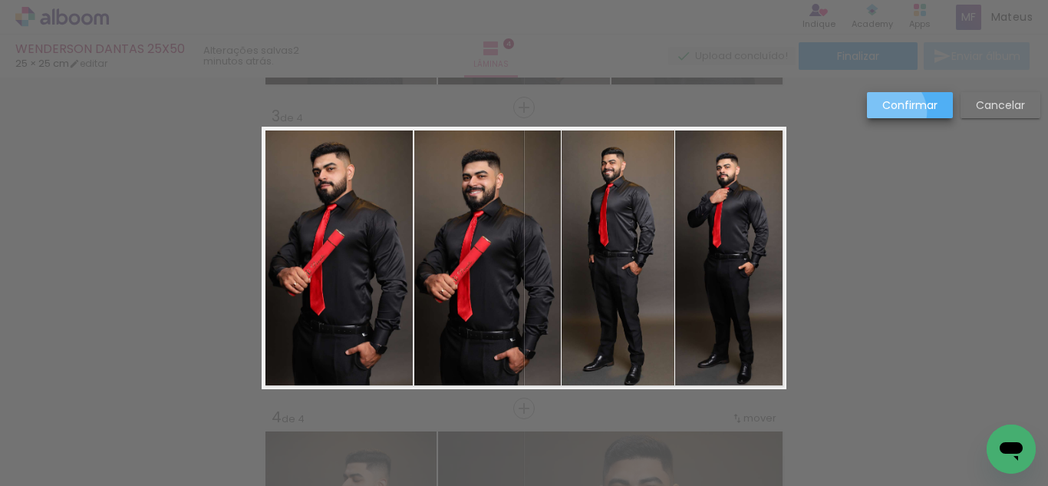
click at [0, 0] on slot "Confirmar" at bounding box center [0, 0] width 0 height 0
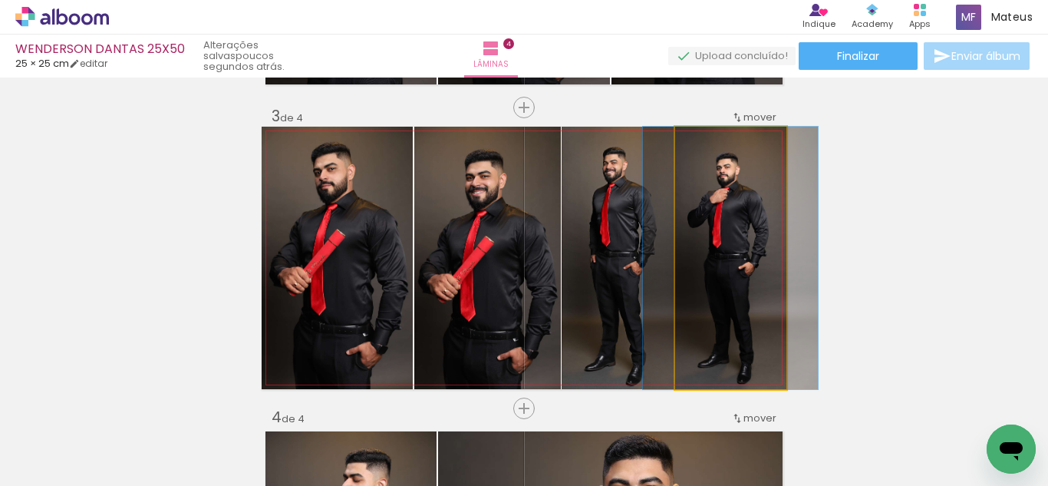
click at [708, 209] on quentale-photo at bounding box center [730, 258] width 111 height 262
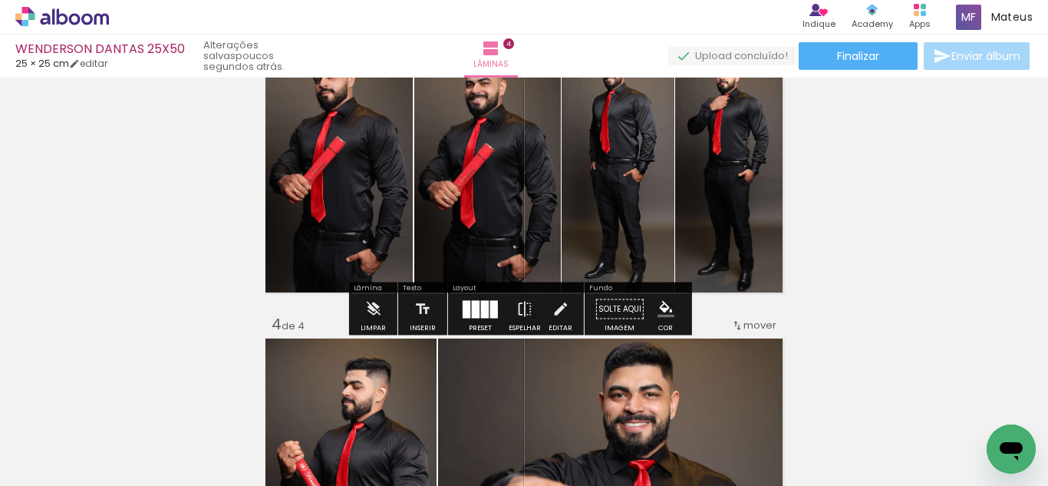
scroll to position [688, 0]
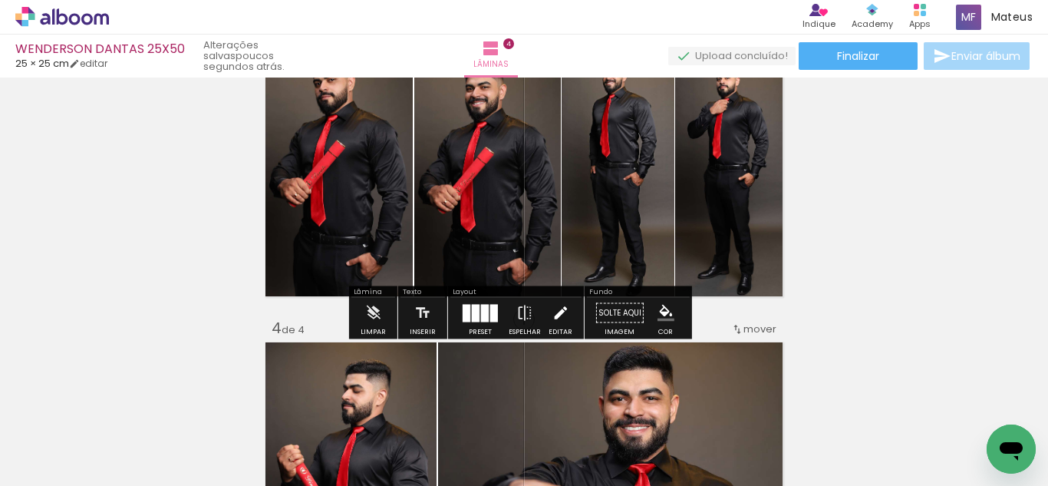
click at [556, 317] on iron-icon at bounding box center [560, 313] width 17 height 31
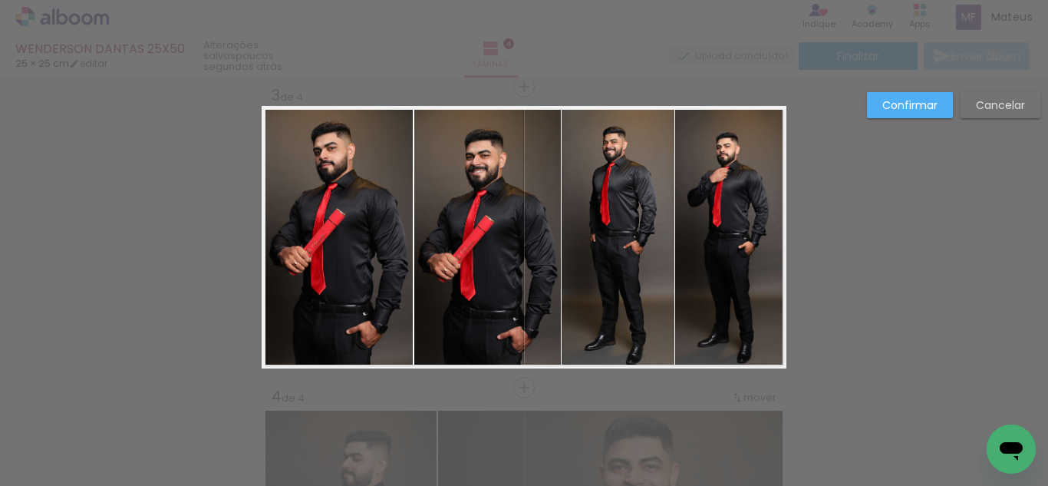
scroll to position [617, 0]
click at [625, 253] on quentale-photo at bounding box center [618, 238] width 112 height 262
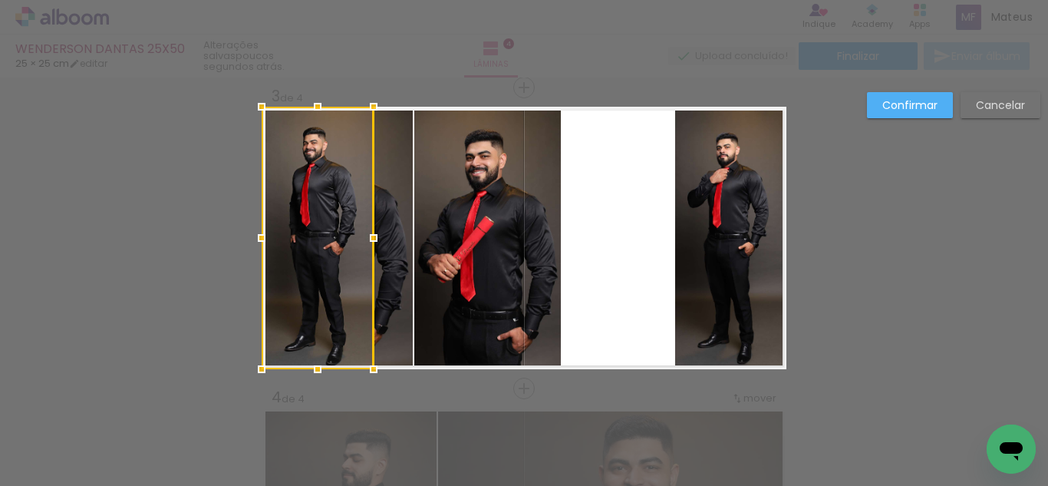
drag, startPoint x: 617, startPoint y: 239, endPoint x: 315, endPoint y: 209, distance: 303.9
click at [315, 209] on div at bounding box center [318, 238] width 112 height 262
click at [463, 209] on quentale-photo at bounding box center [487, 238] width 147 height 262
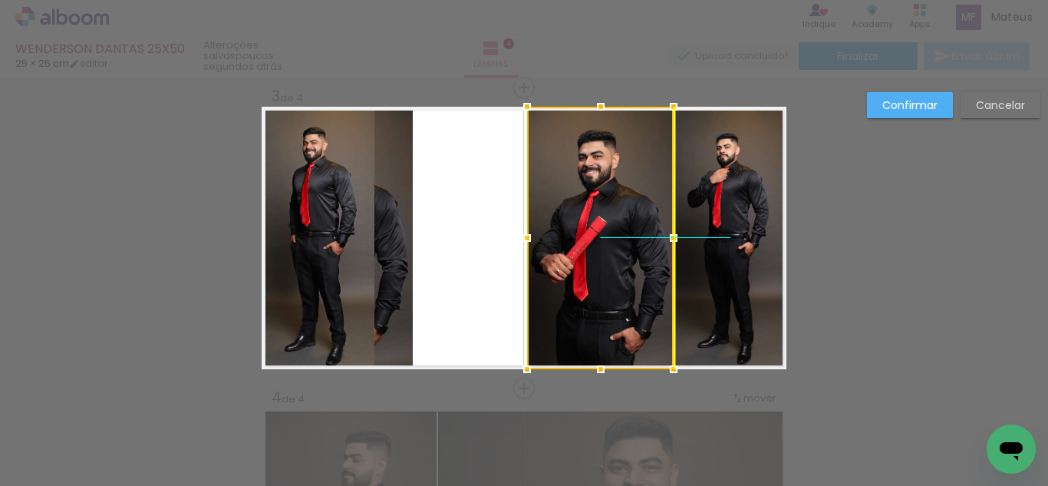
drag, startPoint x: 447, startPoint y: 208, endPoint x: 552, endPoint y: 216, distance: 104.6
click at [552, 216] on div at bounding box center [600, 238] width 147 height 262
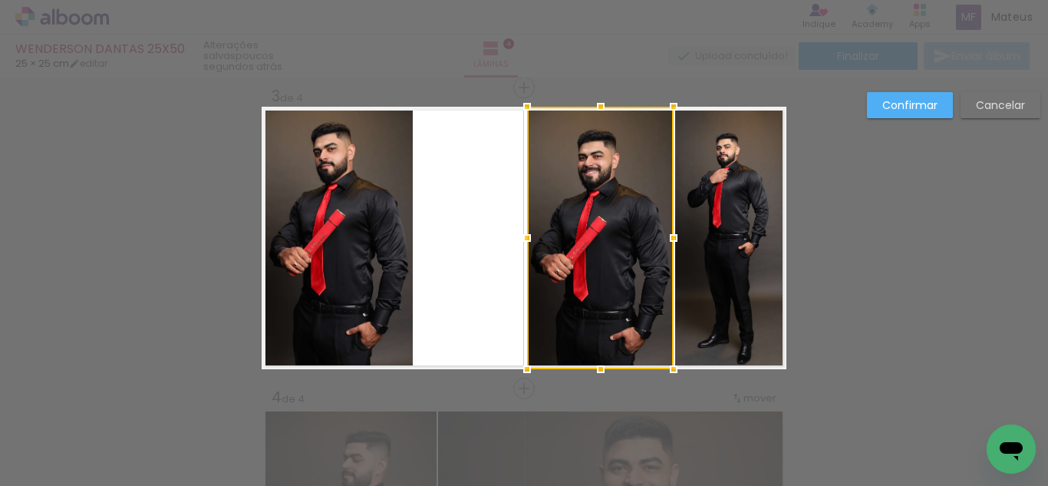
click at [397, 215] on quentale-photo at bounding box center [337, 238] width 151 height 262
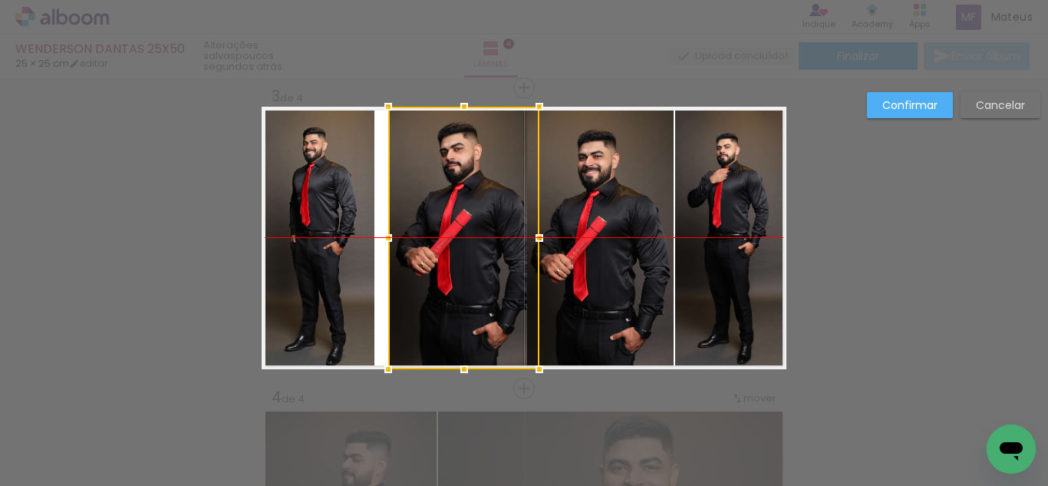
drag, startPoint x: 389, startPoint y: 217, endPoint x: 522, endPoint y: 220, distance: 132.8
click at [522, 220] on div at bounding box center [463, 238] width 151 height 262
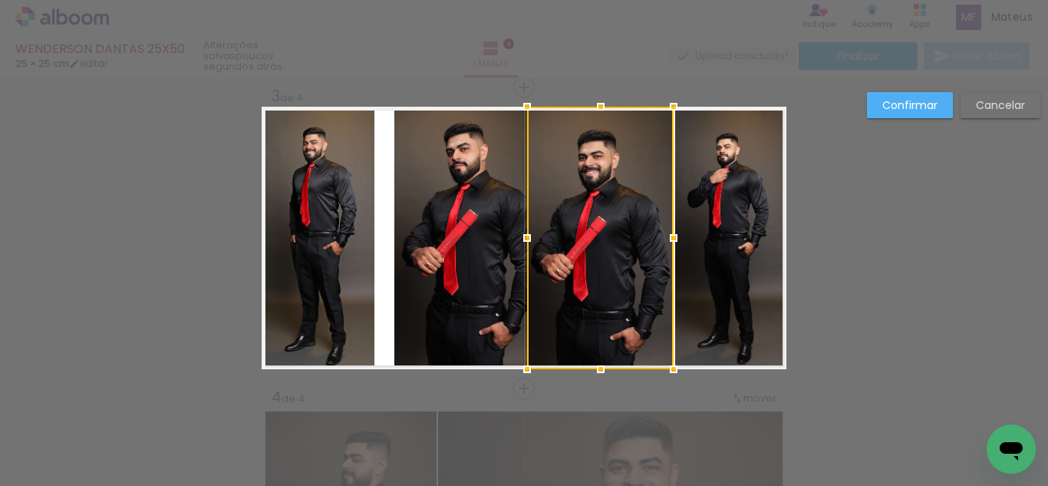
click at [711, 212] on quentale-photo at bounding box center [730, 238] width 111 height 262
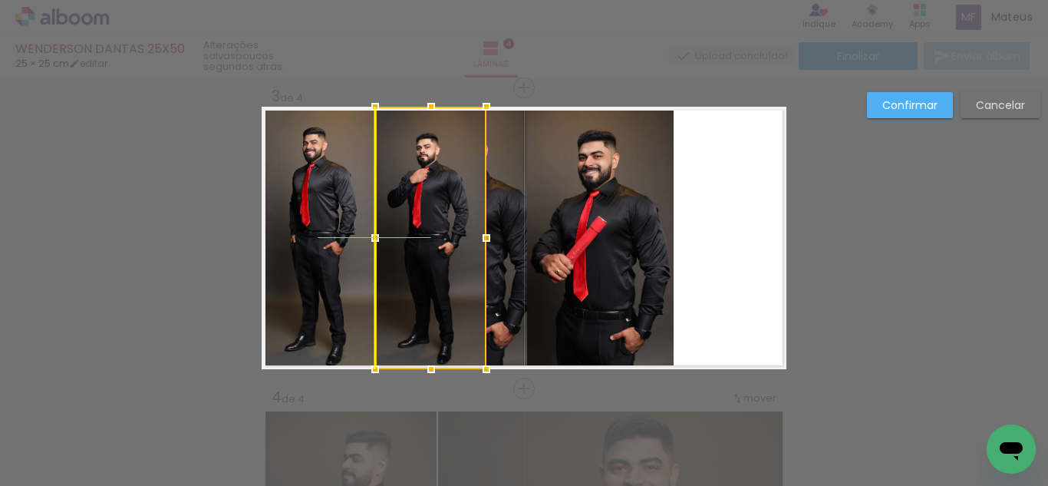
drag, startPoint x: 741, startPoint y: 212, endPoint x: 445, endPoint y: 209, distance: 296.2
click at [445, 209] on div at bounding box center [430, 238] width 111 height 262
click at [575, 200] on quentale-photo at bounding box center [600, 238] width 147 height 262
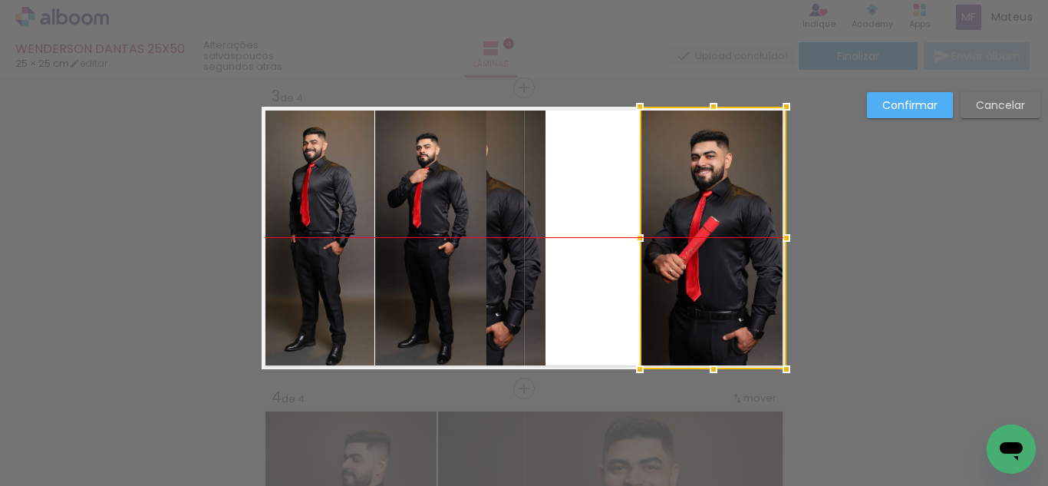
drag, startPoint x: 597, startPoint y: 205, endPoint x: 734, endPoint y: 209, distance: 136.7
click at [734, 209] on div at bounding box center [713, 238] width 147 height 262
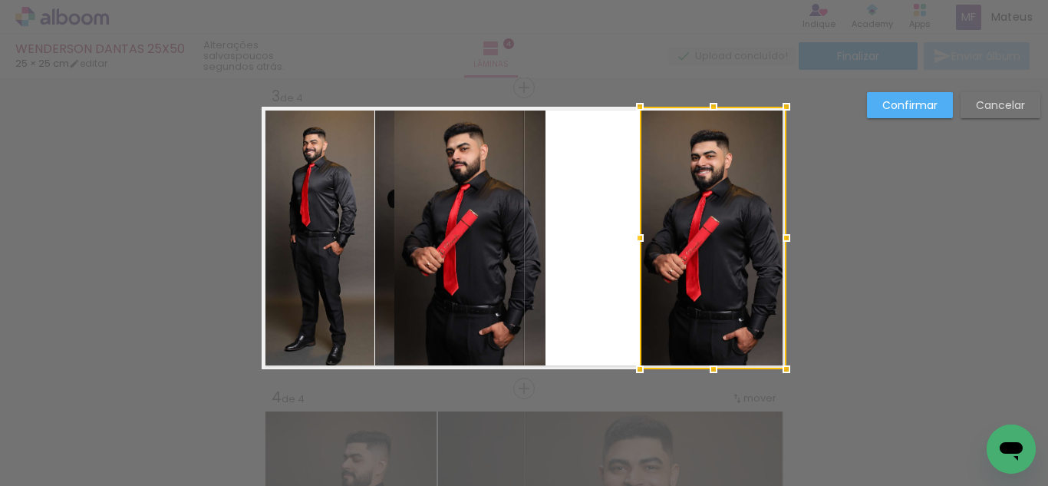
click at [529, 209] on quentale-photo at bounding box center [469, 238] width 151 height 262
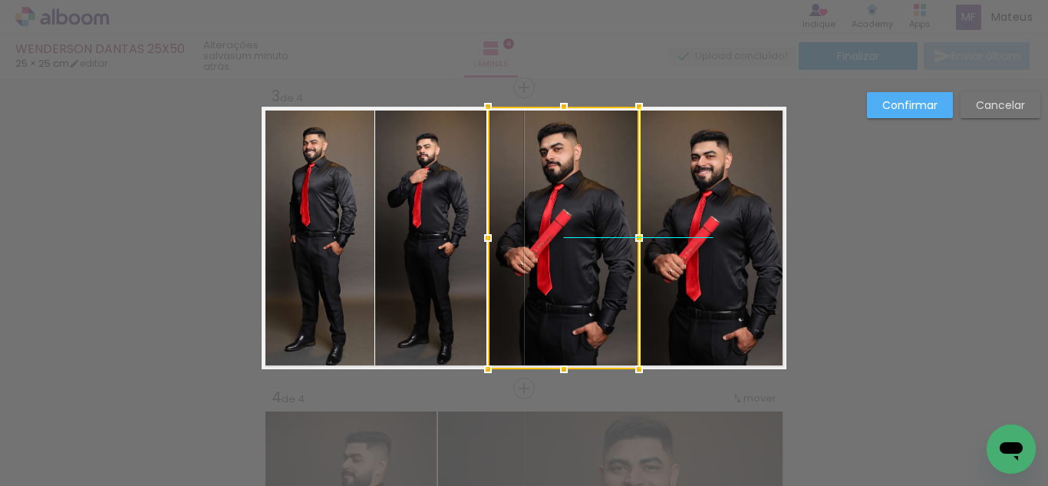
drag, startPoint x: 493, startPoint y: 215, endPoint x: 587, endPoint y: 216, distance: 93.6
click at [587, 216] on div at bounding box center [563, 238] width 151 height 262
click at [728, 209] on quentale-photo at bounding box center [713, 238] width 147 height 262
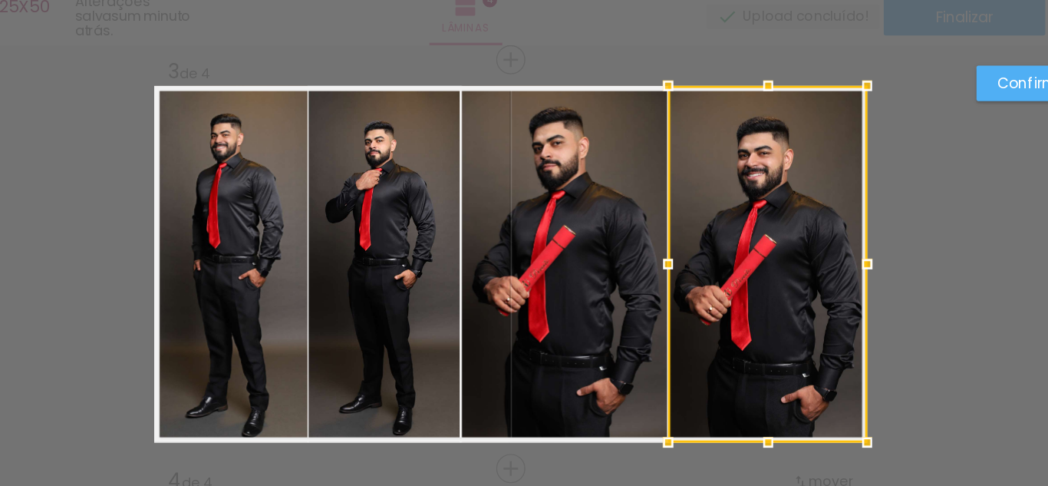
scroll to position [0, 0]
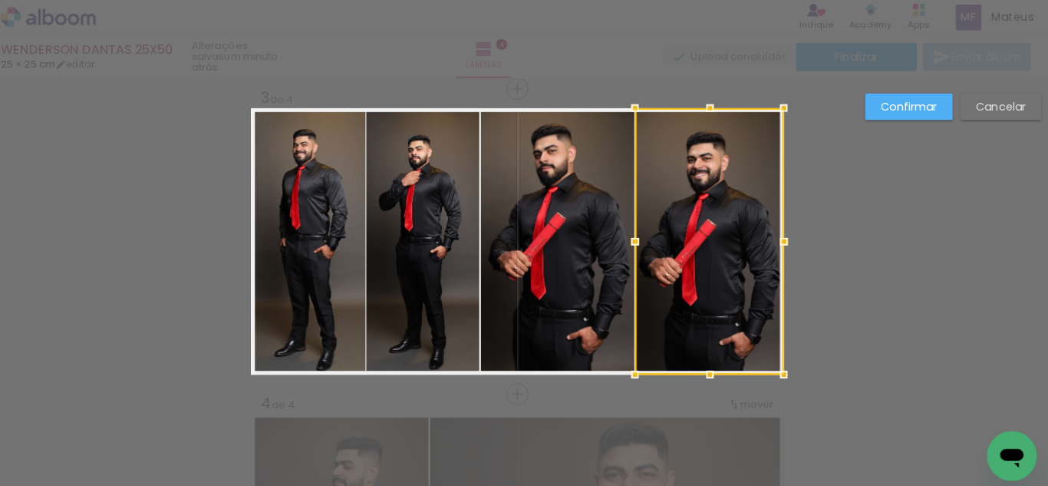
click at [292, 242] on quentale-photo at bounding box center [318, 238] width 112 height 262
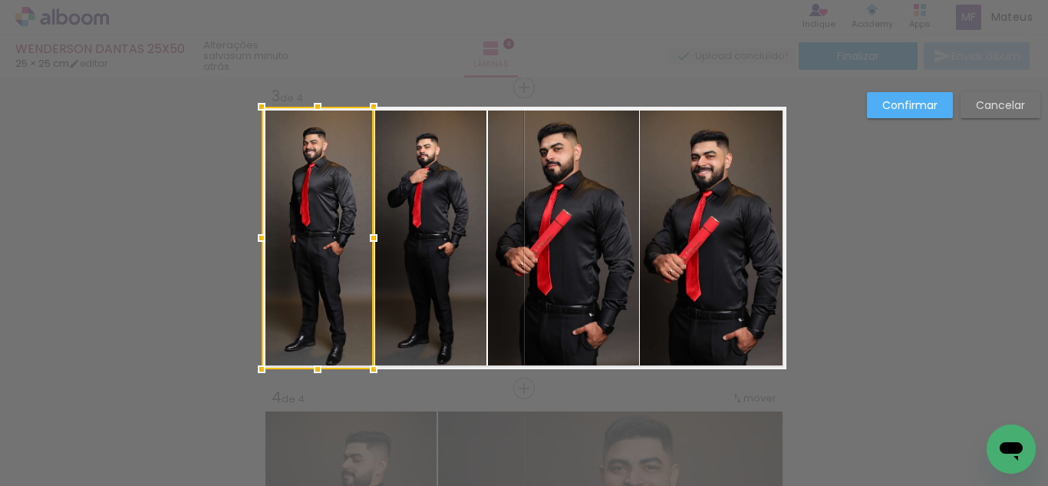
click at [307, 232] on div at bounding box center [318, 238] width 112 height 262
click at [311, 219] on div at bounding box center [318, 238] width 112 height 262
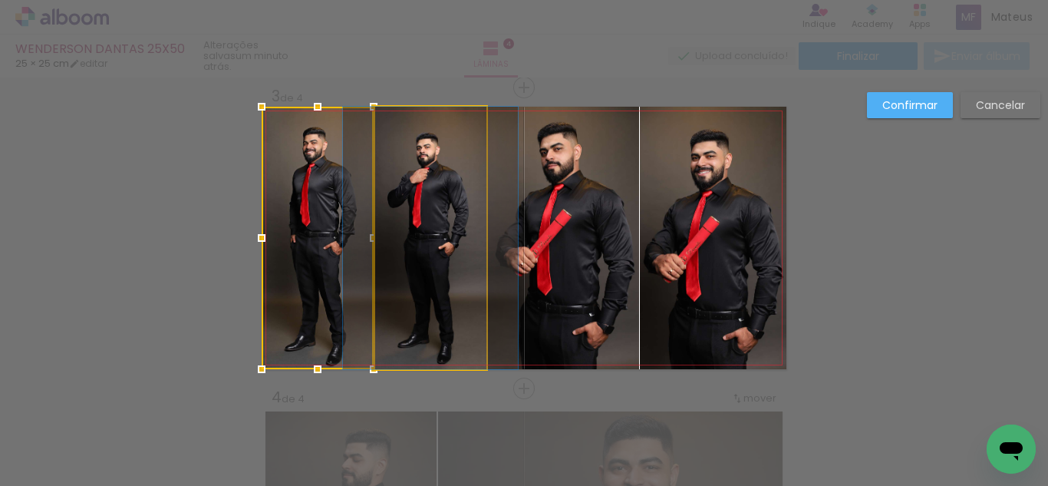
click at [413, 213] on quentale-photo at bounding box center [430, 238] width 111 height 262
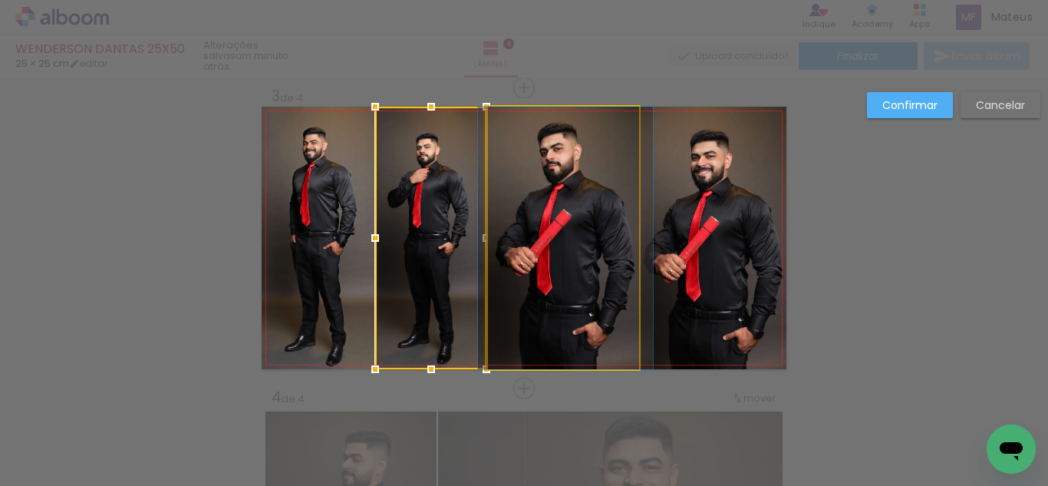
click at [535, 210] on quentale-photo at bounding box center [563, 238] width 151 height 262
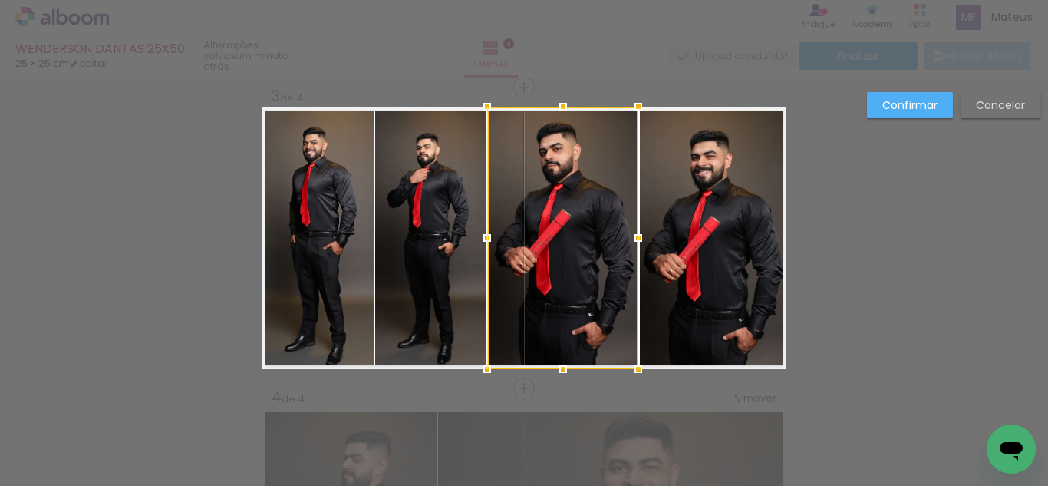
click at [533, 213] on div at bounding box center [562, 238] width 151 height 262
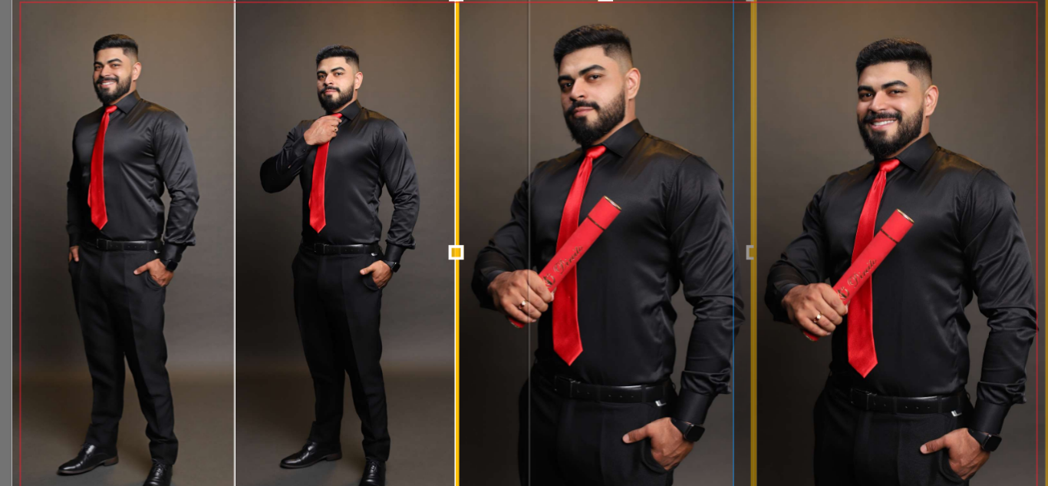
click at [658, 225] on quentale-photo at bounding box center [713, 238] width 147 height 262
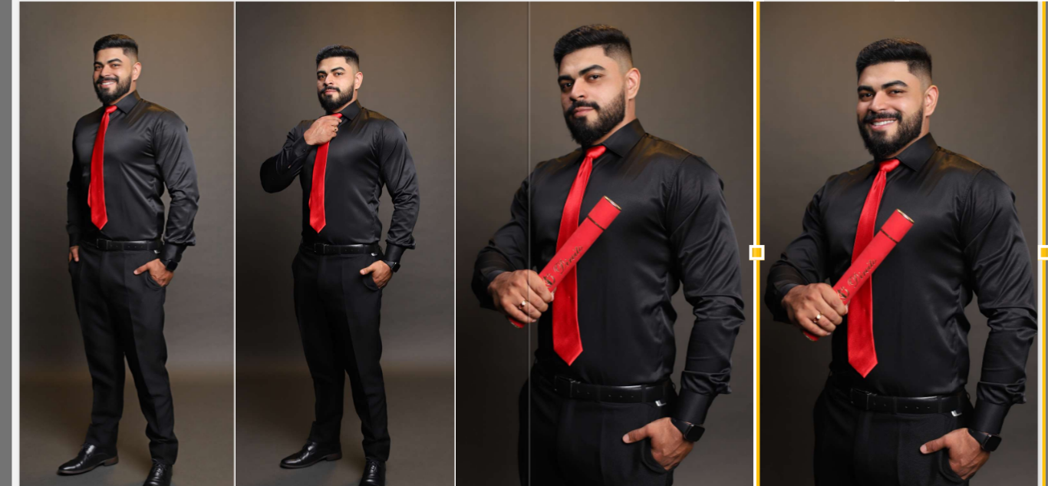
click at [559, 225] on quentale-photo at bounding box center [562, 238] width 151 height 262
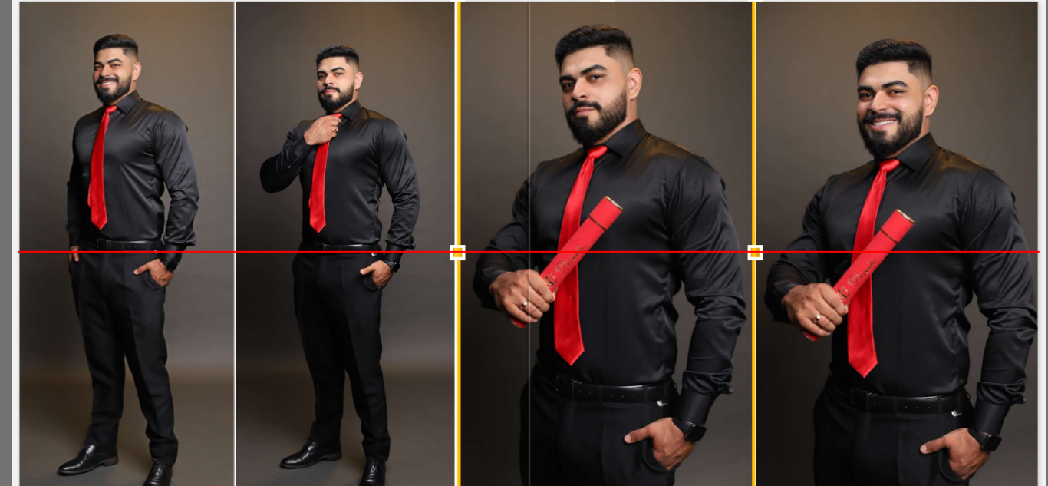
click at [539, 223] on div at bounding box center [563, 238] width 151 height 262
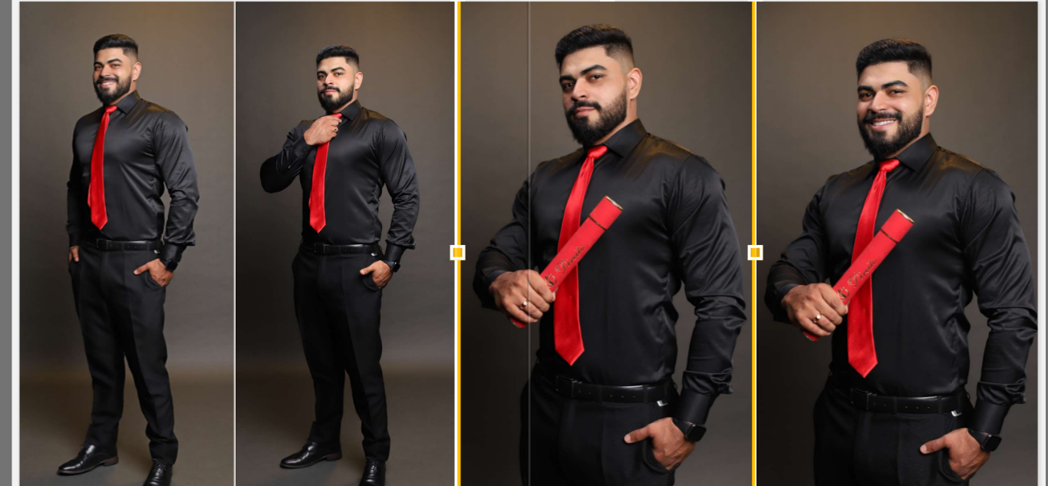
click at [668, 226] on quentale-photo at bounding box center [713, 238] width 147 height 262
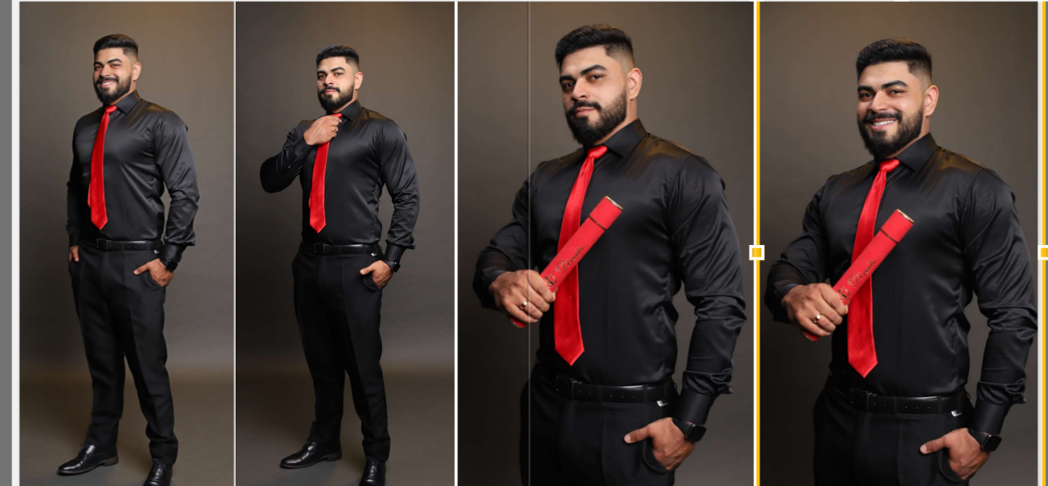
click at [550, 227] on quentale-photo at bounding box center [563, 238] width 151 height 262
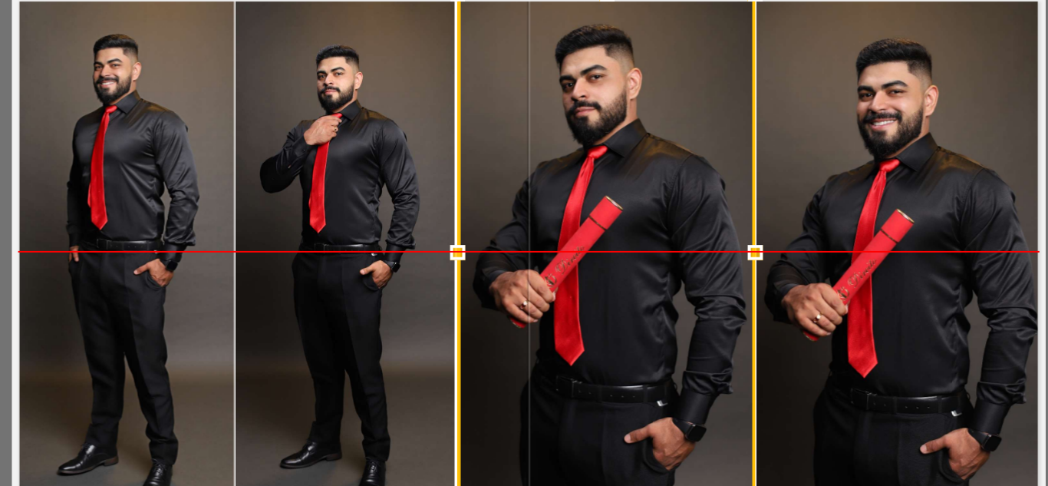
click at [529, 225] on div at bounding box center [563, 238] width 151 height 262
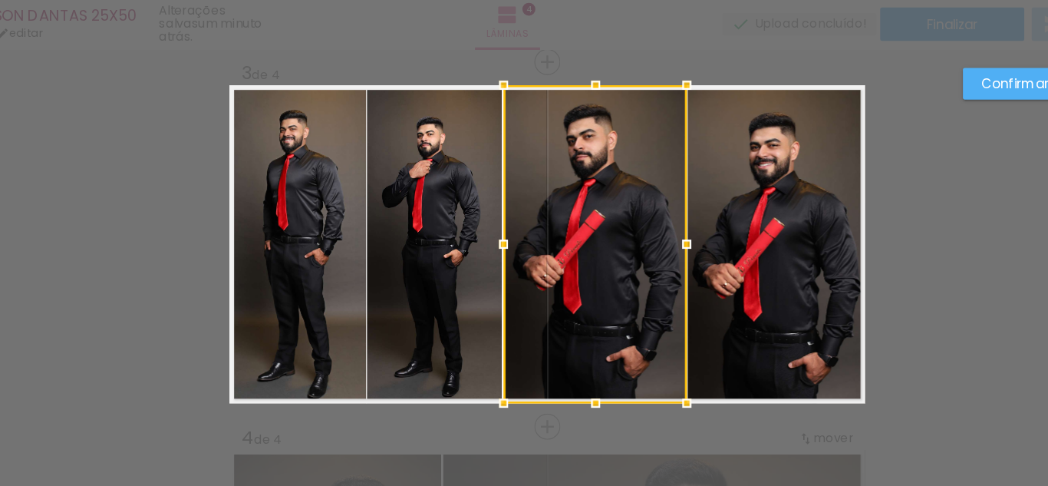
click at [674, 223] on quentale-photo at bounding box center [713, 238] width 147 height 262
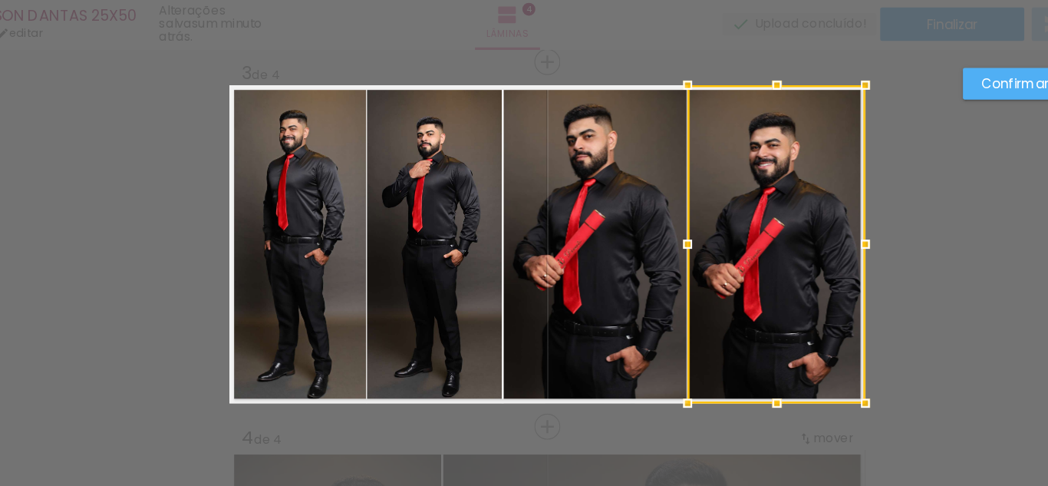
click at [875, 103] on paper-button "Confirmar" at bounding box center [910, 105] width 86 height 26
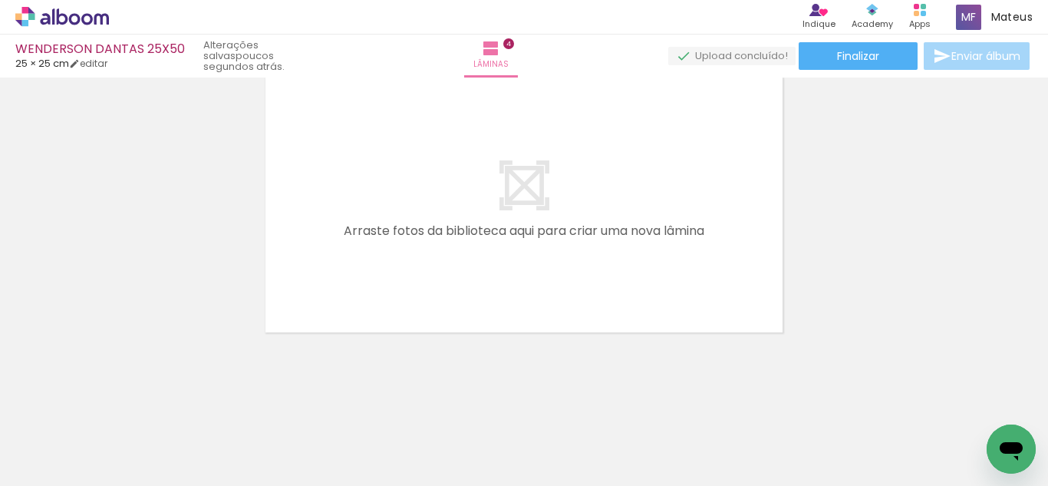
scroll to position [0, 2594]
drag, startPoint x: 668, startPoint y: 424, endPoint x: 682, endPoint y: 440, distance: 21.2
click at [635, 262] on quentale-workspace at bounding box center [524, 243] width 1048 height 486
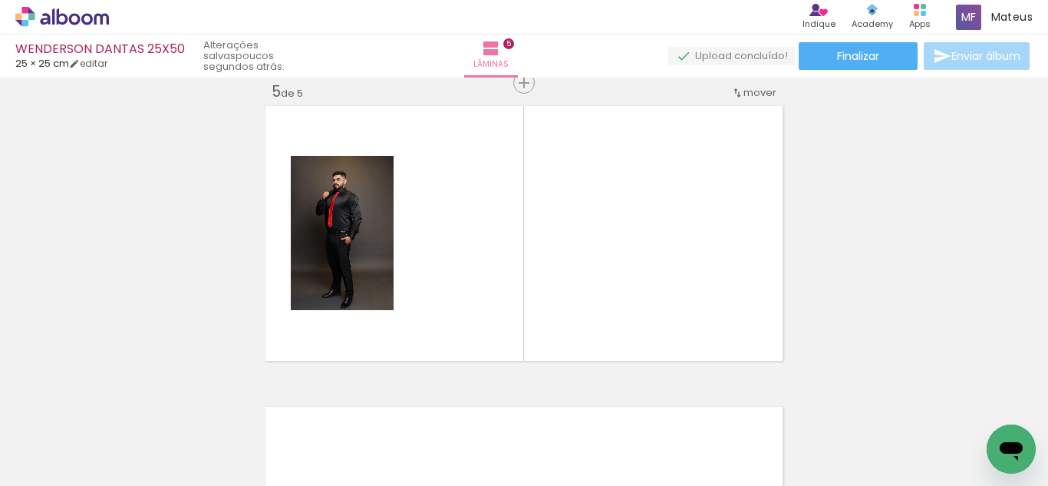
scroll to position [0, 1929]
drag, startPoint x: 467, startPoint y: 434, endPoint x: 411, endPoint y: 417, distance: 59.2
click at [493, 289] on quentale-workspace at bounding box center [524, 243] width 1048 height 486
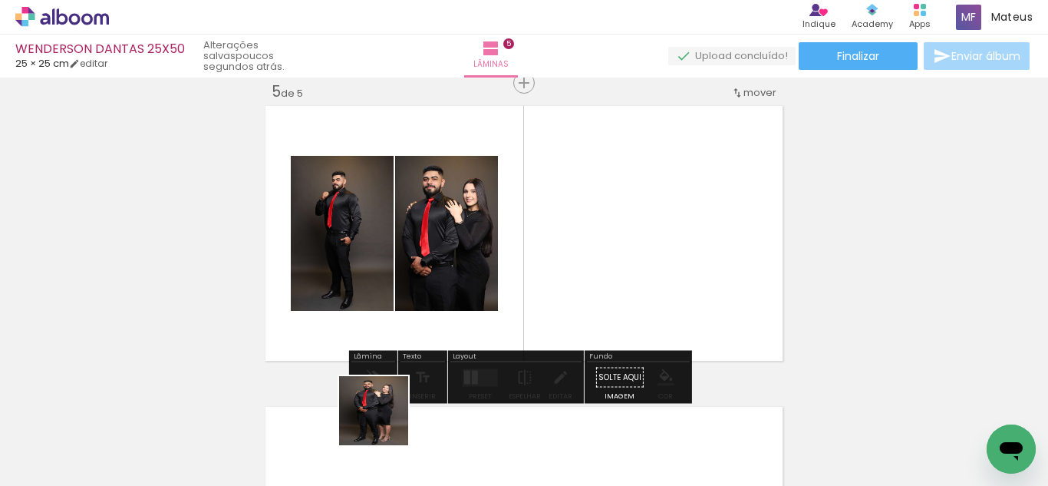
drag, startPoint x: 384, startPoint y: 433, endPoint x: 517, endPoint y: 226, distance: 246.1
click at [450, 269] on quentale-workspace at bounding box center [524, 243] width 1048 height 486
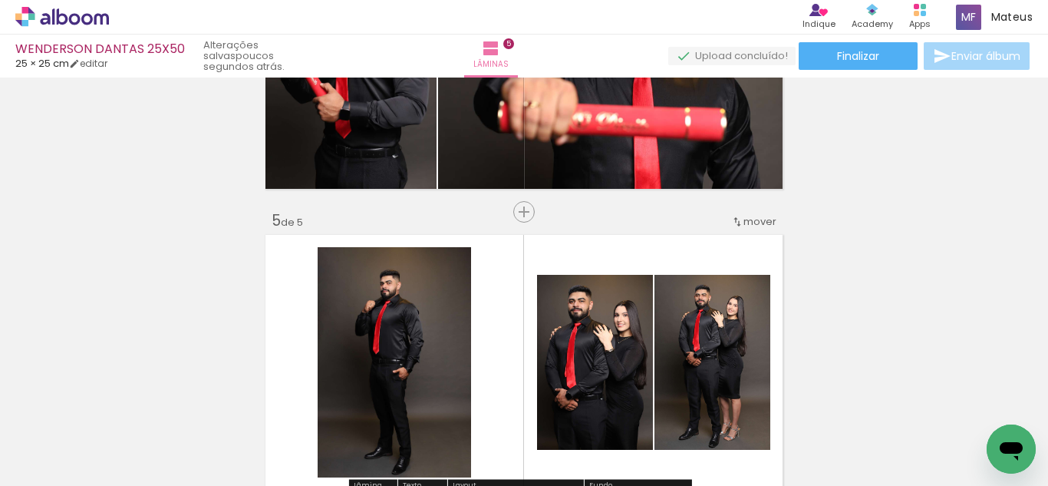
scroll to position [1277, 0]
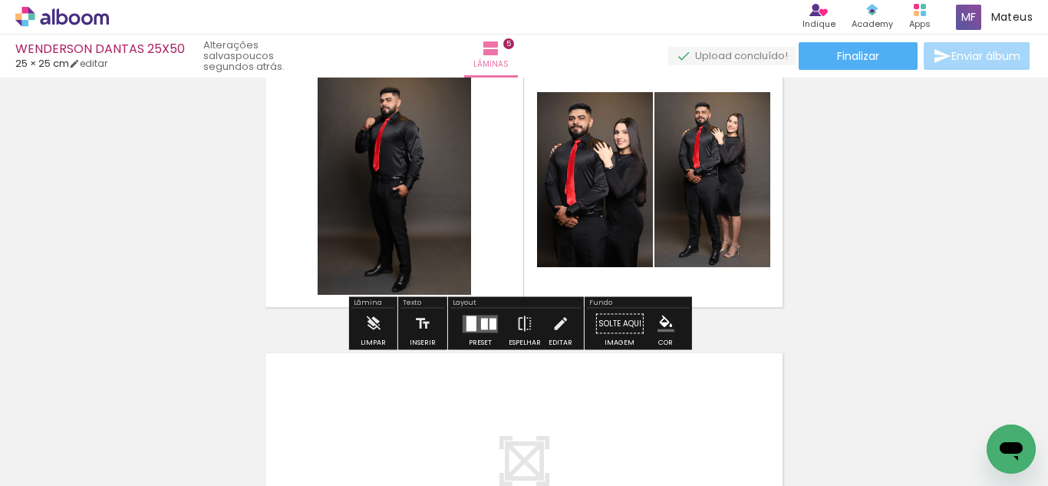
click at [471, 329] on div at bounding box center [472, 322] width 10 height 15
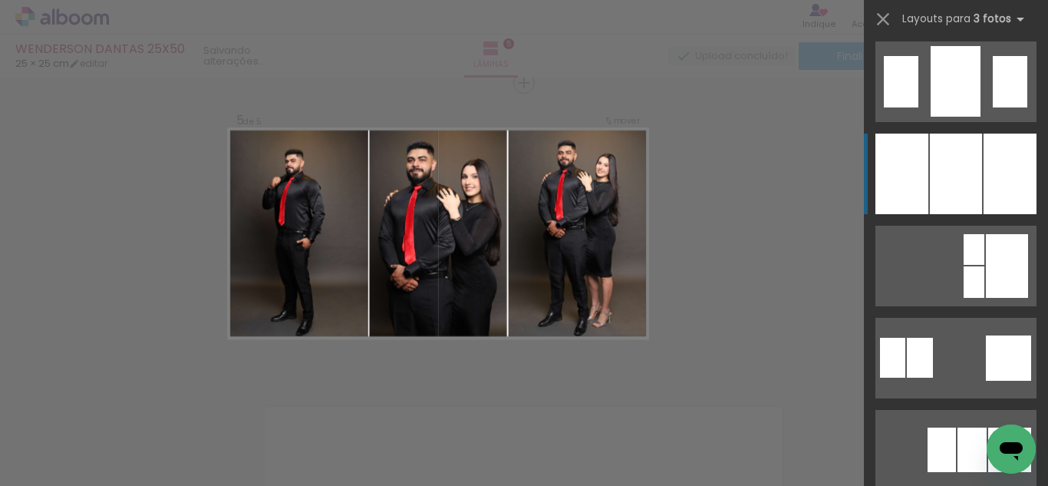
scroll to position [1294, 0]
click at [935, 190] on div at bounding box center [956, 174] width 52 height 81
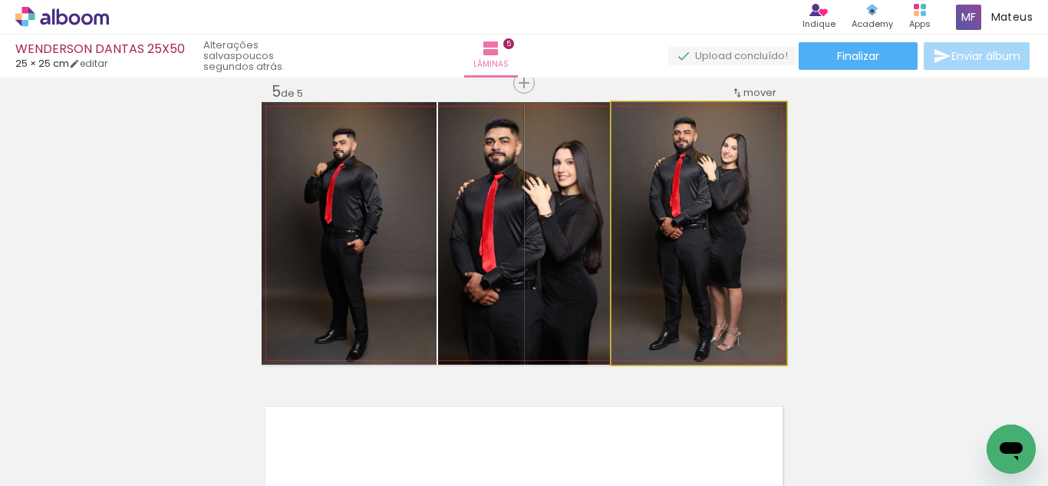
click at [668, 225] on quentale-photo at bounding box center [699, 233] width 175 height 262
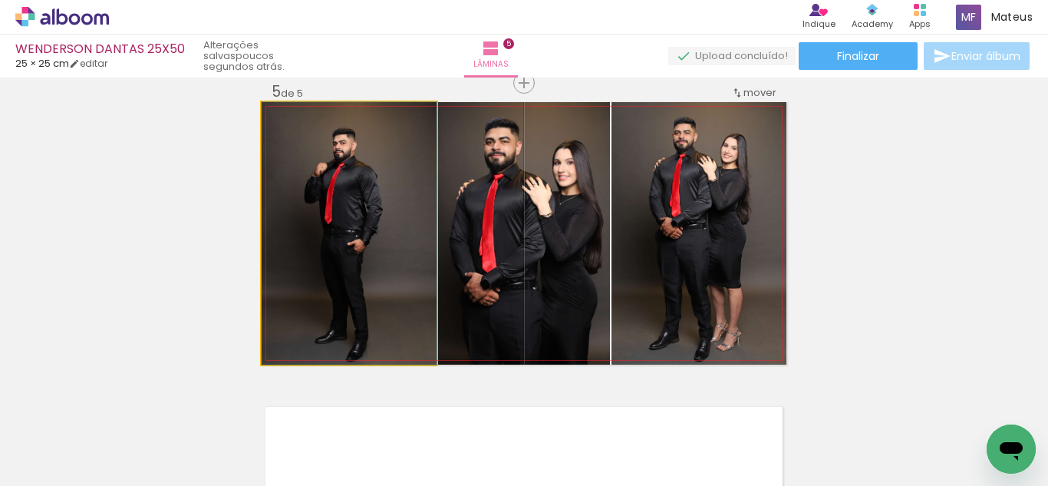
drag, startPoint x: 371, startPoint y: 242, endPoint x: 560, endPoint y: 243, distance: 188.8
click at [0, 0] on slot at bounding box center [0, 0] width 0 height 0
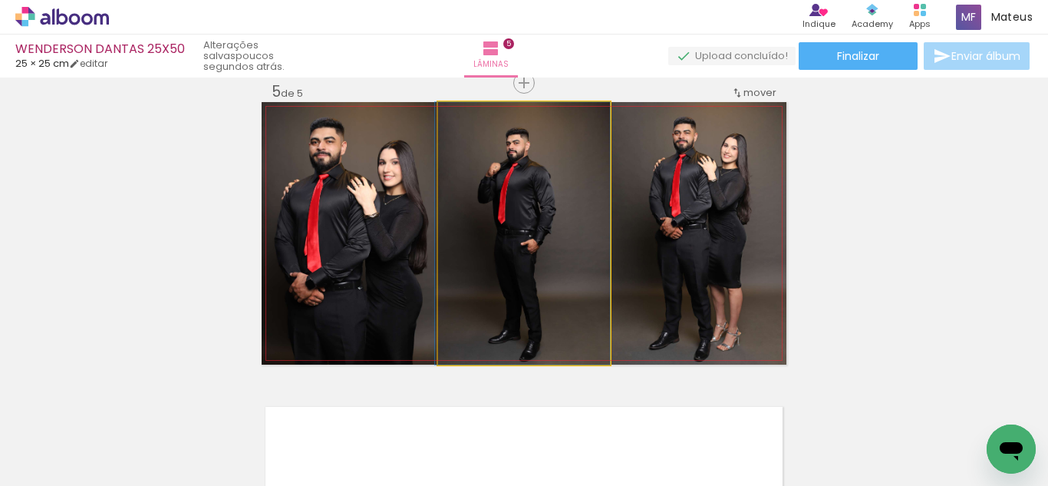
drag, startPoint x: 565, startPoint y: 243, endPoint x: 552, endPoint y: 245, distance: 12.4
click at [516, 189] on quentale-photo at bounding box center [524, 233] width 172 height 262
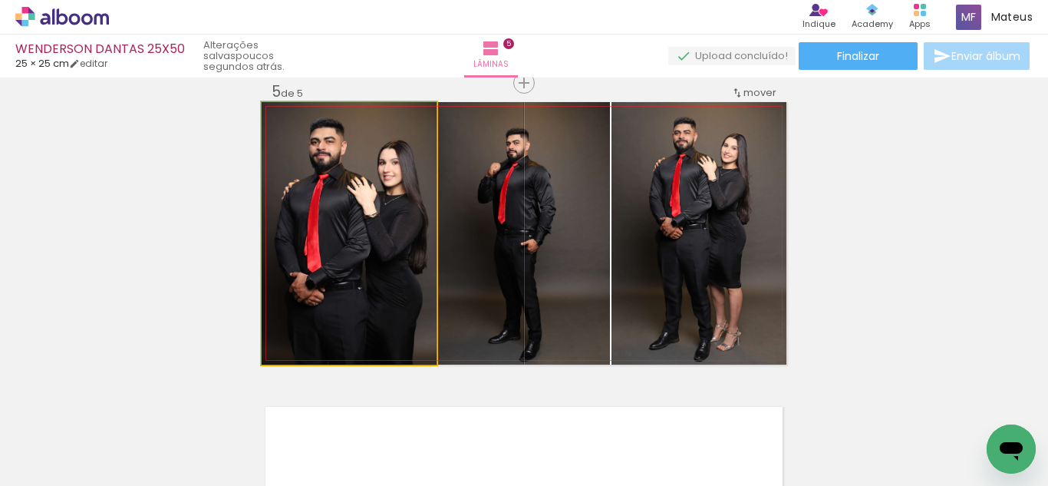
drag, startPoint x: 374, startPoint y: 196, endPoint x: 550, endPoint y: 203, distance: 176.7
click at [0, 0] on slot at bounding box center [0, 0] width 0 height 0
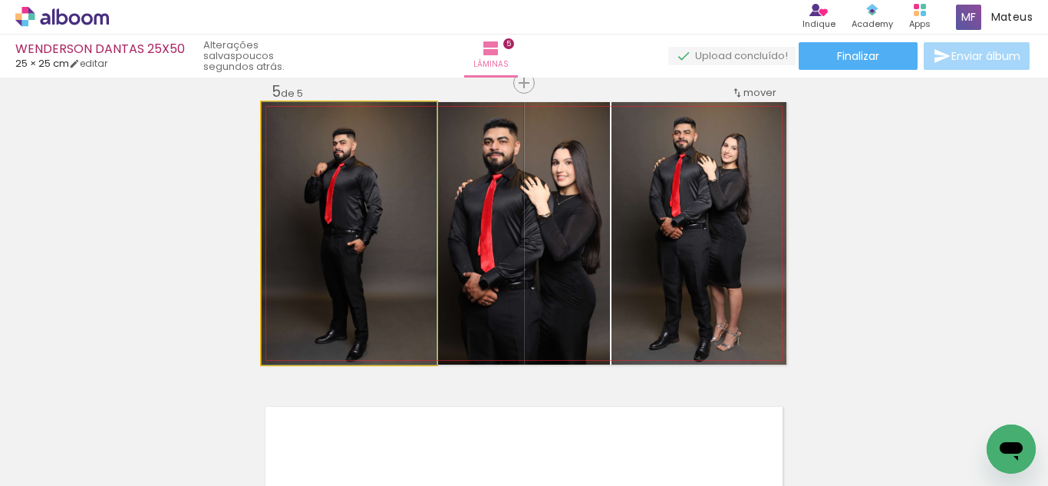
click at [367, 224] on quentale-photo at bounding box center [349, 233] width 175 height 262
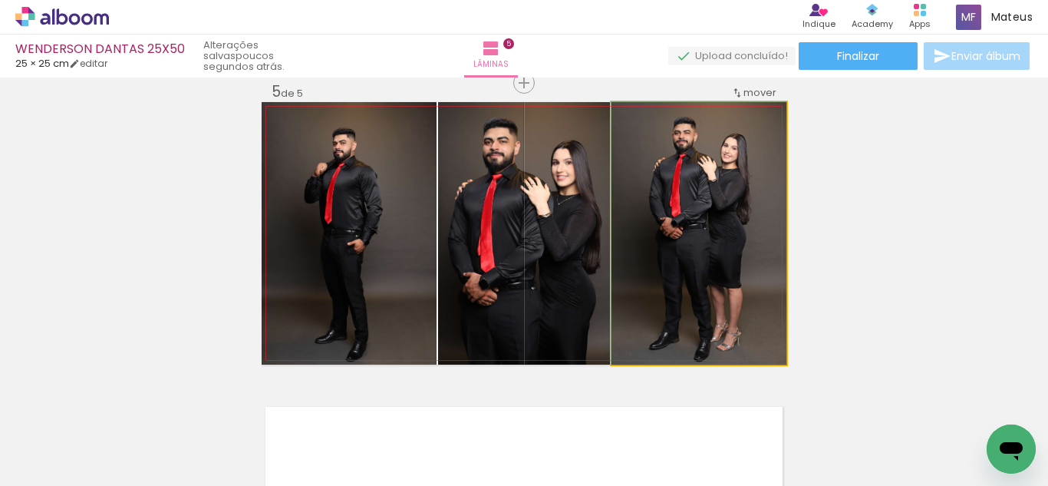
drag, startPoint x: 731, startPoint y: 225, endPoint x: 545, endPoint y: 218, distance: 185.8
click at [0, 0] on slot at bounding box center [0, 0] width 0 height 0
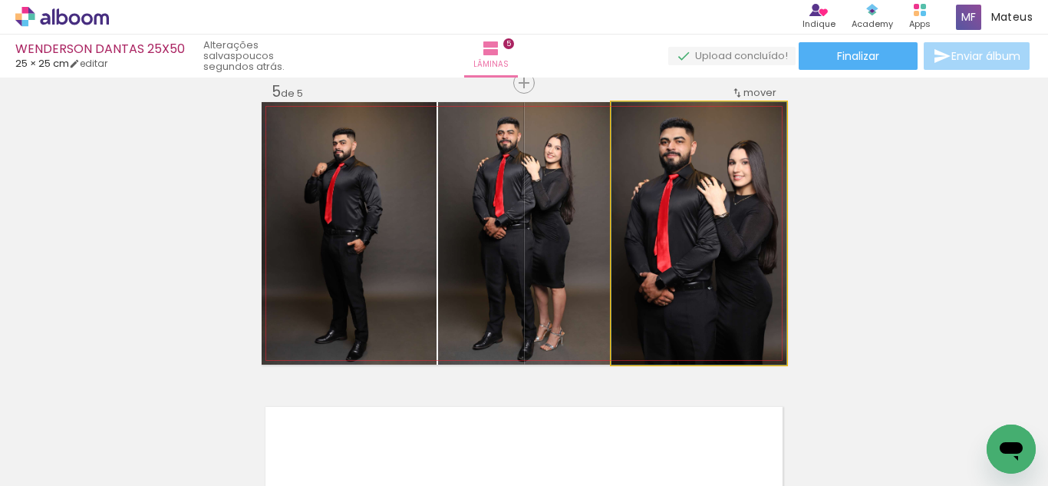
drag, startPoint x: 678, startPoint y: 236, endPoint x: 547, endPoint y: 237, distance: 131.2
click at [0, 0] on slot at bounding box center [0, 0] width 0 height 0
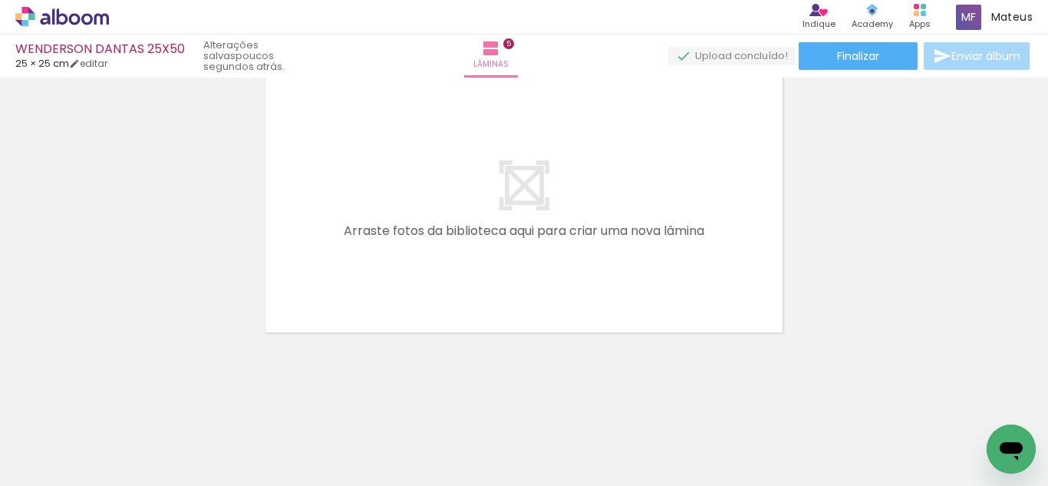
scroll to position [0, 2819]
drag, startPoint x: 531, startPoint y: 440, endPoint x: 617, endPoint y: 428, distance: 86.7
click at [529, 304] on quentale-workspace at bounding box center [524, 243] width 1048 height 486
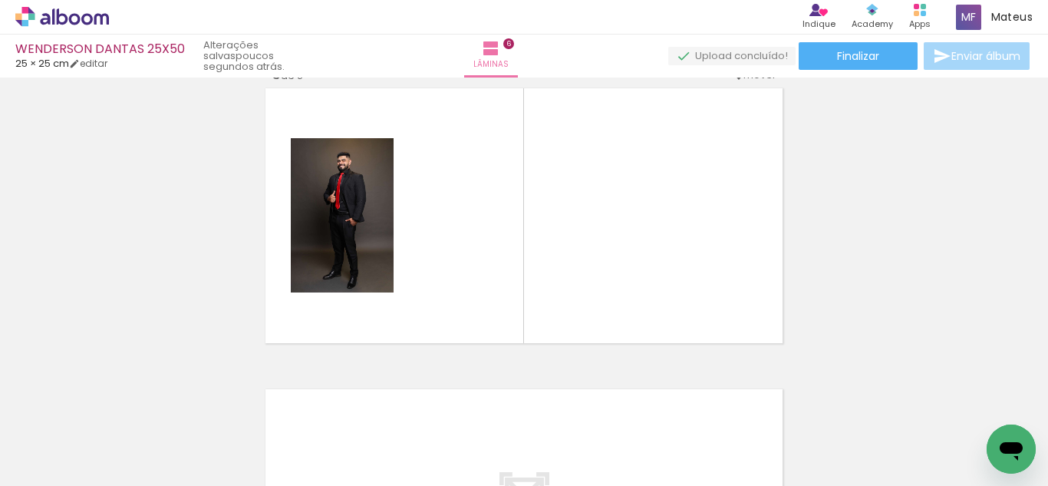
scroll to position [1524, 0]
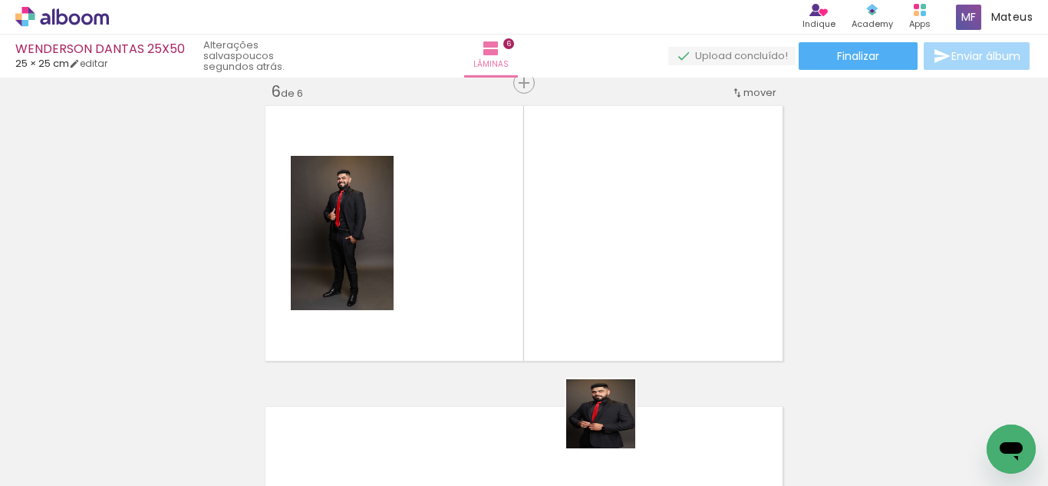
drag, startPoint x: 612, startPoint y: 425, endPoint x: 680, endPoint y: 424, distance: 67.5
click at [585, 295] on quentale-workspace at bounding box center [524, 243] width 1048 height 486
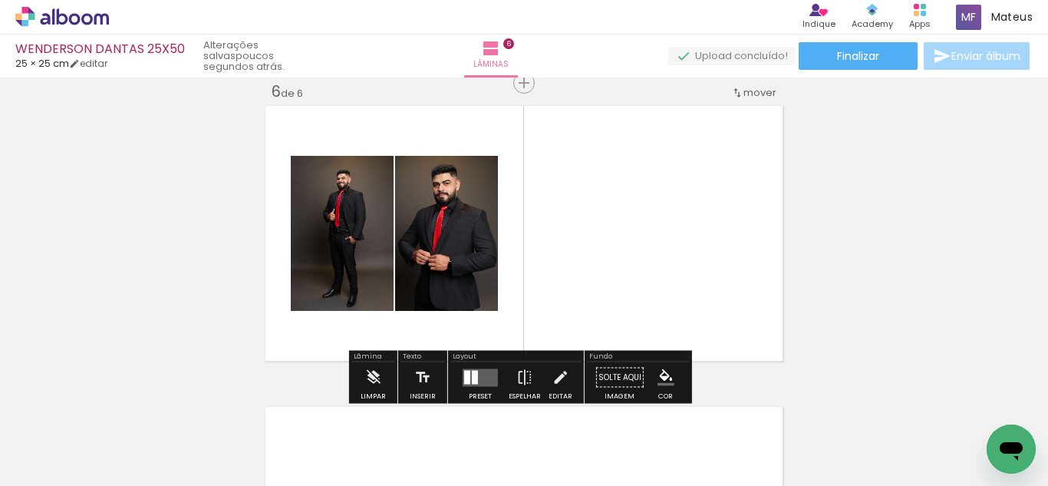
scroll to position [0, 2923]
click at [579, 261] on quentale-workspace at bounding box center [524, 243] width 1048 height 486
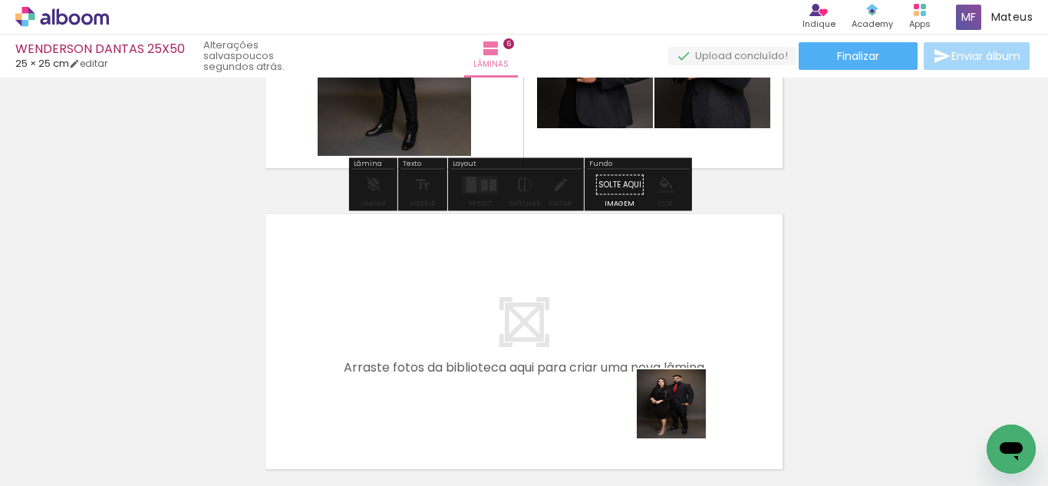
scroll to position [0, 2964]
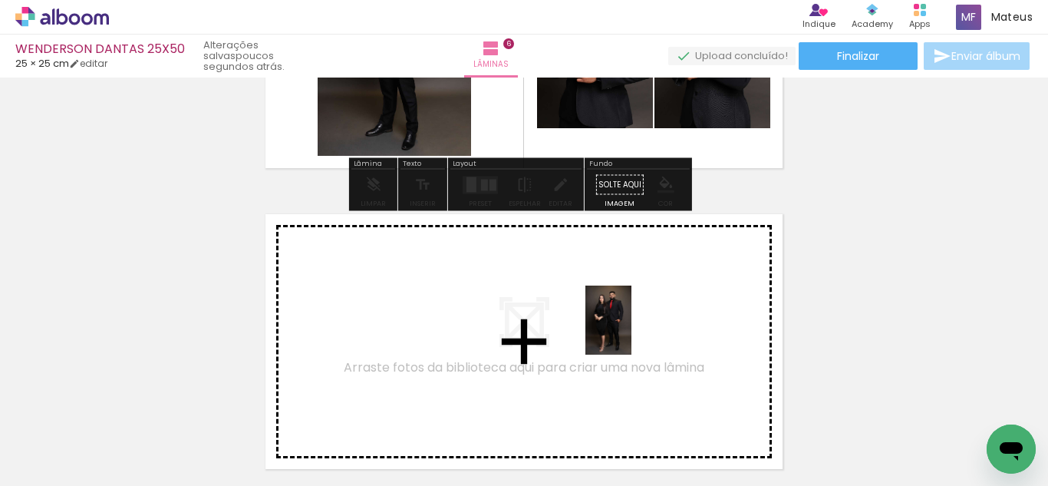
drag, startPoint x: 683, startPoint y: 415, endPoint x: 635, endPoint y: 403, distance: 49.1
click at [620, 302] on quentale-workspace at bounding box center [524, 243] width 1048 height 486
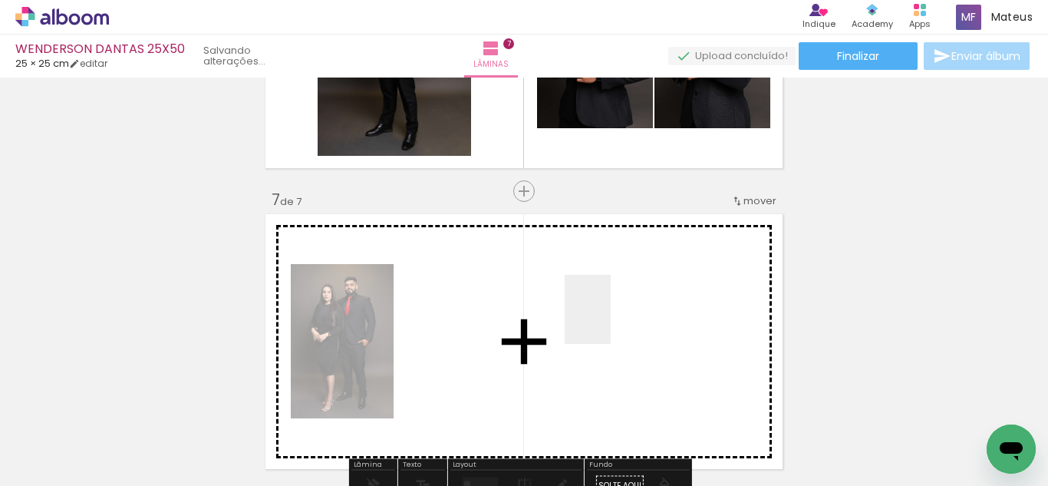
drag, startPoint x: 635, startPoint y: 403, endPoint x: 767, endPoint y: 434, distance: 134.9
click at [607, 306] on quentale-workspace at bounding box center [524, 243] width 1048 height 486
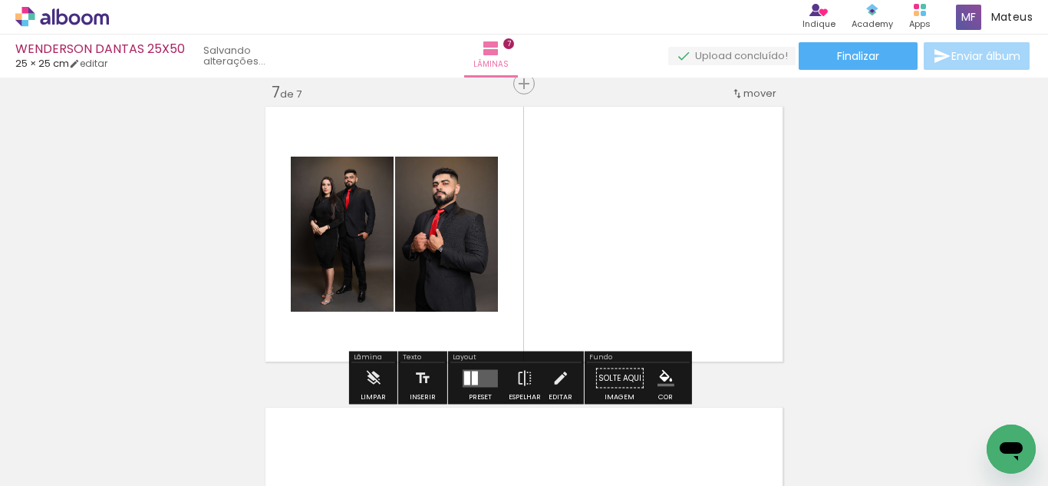
scroll to position [1825, 0]
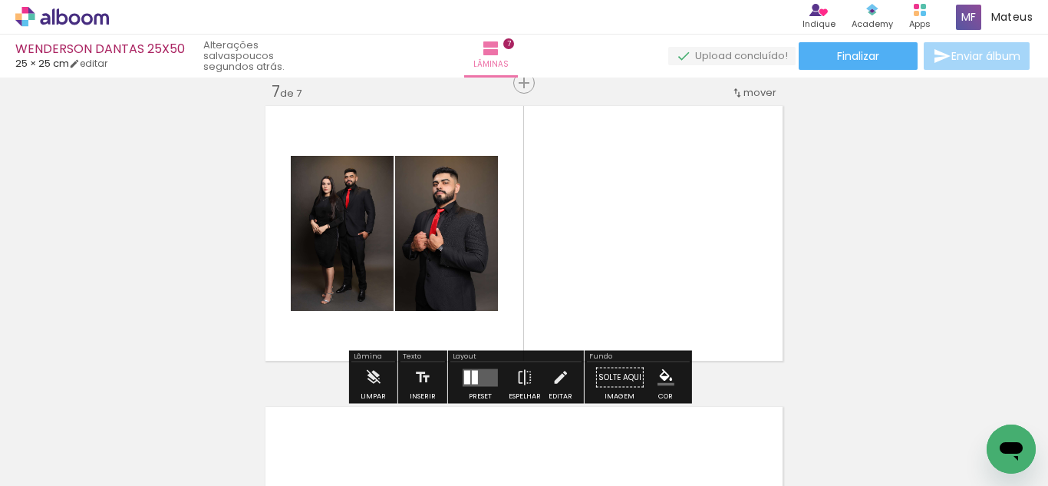
drag, startPoint x: 711, startPoint y: 341, endPoint x: 760, endPoint y: 463, distance: 131.9
click at [608, 268] on quentale-workspace at bounding box center [524, 243] width 1048 height 486
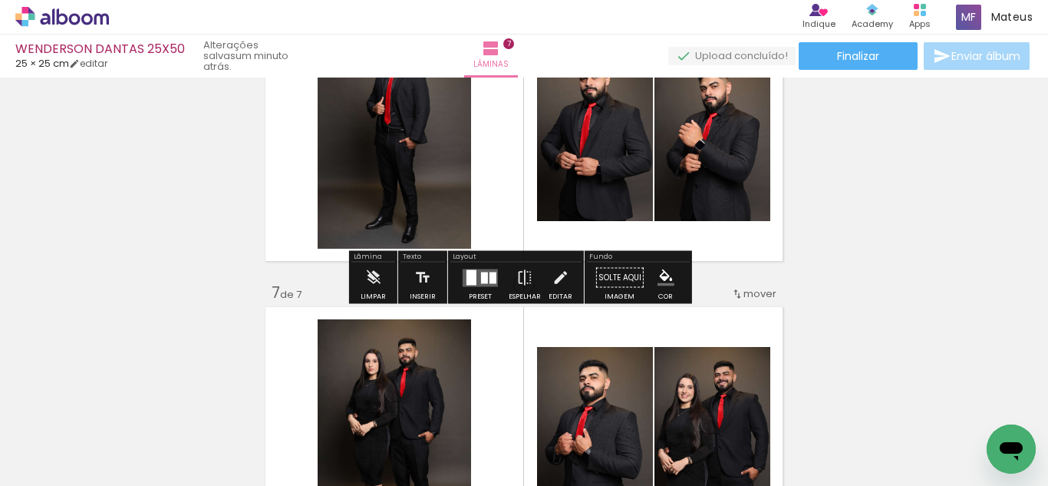
scroll to position [1623, 0]
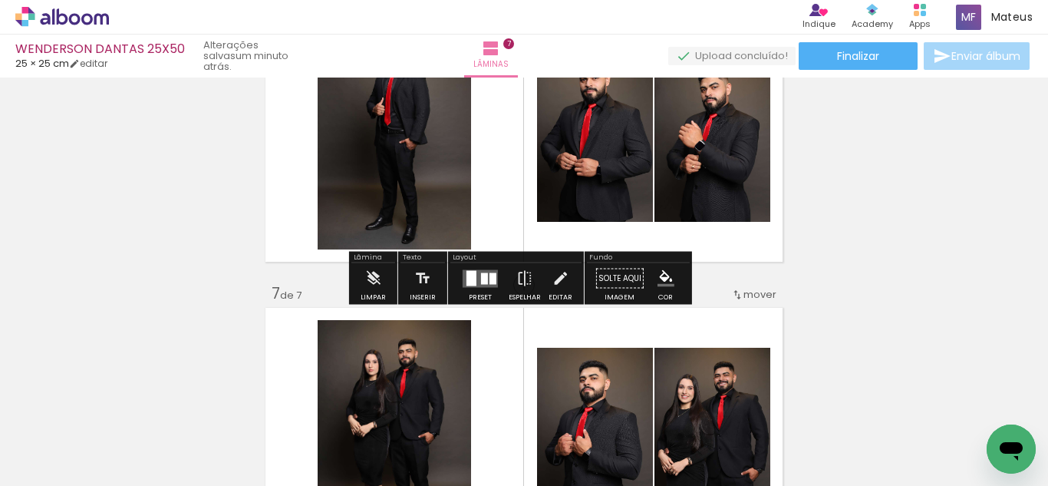
click at [477, 260] on div "Layout" at bounding box center [515, 258] width 131 height 9
click at [475, 279] on quentale-layouter at bounding box center [480, 278] width 35 height 18
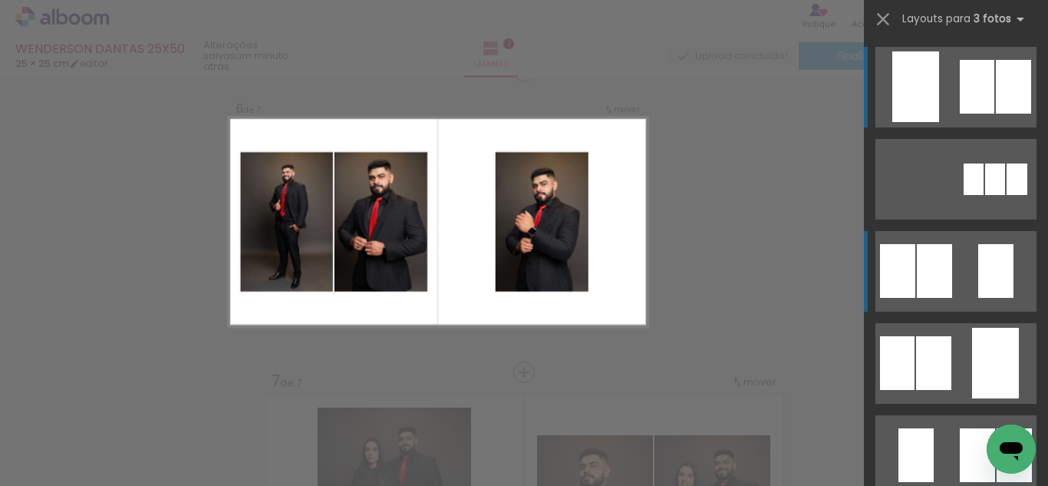
scroll to position [1524, 0]
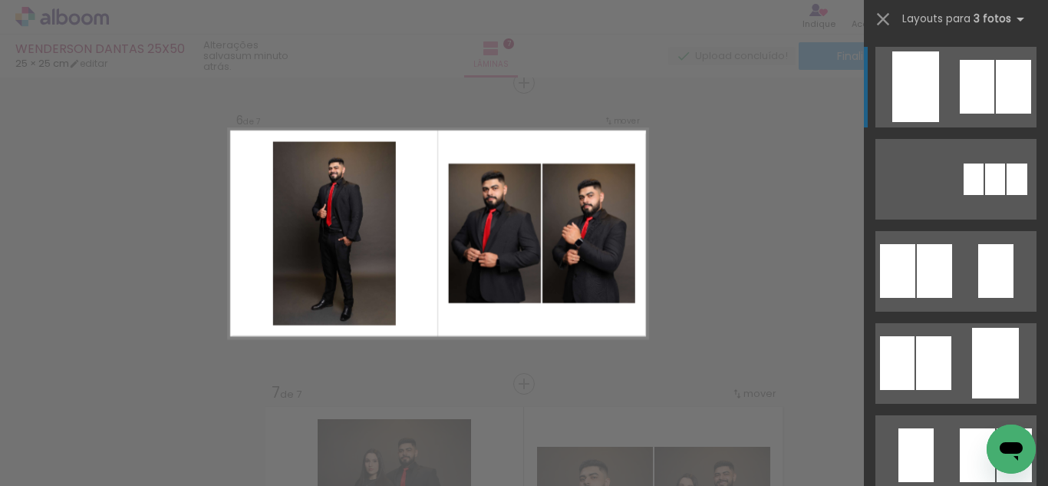
click at [616, 133] on div at bounding box center [589, 233] width 117 height 210
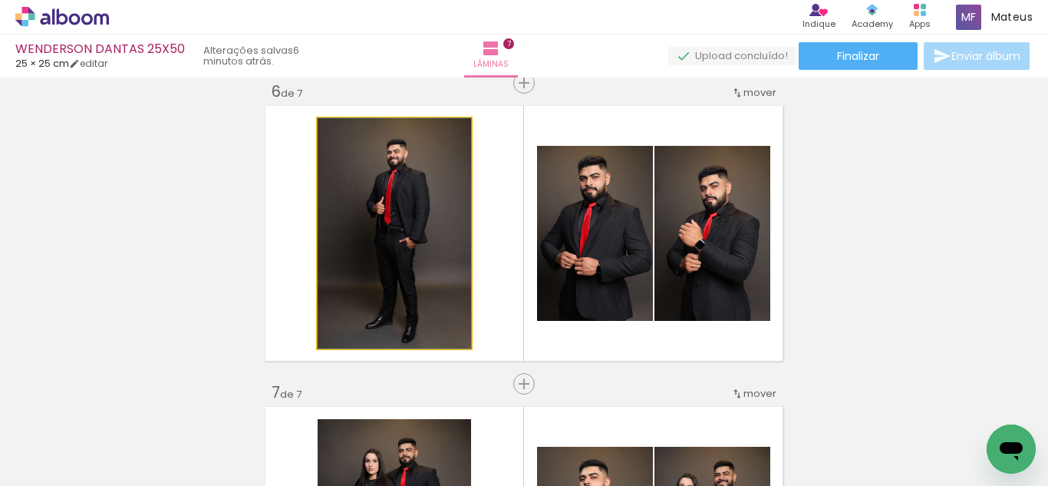
click at [371, 309] on quentale-photo at bounding box center [394, 233] width 153 height 230
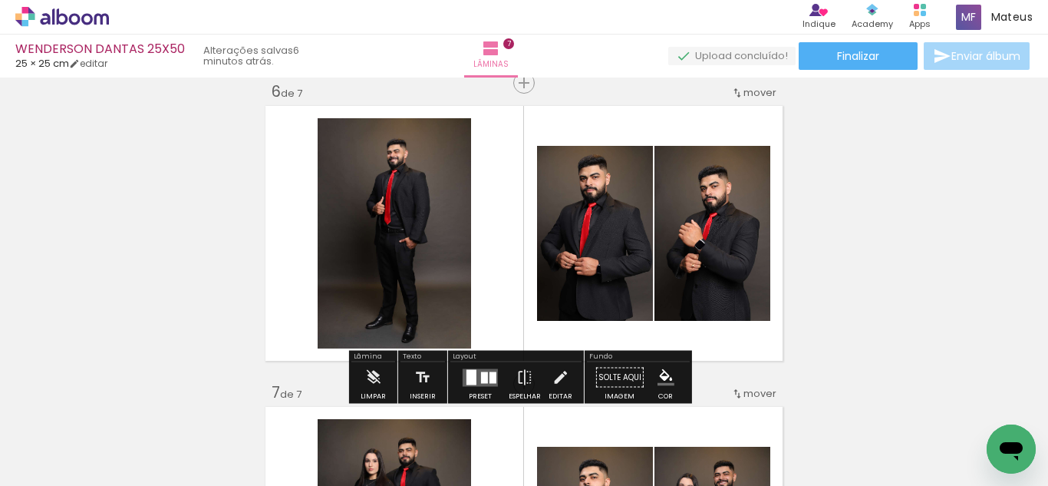
click at [490, 310] on quentale-layouter at bounding box center [524, 233] width 525 height 262
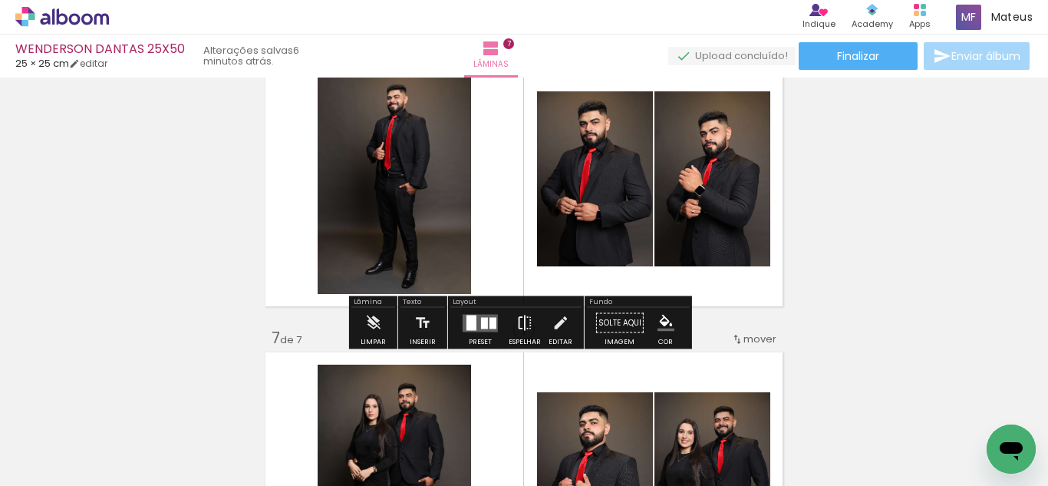
scroll to position [1578, 0]
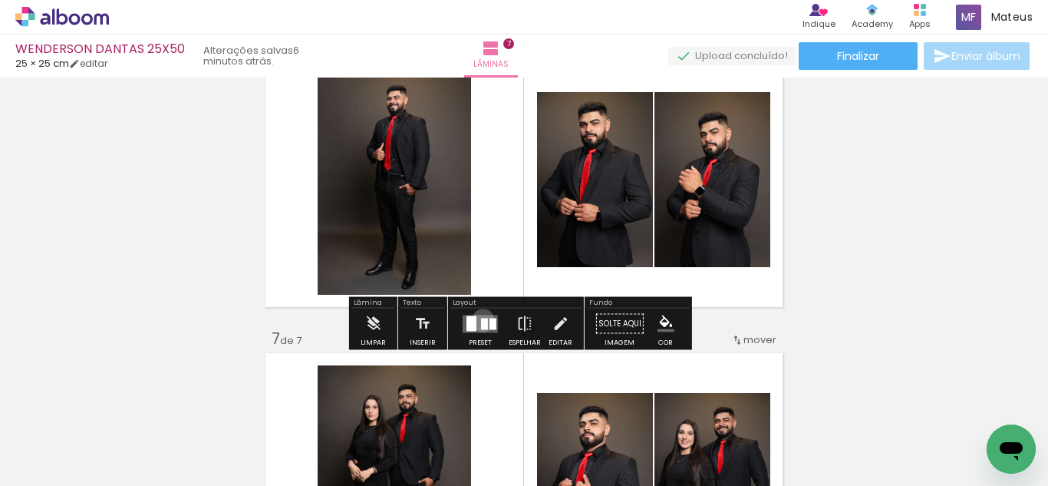
click at [481, 320] on div at bounding box center [484, 324] width 7 height 12
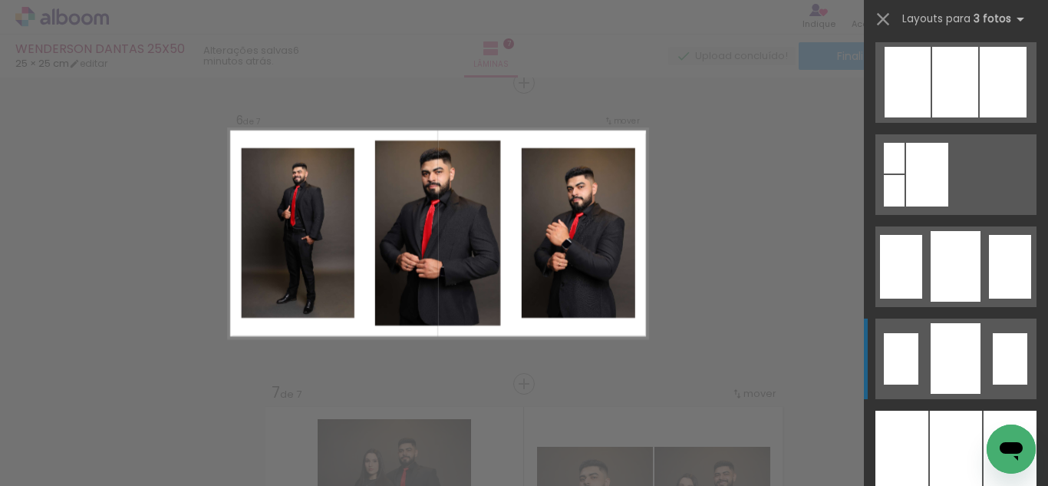
scroll to position [1135, 0]
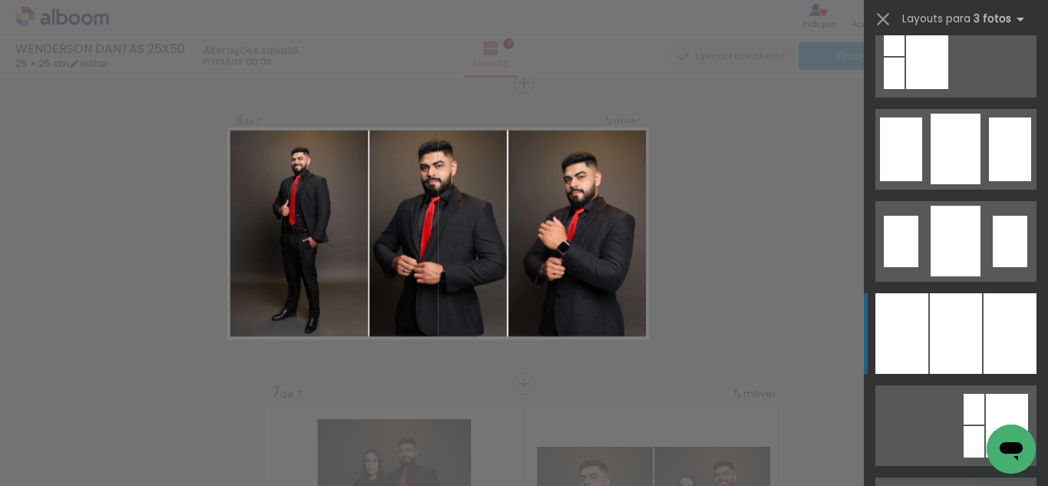
click at [948, 339] on div at bounding box center [956, 333] width 52 height 81
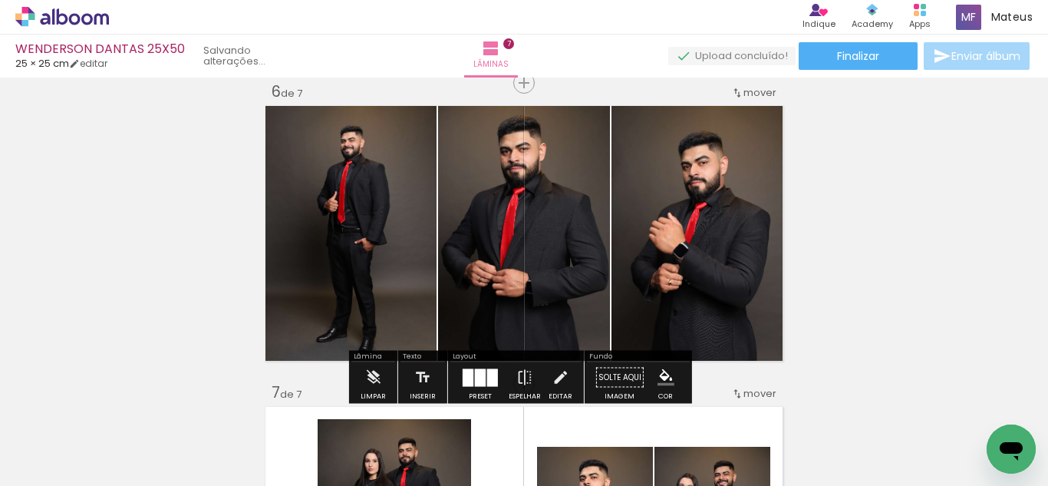
drag, startPoint x: 694, startPoint y: 239, endPoint x: 505, endPoint y: 219, distance: 189.9
click at [0, 0] on slot at bounding box center [0, 0] width 0 height 0
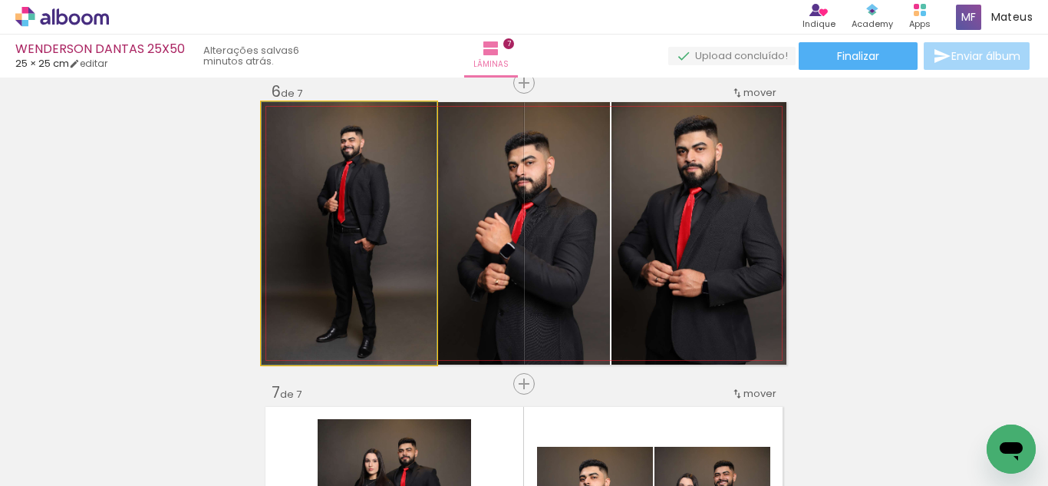
drag, startPoint x: 324, startPoint y: 192, endPoint x: 632, endPoint y: 233, distance: 311.1
click at [0, 0] on slot at bounding box center [0, 0] width 0 height 0
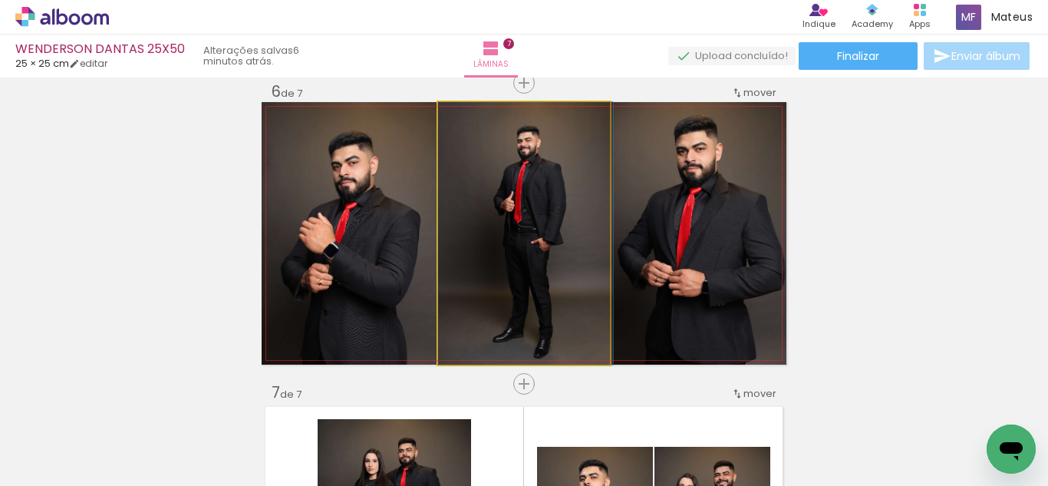
drag, startPoint x: 554, startPoint y: 238, endPoint x: 576, endPoint y: 238, distance: 21.5
drag, startPoint x: 553, startPoint y: 231, endPoint x: 527, endPoint y: 226, distance: 26.6
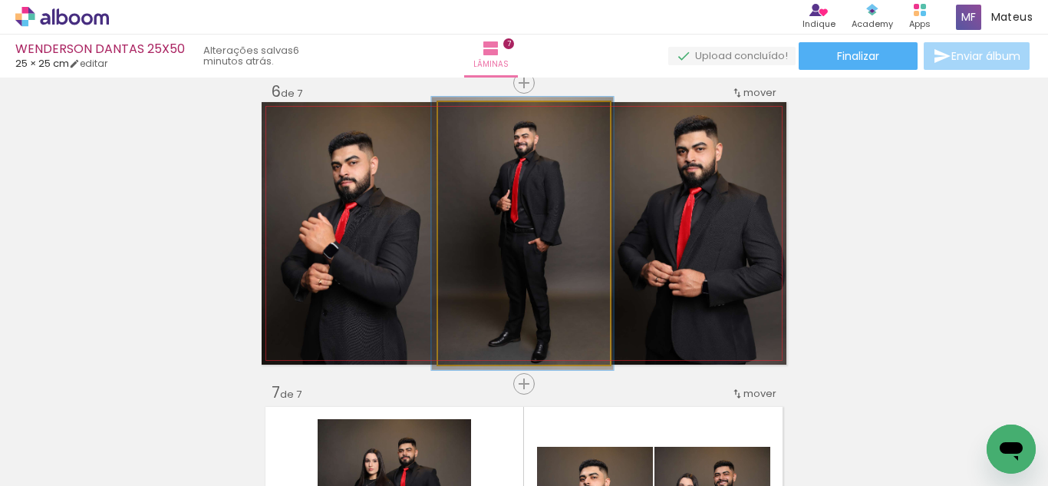
click at [468, 127] on div at bounding box center [476, 118] width 25 height 25
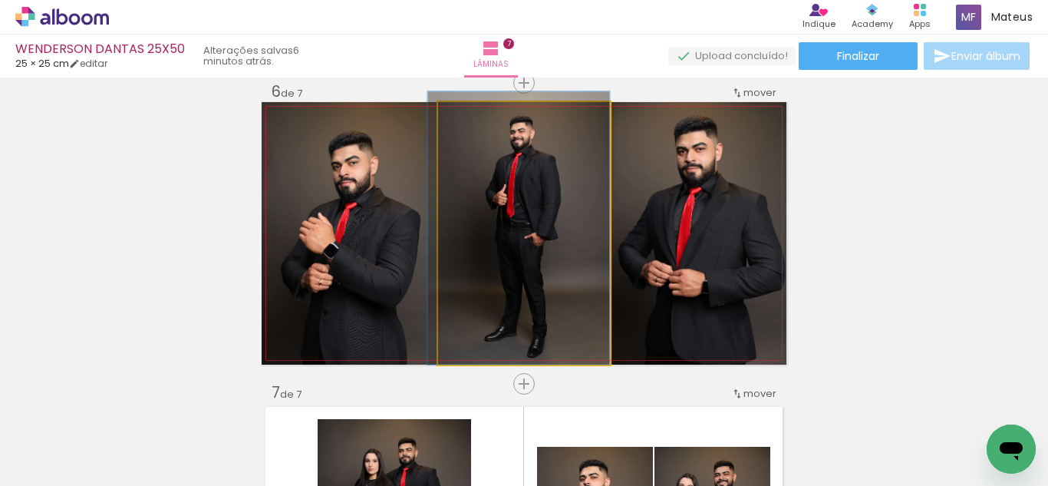
drag, startPoint x: 511, startPoint y: 145, endPoint x: 495, endPoint y: 136, distance: 18.6
drag, startPoint x: 554, startPoint y: 152, endPoint x: 529, endPoint y: 151, distance: 24.6
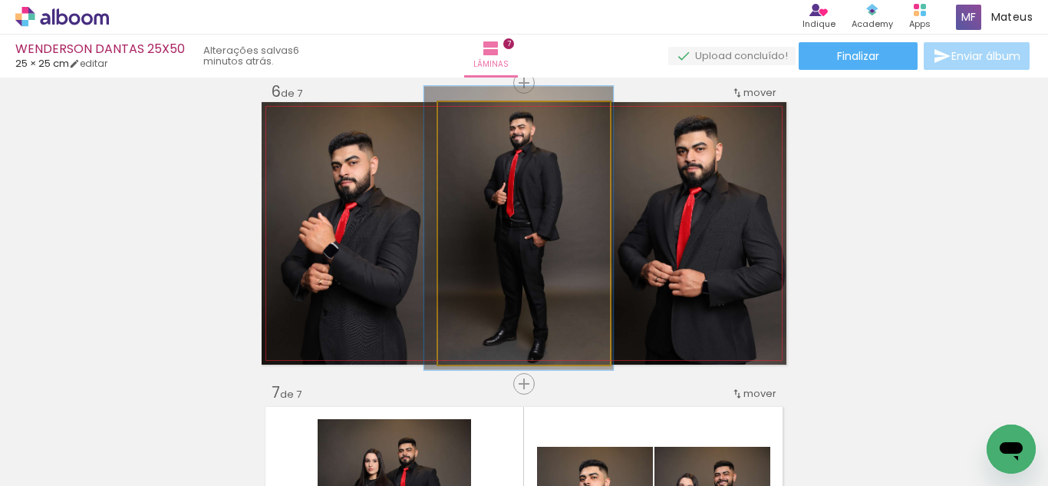
drag, startPoint x: 467, startPoint y: 117, endPoint x: 469, endPoint y: 127, distance: 9.5
type paper-slider "108"
click at [469, 127] on div at bounding box center [479, 118] width 25 height 25
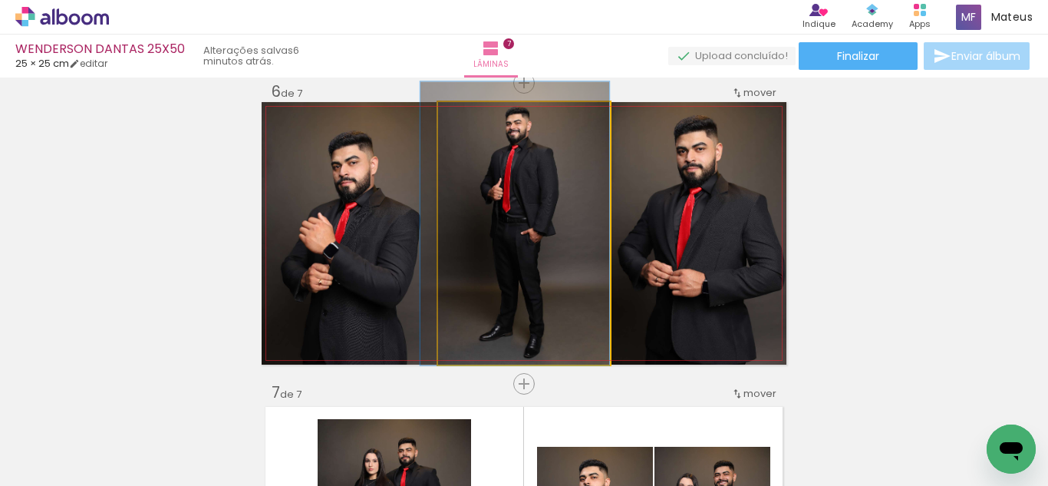
drag, startPoint x: 500, startPoint y: 171, endPoint x: 468, endPoint y: 167, distance: 32.6
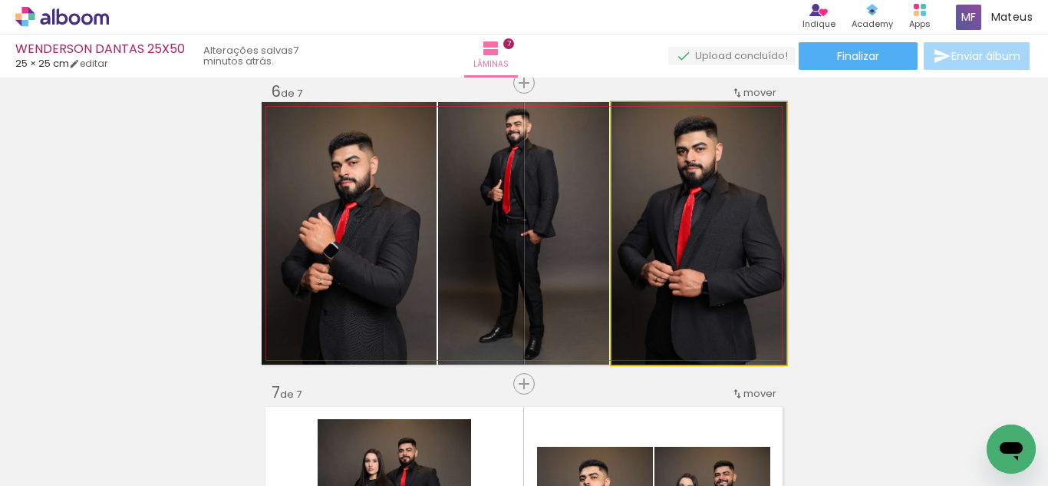
click at [662, 197] on quentale-photo at bounding box center [699, 233] width 175 height 262
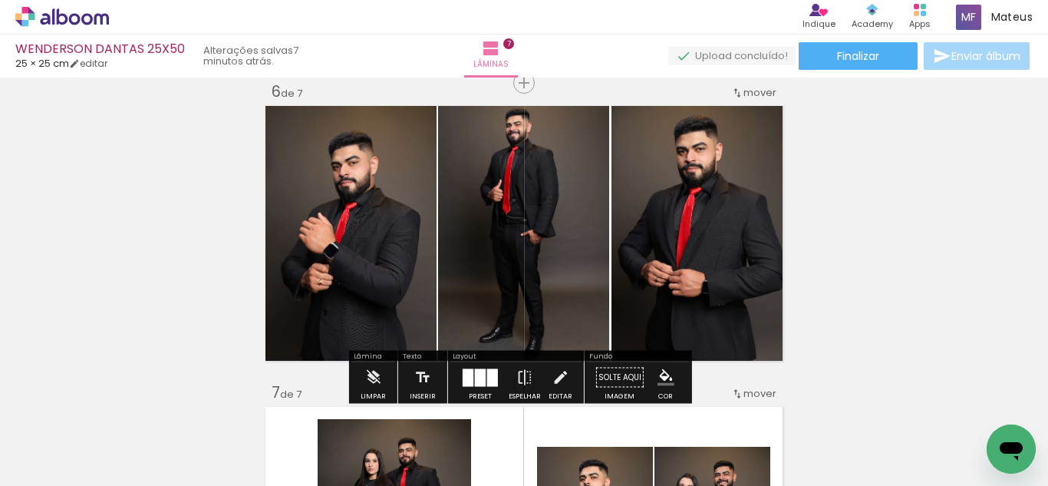
click at [405, 231] on quentale-photo at bounding box center [349, 233] width 175 height 262
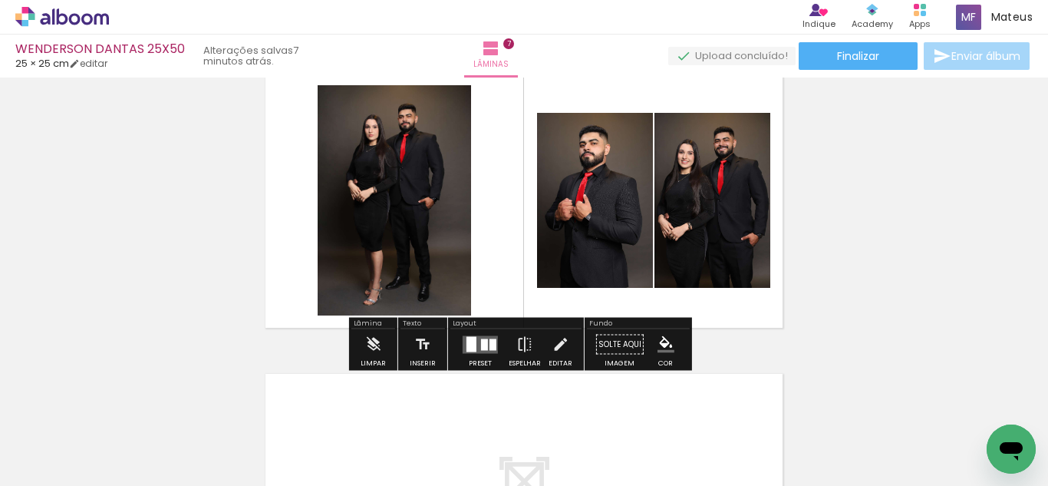
scroll to position [1857, 0]
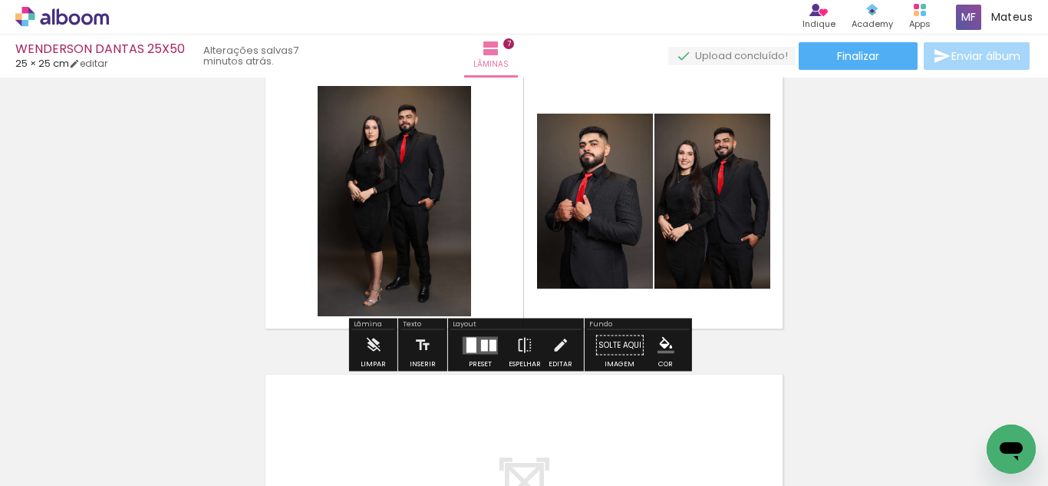
click at [486, 336] on quentale-layouter at bounding box center [480, 345] width 35 height 18
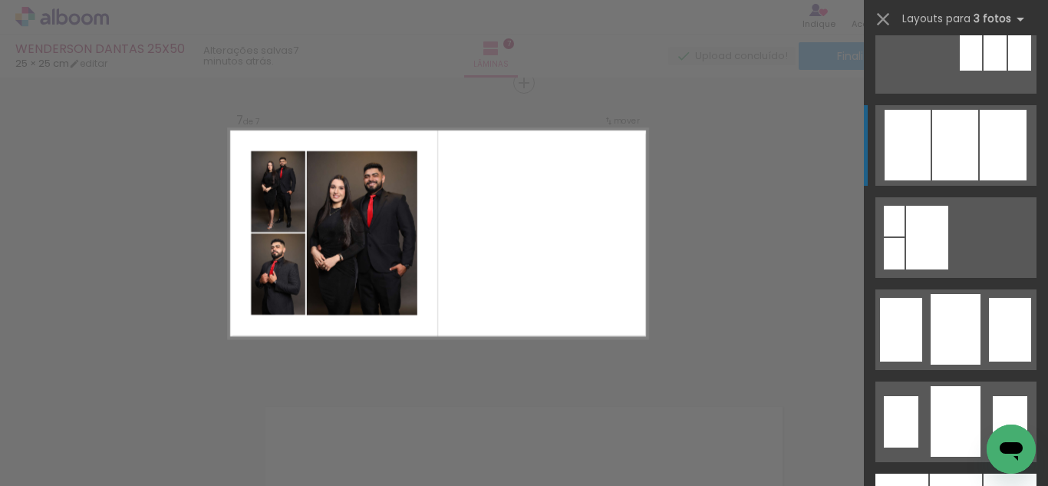
scroll to position [955, 0]
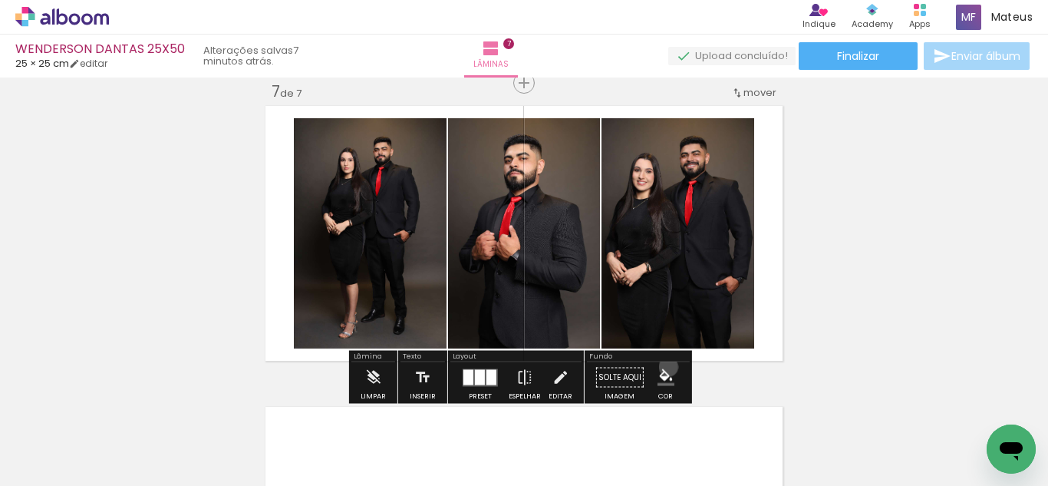
click at [663, 367] on paper-menu-button "#ffebee #ffcdd2 #ef9a9a #e57373 #ef5350 #f44336 #e53935 #d32f2f #c62828 #b71c1c…" at bounding box center [665, 377] width 29 height 29
click at [666, 371] on iron-icon "color picker" at bounding box center [666, 377] width 17 height 17
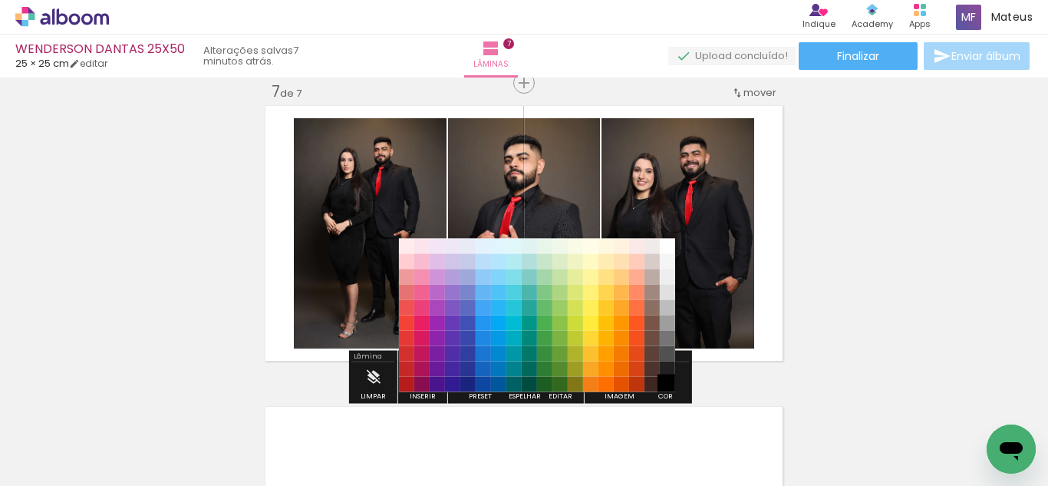
click at [668, 379] on paper-item "#000000" at bounding box center [667, 384] width 15 height 15
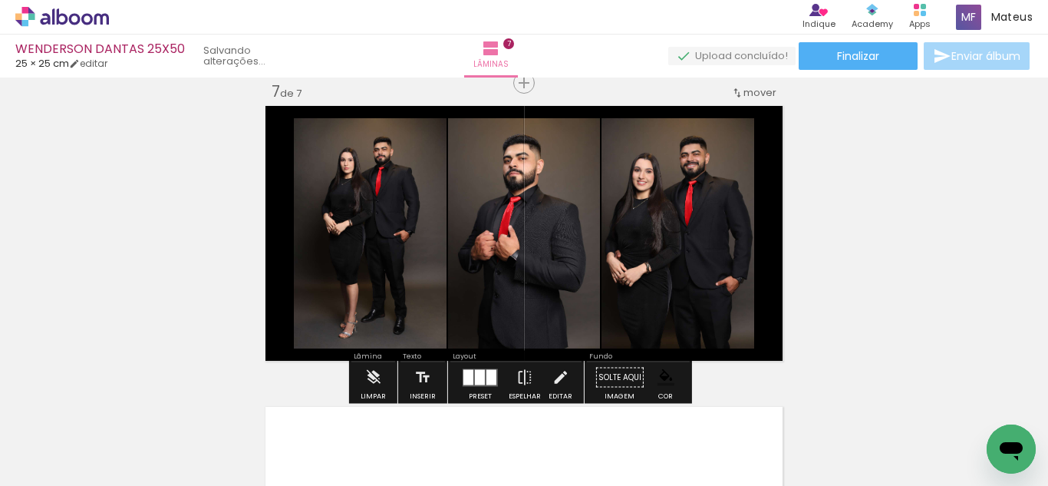
click at [0, 0] on slot at bounding box center [0, 0] width 0 height 0
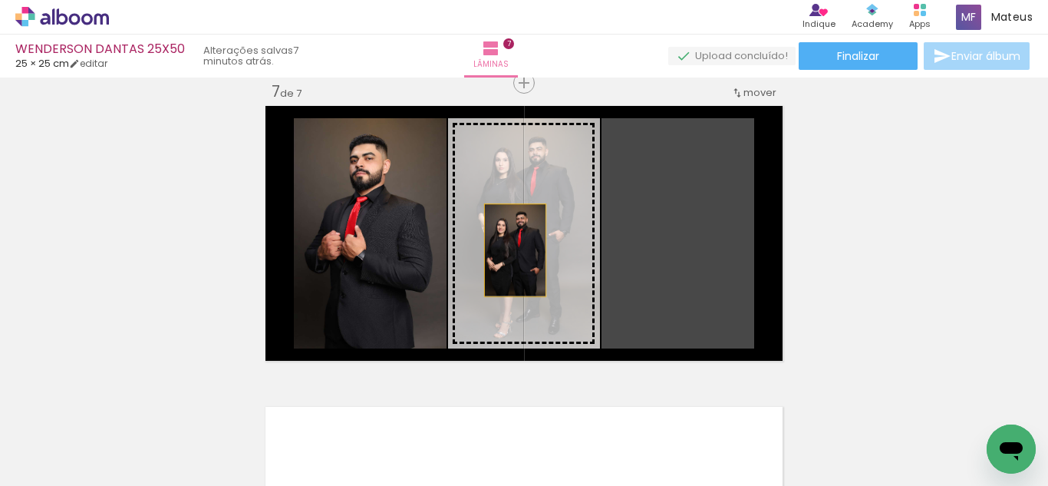
drag, startPoint x: 612, startPoint y: 251, endPoint x: 501, endPoint y: 250, distance: 111.3
click at [0, 0] on slot at bounding box center [0, 0] width 0 height 0
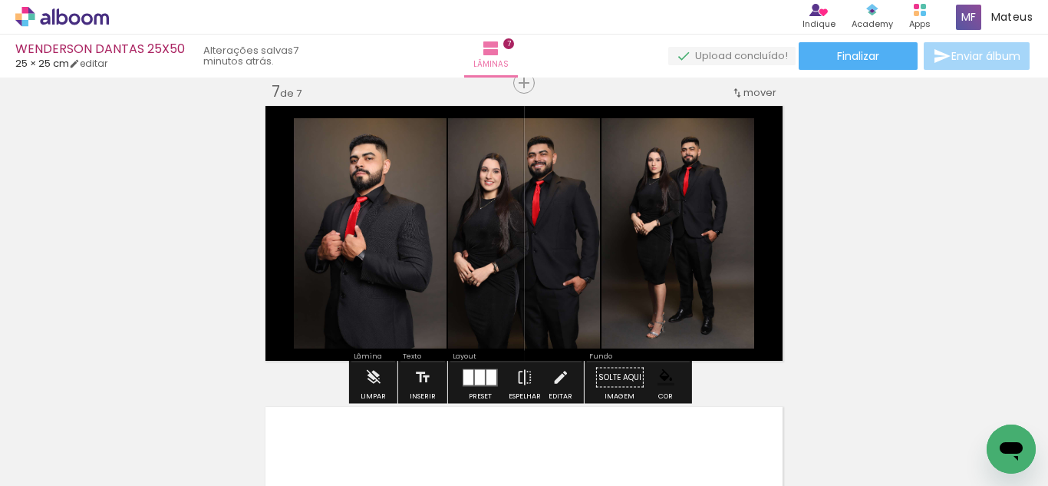
drag, startPoint x: 526, startPoint y: 239, endPoint x: 505, endPoint y: 238, distance: 21.5
click at [0, 0] on slot at bounding box center [0, 0] width 0 height 0
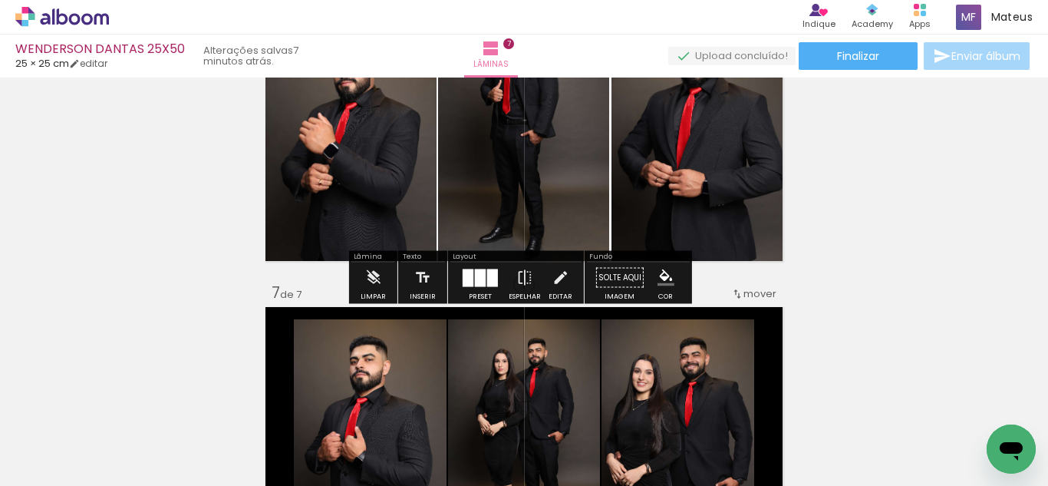
scroll to position [1631, 0]
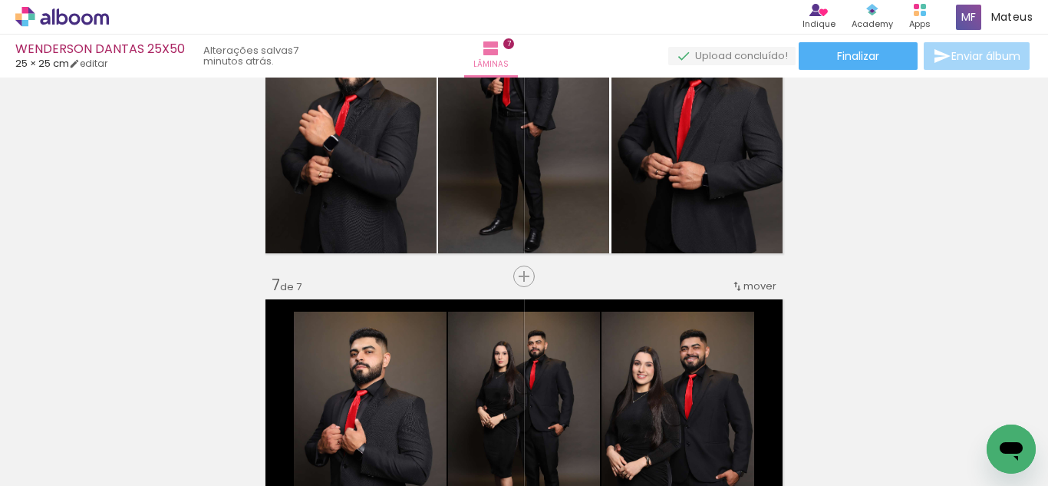
click at [762, 286] on span "mover" at bounding box center [760, 286] width 33 height 15
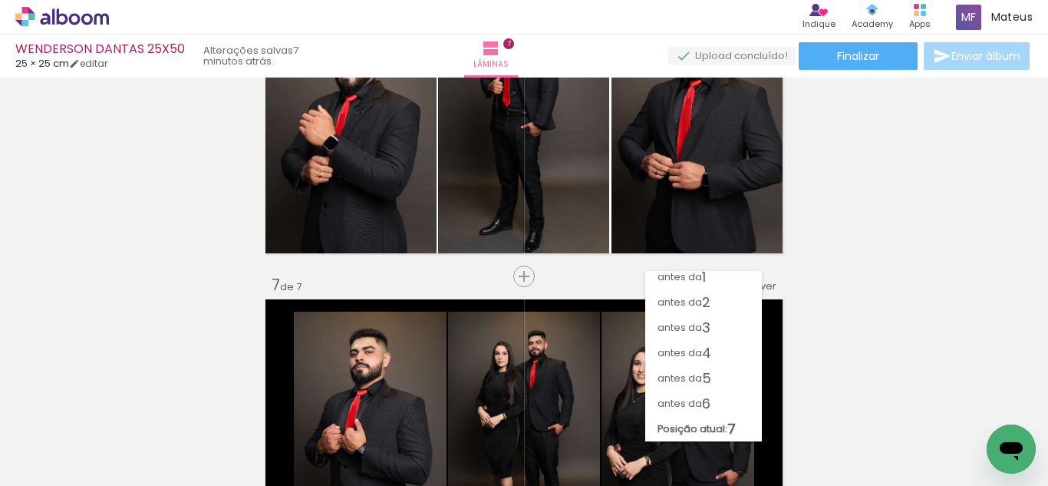
scroll to position [7, 0]
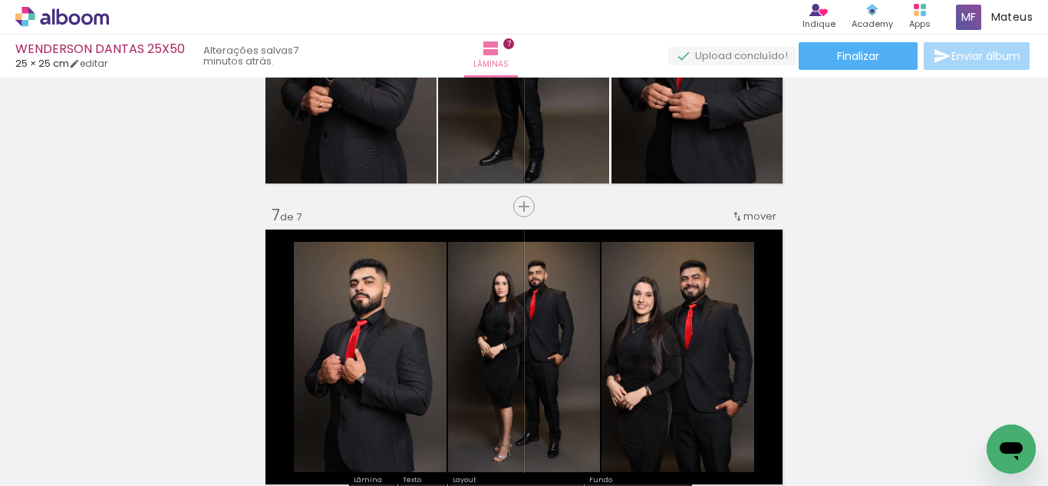
scroll to position [1704, 0]
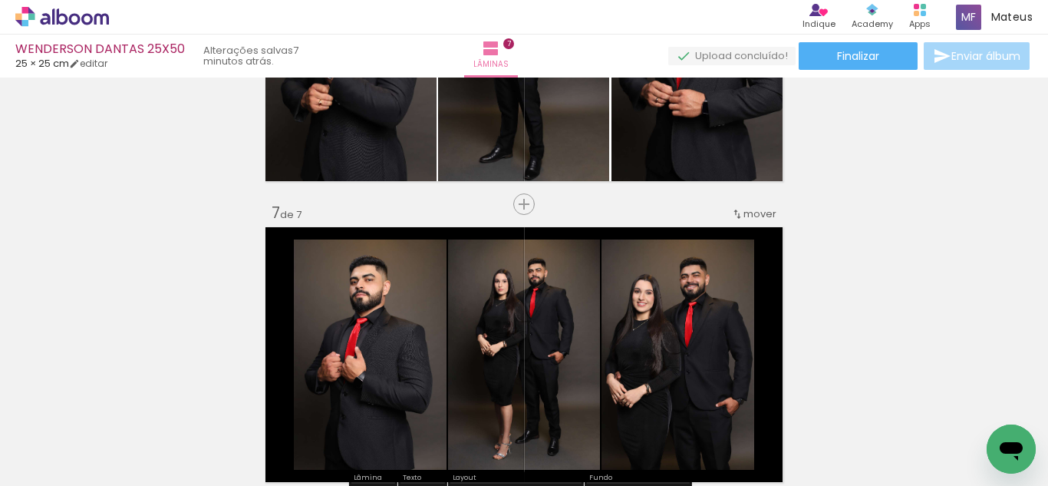
click at [750, 219] on span "mover" at bounding box center [760, 213] width 33 height 15
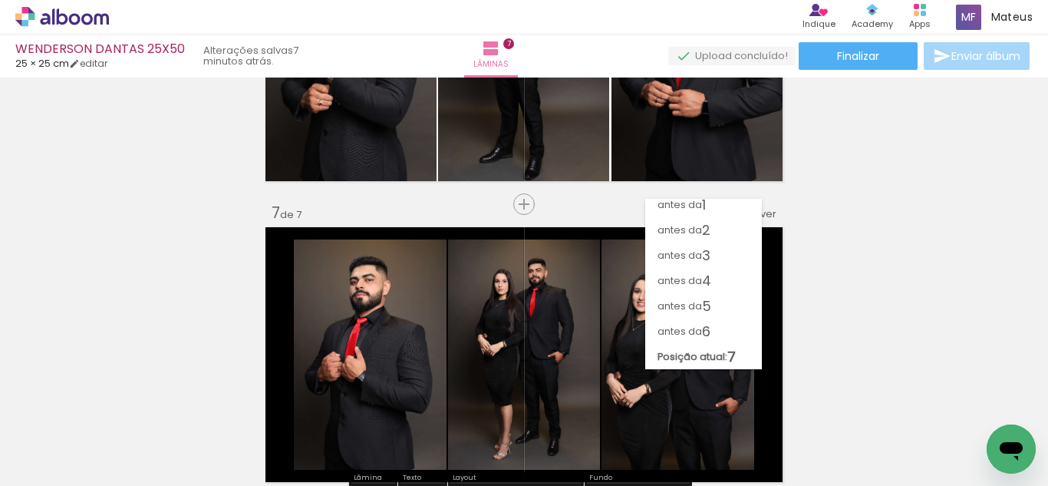
scroll to position [7, 0]
click at [715, 329] on paper-item "antes da 6" at bounding box center [703, 330] width 117 height 25
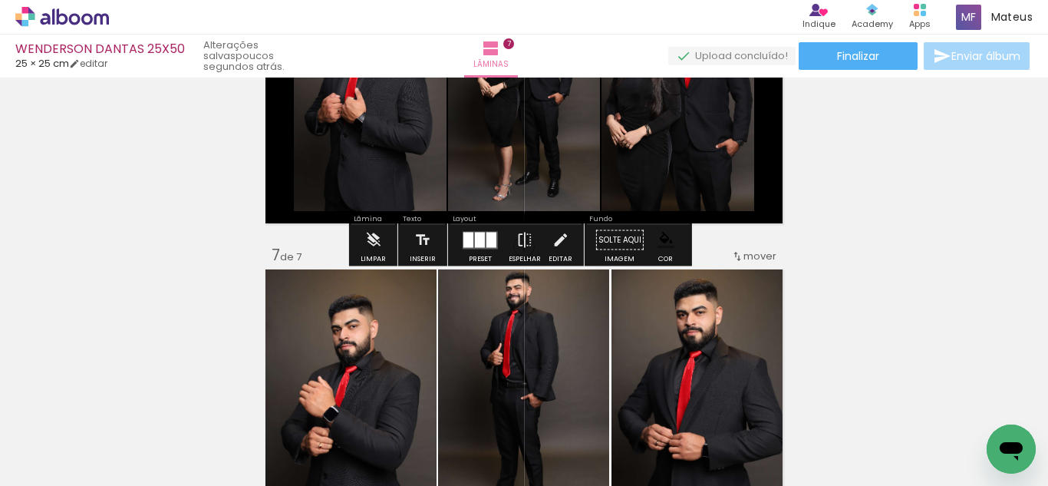
scroll to position [1667, 0]
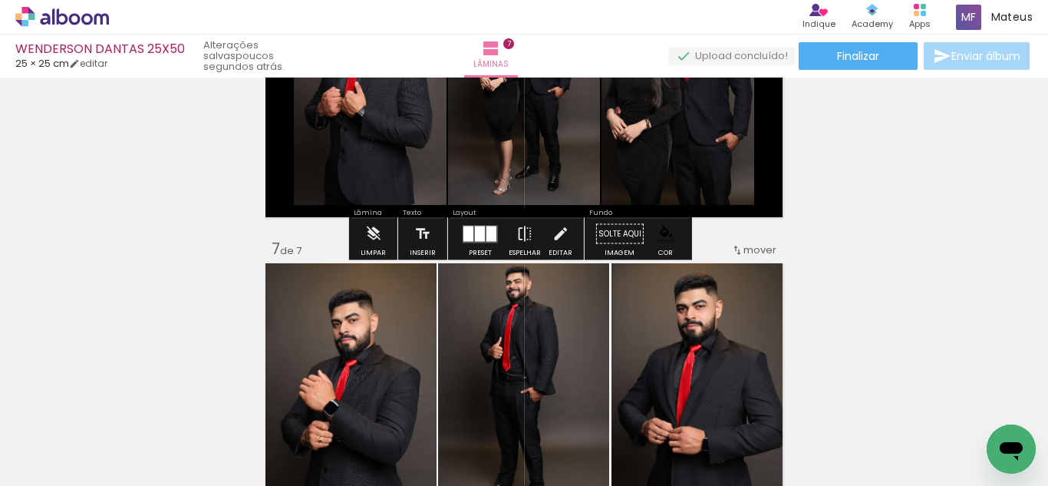
drag, startPoint x: 103, startPoint y: 58, endPoint x: 183, endPoint y: 62, distance: 79.9
click at [103, 58] on link "editar" at bounding box center [88, 63] width 38 height 13
type input "1"
type input "25"
type input "50"
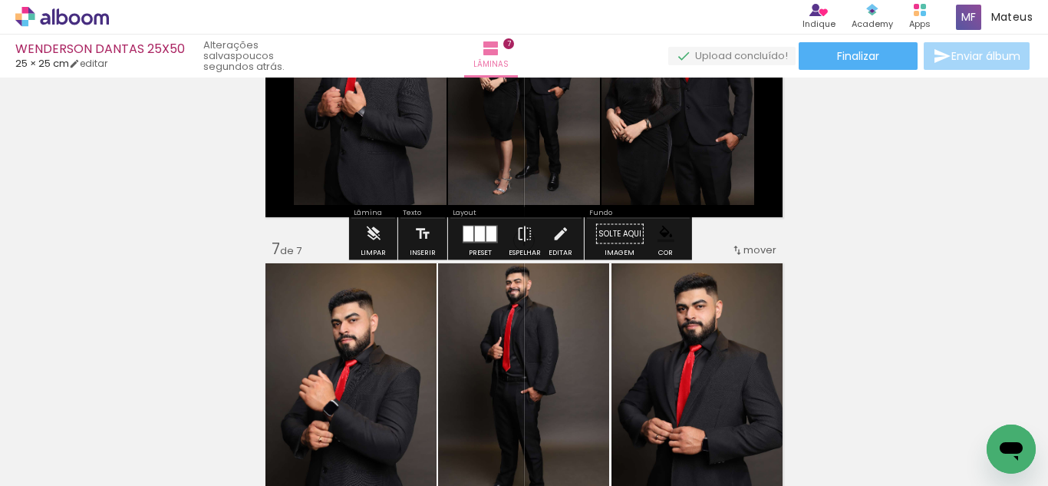
type input "3"
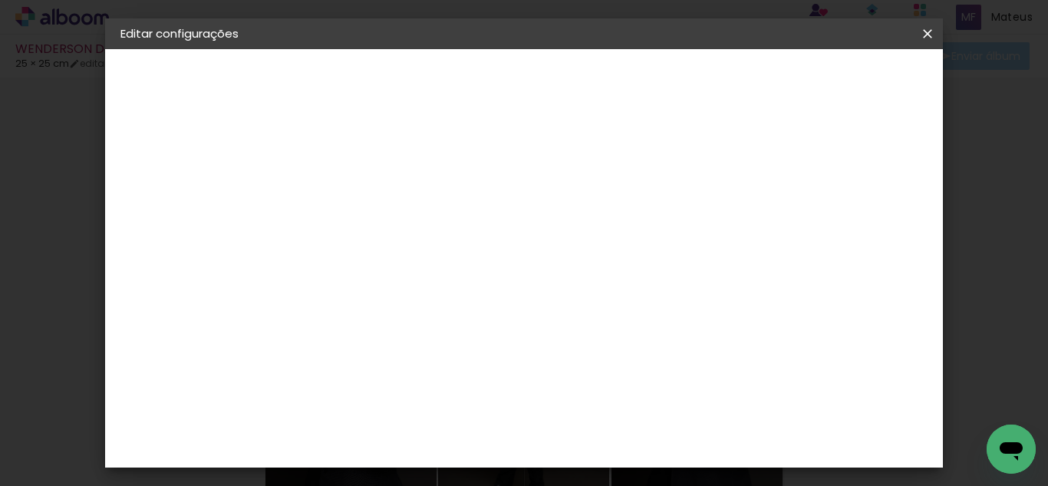
click at [548, 176] on div at bounding box center [541, 177] width 14 height 14
type paper-checkbox "on"
click at [624, 84] on span "Salvar configurações" at bounding box center [585, 86] width 78 height 21
click at [624, 78] on span "Salvar configurações" at bounding box center [585, 86] width 78 height 21
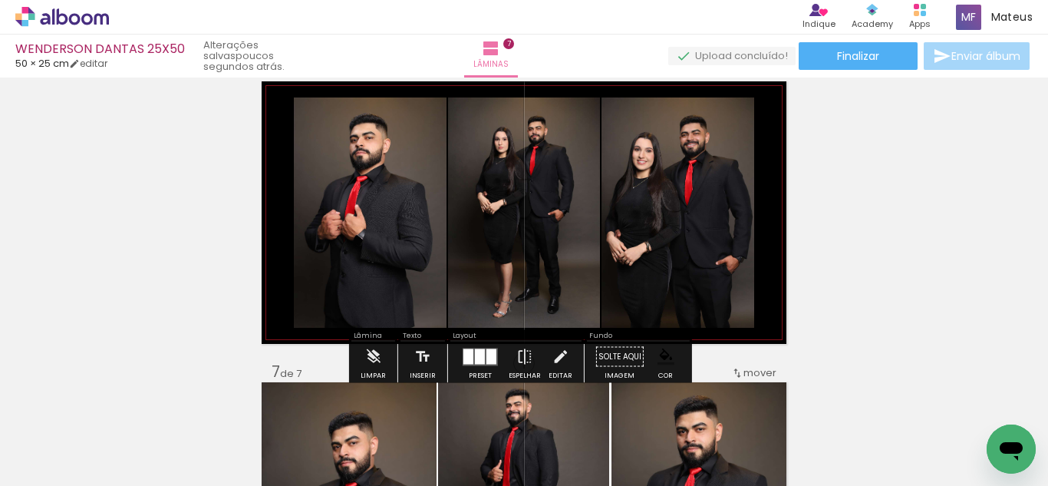
scroll to position [1542, 0]
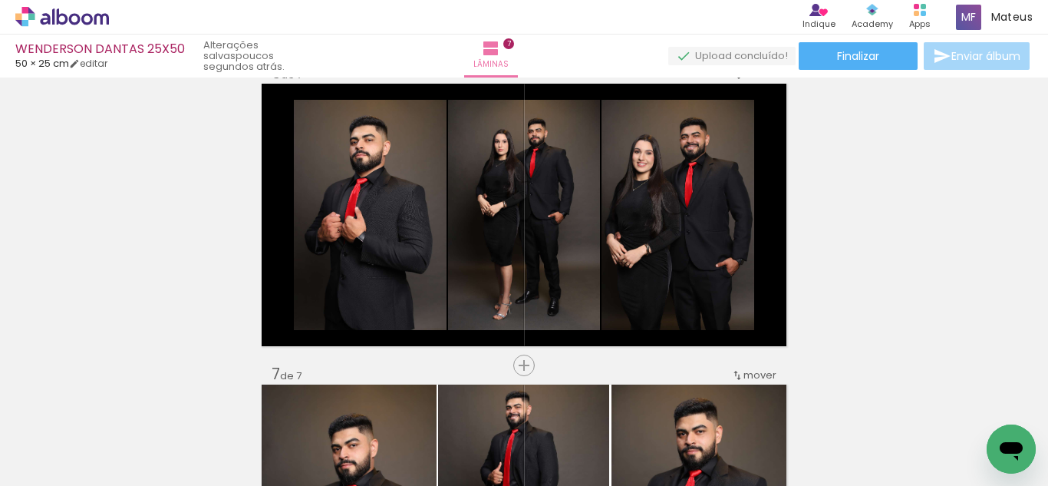
scroll to position [0, 4239]
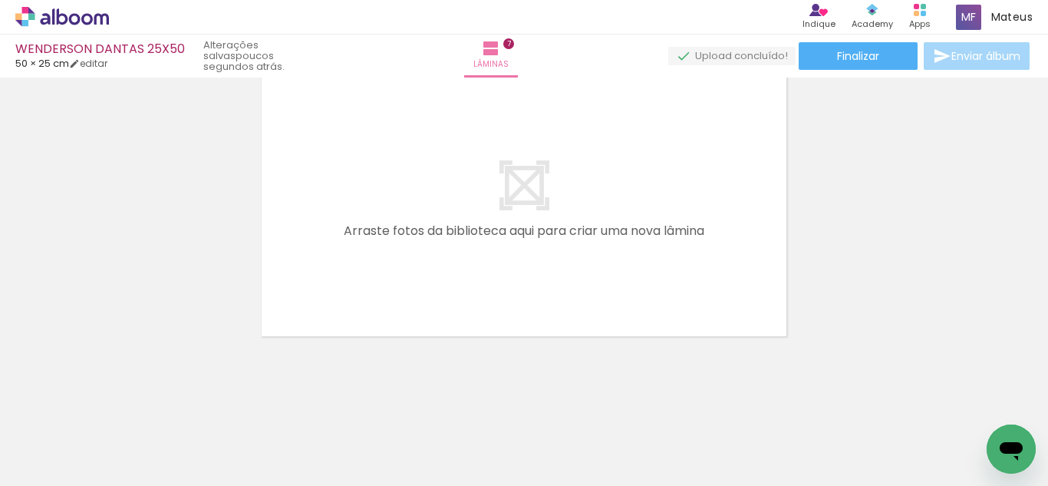
scroll to position [0, 3319]
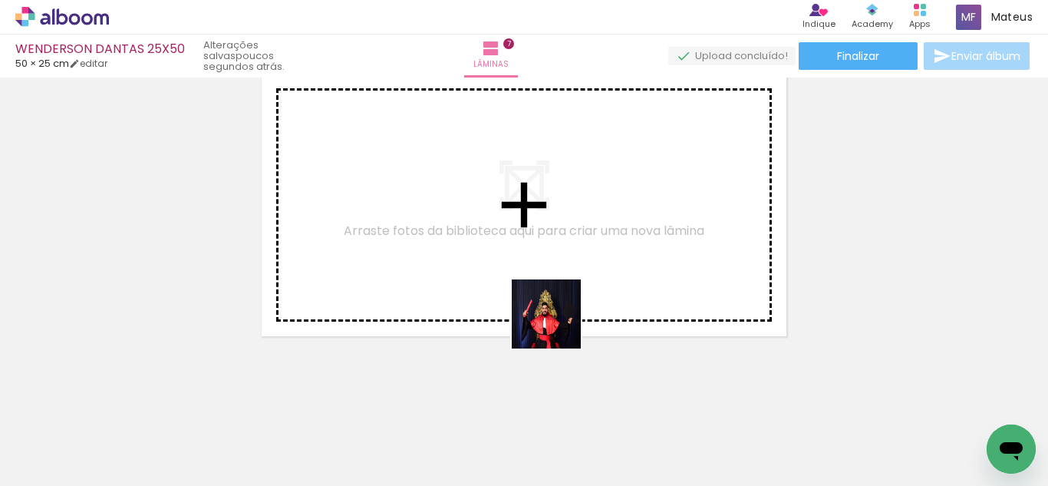
drag, startPoint x: 548, startPoint y: 430, endPoint x: 613, endPoint y: 427, distance: 65.3
click at [559, 279] on quentale-workspace at bounding box center [524, 243] width 1048 height 486
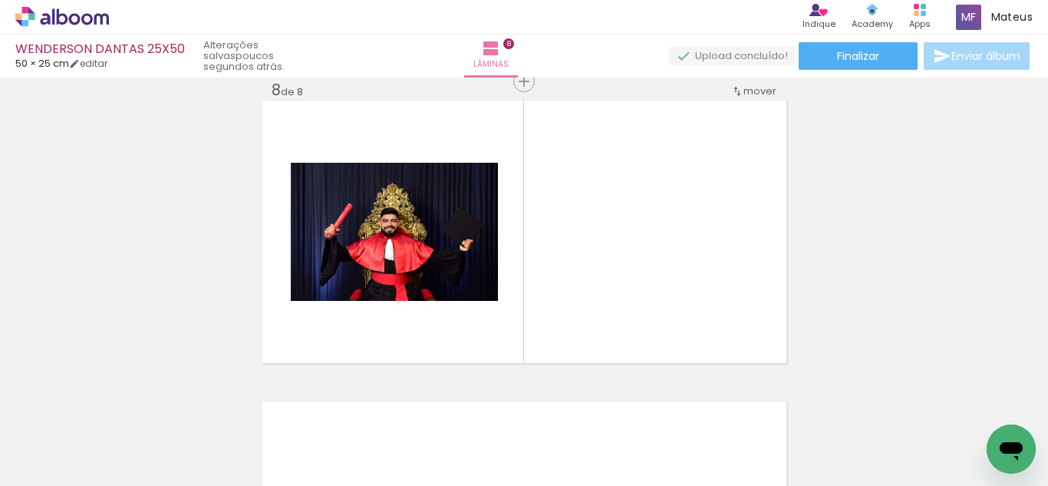
drag, startPoint x: 618, startPoint y: 437, endPoint x: 599, endPoint y: 339, distance: 99.2
click at [609, 246] on quentale-workspace at bounding box center [524, 243] width 1048 height 486
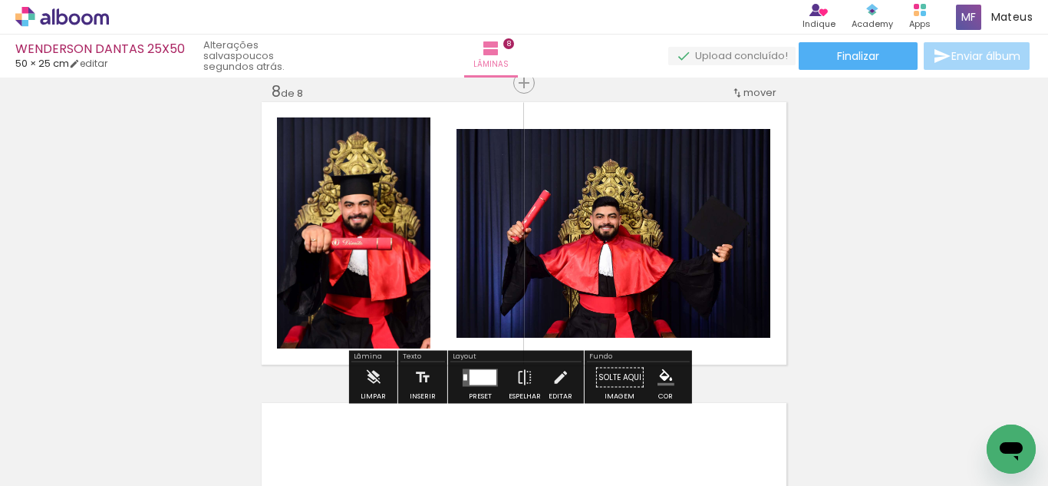
scroll to position [0, 3475]
drag, startPoint x: 555, startPoint y: 331, endPoint x: 531, endPoint y: 375, distance: 49.8
click at [556, 249] on quentale-workspace at bounding box center [524, 243] width 1048 height 486
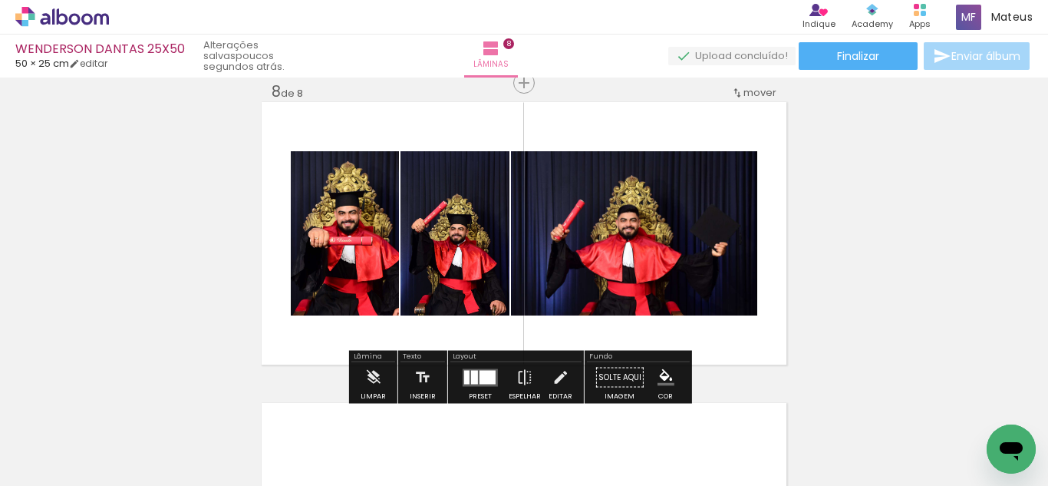
click at [483, 376] on div at bounding box center [488, 377] width 16 height 14
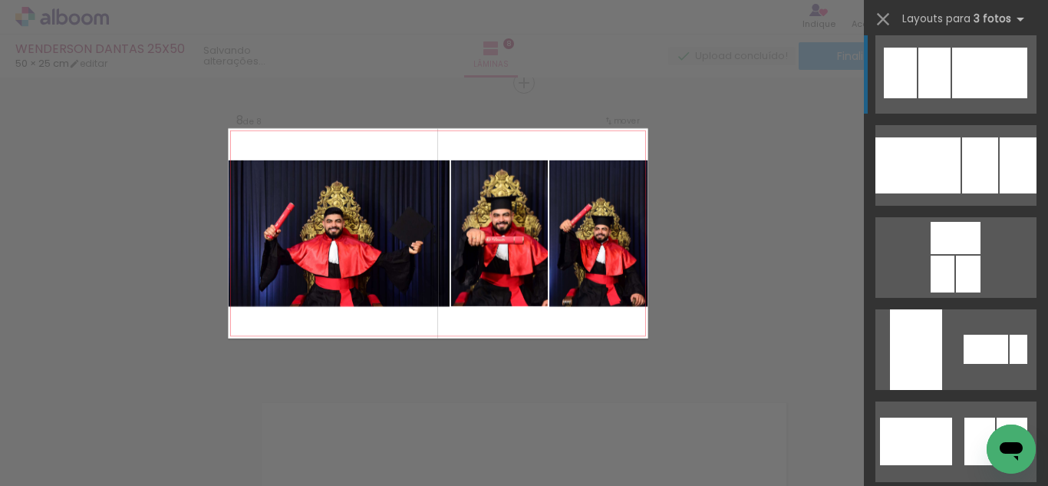
scroll to position [13, 0]
click at [944, 177] on div at bounding box center [918, 166] width 85 height 56
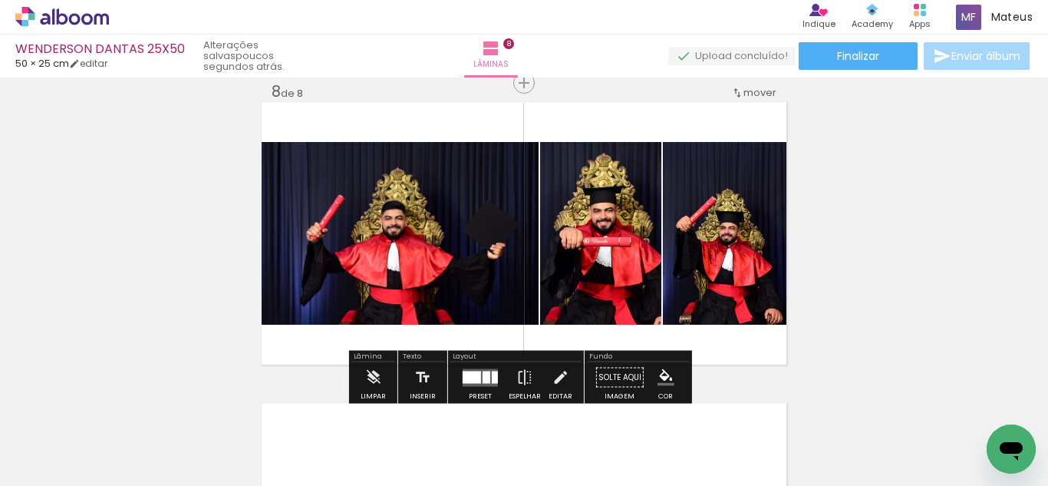
click at [466, 381] on div at bounding box center [472, 377] width 18 height 12
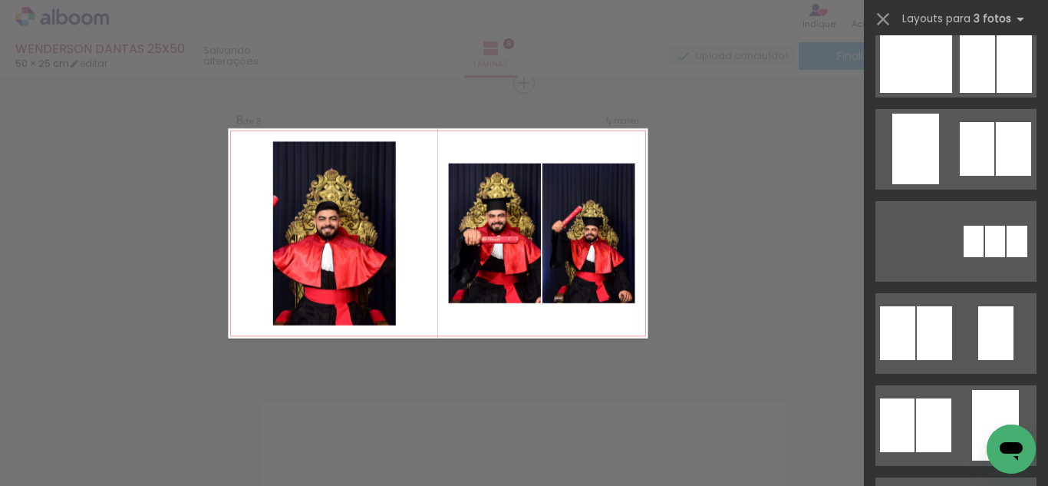
scroll to position [4825, 0]
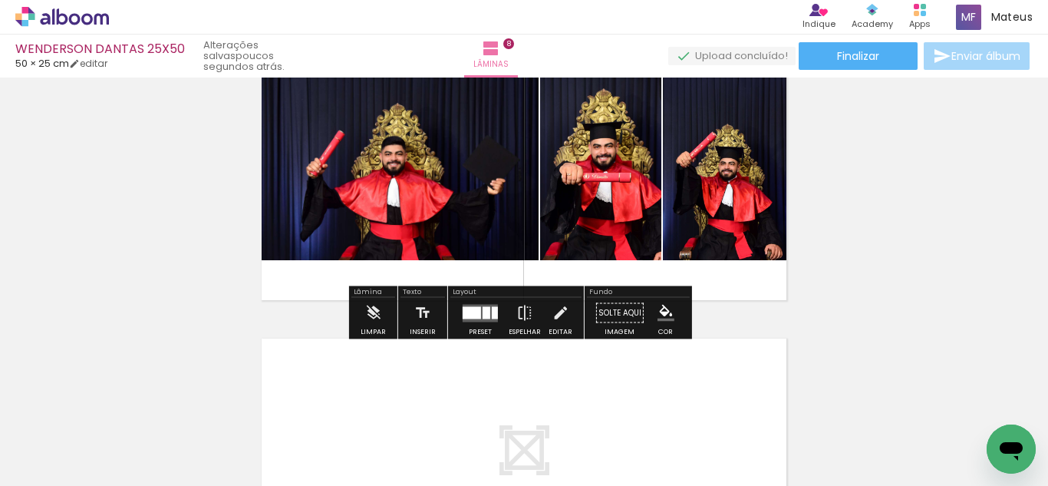
scroll to position [2229, 0]
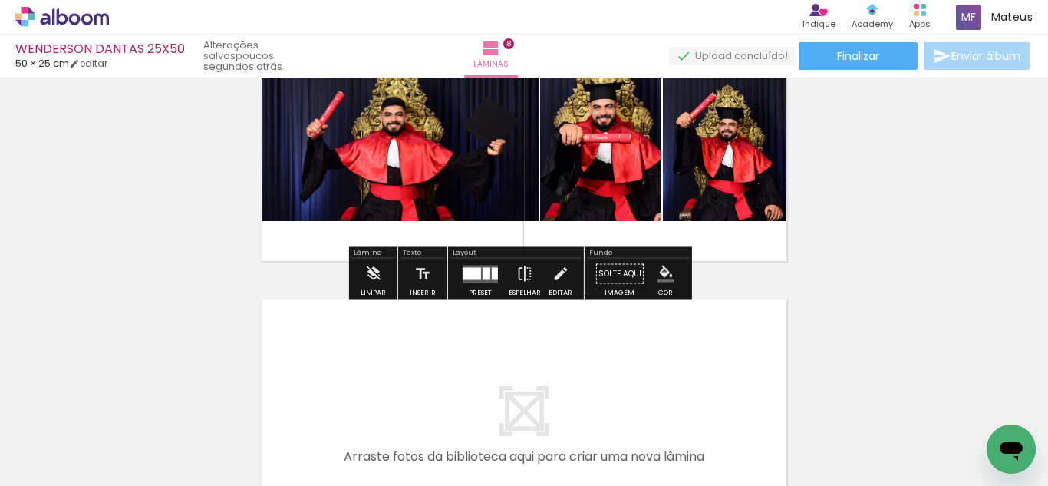
click at [659, 271] on iron-icon "color picker" at bounding box center [666, 274] width 17 height 17
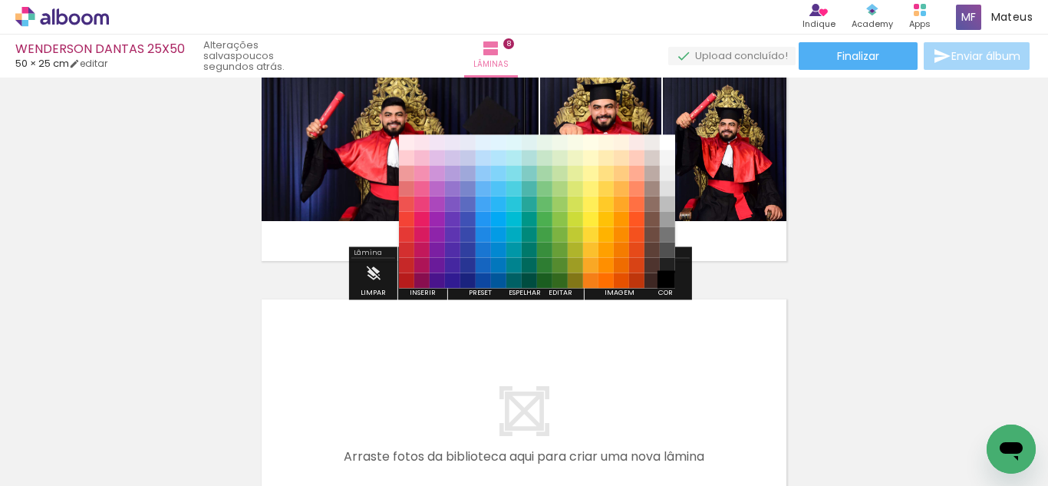
click at [666, 277] on paper-item "#000000" at bounding box center [667, 280] width 15 height 15
click at [666, 269] on paper-item "#212121" at bounding box center [667, 265] width 15 height 15
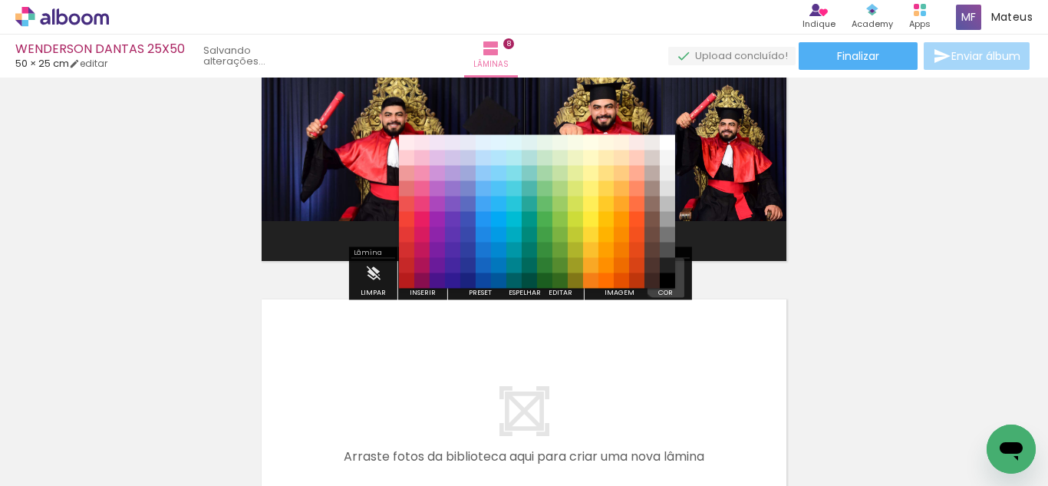
click at [663, 271] on iron-icon "color picker" at bounding box center [666, 274] width 17 height 17
click at [661, 278] on paper-item "#000000" at bounding box center [667, 280] width 15 height 15
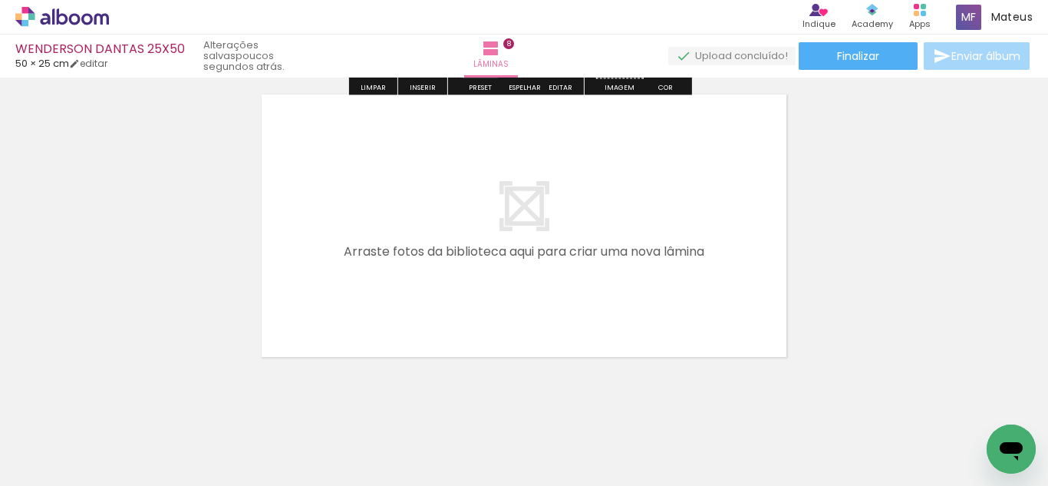
drag, startPoint x: 626, startPoint y: 404, endPoint x: 763, endPoint y: 441, distance: 141.5
click at [600, 279] on quentale-workspace at bounding box center [524, 243] width 1048 height 486
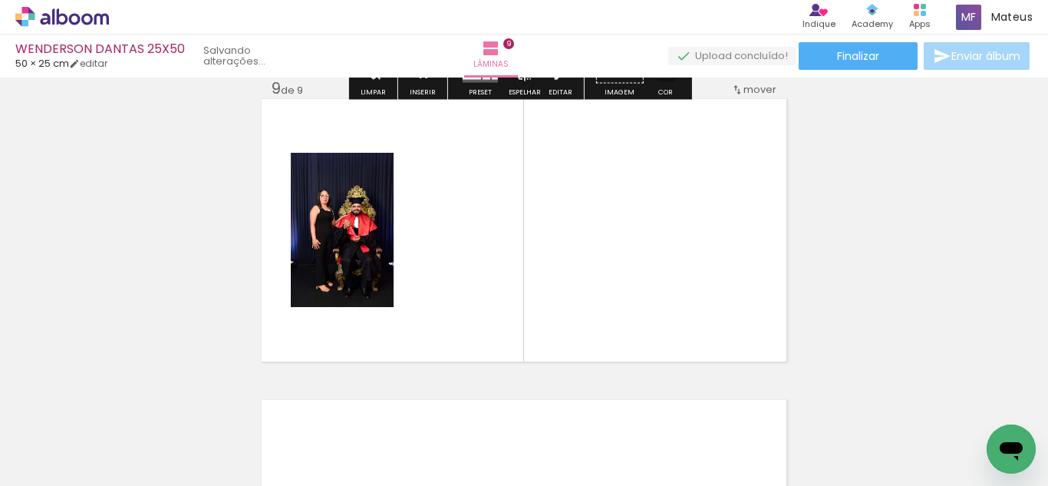
drag, startPoint x: 709, startPoint y: 427, endPoint x: 810, endPoint y: 448, distance: 103.4
click at [648, 317] on quentale-workspace at bounding box center [524, 243] width 1048 height 486
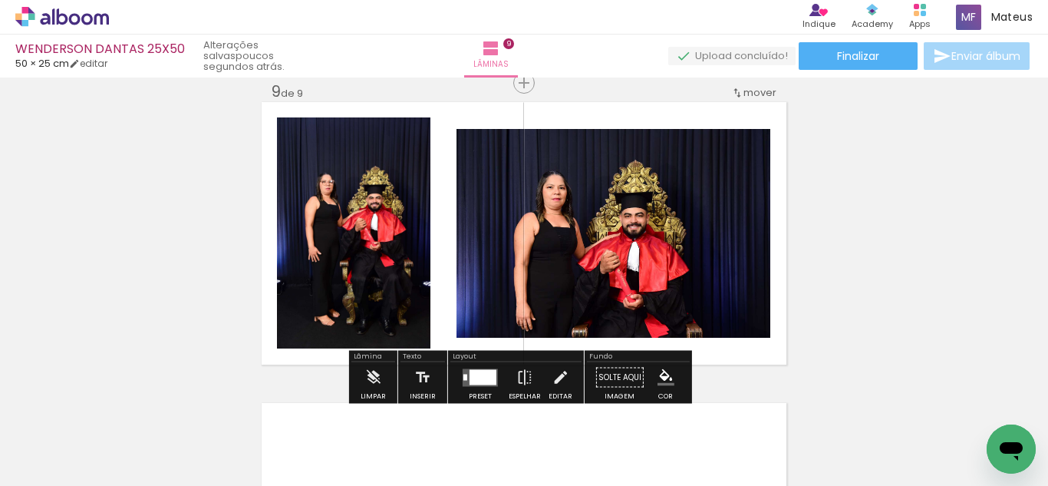
drag, startPoint x: 811, startPoint y: 437, endPoint x: 868, endPoint y: 438, distance: 56.8
click at [700, 328] on quentale-workspace at bounding box center [524, 243] width 1048 height 486
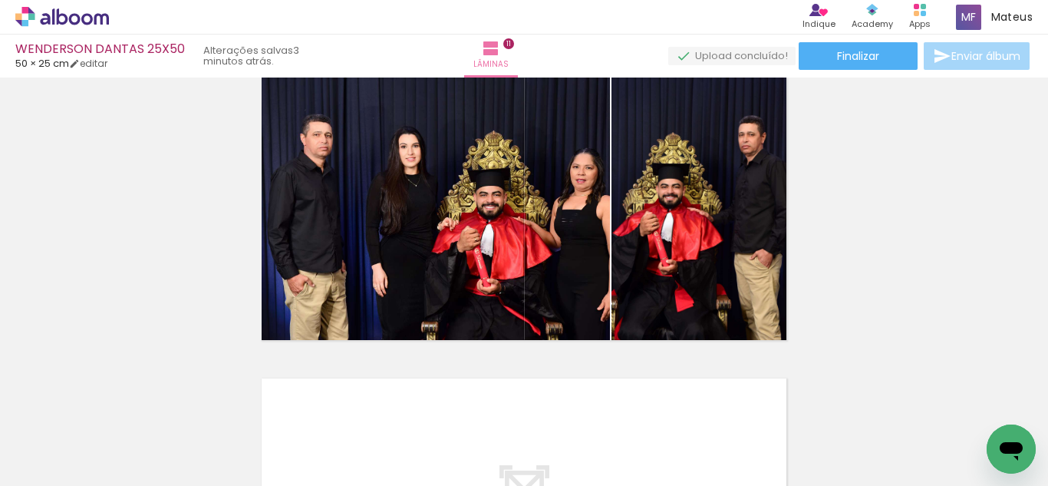
scroll to position [0, 4239]
